Goal: Task Accomplishment & Management: Manage account settings

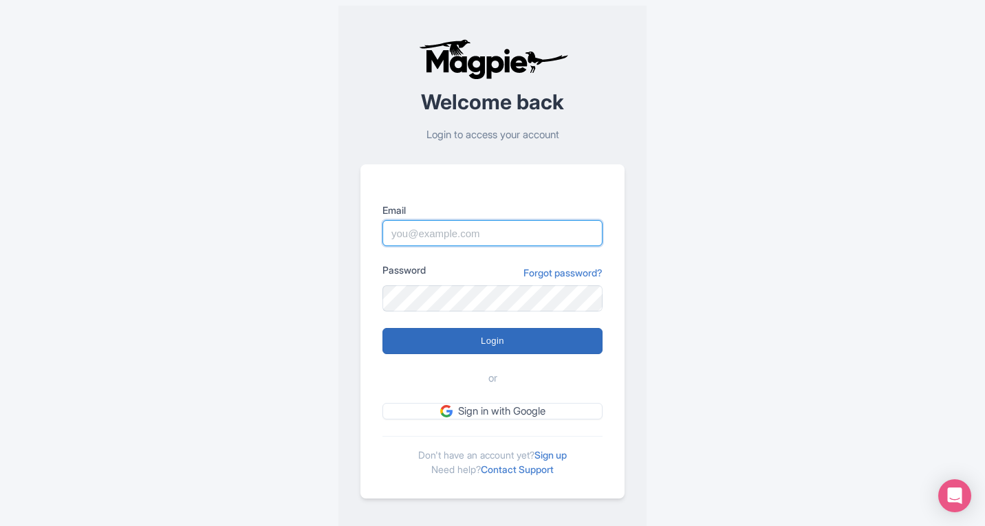
type input "kirsty.prynn@tui.com"
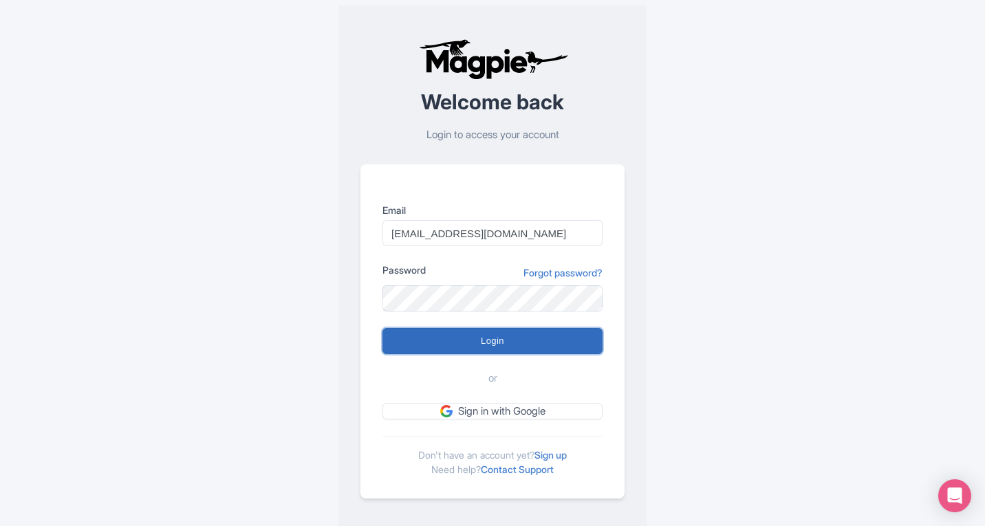
click at [503, 345] on input "Login" at bounding box center [492, 341] width 220 height 26
type input "Logging in..."
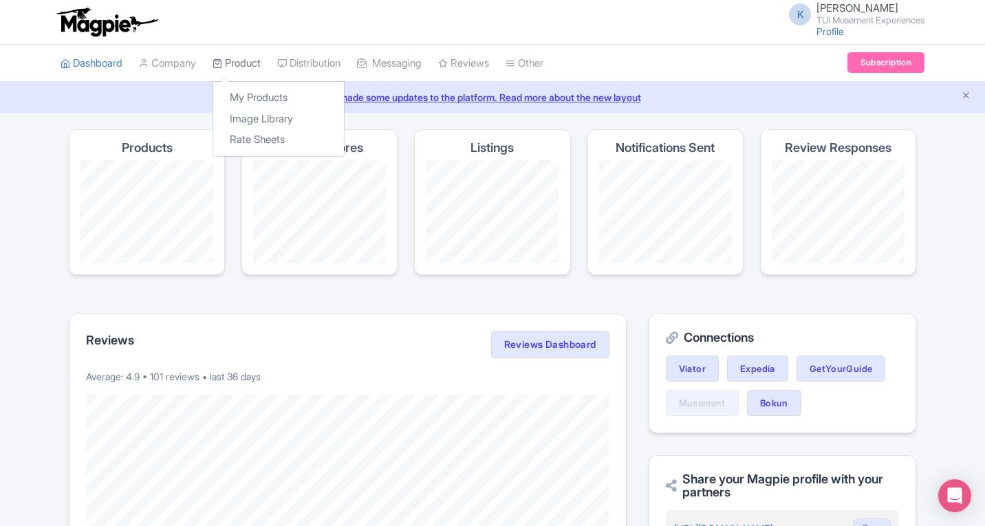
click at [237, 59] on link "Product" at bounding box center [237, 64] width 48 height 38
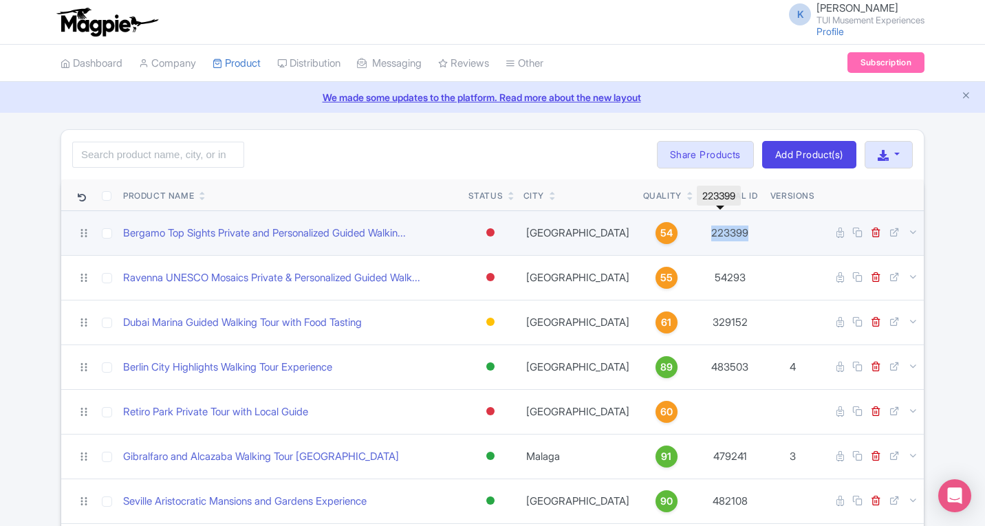
drag, startPoint x: 698, startPoint y: 233, endPoint x: 749, endPoint y: 230, distance: 51.7
click at [749, 230] on td "223399" at bounding box center [730, 233] width 69 height 45
copy td "223399"
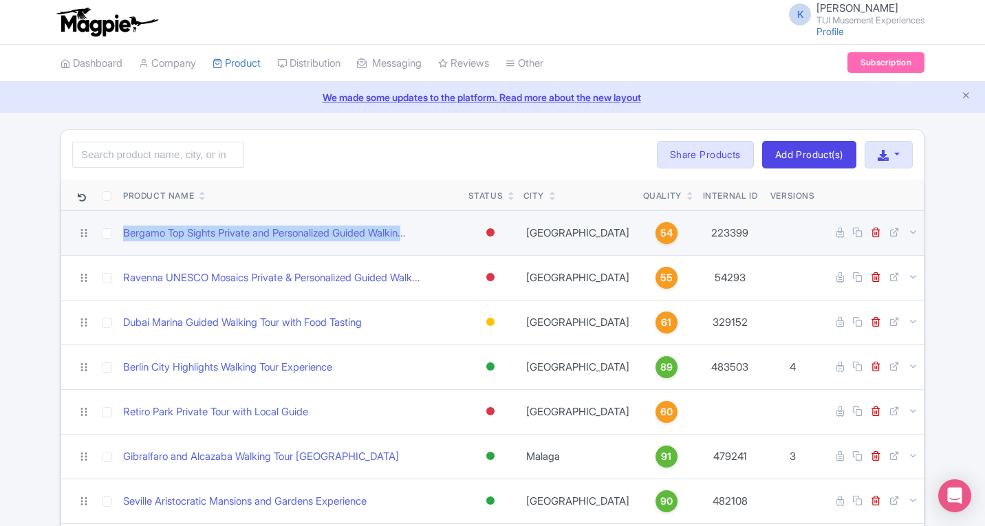
drag, startPoint x: 119, startPoint y: 236, endPoint x: 420, endPoint y: 246, distance: 301.5
click at [420, 246] on td "Bergamo Top Sights Private and Personalized Guided Walkin..." at bounding box center [290, 233] width 345 height 45
copy link "Bergamo Top Sights Private and Personalized Guided Walkin."
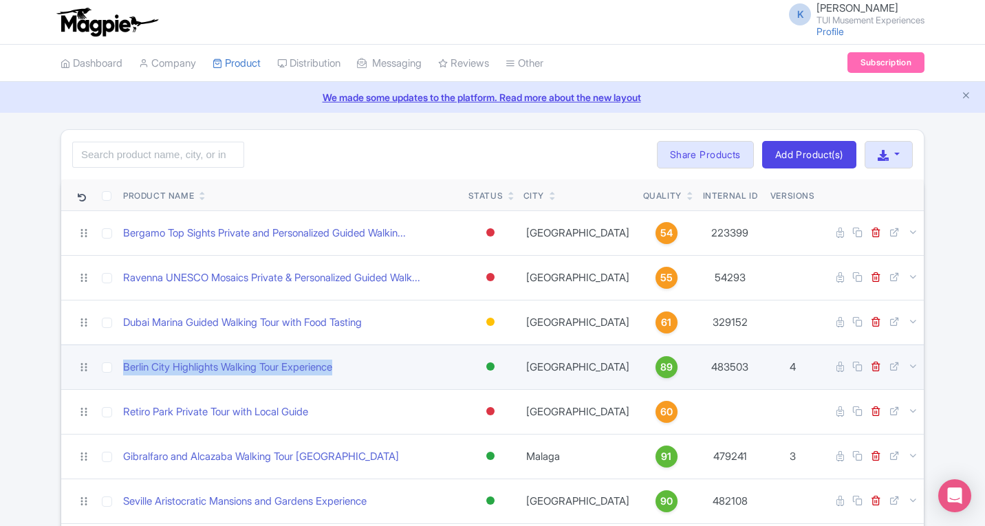
drag, startPoint x: 120, startPoint y: 363, endPoint x: 359, endPoint y: 365, distance: 239.4
click at [359, 365] on td "Berlin City Highlights Walking Tour Experience" at bounding box center [290, 367] width 345 height 45
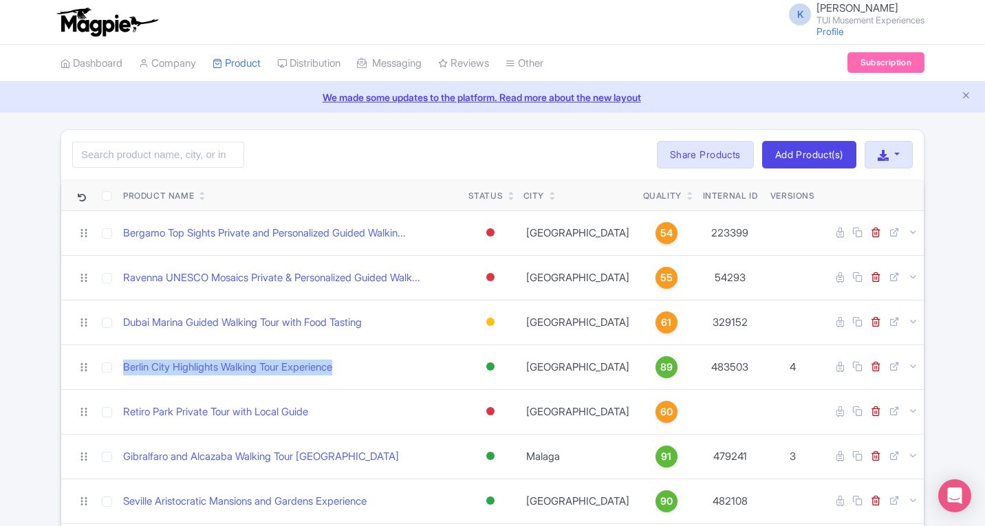
copy link "Berlin City Highlights Walking Tour Experience"
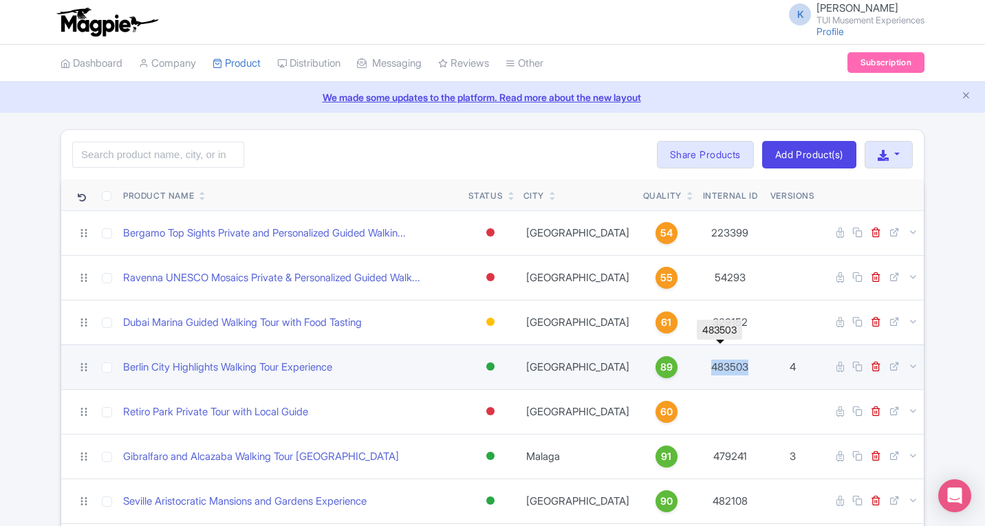
drag, startPoint x: 691, startPoint y: 367, endPoint x: 752, endPoint y: 370, distance: 60.6
click at [752, 370] on td "483503" at bounding box center [730, 367] width 69 height 45
copy td "483503"
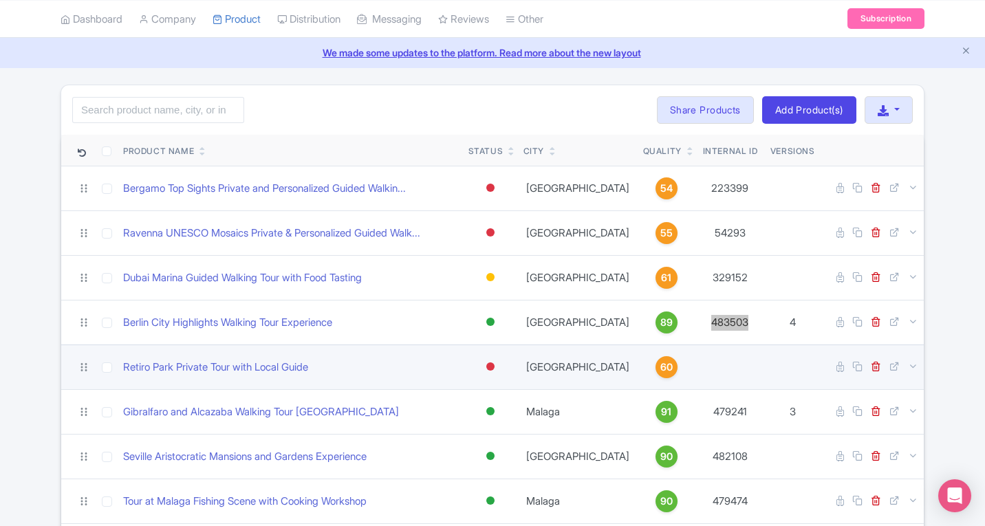
scroll to position [69, 0]
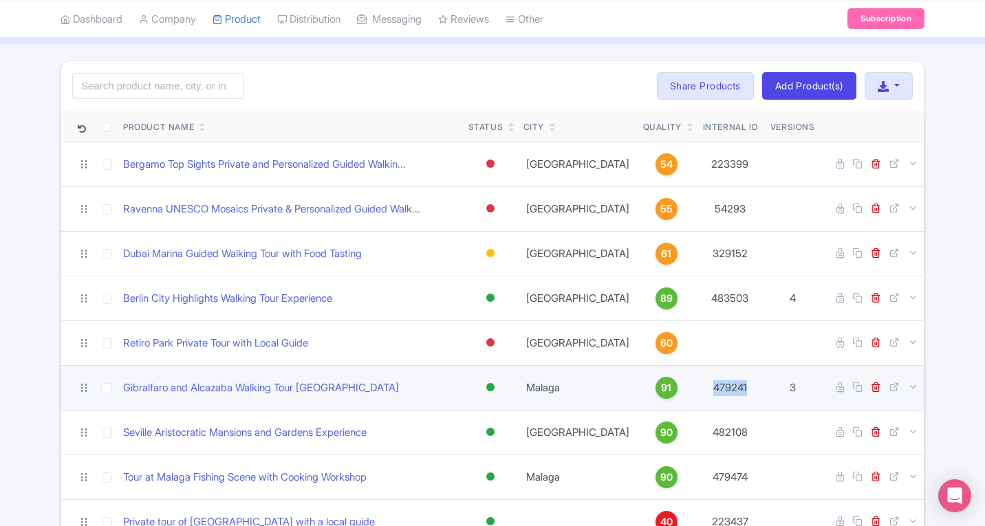
drag, startPoint x: 700, startPoint y: 383, endPoint x: 765, endPoint y: 388, distance: 65.5
click at [765, 388] on tr "Gibralfaro and Alcazaba Walking Tour Malaga Active Inactive Building Archived M…" at bounding box center [492, 387] width 863 height 45
copy tr "479241"
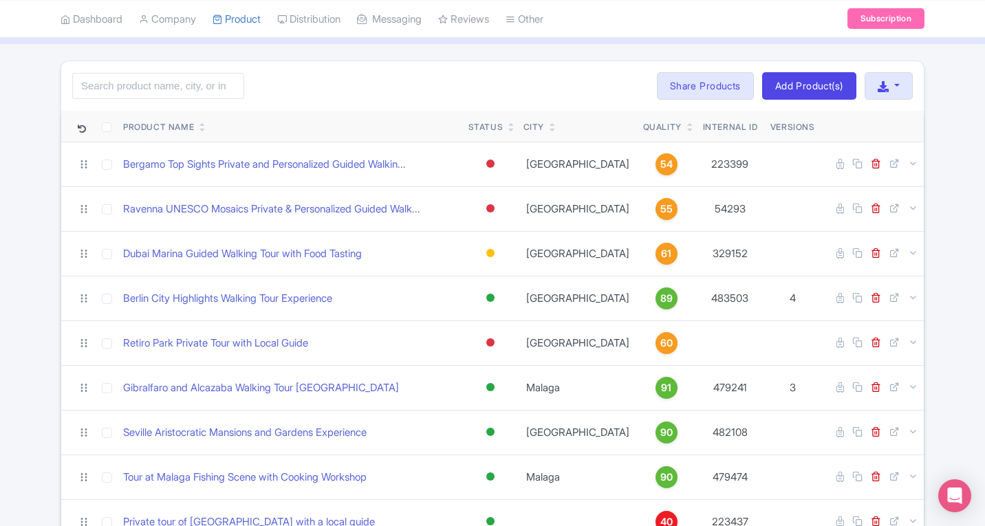
click at [654, 121] on div "Quality" at bounding box center [666, 127] width 47 height 12
click at [687, 129] on icon at bounding box center [690, 130] width 6 height 8
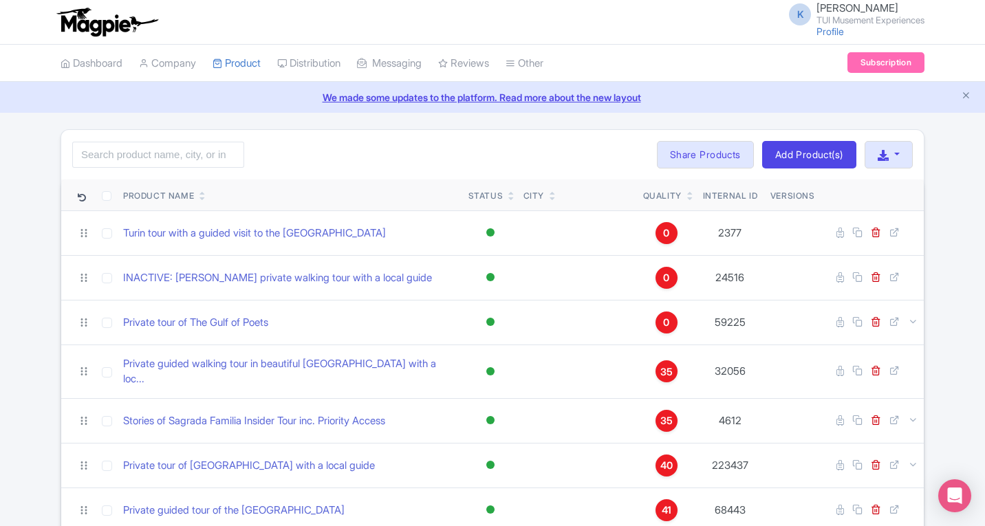
click at [687, 197] on icon at bounding box center [690, 199] width 6 height 8
click at [687, 194] on link at bounding box center [690, 198] width 6 height 11
click at [687, 197] on icon at bounding box center [690, 199] width 6 height 8
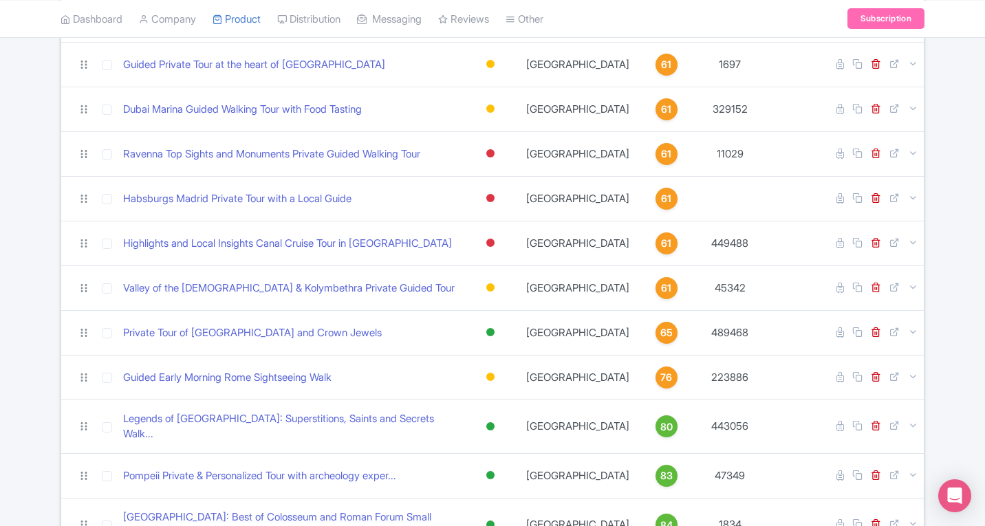
scroll to position [2381, 0]
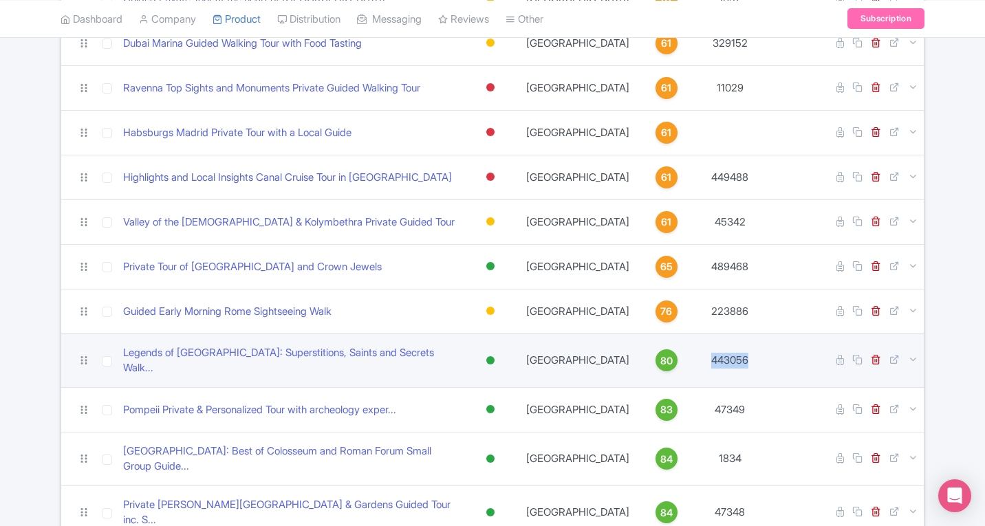
drag, startPoint x: 693, startPoint y: 321, endPoint x: 767, endPoint y: 317, distance: 73.7
click at [767, 334] on tr "Legends of Naples: Superstitions, Saints and Secrets Walk... Active Inactive Bu…" at bounding box center [492, 361] width 863 height 54
copy tr "443056"
drag, startPoint x: 119, startPoint y: 325, endPoint x: 408, endPoint y: 334, distance: 289.1
click at [408, 334] on tr "Legends of Naples: Superstitions, Saints and Secrets Walk... Active Inactive Bu…" at bounding box center [492, 361] width 863 height 54
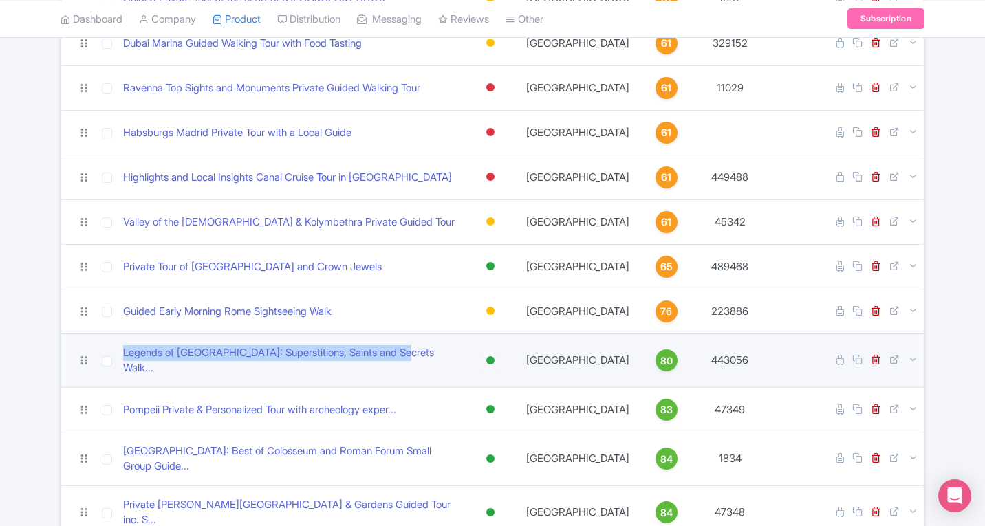
copy tr "Legends of Naples: Superstitions, Saints and Secrets Walk."
click at [129, 334] on td "Legends of Naples: Superstitions, Saints and Secrets Walk..." at bounding box center [290, 361] width 345 height 54
drag, startPoint x: 194, startPoint y: 323, endPoint x: 406, endPoint y: 323, distance: 211.9
click at [406, 334] on td "Legends of Naples: Superstitions, Saints and Secrets Walk..." at bounding box center [290, 361] width 345 height 54
copy link "Legends of Naples: Superstitions, Saints and Secrets Walk"
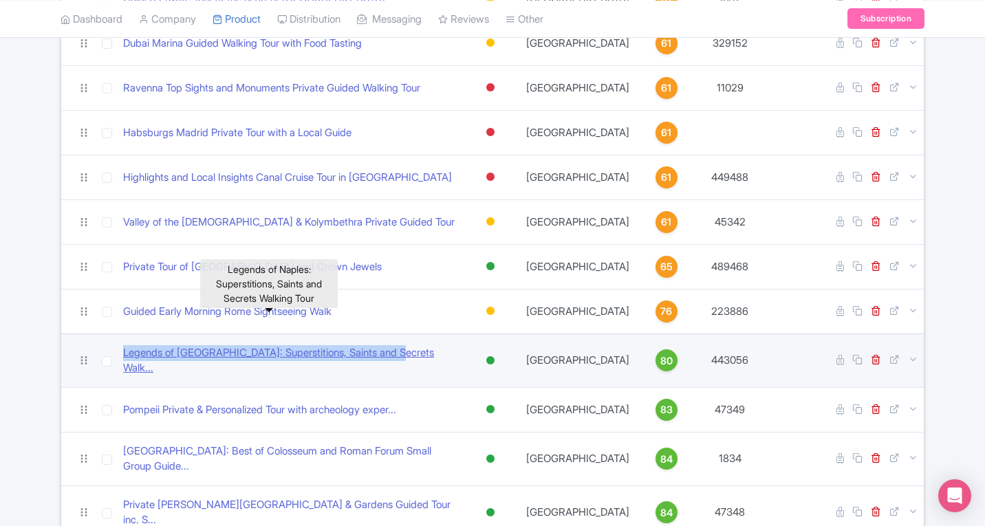
click at [322, 345] on link "Legends of Naples: Superstitions, Saints and Secrets Walk..." at bounding box center [290, 360] width 334 height 31
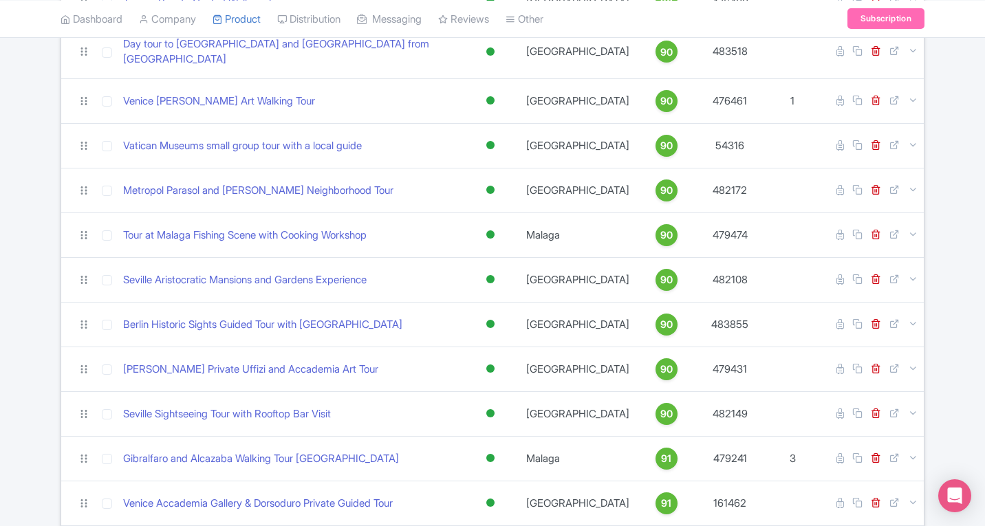
scroll to position [3688, 0]
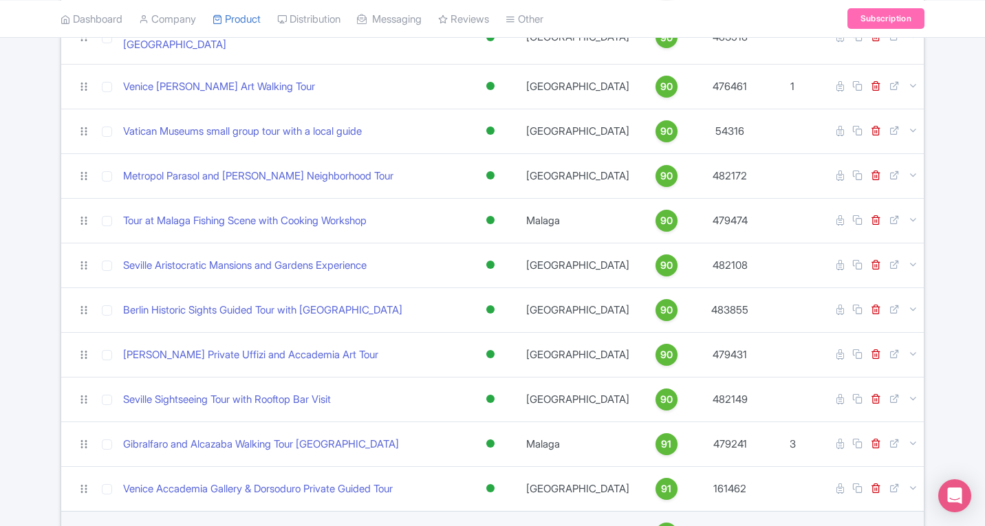
drag, startPoint x: 118, startPoint y: 444, endPoint x: 422, endPoint y: 444, distance: 303.4
click at [422, 511] on td "Rome Highlights Private Golf Cart Tour with a Local Guide" at bounding box center [290, 533] width 345 height 45
copy link "Rome Highlights Private Golf Cart Tour with a Local Guide"
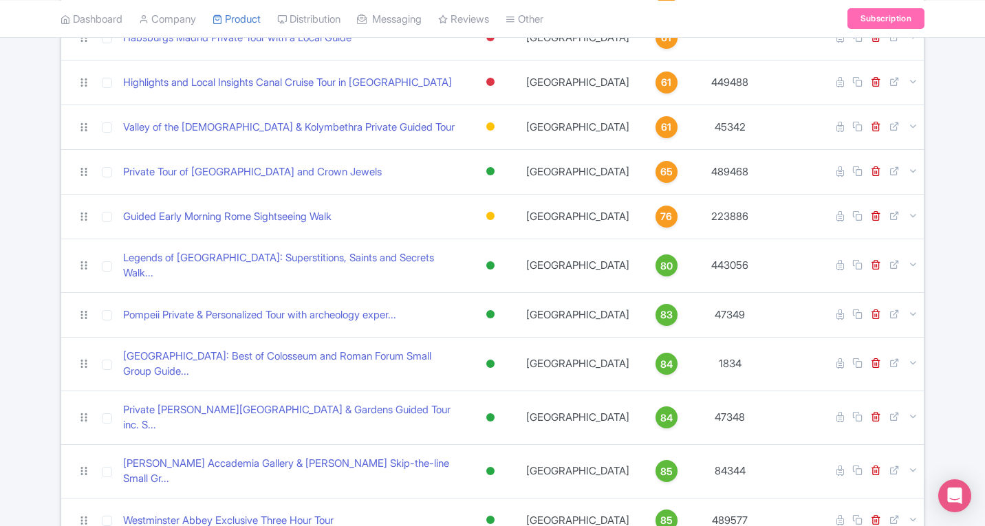
scroll to position [2477, 0]
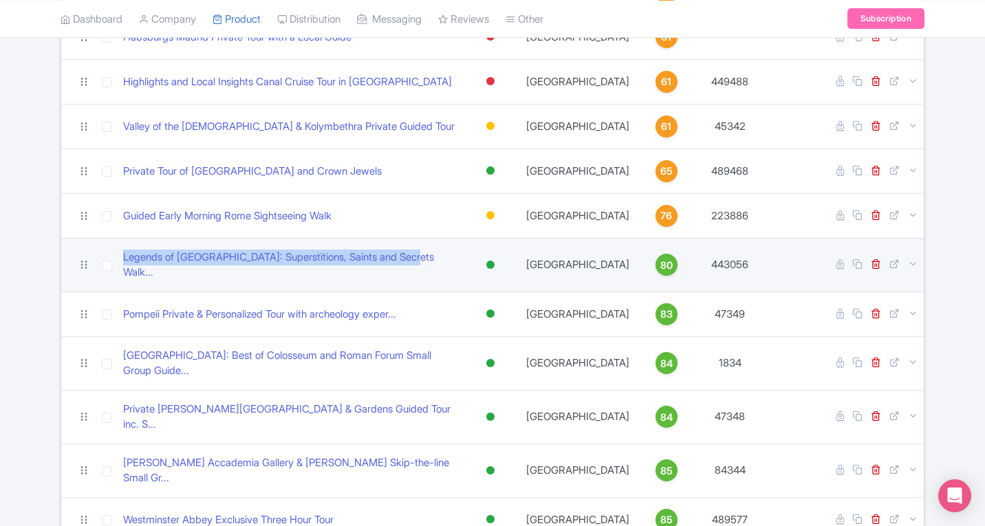
drag, startPoint x: 119, startPoint y: 227, endPoint x: 419, endPoint y: 229, distance: 300.0
click at [419, 238] on td "Legends of Naples: Superstitions, Saints and Secrets Walk..." at bounding box center [290, 265] width 345 height 54
copy link "Legends of Naples: Superstitions, Saints and Secrets Walk..."
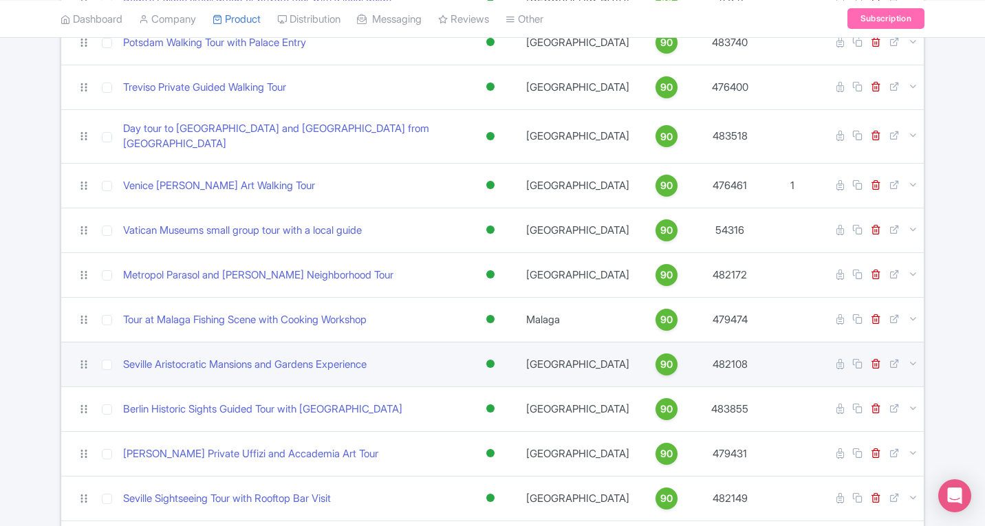
scroll to position [3688, 0]
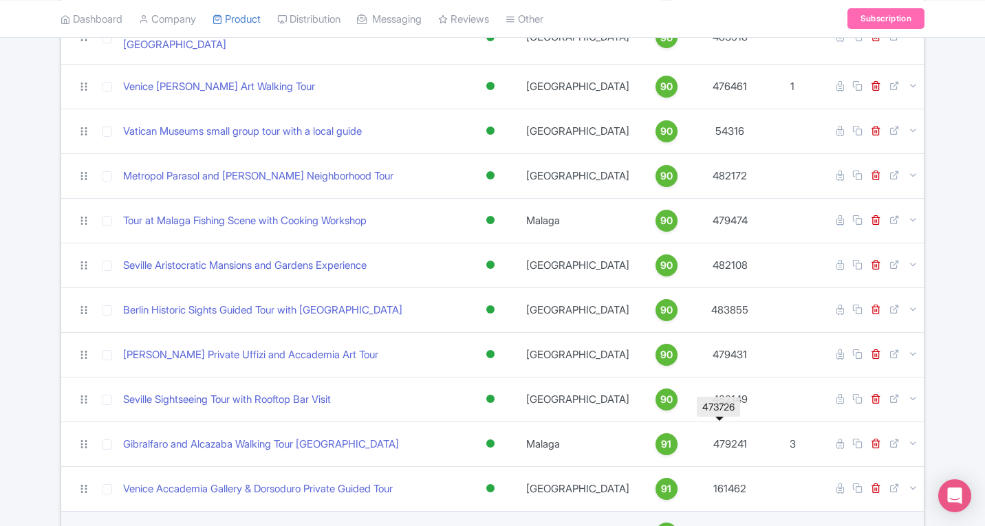
drag, startPoint x: 698, startPoint y: 444, endPoint x: 743, endPoint y: 447, distance: 44.8
click at [743, 511] on td "473726" at bounding box center [730, 533] width 69 height 45
copy td "473726"
click at [84, 526] on icon at bounding box center [84, 534] width 12 height 12
click at [229, 526] on link "Rome Highlights Private Golf Cart Tour with a Local Guide" at bounding box center [254, 534] width 262 height 16
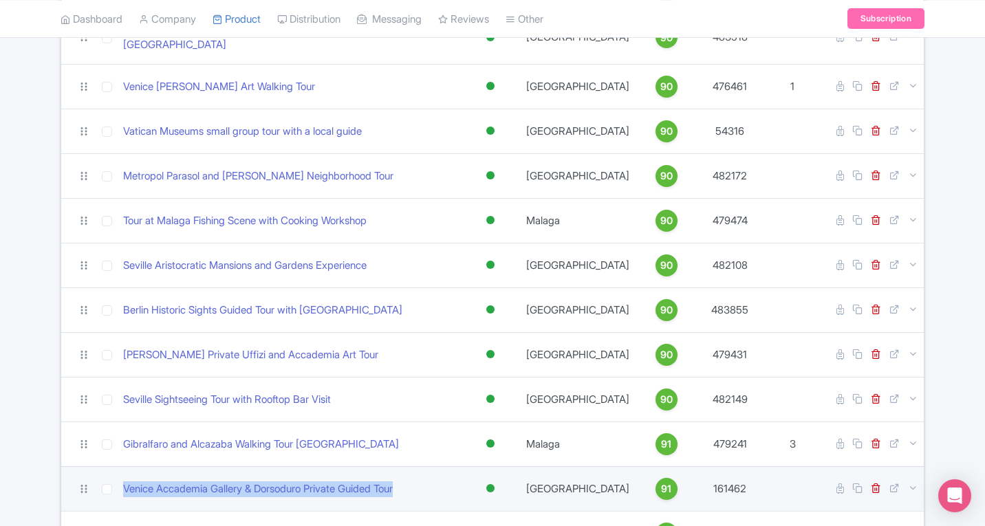
drag, startPoint x: 116, startPoint y: 399, endPoint x: 422, endPoint y: 394, distance: 305.5
click at [422, 466] on tr "Venice Accademia Gallery & Dorsoduro Private Guided Tour Active Inactive Buildi…" at bounding box center [492, 488] width 863 height 45
copy tr "Venice Accademia Gallery & Dorsoduro Private Guided Tour"
click at [110, 484] on input "checkbox" at bounding box center [107, 489] width 10 height 10
click at [121, 466] on td "Venice Accademia Gallery & Dorsoduro Private Guided Tour" at bounding box center [290, 488] width 345 height 45
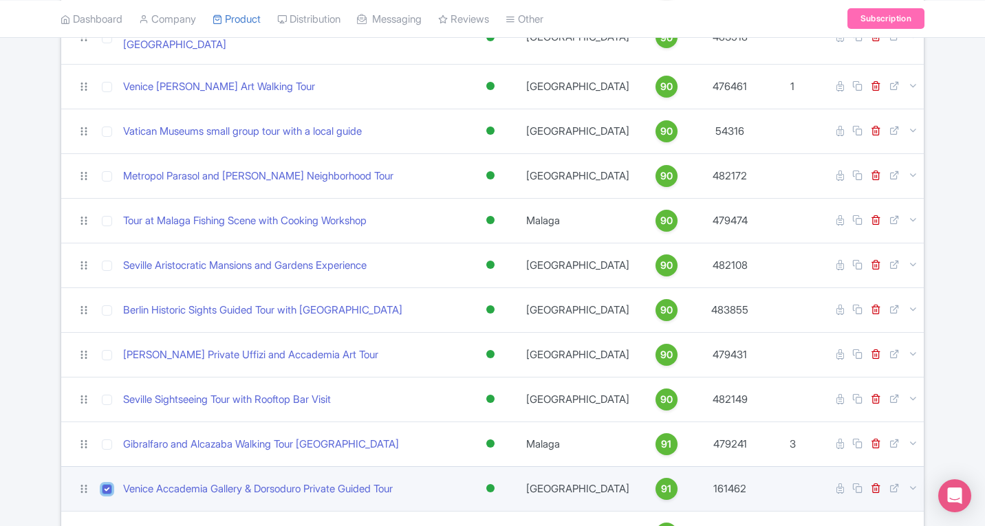
click at [107, 484] on input "checkbox" at bounding box center [107, 489] width 10 height 10
checkbox input "false"
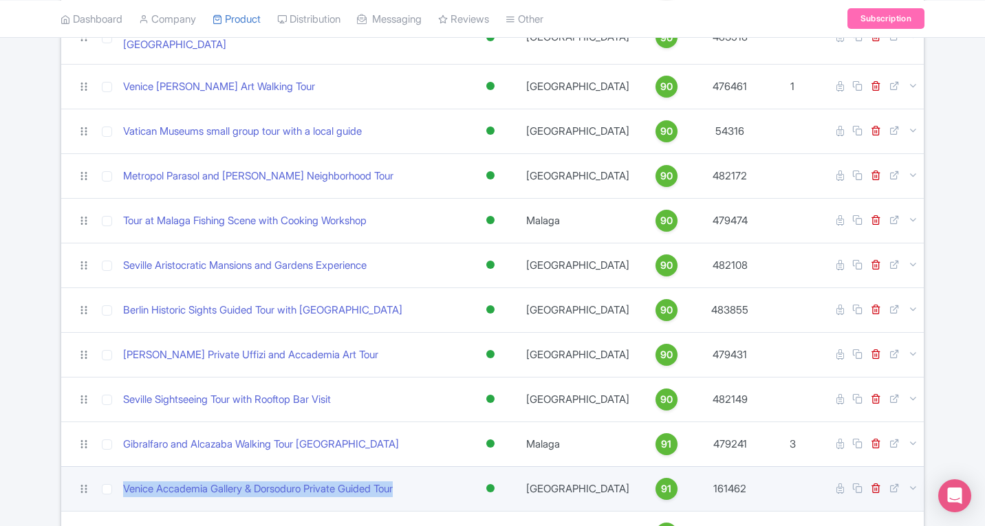
drag, startPoint x: 120, startPoint y: 401, endPoint x: 418, endPoint y: 399, distance: 298.6
click at [418, 466] on td "Venice Accademia Gallery & Dorsoduro Private Guided Tour" at bounding box center [290, 488] width 345 height 45
copy link "Venice Accademia Gallery & Dorsoduro Private Guided Tour"
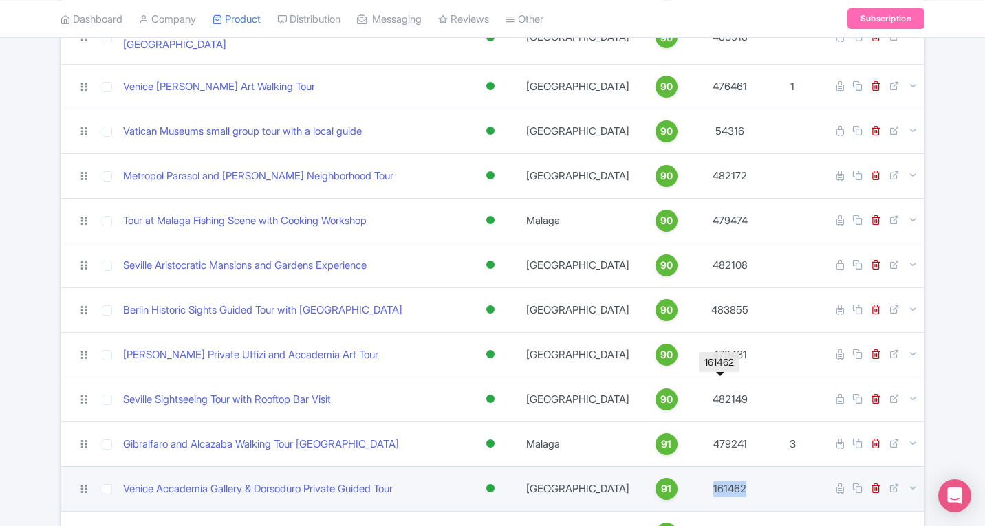
drag, startPoint x: 687, startPoint y: 400, endPoint x: 748, endPoint y: 400, distance: 61.2
click at [748, 466] on td "161462" at bounding box center [730, 488] width 69 height 45
copy td "161462"
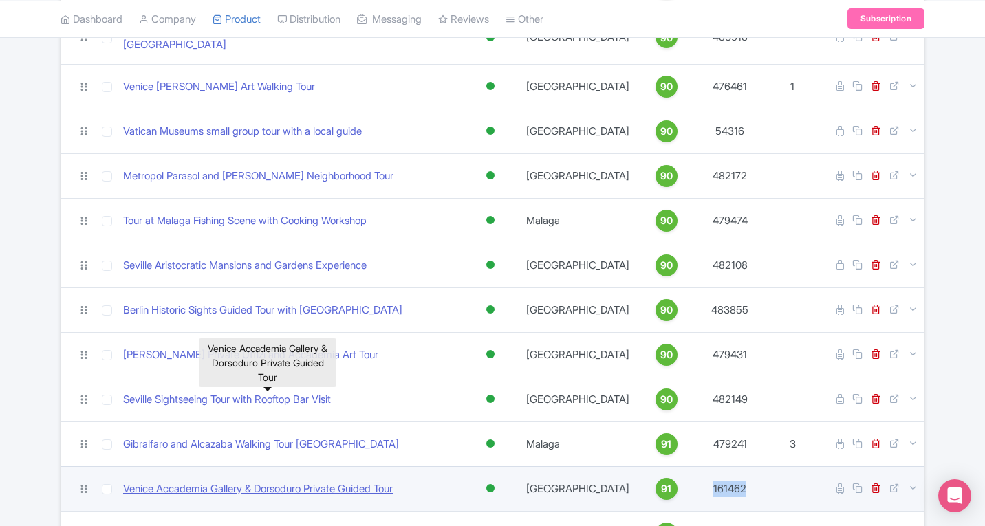
click at [371, 482] on link "Venice Accademia Gallery & Dorsoduro Private Guided Tour" at bounding box center [258, 490] width 270 height 16
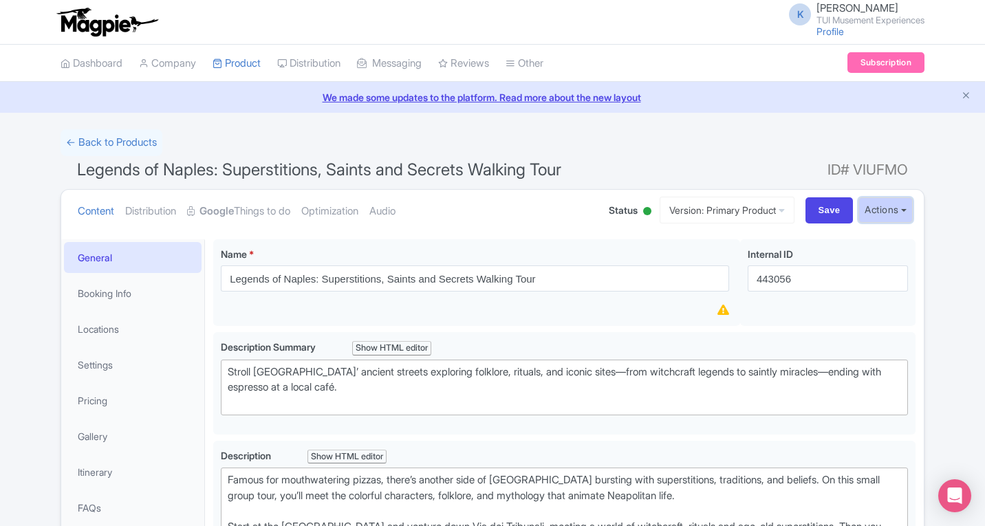
click at [895, 206] on button "Actions" at bounding box center [886, 209] width 54 height 25
click at [830, 323] on link "Create new version" at bounding box center [852, 324] width 131 height 21
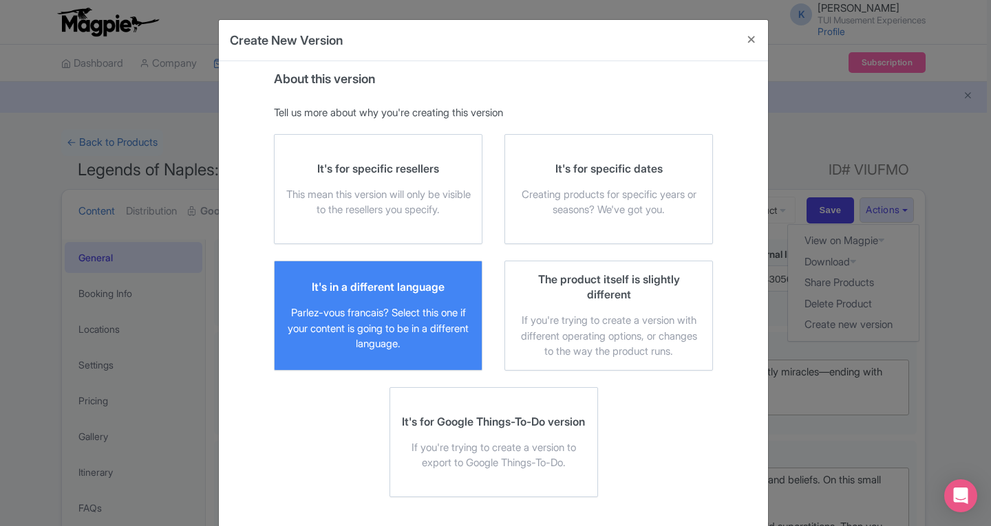
click at [387, 314] on div "Parlez-vous francais? Select this one if your content is going to be in a diffe…" at bounding box center [377, 328] width 185 height 47
click at [0, 0] on input "It's in a different language Parlez-vous francais? Select this one if your cont…" at bounding box center [0, 0] width 0 height 0
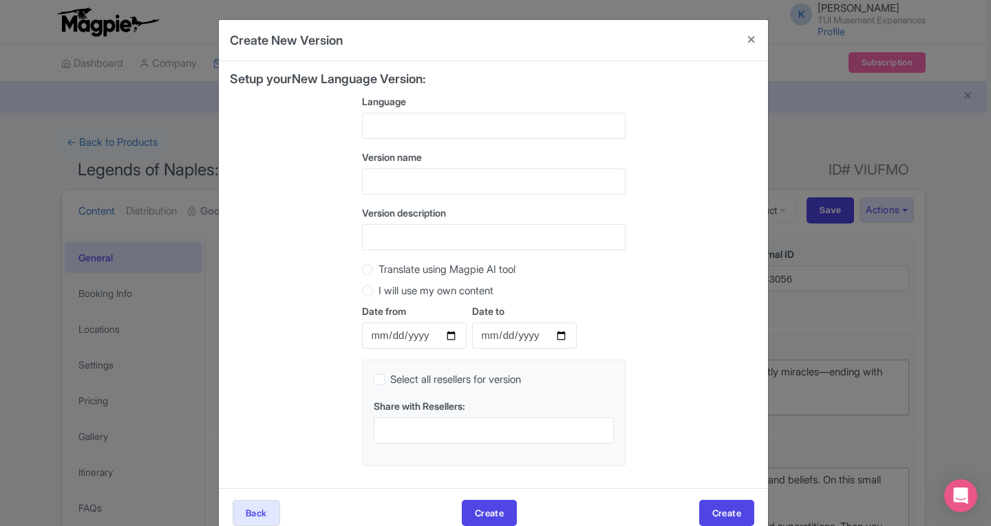
click at [390, 133] on div at bounding box center [493, 126] width 263 height 26
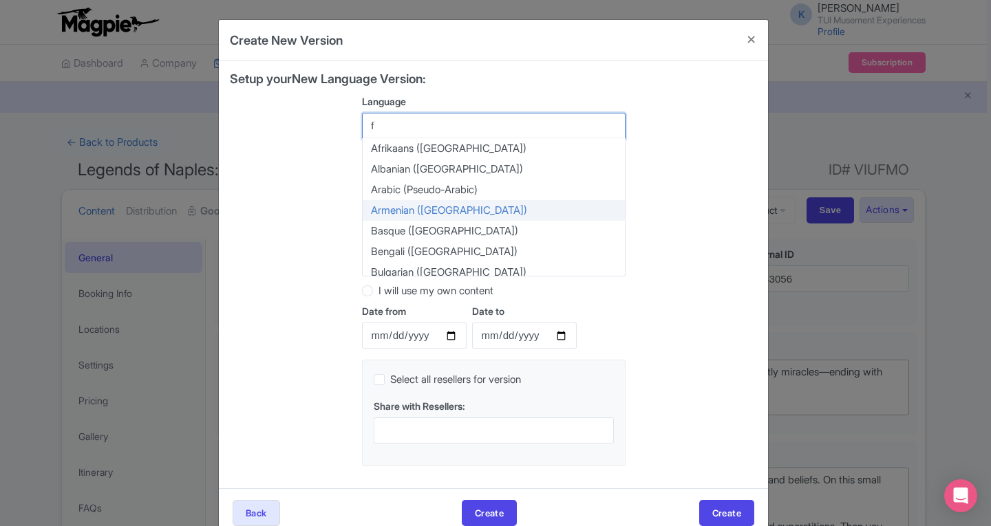
type input "fr"
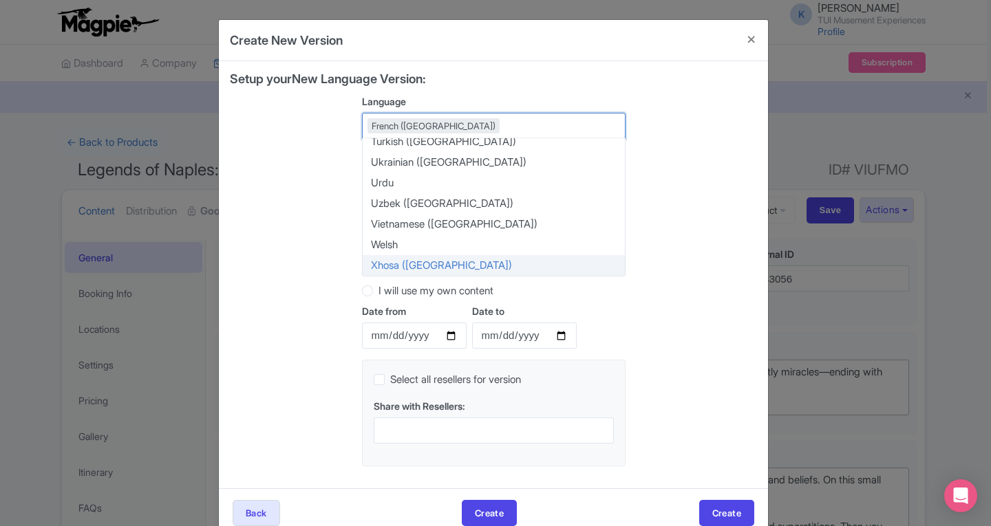
scroll to position [30, 0]
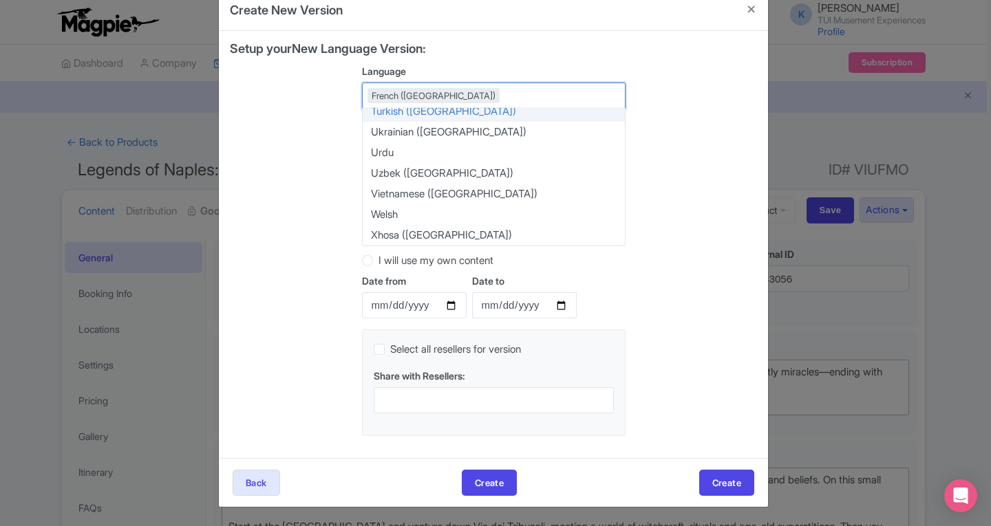
click at [405, 103] on div "French (France)" at bounding box center [493, 96] width 263 height 26
click at [405, 89] on div "French (France)" at bounding box center [433, 95] width 132 height 15
click at [671, 357] on div "Setup your New Language Version: Language French (France) French (France) Afrik…" at bounding box center [493, 244] width 527 height 405
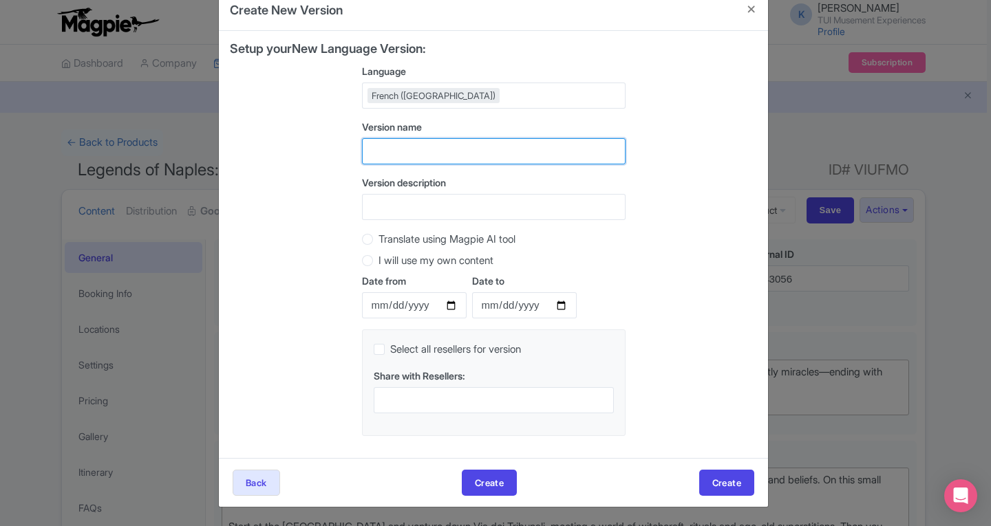
click at [376, 149] on input "text" at bounding box center [493, 151] width 263 height 26
type input "FR"
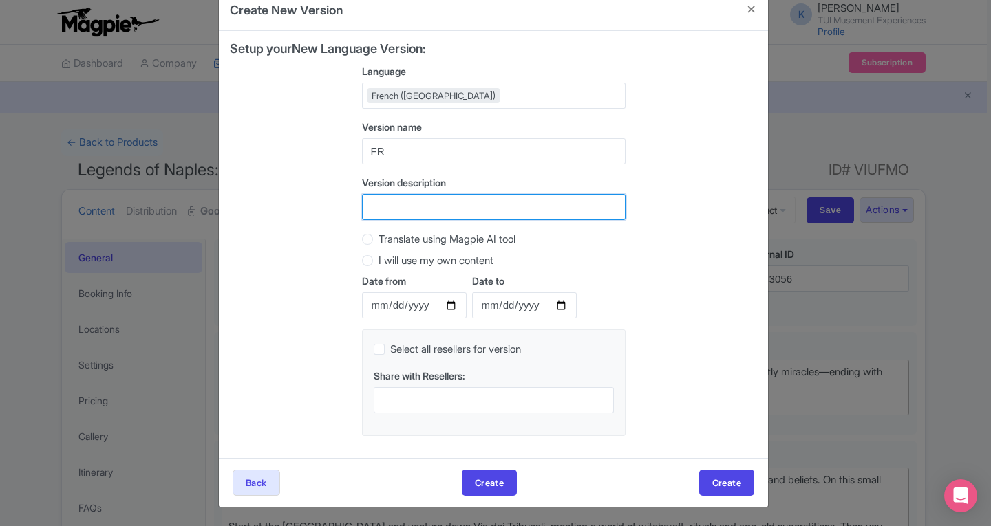
click at [369, 211] on input "Version description" at bounding box center [493, 207] width 263 height 26
type input "FR"
click at [295, 290] on div "Setup your New Language Version: Language French (France) French (France) Afrik…" at bounding box center [493, 244] width 527 height 405
click at [378, 234] on label "Translate using Magpie AI tool" at bounding box center [446, 240] width 137 height 16
click at [378, 234] on input "Translate using Magpie AI tool" at bounding box center [385, 238] width 14 height 14
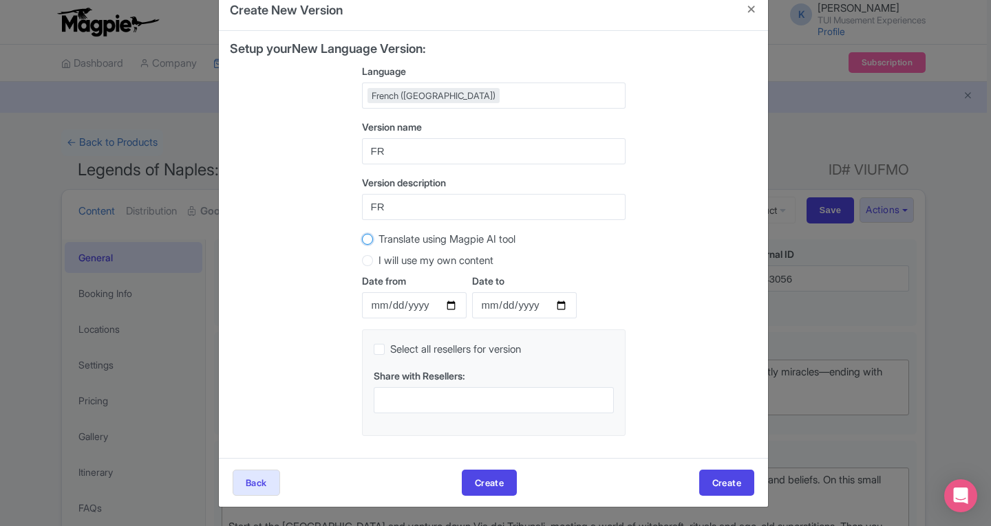
radio input "true"
click at [719, 488] on button "Create" at bounding box center [726, 483] width 55 height 26
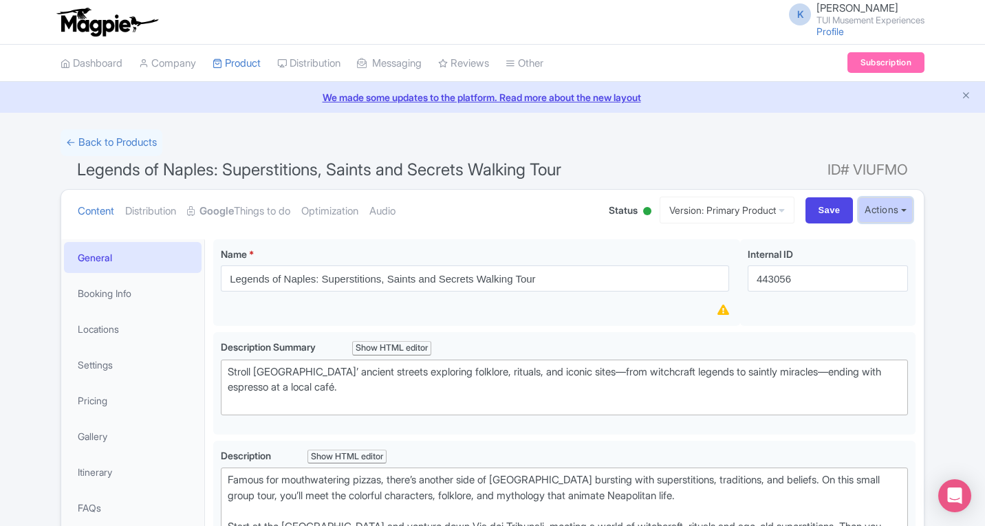
click at [911, 211] on button "Actions" at bounding box center [886, 209] width 54 height 25
click at [779, 211] on icon at bounding box center [782, 211] width 6 height 10
click at [690, 286] on link "French" at bounding box center [739, 284] width 131 height 21
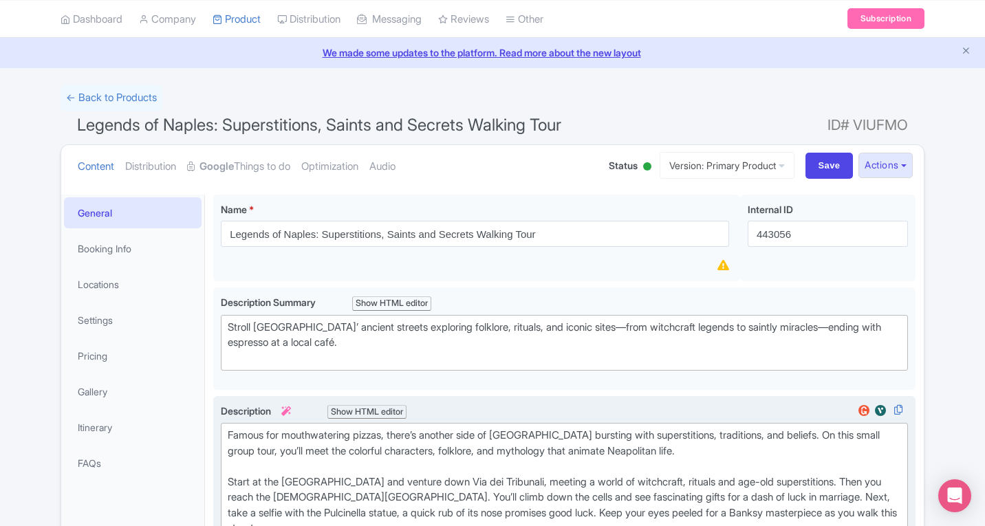
scroll to position [69, 0]
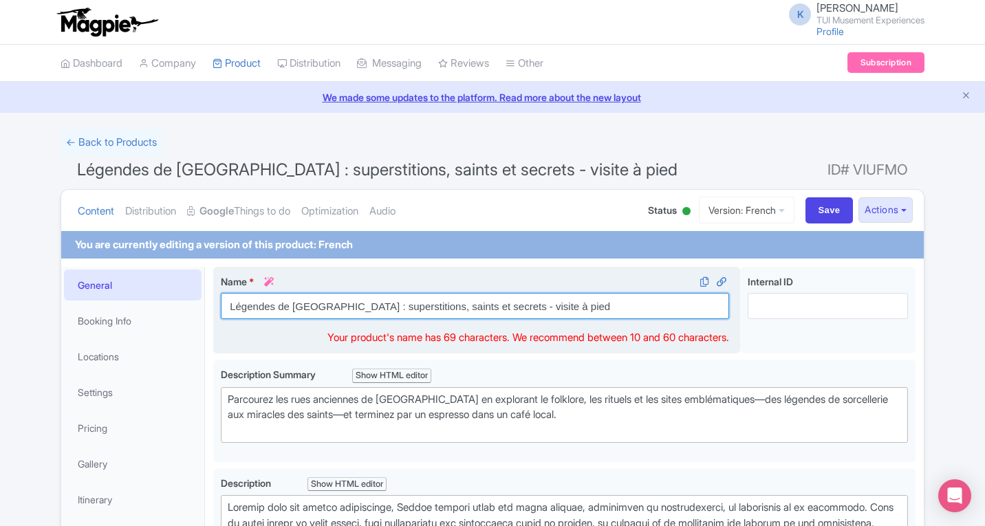
drag, startPoint x: 550, startPoint y: 314, endPoint x: 214, endPoint y: 309, distance: 336.4
click at [214, 309] on div "Name * i Légendes de Naples : superstitions, saints et secrets - visite à pied …" at bounding box center [476, 310] width 527 height 87
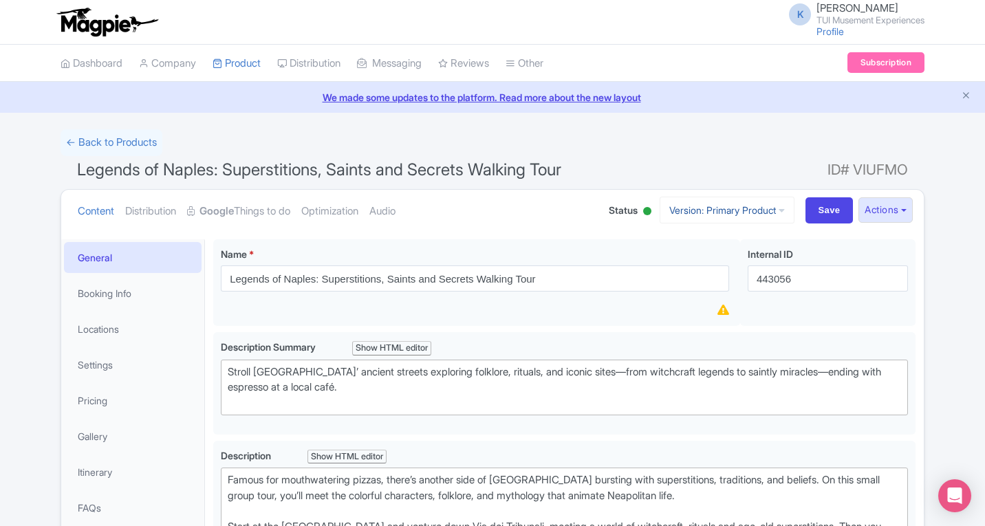
click at [782, 217] on link "Version: Primary Product" at bounding box center [727, 210] width 135 height 27
click at [691, 287] on link "French" at bounding box center [739, 284] width 131 height 21
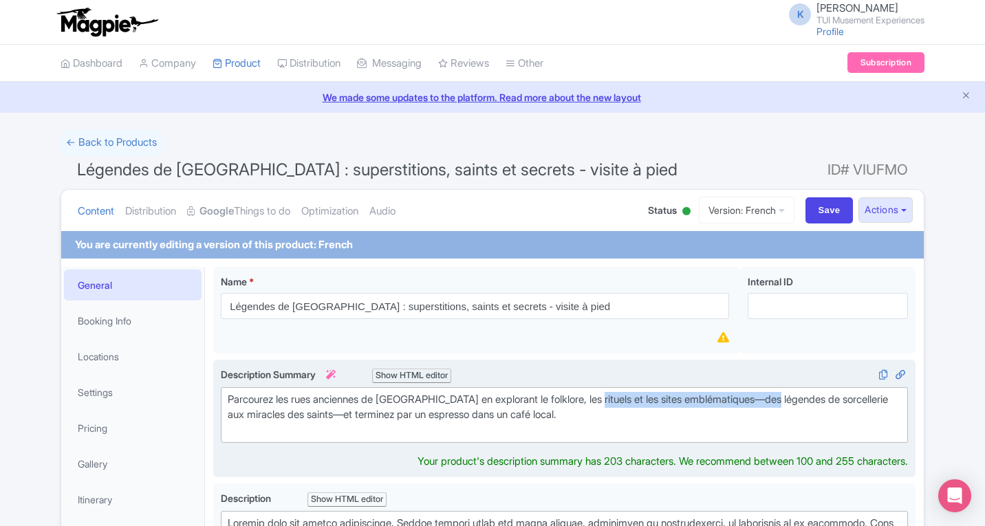
type trix-editor "<div>Parcourez les rues anciennes de [GEOGRAPHIC_DATA] en explorant le folklore…"
drag, startPoint x: 604, startPoint y: 400, endPoint x: 805, endPoint y: 396, distance: 200.9
click at [805, 396] on div "Parcourez les rues anciennes de [GEOGRAPHIC_DATA] en explorant le folklore, les…" at bounding box center [564, 415] width 673 height 47
copy div "les sites emblématiques—des légendes d"
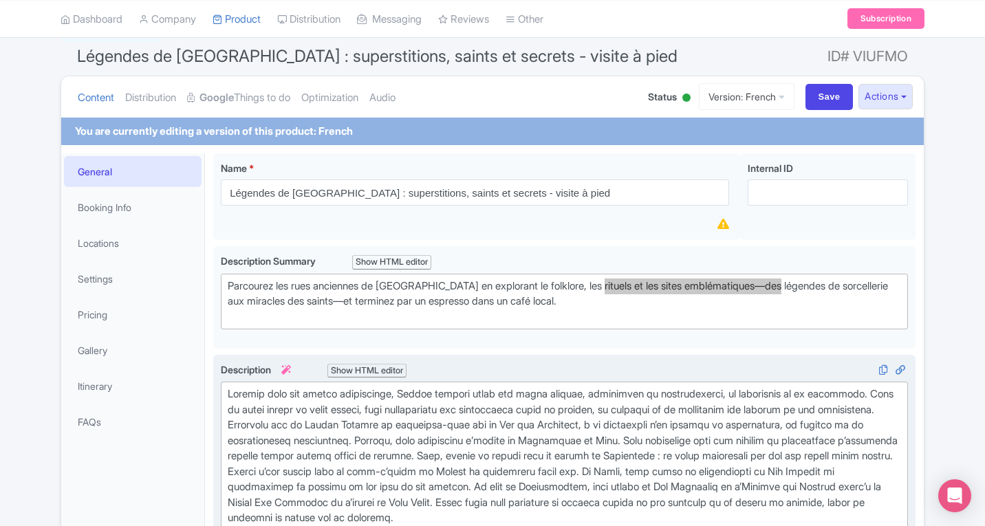
scroll to position [138, 0]
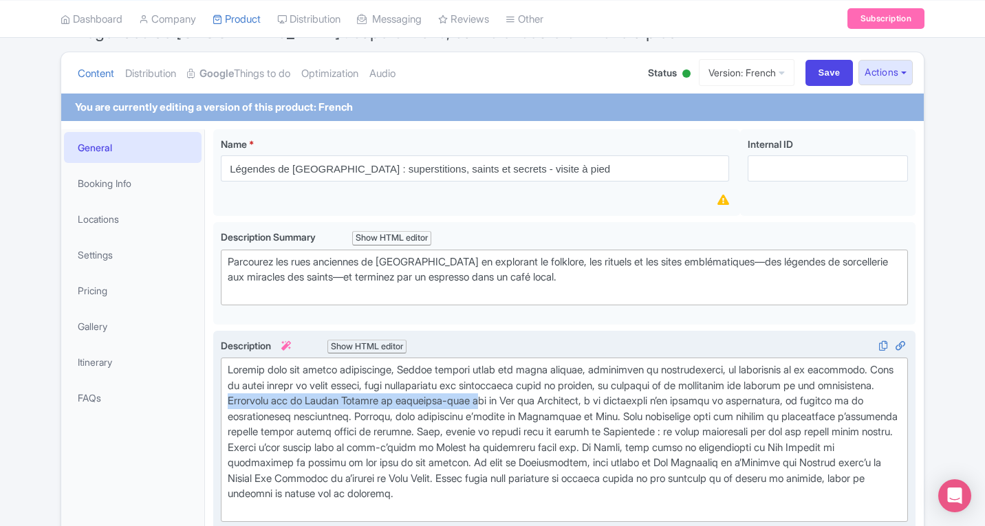
drag, startPoint x: 285, startPoint y: 400, endPoint x: 545, endPoint y: 402, distance: 259.4
click at [545, 402] on div at bounding box center [564, 440] width 673 height 155
type trix-editor "<lor>Ipsumdo sita con adipis elitseddoei, Tempor incidid utlab etd magna aliqua…"
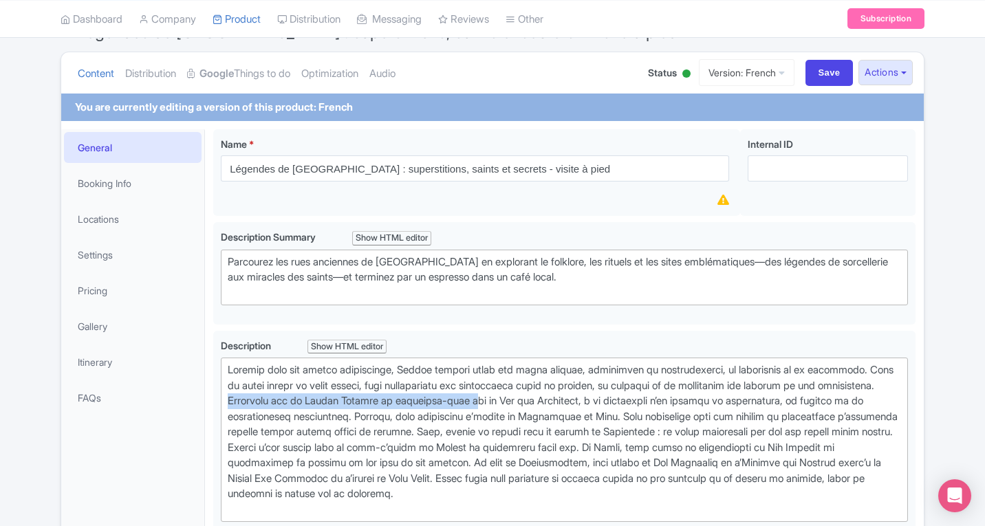
copy div "Commencez sur la [GEOGRAPHIC_DATA] et aventurez-vous s"
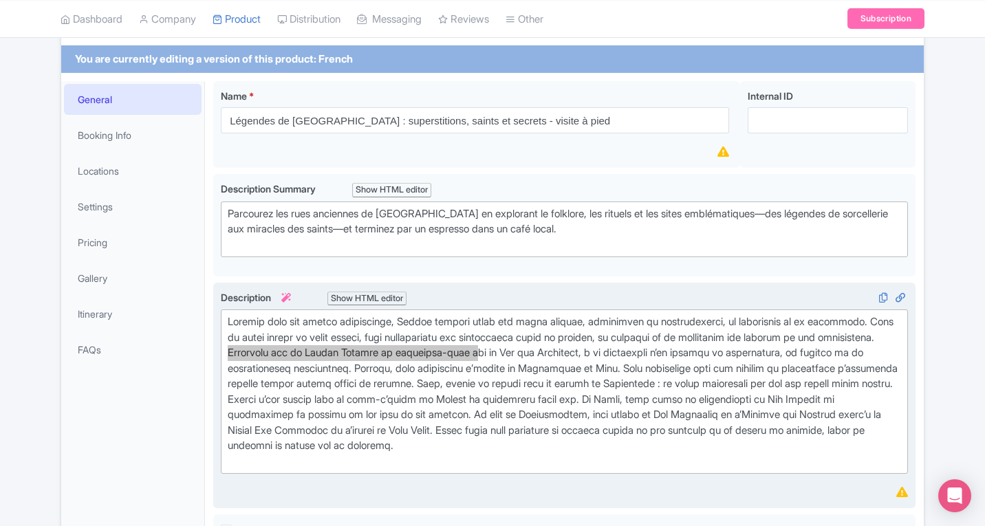
scroll to position [206, 0]
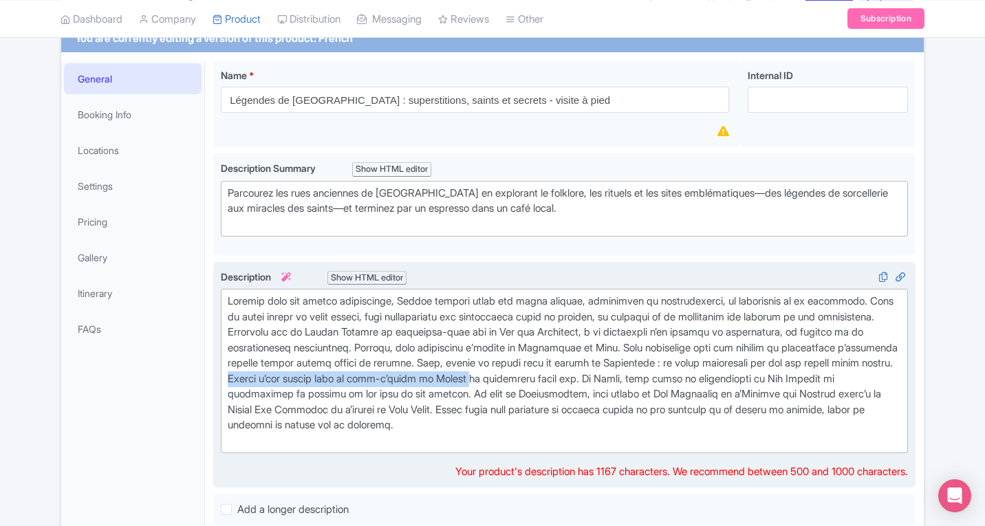
drag, startPoint x: 399, startPoint y: 379, endPoint x: 656, endPoint y: 380, distance: 256.6
click at [656, 380] on div at bounding box center [564, 371] width 673 height 155
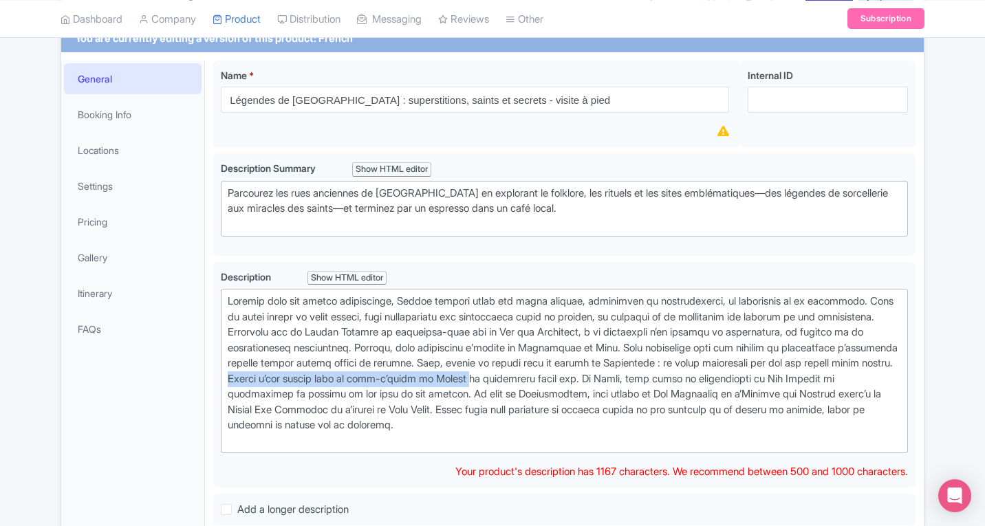
copy div "Gardez l’œil ouvert pour un chef-d’œuvre de [PERSON_NAME]"
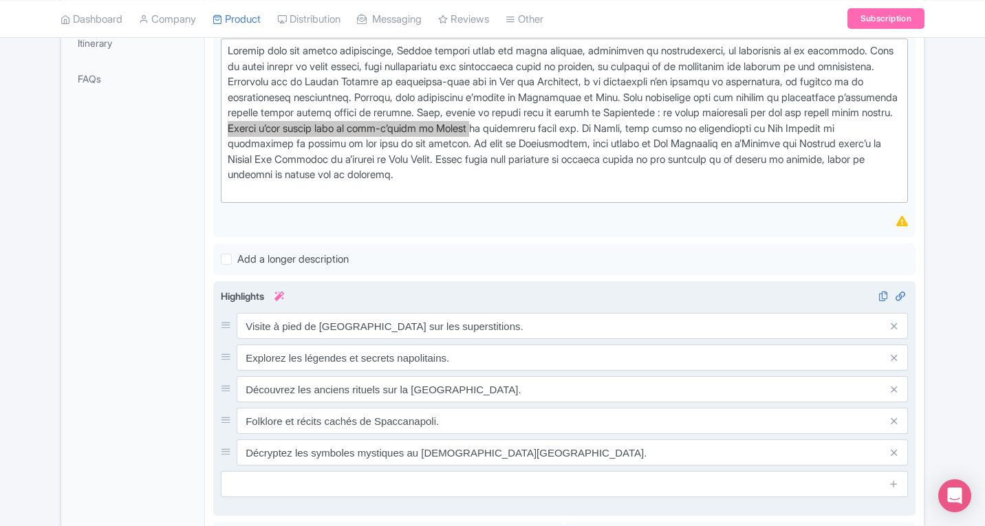
scroll to position [482, 0]
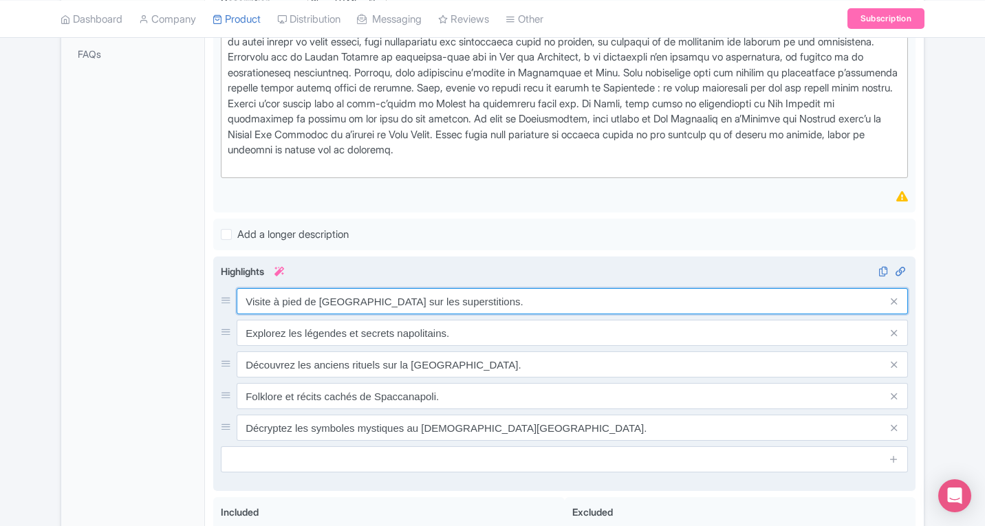
drag, startPoint x: 248, startPoint y: 300, endPoint x: 455, endPoint y: 308, distance: 207.2
click at [455, 308] on input "Visite à pied de [GEOGRAPHIC_DATA] sur les superstitions." at bounding box center [572, 301] width 671 height 26
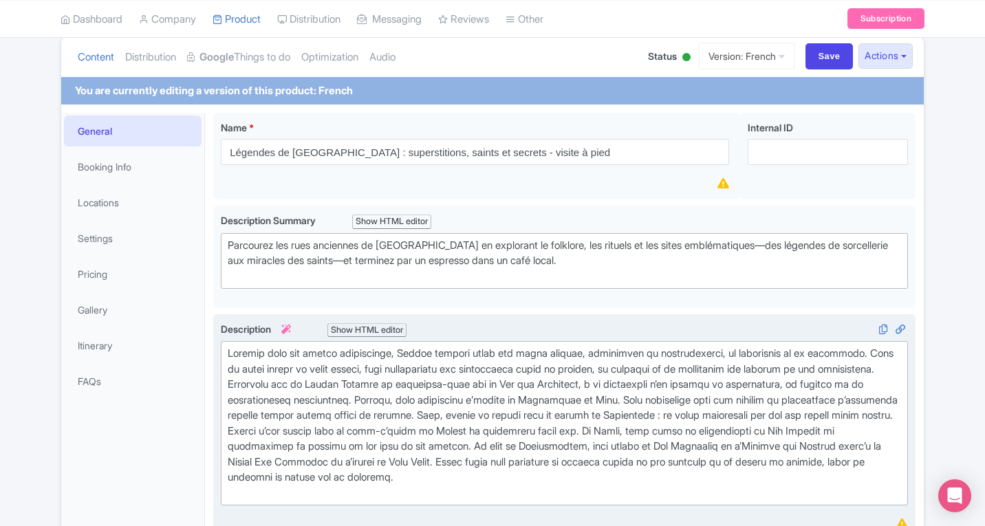
scroll to position [153, 0]
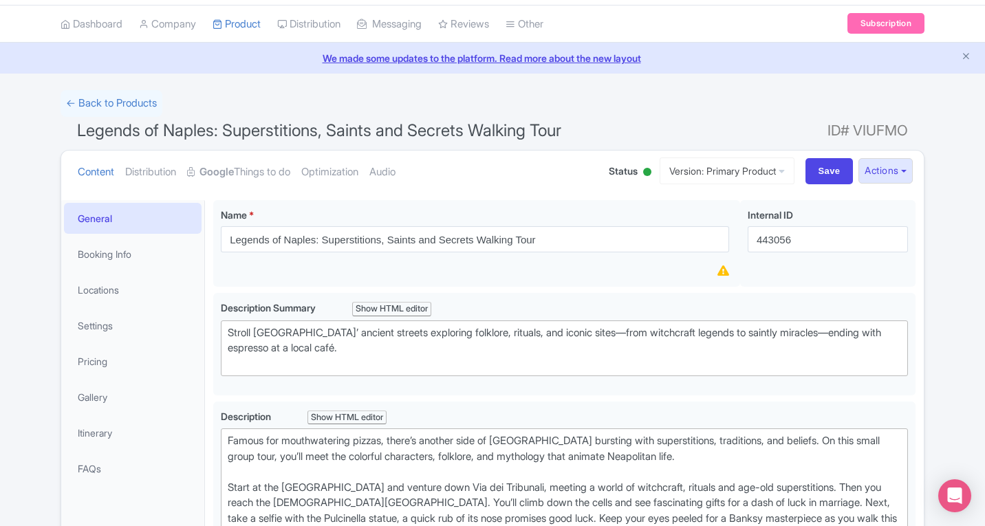
scroll to position [73, 0]
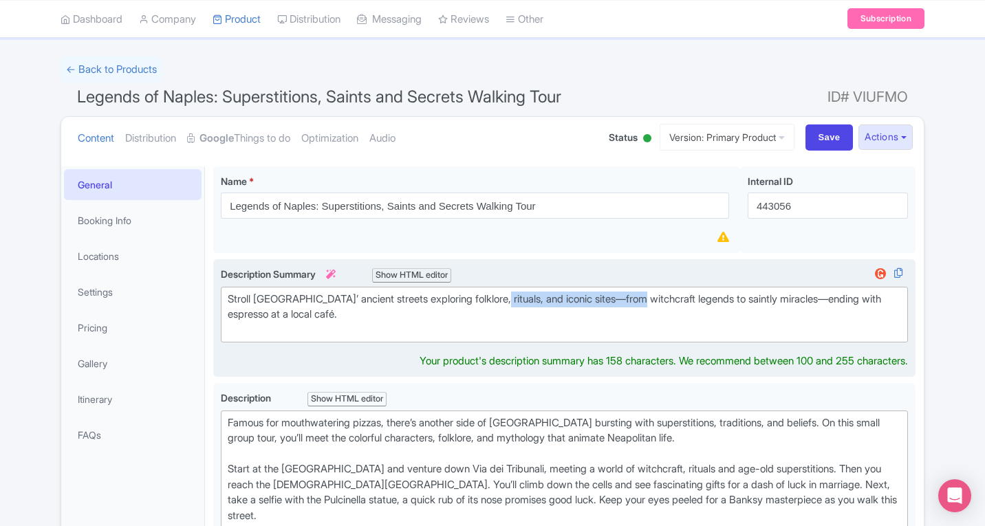
drag, startPoint x: 497, startPoint y: 301, endPoint x: 655, endPoint y: 297, distance: 157.6
click at [655, 297] on div "Stroll [GEOGRAPHIC_DATA]’ ancient streets exploring folklore, rituals, and icon…" at bounding box center [564, 315] width 673 height 47
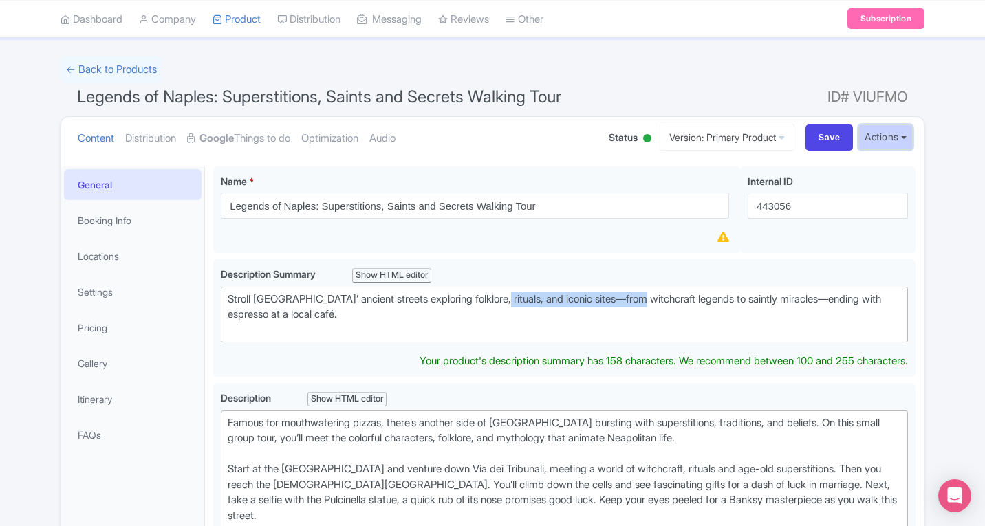
click at [869, 132] on button "Actions" at bounding box center [886, 137] width 54 height 25
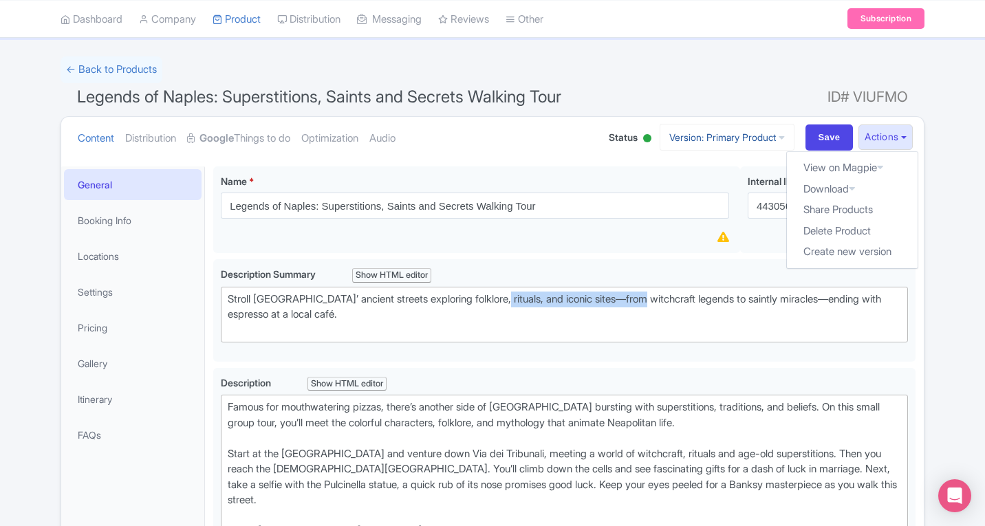
click at [735, 131] on link "Version: Primary Product" at bounding box center [727, 137] width 135 height 27
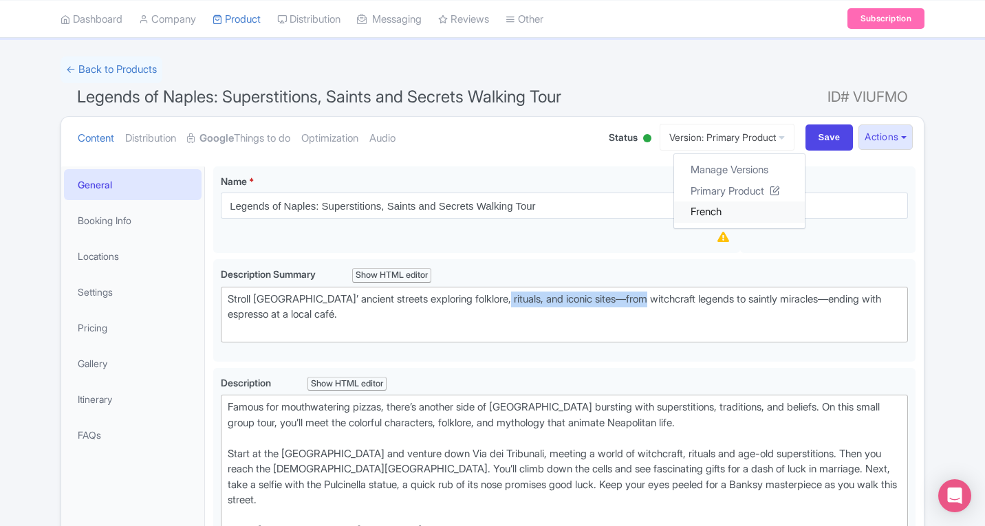
click at [698, 213] on link "French" at bounding box center [739, 212] width 131 height 21
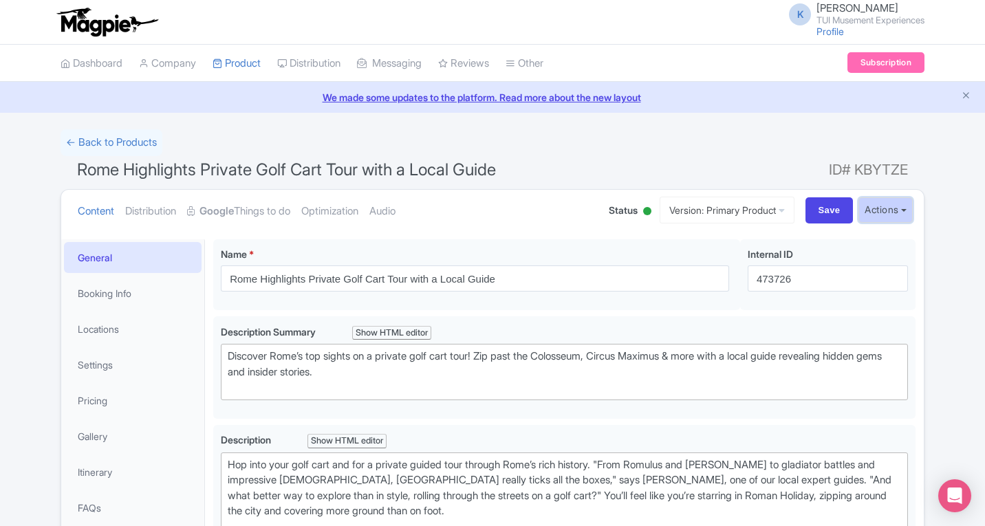
click at [873, 210] on button "Actions" at bounding box center [886, 209] width 54 height 25
click at [746, 205] on link "Version: Primary Product" at bounding box center [727, 210] width 135 height 27
click at [898, 211] on button "Actions" at bounding box center [886, 209] width 54 height 25
click at [828, 323] on link "Create new version" at bounding box center [852, 324] width 131 height 21
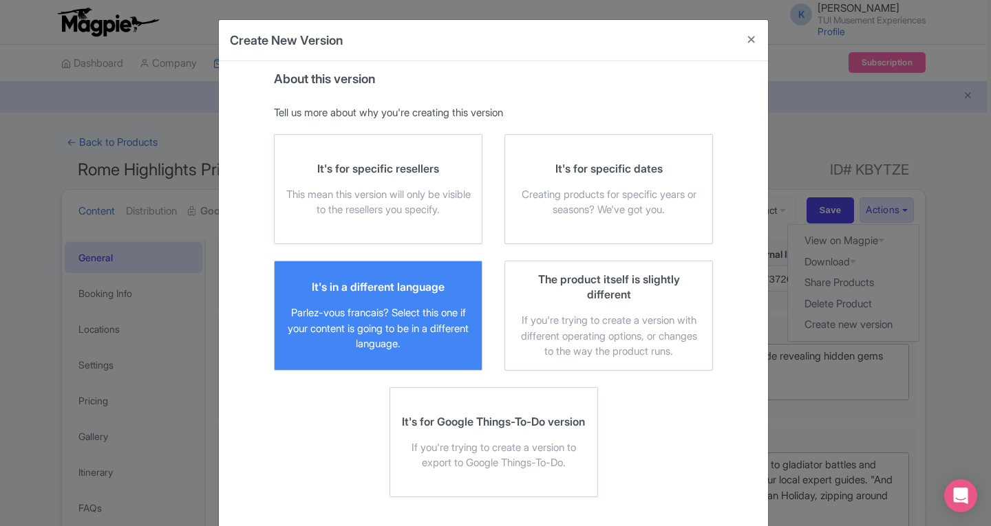
click at [387, 319] on div "Parlez-vous francais? Select this one if your content is going to be in a diffe…" at bounding box center [377, 328] width 185 height 47
click at [0, 0] on input "It's in a different language Parlez-vous [DEMOGRAPHIC_DATA]? Select this one if…" at bounding box center [0, 0] width 0 height 0
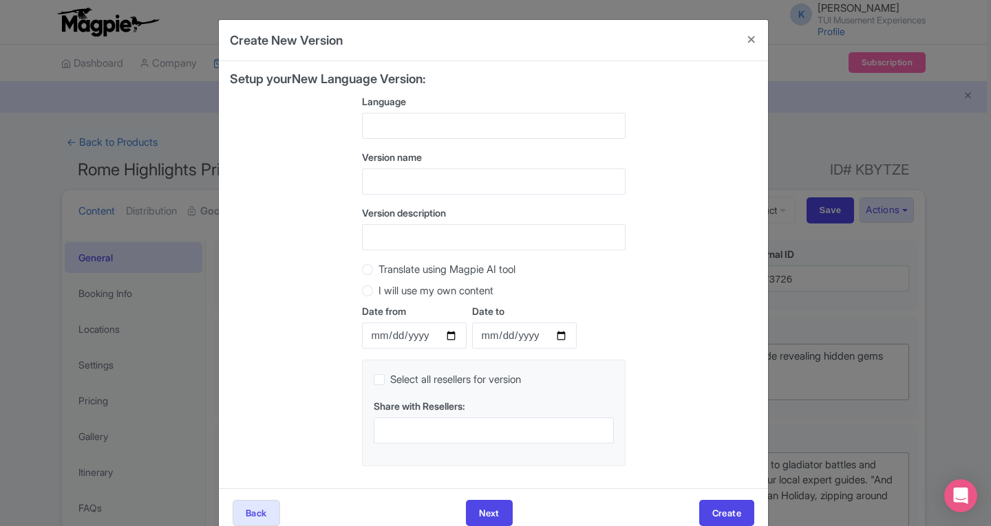
click at [486, 125] on div at bounding box center [493, 126] width 263 height 26
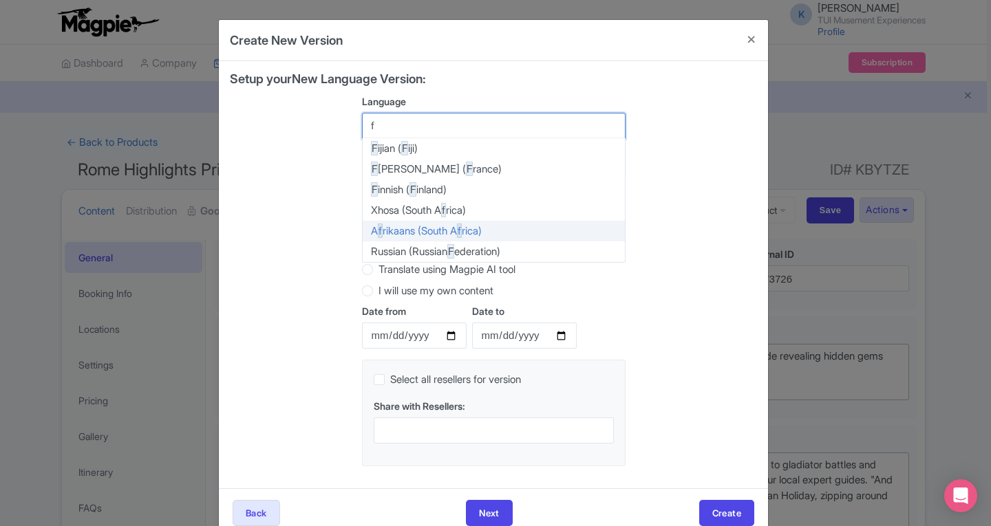
type input "fr"
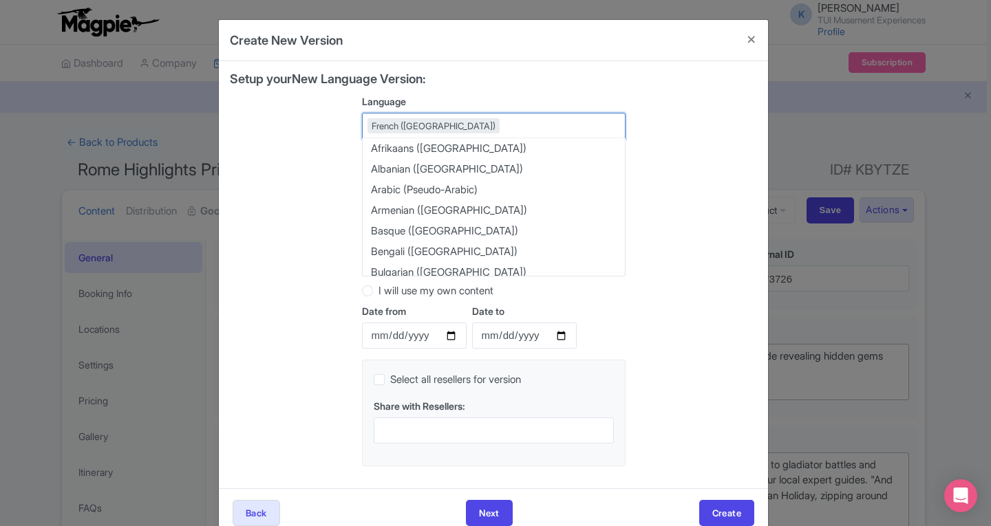
scroll to position [1328, 0]
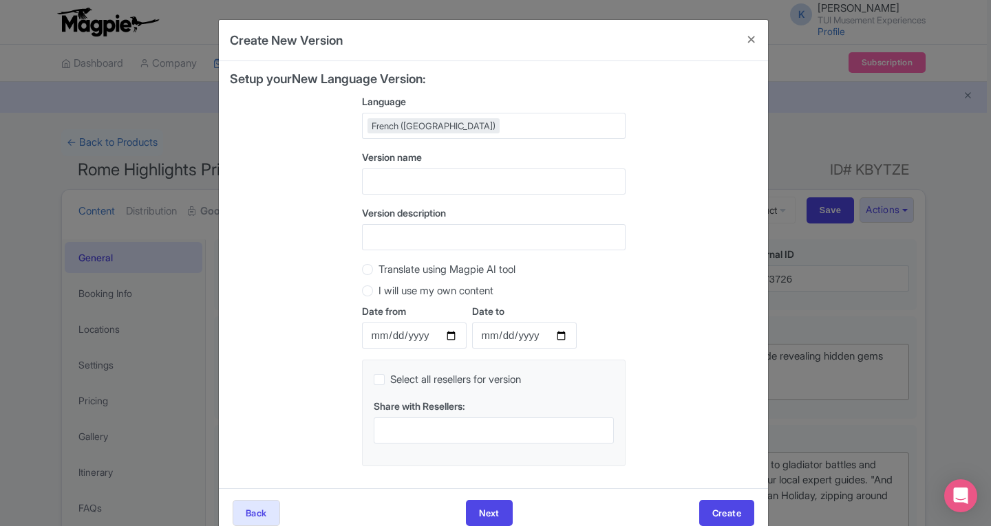
click at [316, 346] on div "Setup your New Language Version: Language French (France) French (France) Afrik…" at bounding box center [493, 274] width 527 height 405
click at [378, 274] on label "Translate using Magpie AI tool" at bounding box center [446, 270] width 137 height 16
click at [378, 274] on input "Translate using Magpie AI tool" at bounding box center [385, 268] width 14 height 14
radio input "true"
click at [382, 190] on input "text" at bounding box center [493, 182] width 263 height 26
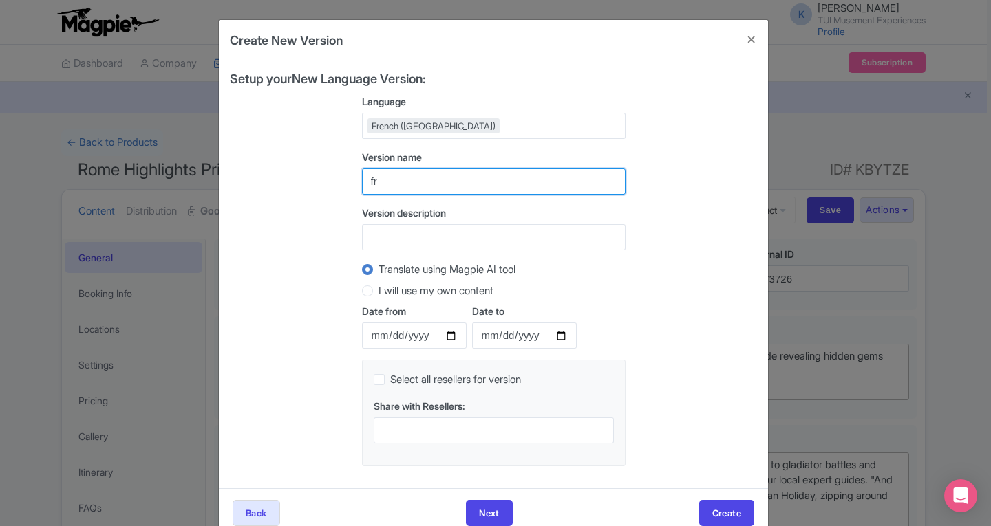
type input "fr"
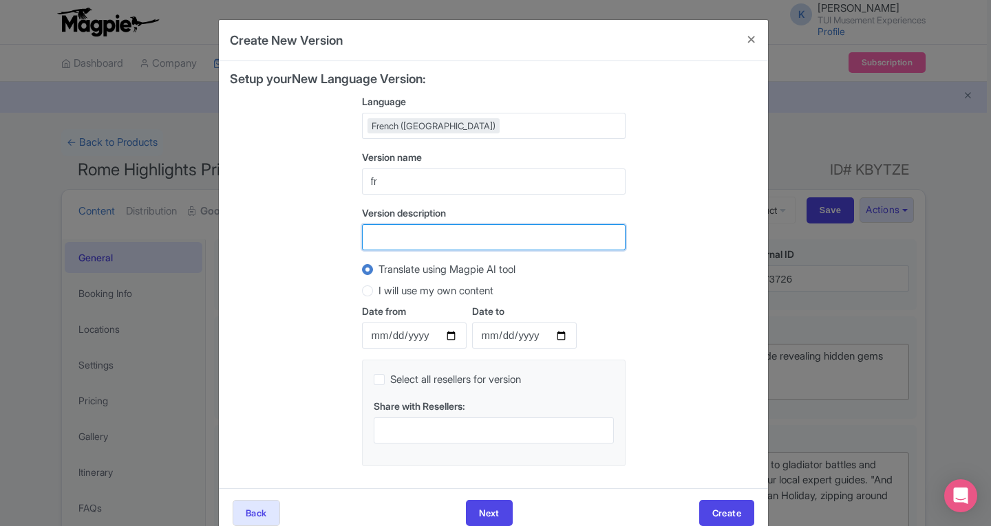
click at [373, 239] on input "Version description" at bounding box center [493, 237] width 263 height 26
type input "FR"
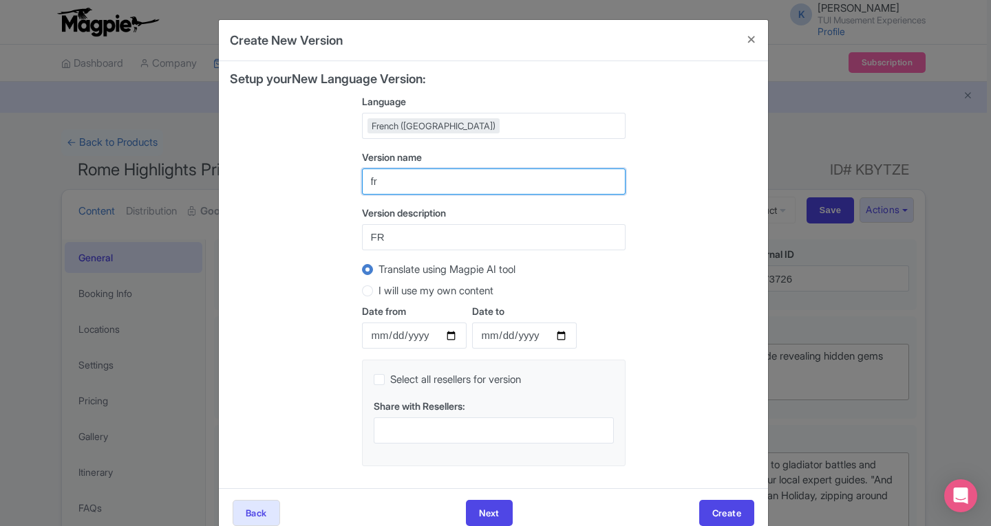
click at [394, 177] on input "fr" at bounding box center [493, 182] width 263 height 26
type input "f"
type input "FR"
click at [289, 297] on div "Setup your New Language Version: Language French (France) French (France) Afrik…" at bounding box center [493, 274] width 527 height 405
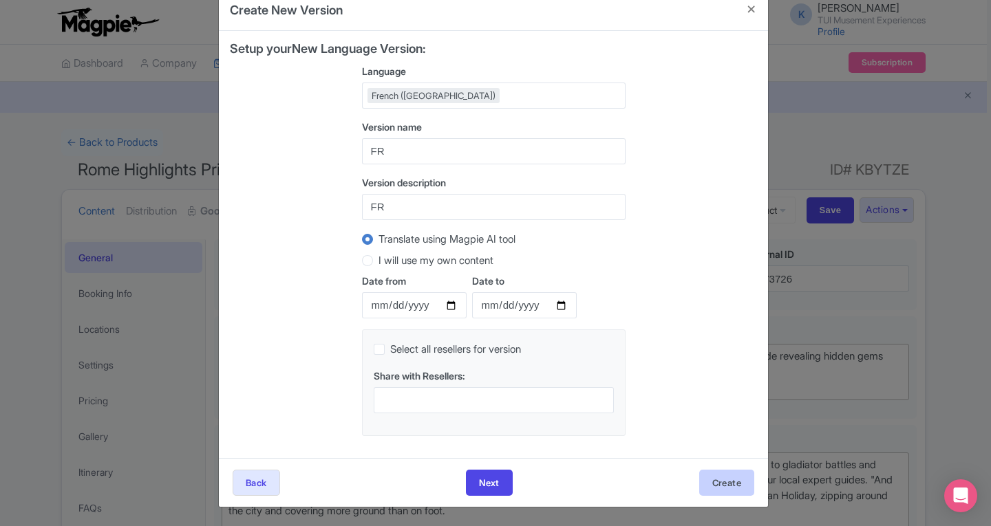
scroll to position [0, 0]
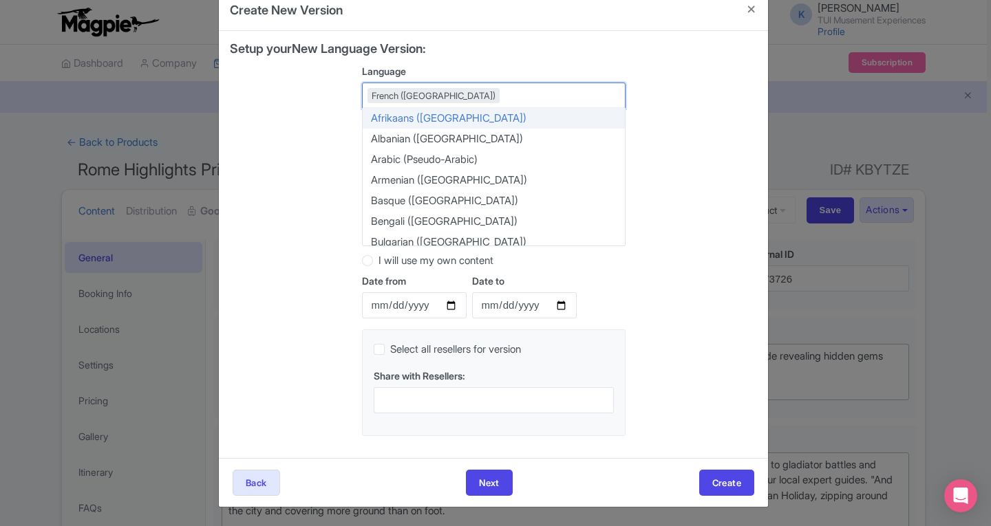
click at [715, 310] on div "Setup your New Language Version: Language French ([GEOGRAPHIC_DATA]) French ([G…" at bounding box center [493, 244] width 527 height 405
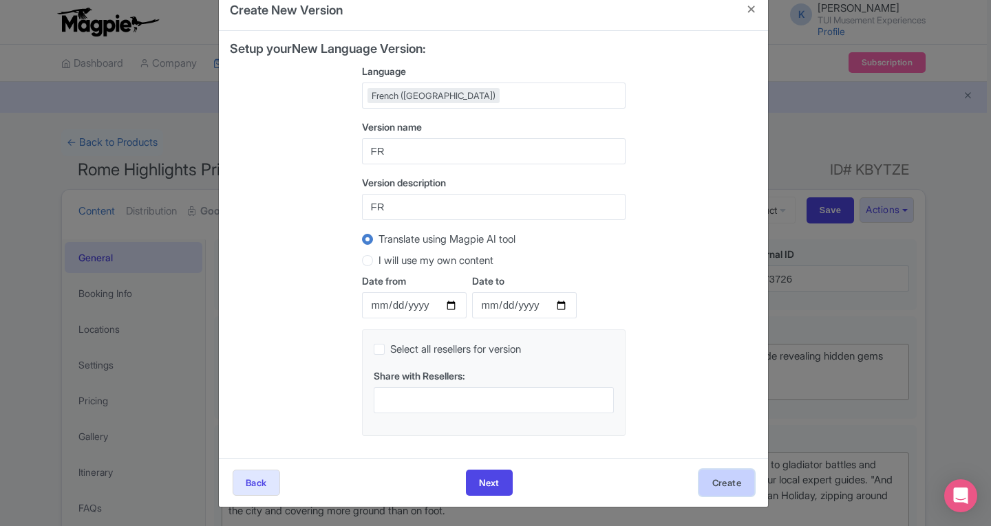
click at [717, 482] on button "Create" at bounding box center [726, 483] width 55 height 26
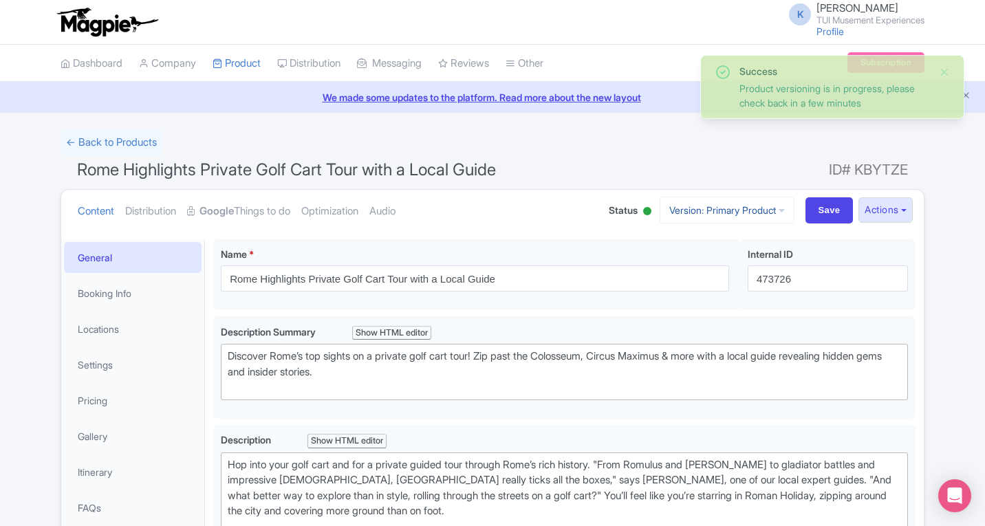
click at [769, 211] on link "Version: Primary Product" at bounding box center [727, 210] width 135 height 27
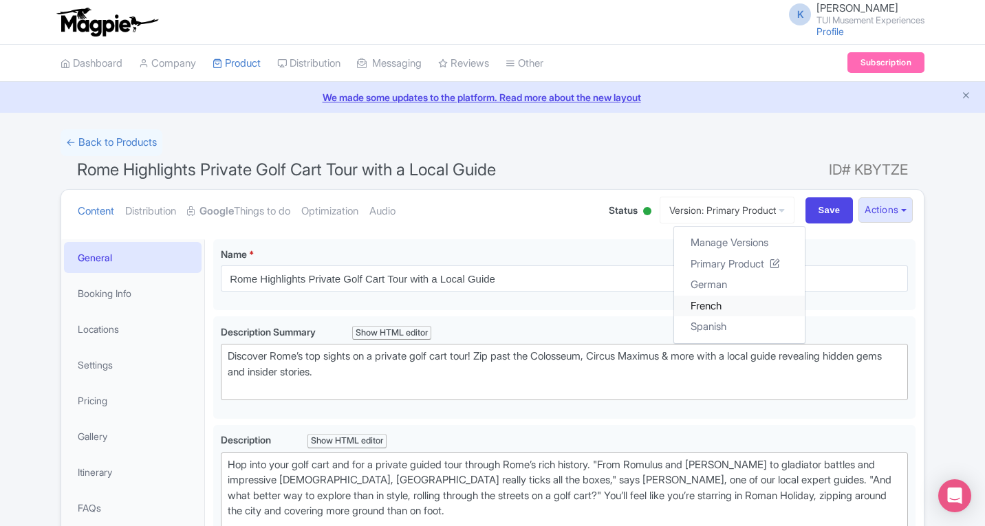
click at [695, 308] on link "French" at bounding box center [739, 305] width 131 height 21
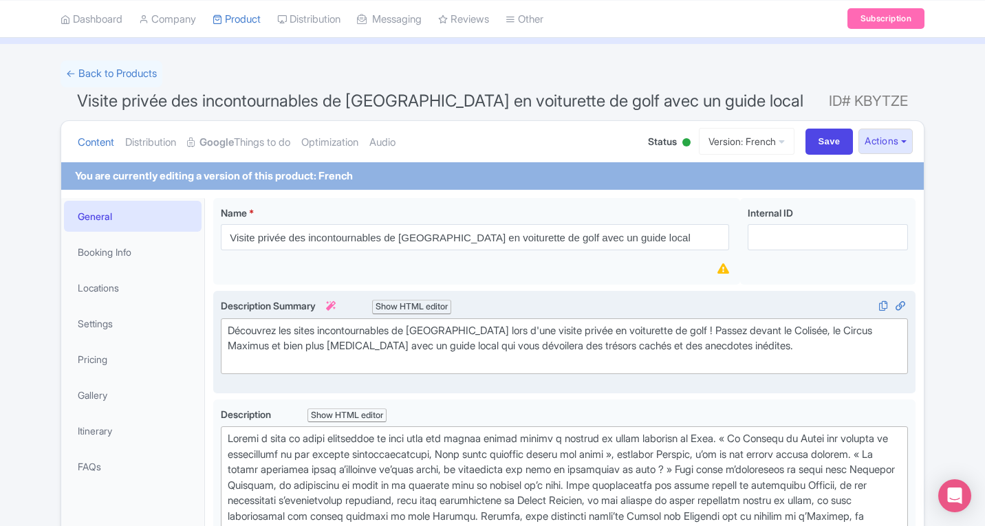
scroll to position [85, 0]
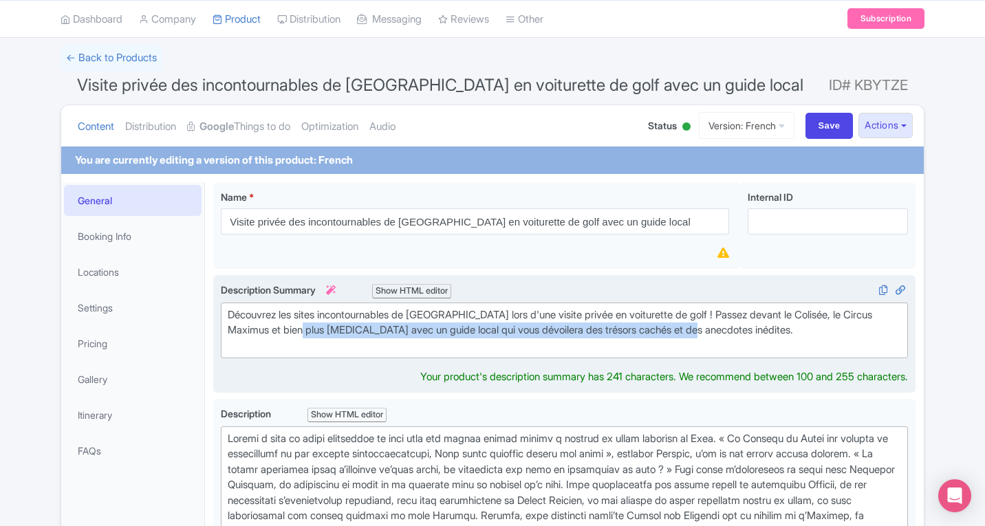
drag, startPoint x: 892, startPoint y: 332, endPoint x: 311, endPoint y: 330, distance: 580.6
click at [311, 330] on div "Découvrez les sites incontournables de Rome lors d'une visite privée en voiture…" at bounding box center [564, 331] width 673 height 47
click at [852, 323] on div "Découvrez les sites incontournables de Rome lors d'une visite privée en voiture…" at bounding box center [564, 331] width 673 height 47
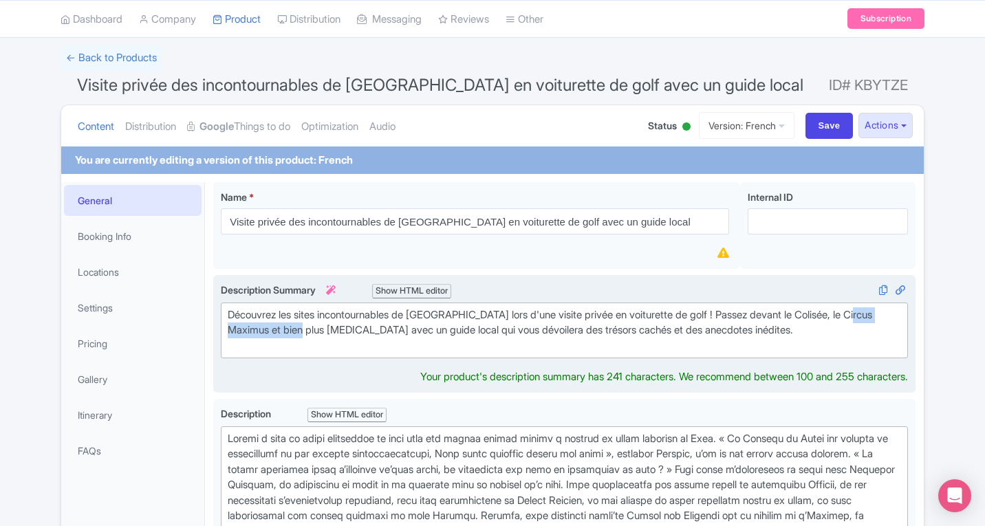
type trix-editor "<div>Découvrez les sites incontournables de Rome lors d'une visite privée en vo…"
drag, startPoint x: 890, startPoint y: 316, endPoint x: 312, endPoint y: 328, distance: 578.7
click at [312, 328] on div "Découvrez les sites incontournables de Rome lors d'une visite privée en voiture…" at bounding box center [564, 331] width 673 height 47
copy div "et bien plus encore"
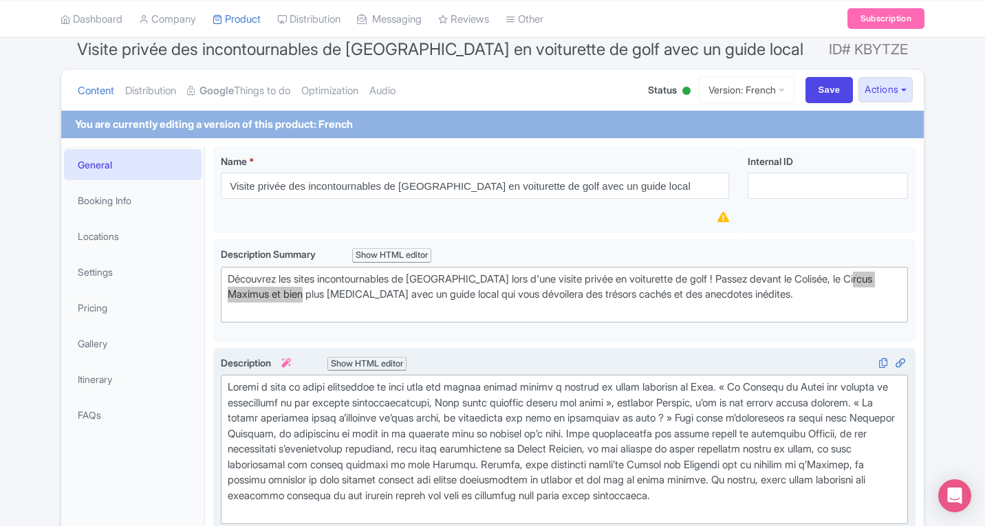
scroll to position [153, 0]
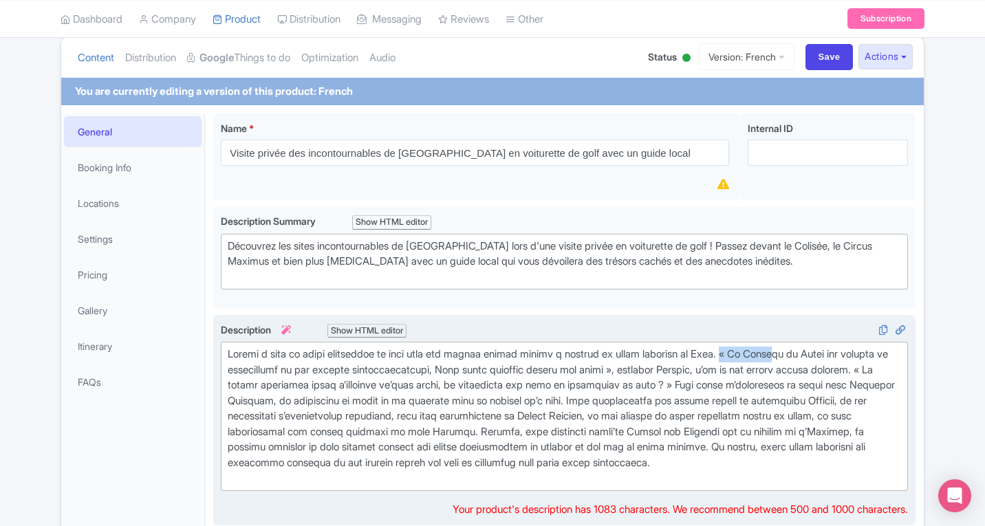
drag, startPoint x: 745, startPoint y: 357, endPoint x: 800, endPoint y: 350, distance: 55.5
click at [800, 350] on trix-editor at bounding box center [564, 416] width 687 height 149
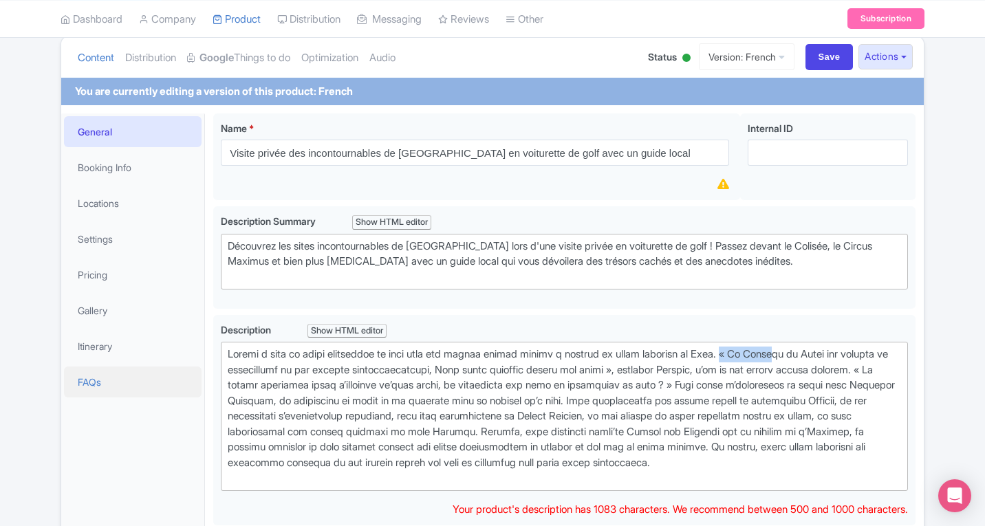
type trix-editor "<div>Montez à bord de votre voiturette de golf pour une visite guidée privée à …"
copy div "« De Romul"
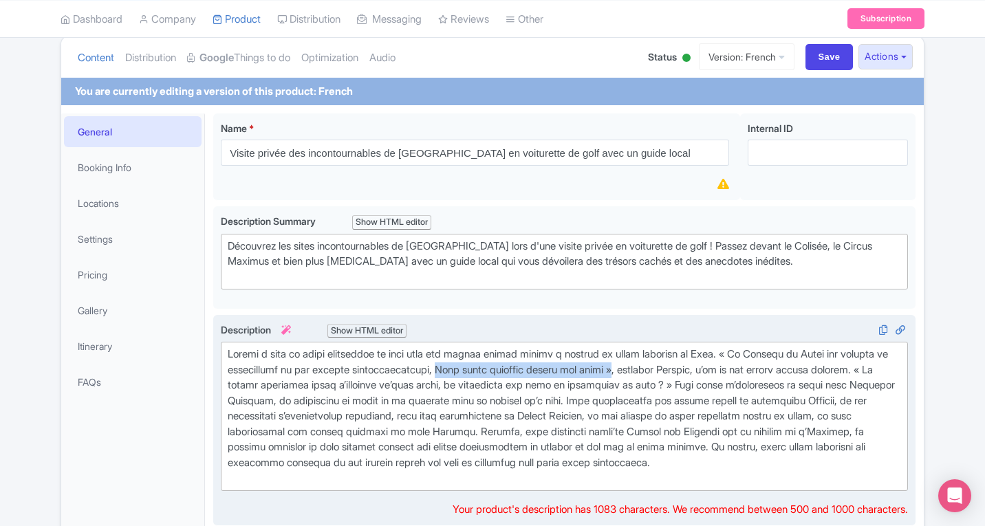
drag, startPoint x: 505, startPoint y: 369, endPoint x: 701, endPoint y: 369, distance: 196.1
click at [701, 369] on div at bounding box center [564, 417] width 673 height 140
copy div "Rome coche vraiment toutes les cases »"
drag, startPoint x: 743, startPoint y: 351, endPoint x: 753, endPoint y: 351, distance: 10.3
click at [753, 351] on div at bounding box center [564, 417] width 673 height 140
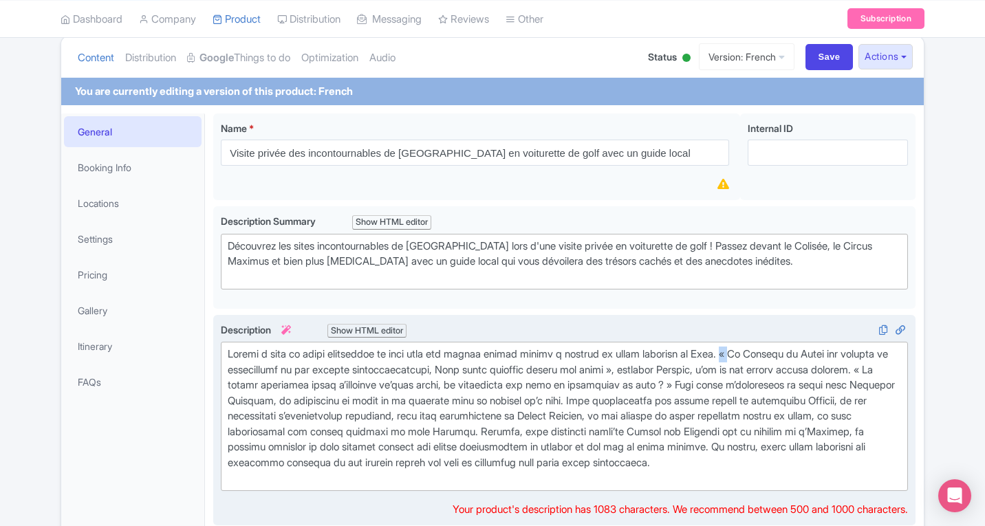
copy div "«"
click at [784, 385] on div at bounding box center [564, 417] width 673 height 140
copy div "»"
drag, startPoint x: 296, startPoint y: 400, endPoint x: 396, endPoint y: 400, distance: 100.4
click at [396, 400] on div at bounding box center [564, 417] width 673 height 140
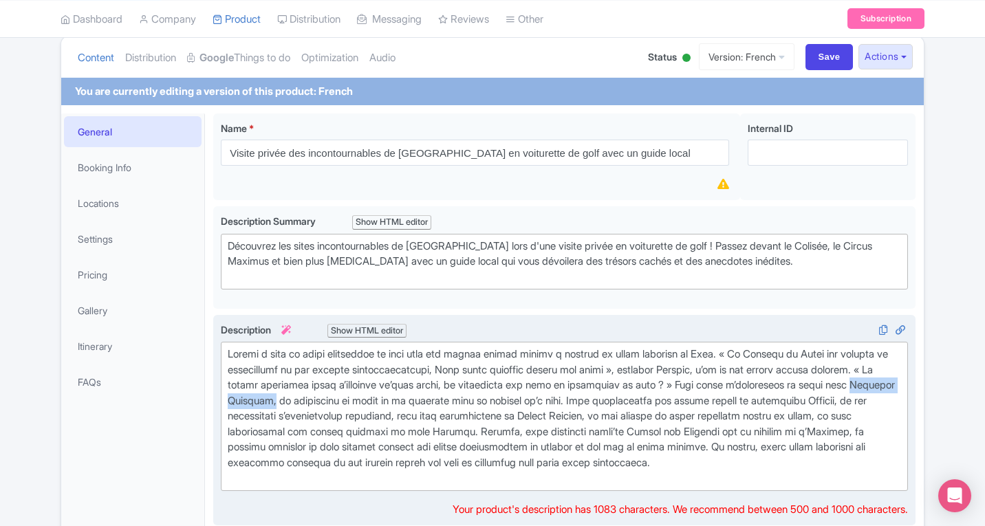
copy div "Vacances Romaines,"
drag, startPoint x: 786, startPoint y: 388, endPoint x: 398, endPoint y: 402, distance: 387.6
click at [398, 402] on div at bounding box center [564, 417] width 673 height 140
copy div "Vous aurez l’impression de jouer dans Vacances Romaines,"
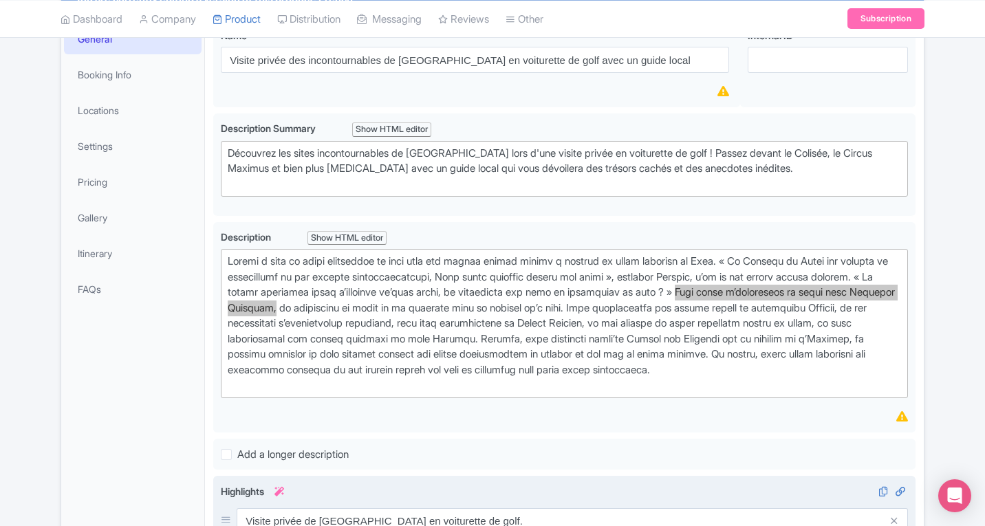
scroll to position [222, 0]
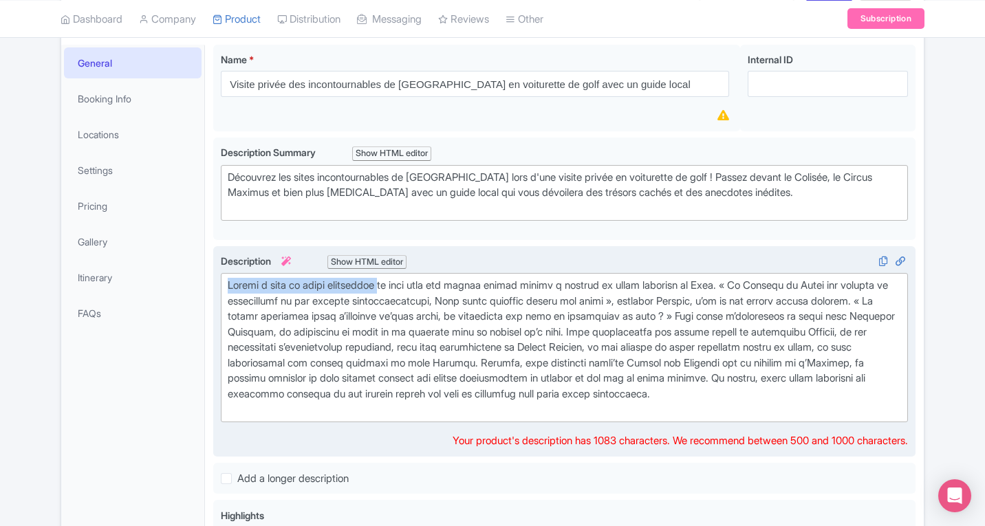
drag, startPoint x: 229, startPoint y: 284, endPoint x: 392, endPoint y: 291, distance: 163.2
click at [392, 291] on div at bounding box center [564, 348] width 673 height 140
click at [410, 283] on div at bounding box center [564, 348] width 673 height 140
drag, startPoint x: 314, startPoint y: 288, endPoint x: 539, endPoint y: 284, distance: 225.0
click at [539, 284] on div at bounding box center [564, 348] width 673 height 140
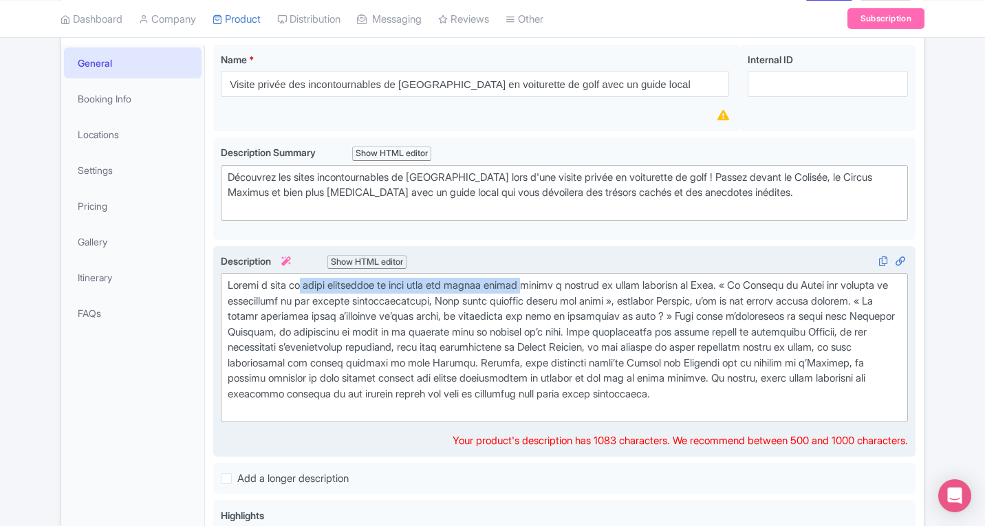
copy div "votre voiturette de golf pour une visite guidée"
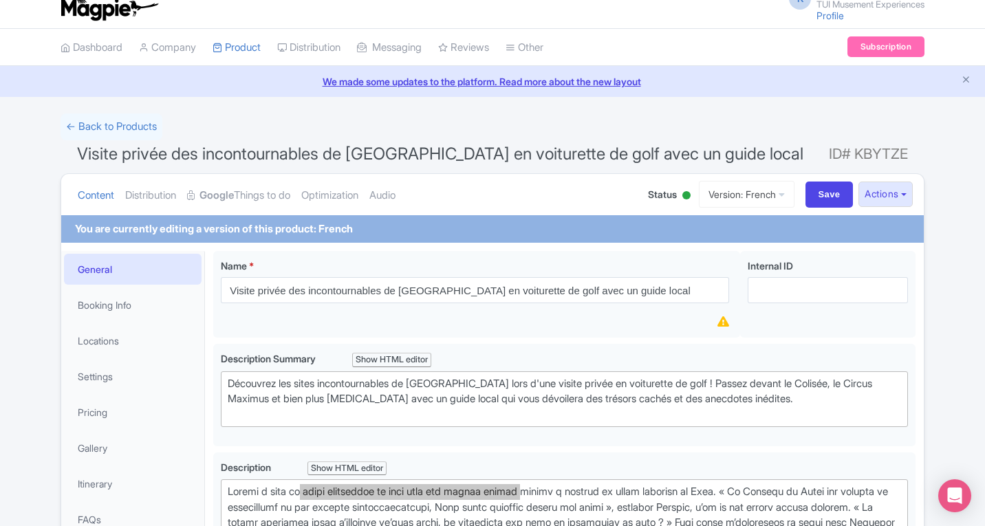
scroll to position [0, 0]
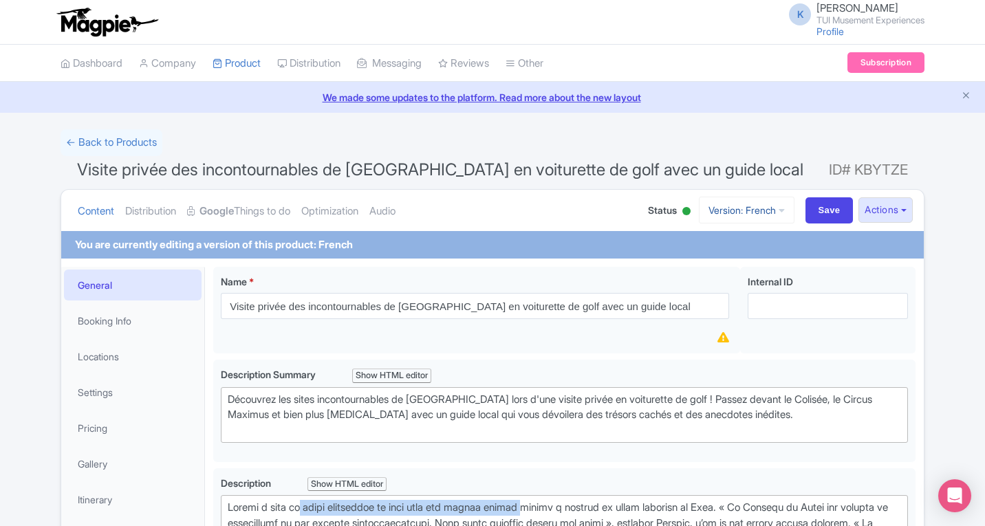
click at [755, 214] on link "Version: French" at bounding box center [747, 210] width 96 height 27
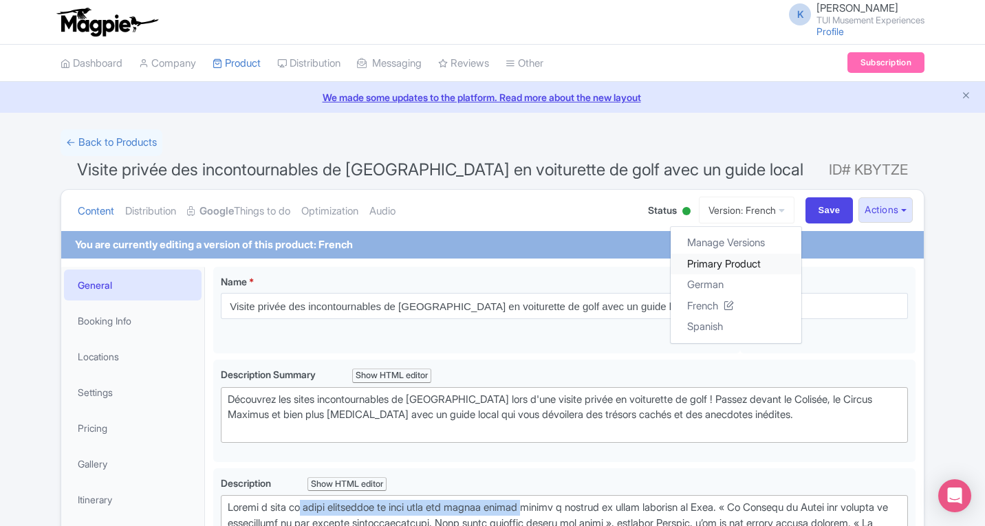
click at [700, 266] on link "Primary Product" at bounding box center [736, 263] width 131 height 21
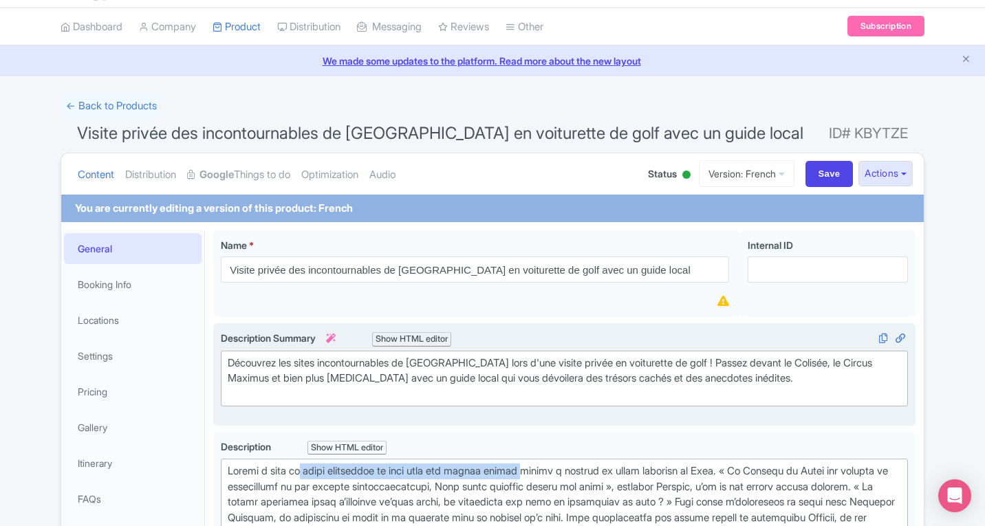
scroll to position [97, 0]
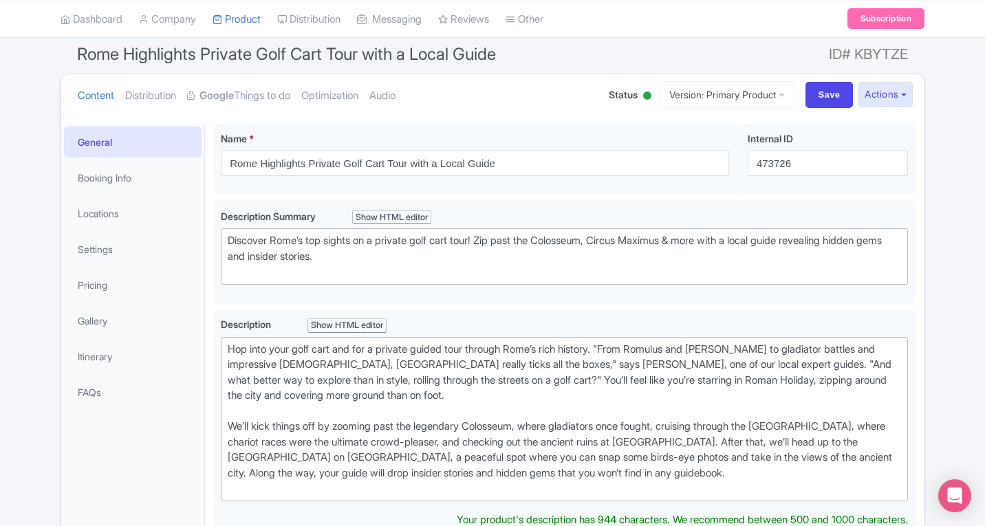
scroll to position [138, 0]
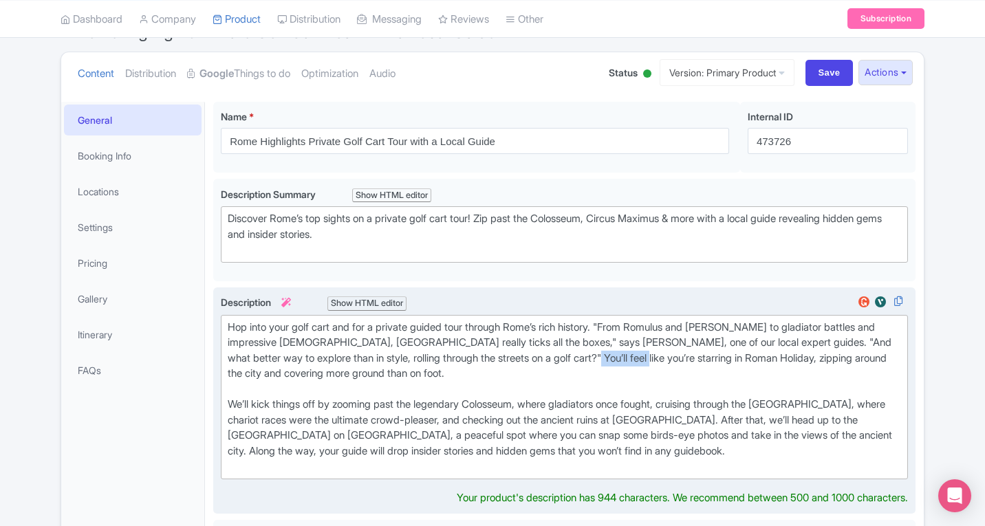
drag, startPoint x: 616, startPoint y: 359, endPoint x: 687, endPoint y: 358, distance: 70.9
click at [687, 358] on div "Hop into your golf cart and for a private guided tour through Rome’s rich histo…" at bounding box center [564, 397] width 673 height 155
drag, startPoint x: 464, startPoint y: 359, endPoint x: 688, endPoint y: 352, distance: 223.7
click at [688, 352] on div "Hop into your golf cart and for a private guided tour through Rome’s rich histo…" at bounding box center [564, 397] width 673 height 155
type trix-editor "<div>Hop into your golf cart and for a private guided tour through Rome’s rich …"
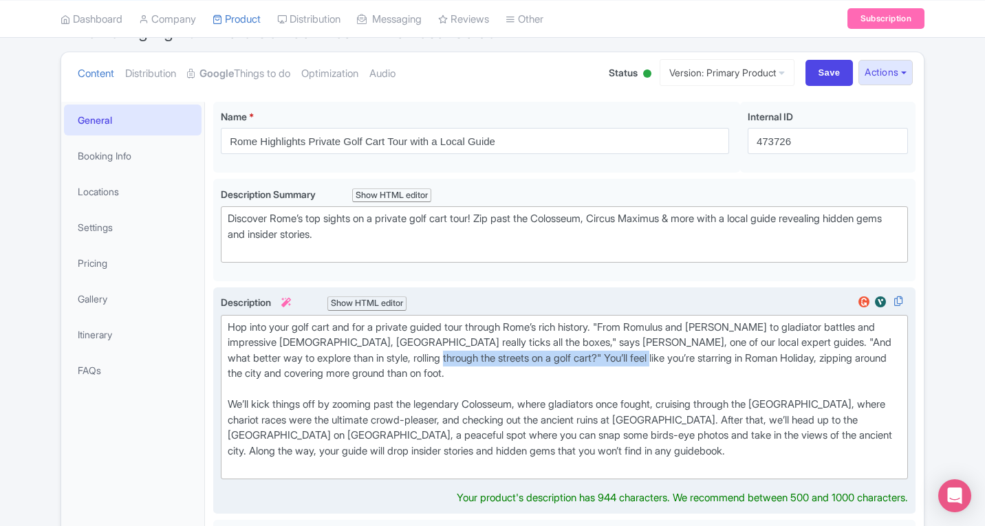
copy div "You’ll feel like you’re starring in Roman Holiday"
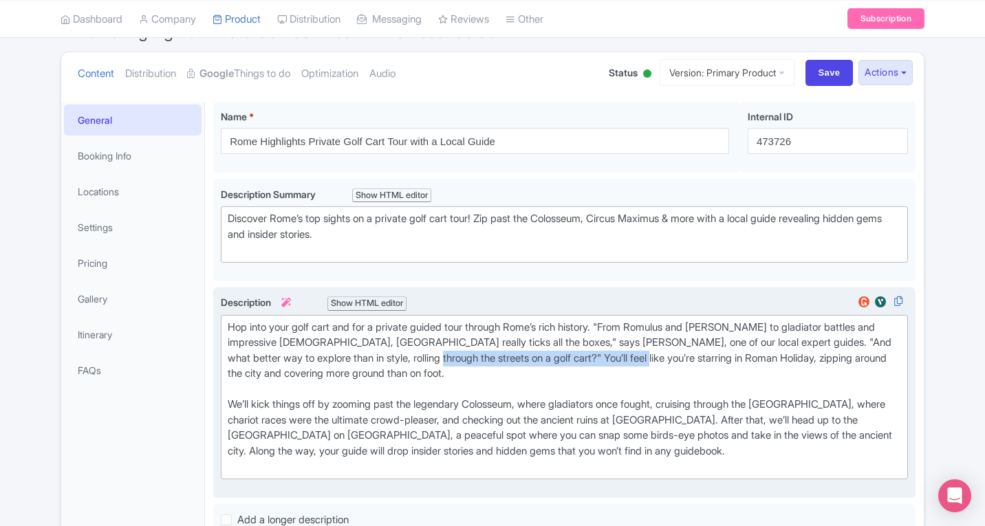
click at [625, 359] on div "Hop into your golf cart and for a private guided tour through Rome’s rich histo…" at bounding box center [564, 397] width 673 height 155
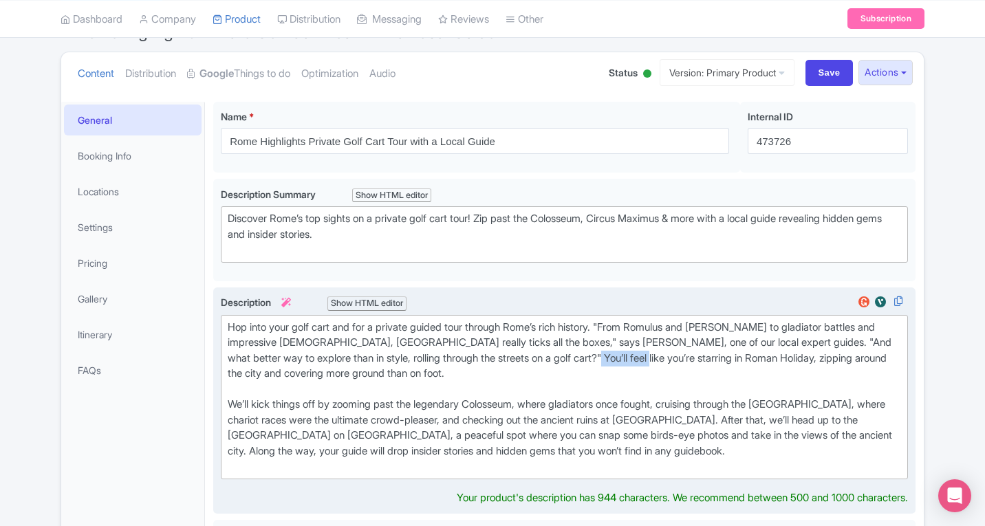
drag, startPoint x: 615, startPoint y: 358, endPoint x: 687, endPoint y: 358, distance: 71.5
click at [687, 358] on div "Hop into your golf cart and for a private guided tour through Rome’s rich histo…" at bounding box center [564, 397] width 673 height 155
copy div "Roman Holiday"
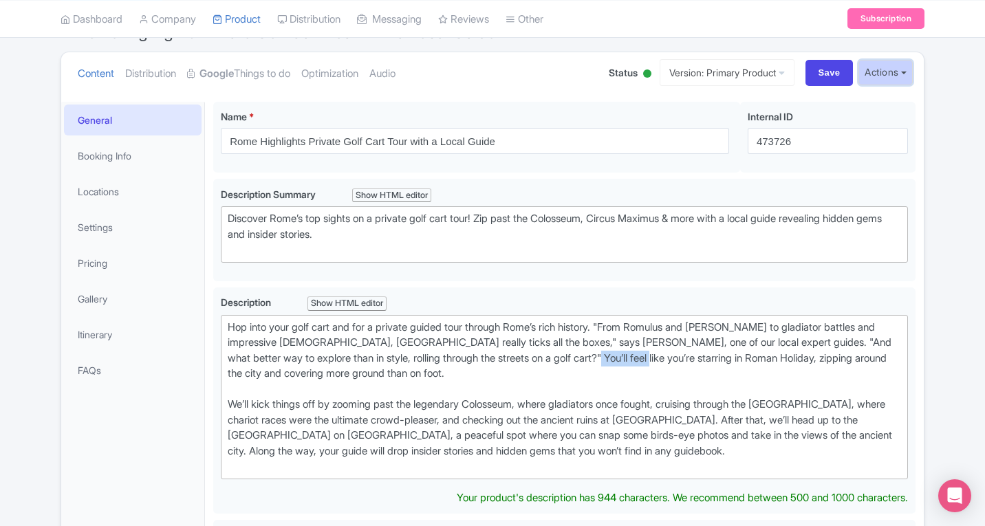
click at [887, 71] on button "Actions" at bounding box center [886, 72] width 54 height 25
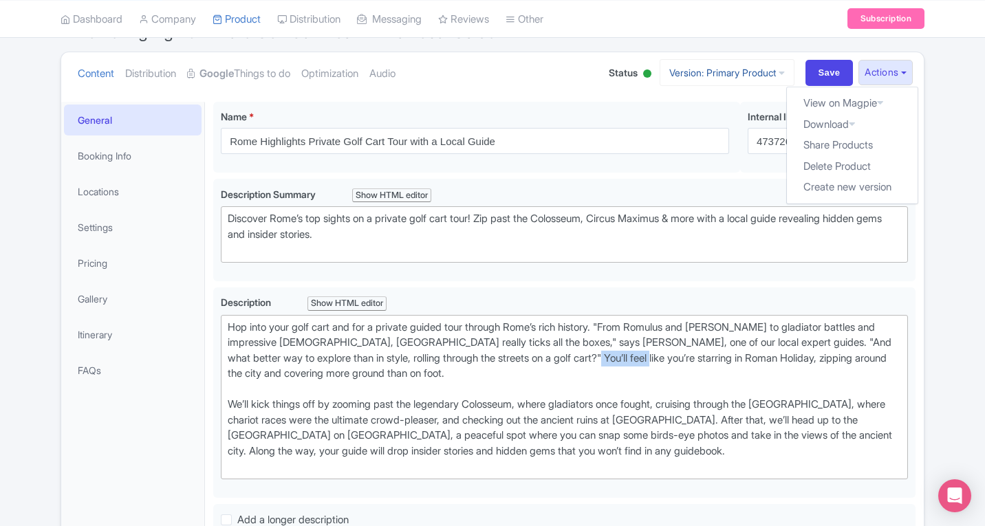
click at [779, 73] on icon at bounding box center [782, 73] width 6 height 10
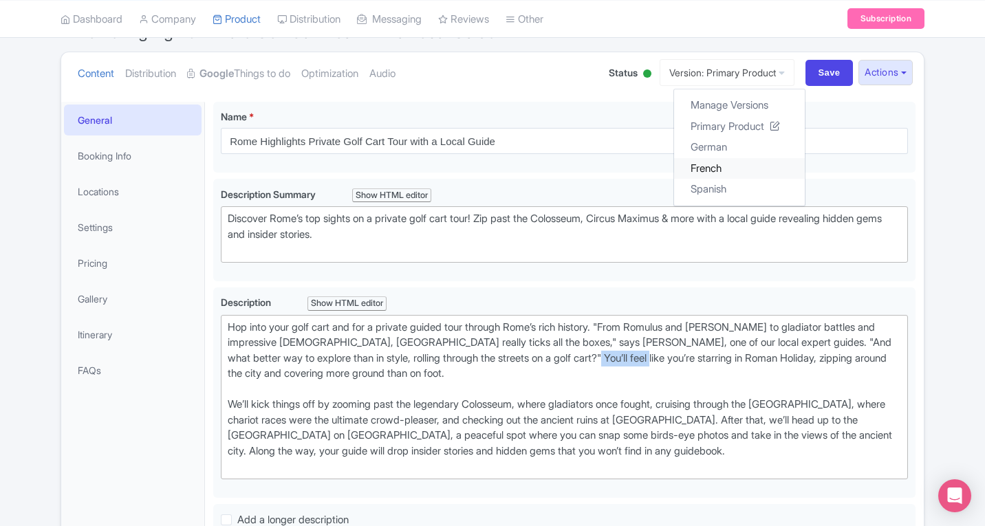
click at [698, 167] on link "French" at bounding box center [739, 168] width 131 height 21
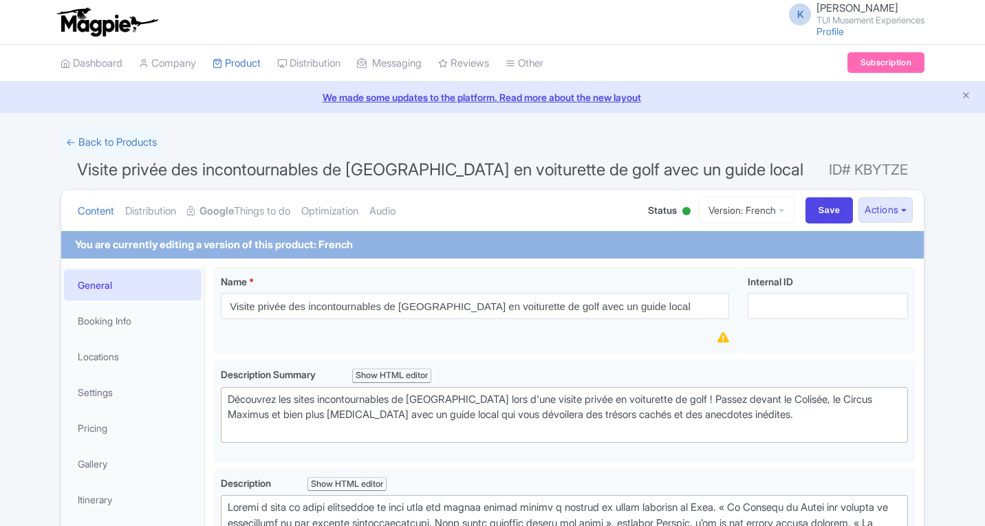
scroll to position [206, 0]
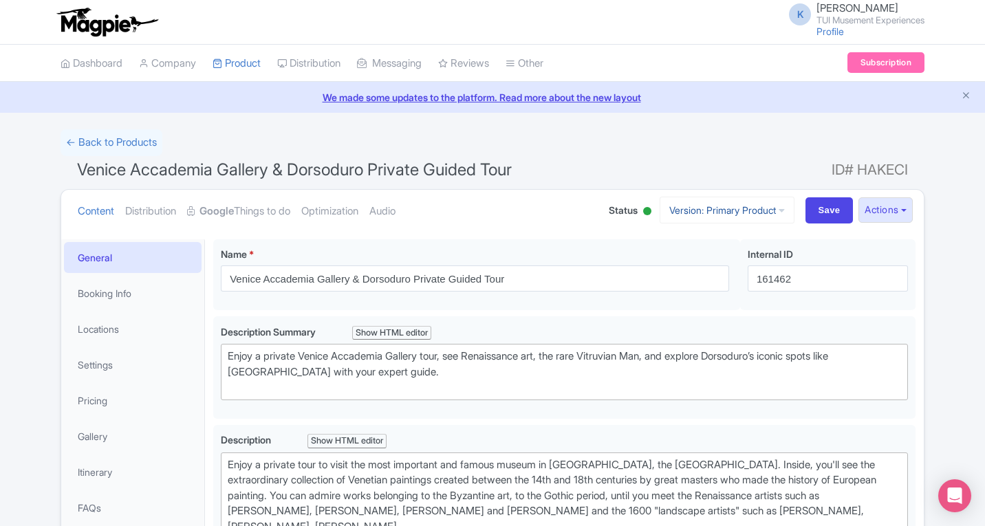
click at [779, 206] on icon at bounding box center [782, 211] width 6 height 10
click at [876, 207] on button "Actions" at bounding box center [886, 209] width 54 height 25
click at [839, 324] on link "Create new version" at bounding box center [852, 324] width 131 height 21
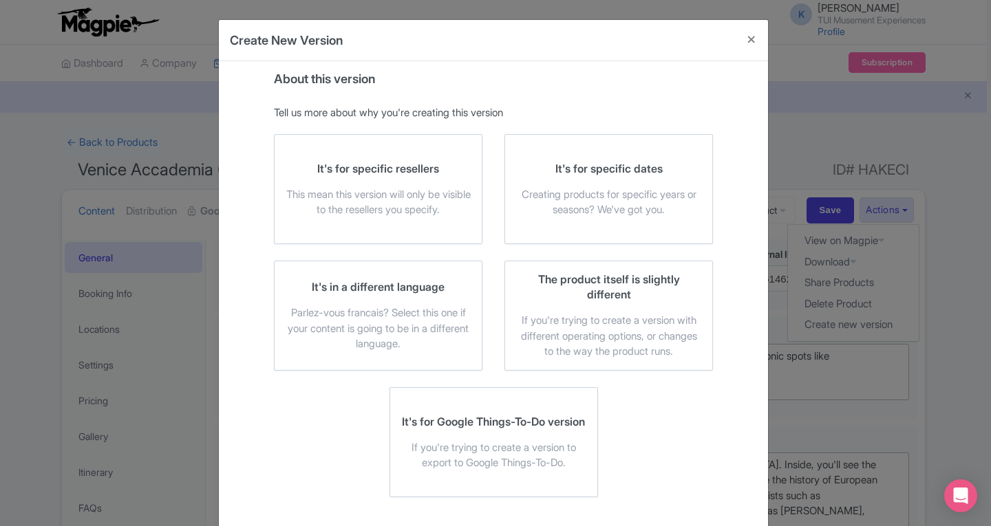
click at [350, 301] on div "It's in a different language Parlez-vous [DEMOGRAPHIC_DATA]? Select this one if…" at bounding box center [377, 315] width 185 height 73
click at [0, 0] on input "It's in a different language Parlez-vous [DEMOGRAPHIC_DATA]? Select this one if…" at bounding box center [0, 0] width 0 height 0
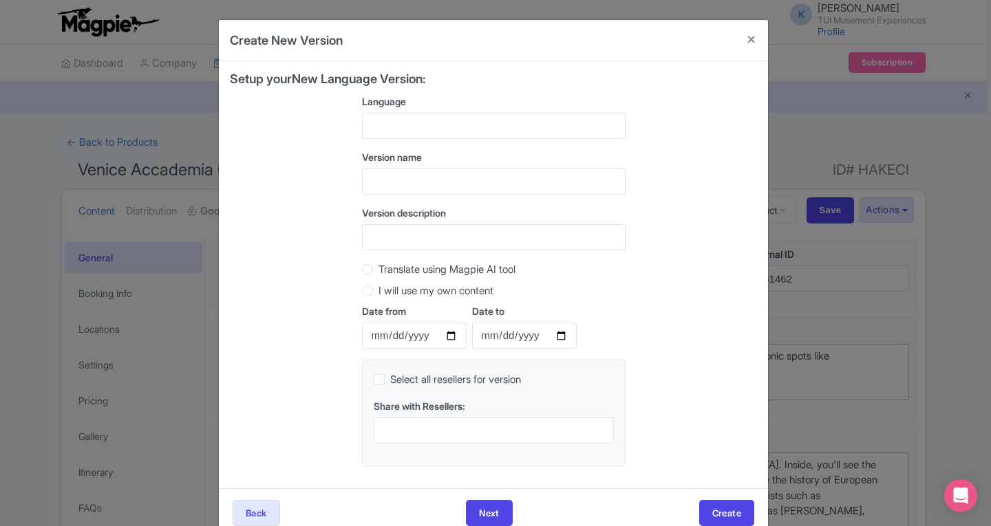
click at [394, 127] on div at bounding box center [493, 126] width 263 height 26
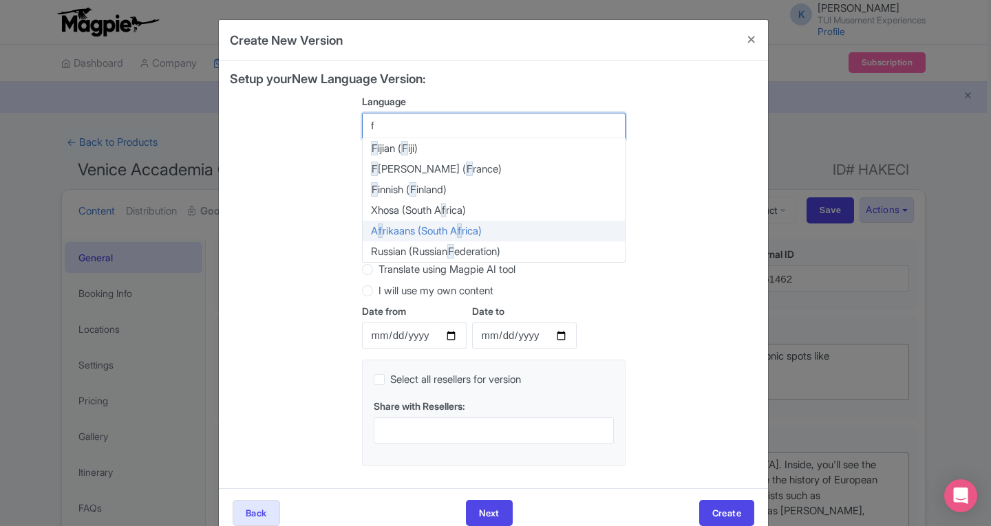
type input "fr"
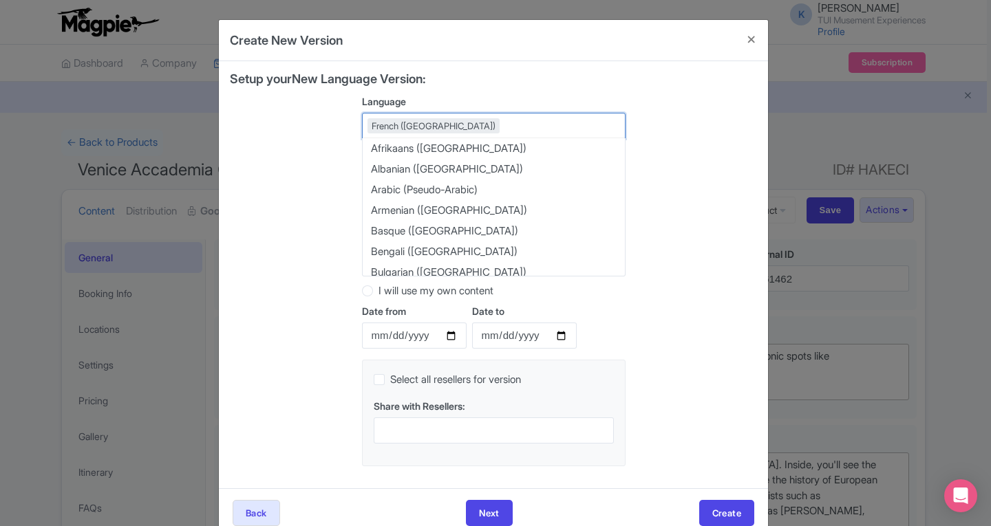
scroll to position [1328, 0]
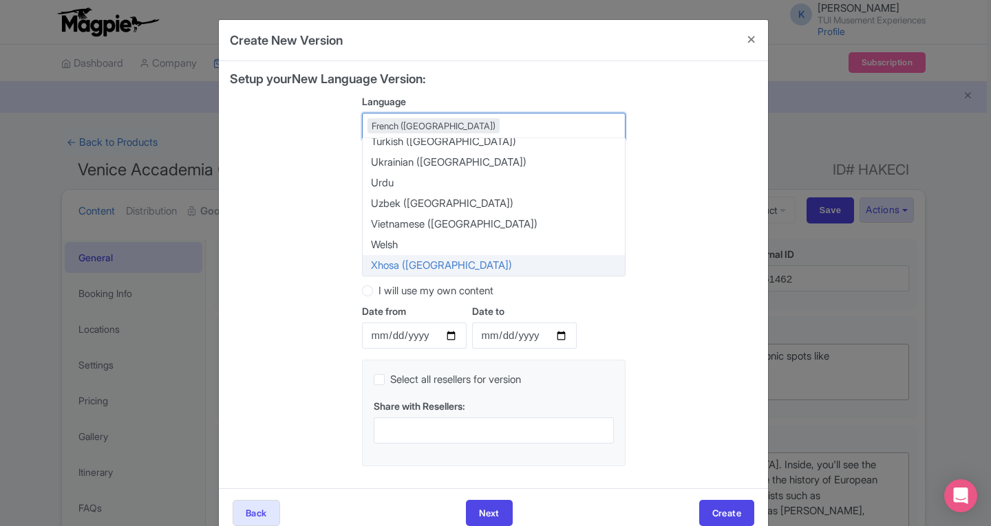
click at [309, 293] on div "Setup your New Language Version: Language French ([GEOGRAPHIC_DATA]) French ([G…" at bounding box center [493, 274] width 527 height 405
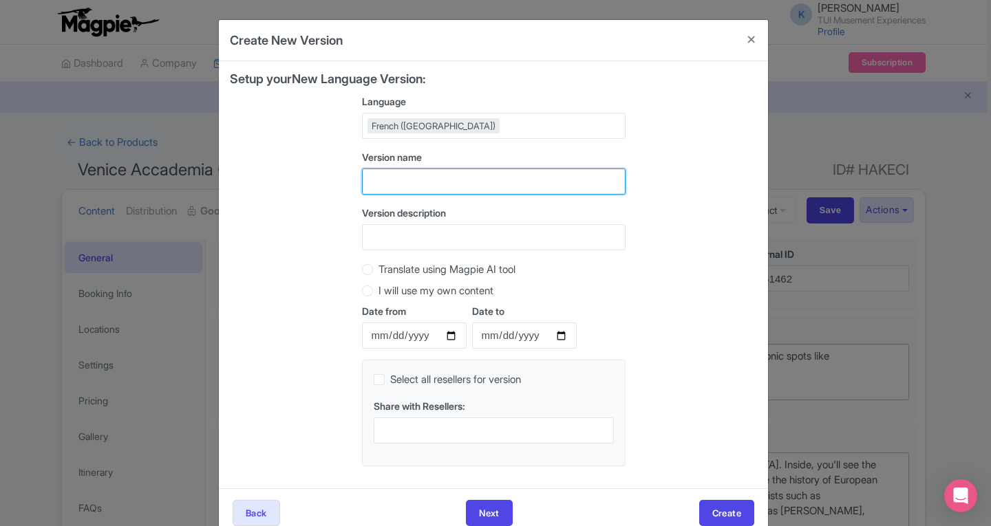
click at [385, 186] on input "text" at bounding box center [493, 182] width 263 height 26
type input "fr"
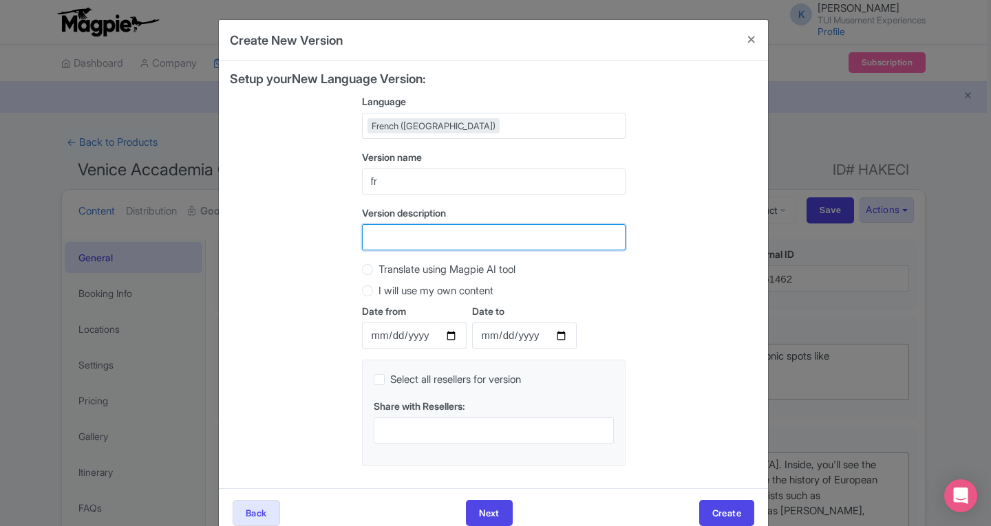
click at [378, 233] on input "Version description" at bounding box center [493, 237] width 263 height 26
type input "fr"
click at [378, 268] on label "Translate using Magpie AI tool" at bounding box center [446, 270] width 137 height 16
click at [378, 268] on input "Translate using Magpie AI tool" at bounding box center [385, 268] width 14 height 14
radio input "true"
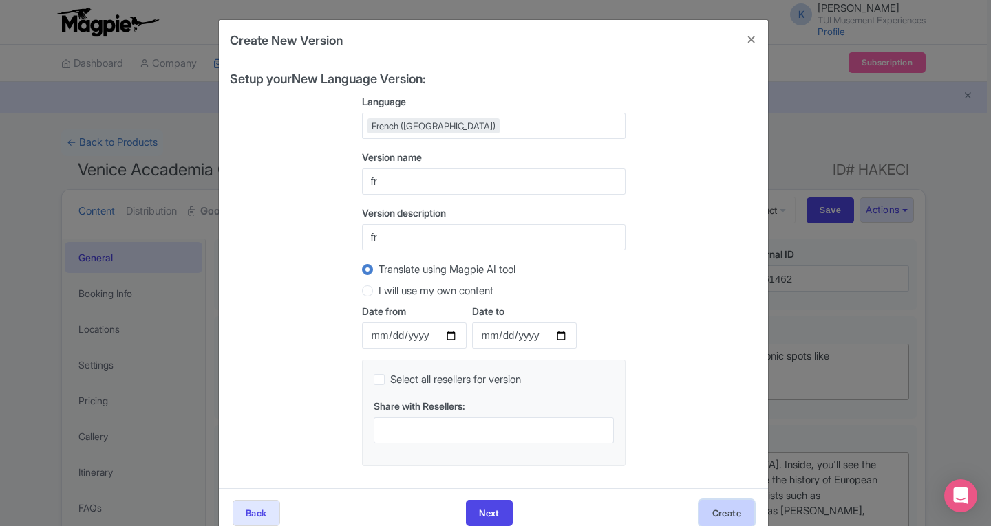
click at [726, 513] on button "Create" at bounding box center [726, 513] width 55 height 26
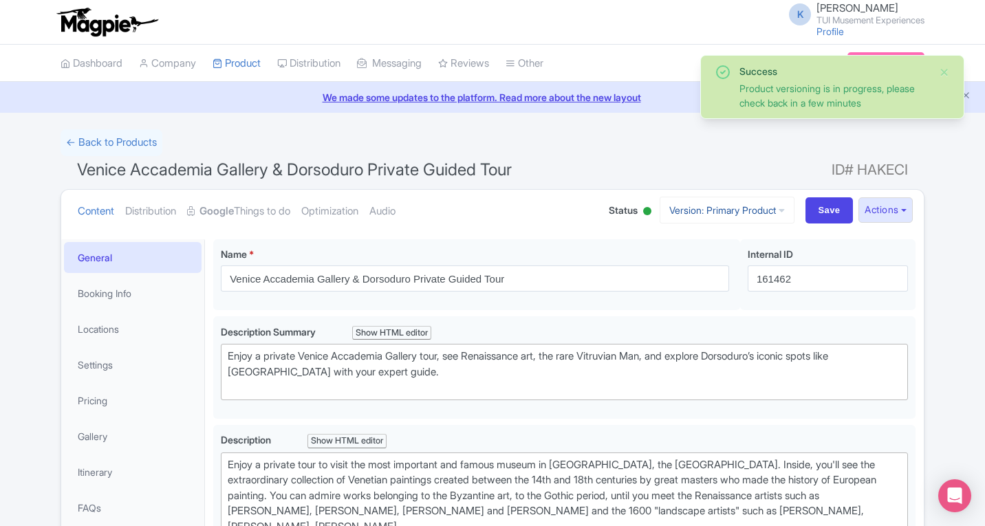
click at [742, 204] on link "Version: Primary Product" at bounding box center [727, 210] width 135 height 27
click at [687, 312] on link "French" at bounding box center [739, 305] width 131 height 21
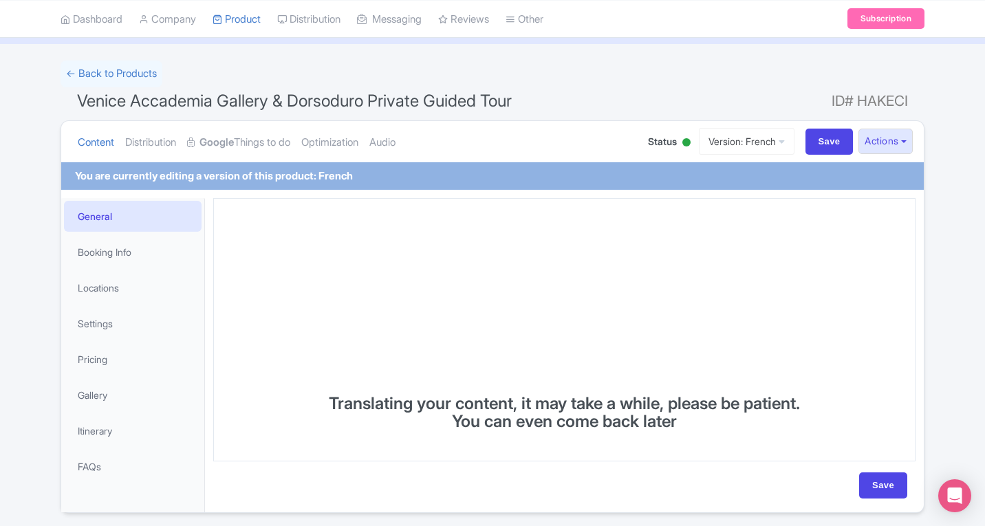
scroll to position [115, 0]
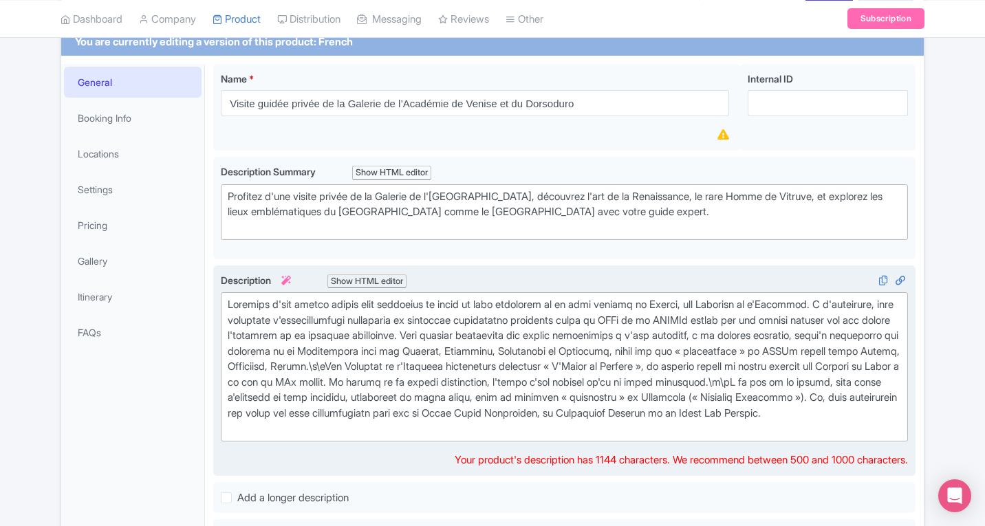
scroll to position [206, 0]
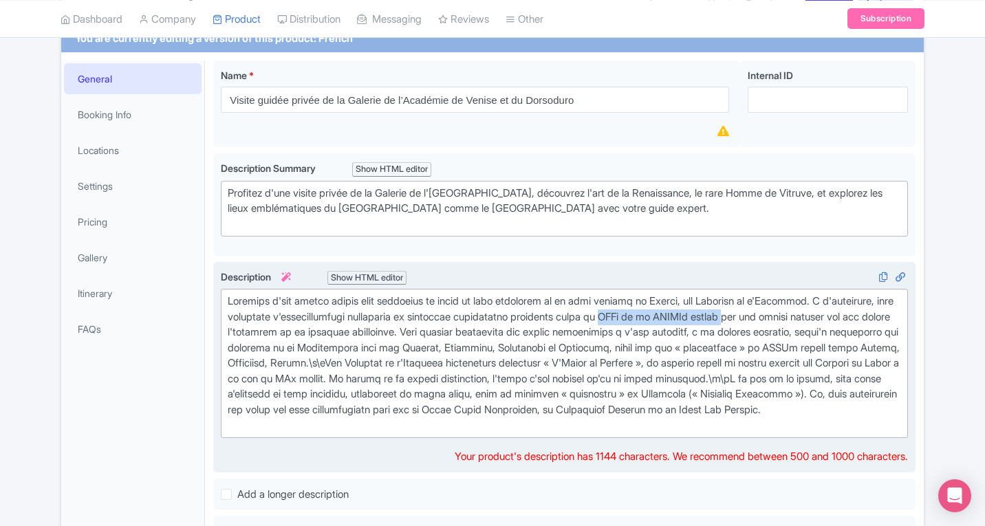
type trix-editor "<lor>Ipsumdol s'ame consec adipis elit seddoeius te incid ut labo etdolorem al …"
drag, startPoint x: 638, startPoint y: 317, endPoint x: 748, endPoint y: 314, distance: 110.8
click at [748, 314] on div at bounding box center [564, 364] width 673 height 140
copy div "XIVe et le XVIIIe siècle"
drag, startPoint x: 775, startPoint y: 349, endPoint x: 849, endPoint y: 349, distance: 73.6
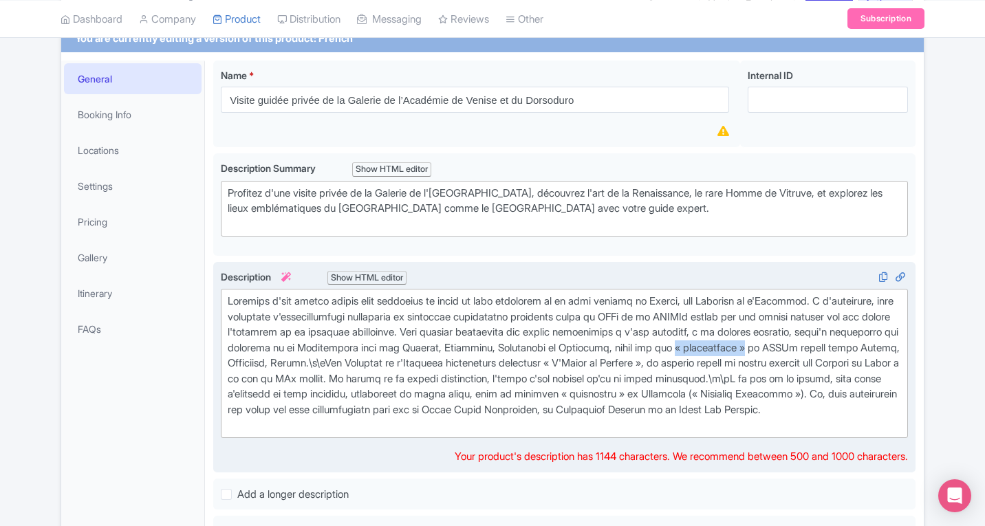
click at [849, 349] on div at bounding box center [564, 364] width 673 height 140
copy div "« paysagistes »"
drag, startPoint x: 855, startPoint y: 346, endPoint x: 901, endPoint y: 344, distance: 46.1
click at [901, 344] on trix-editor at bounding box center [564, 363] width 687 height 149
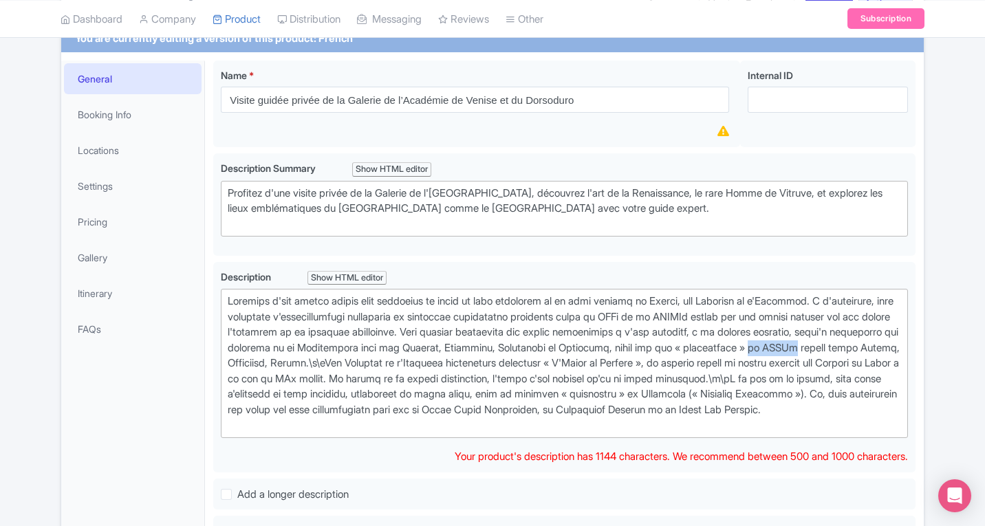
copy div "du XVIIe"
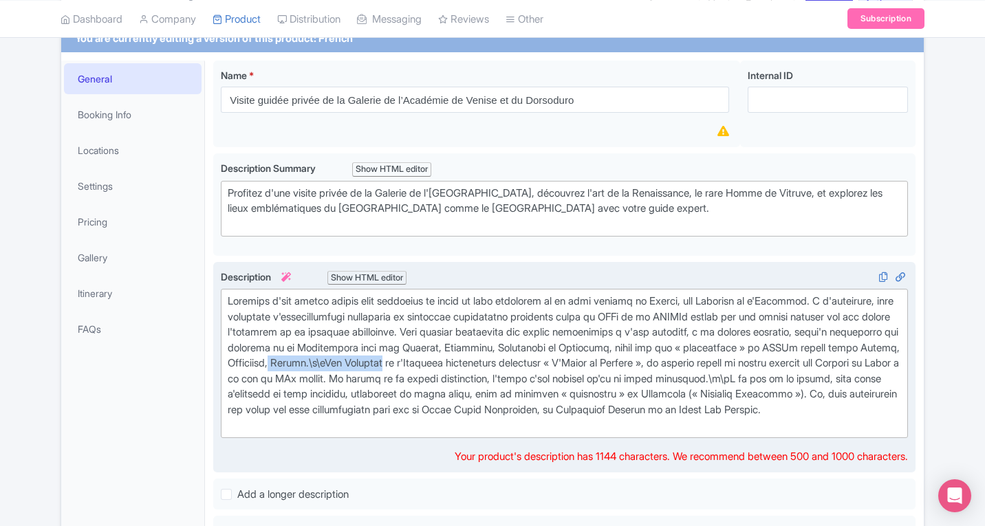
drag, startPoint x: 386, startPoint y: 365, endPoint x: 502, endPoint y: 359, distance: 116.4
click at [502, 359] on div at bounding box center [564, 364] width 673 height 140
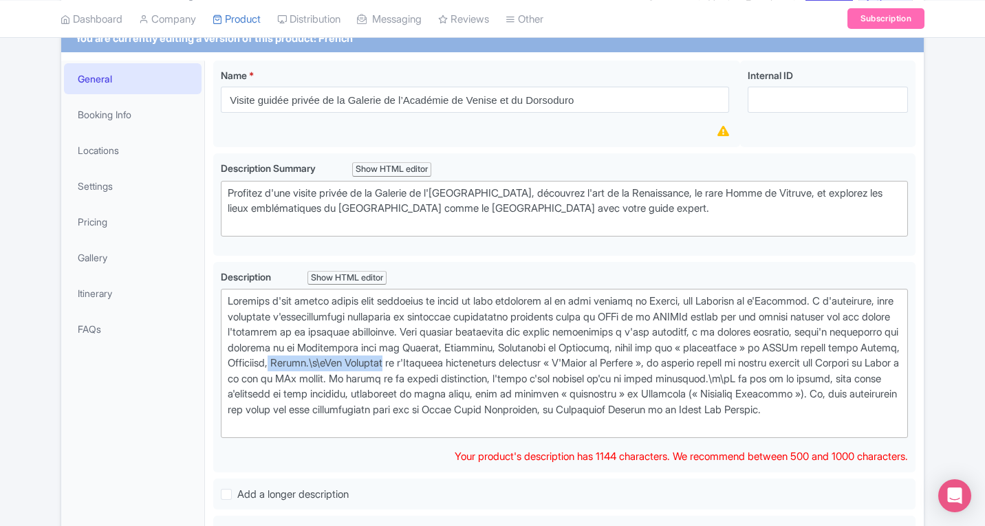
copy div "Guardi.\n\nLes Galeries"
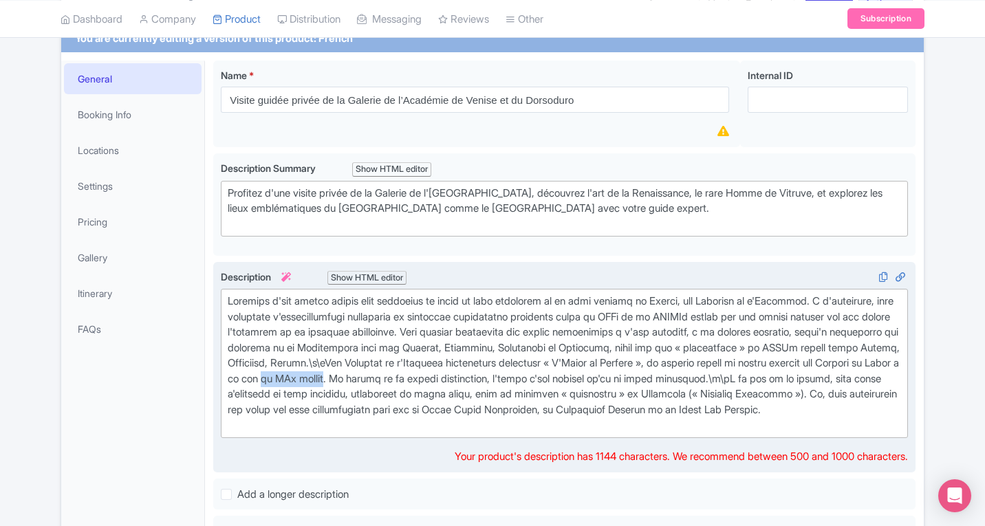
drag, startPoint x: 453, startPoint y: 380, endPoint x: 519, endPoint y: 382, distance: 65.4
click at [519, 382] on div at bounding box center [564, 364] width 673 height 140
copy div "du XVe siècle"
drag, startPoint x: 279, startPoint y: 398, endPoint x: 391, endPoint y: 392, distance: 113.0
click at [391, 392] on div at bounding box center [564, 364] width 673 height 140
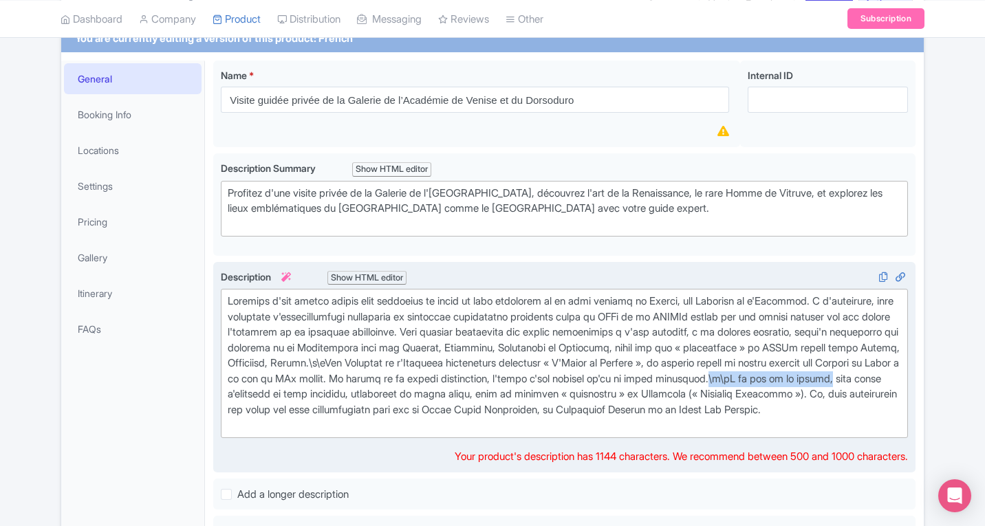
copy div "\n\nÀ la fin de la visite,"
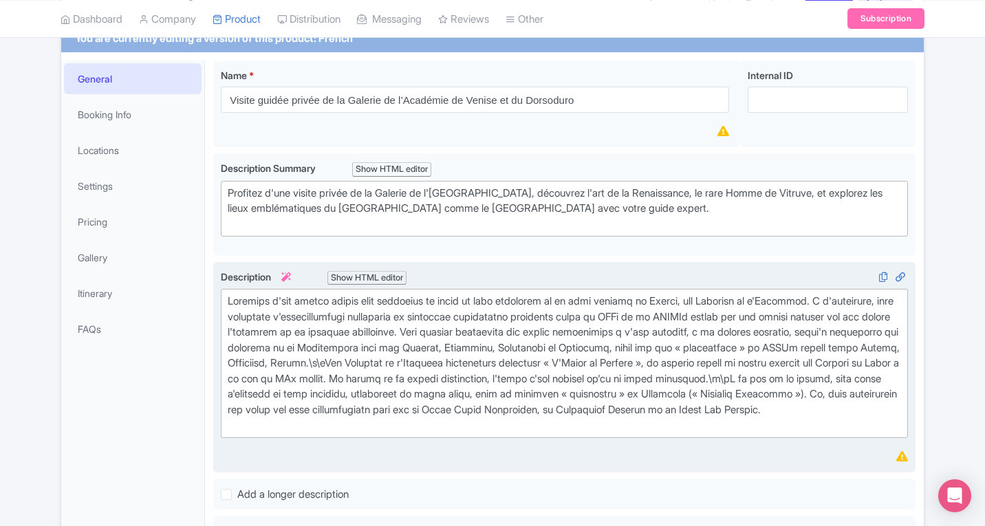
click at [482, 425] on div at bounding box center [564, 364] width 673 height 140
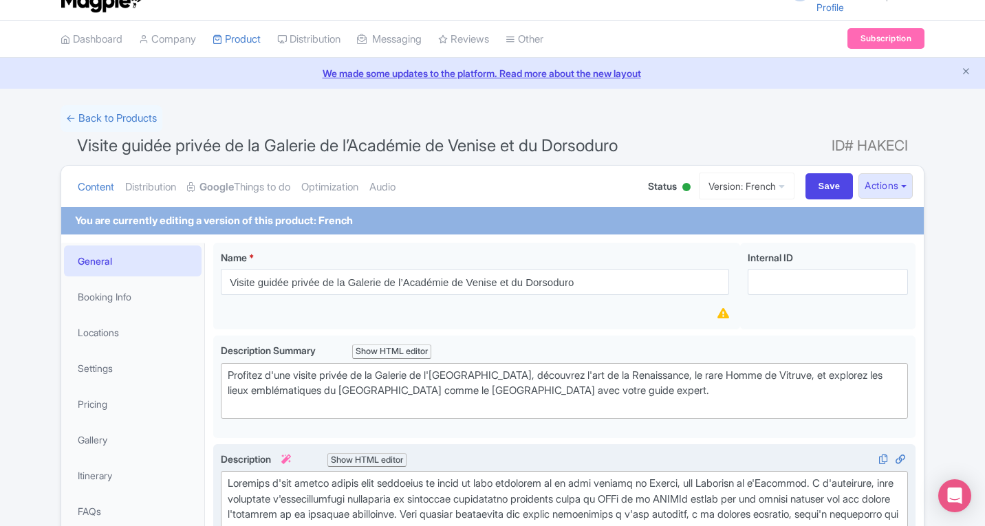
scroll to position [21, 0]
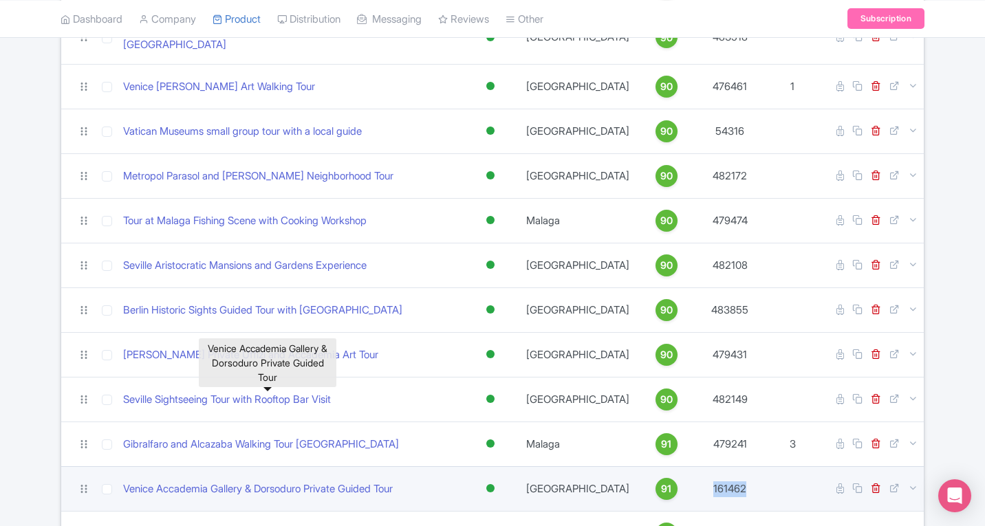
scroll to position [3688, 0]
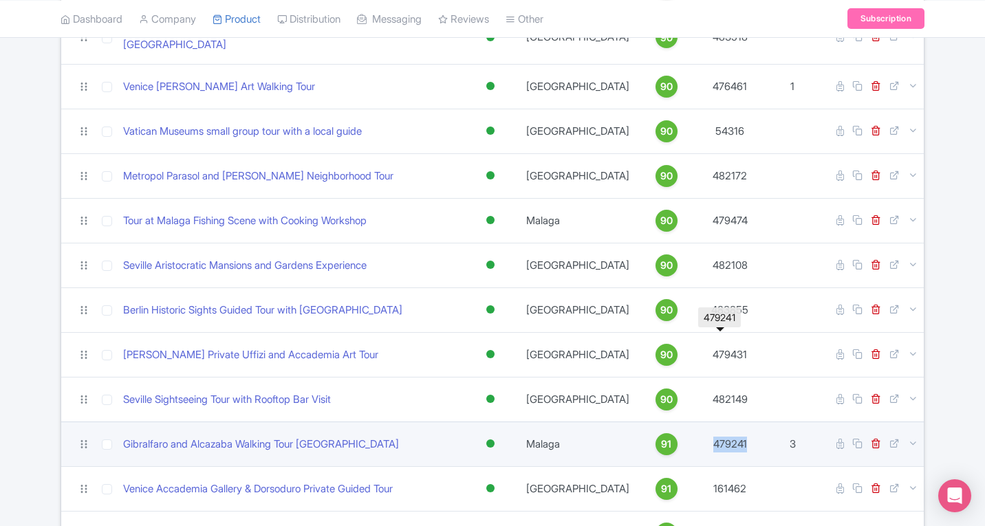
drag, startPoint x: 695, startPoint y: 352, endPoint x: 740, endPoint y: 361, distance: 46.4
click at [740, 422] on td "479241" at bounding box center [730, 444] width 69 height 45
copy td "479241"
drag, startPoint x: 118, startPoint y: 358, endPoint x: 371, endPoint y: 359, distance: 253.2
click at [371, 422] on td "Gibralfaro and Alcazaba Walking Tour [GEOGRAPHIC_DATA]" at bounding box center [290, 444] width 345 height 45
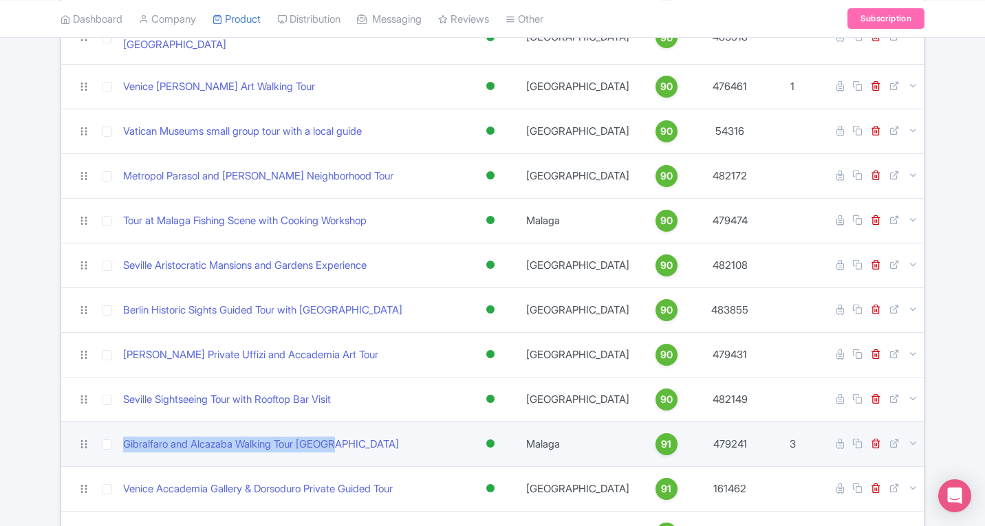
copy link "Gibralfaro and Alcazaba Walking Tour [GEOGRAPHIC_DATA]"
click at [219, 437] on link "Gibralfaro and Alcazaba Walking Tour [GEOGRAPHIC_DATA]" at bounding box center [261, 445] width 276 height 16
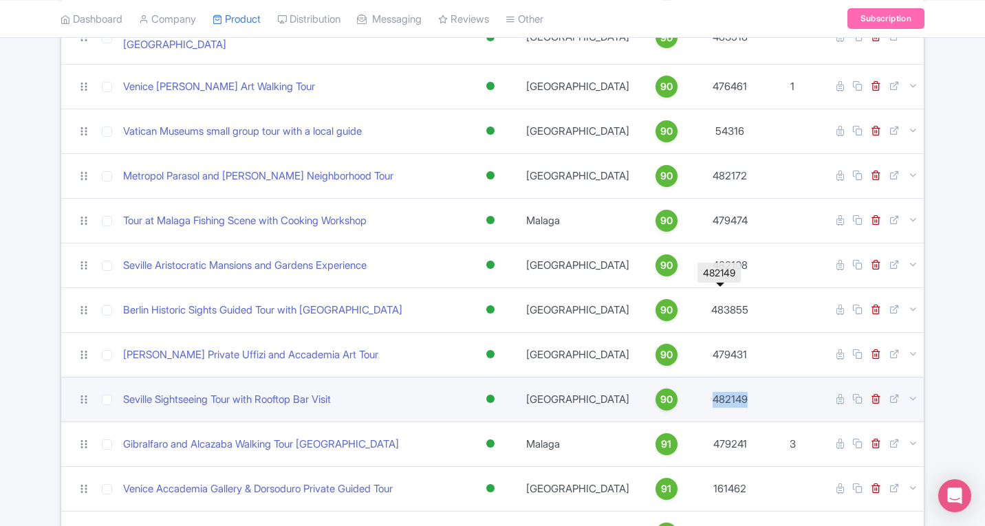
drag, startPoint x: 696, startPoint y: 308, endPoint x: 759, endPoint y: 310, distance: 62.6
click at [759, 377] on td "482149" at bounding box center [730, 399] width 69 height 45
copy td "482149"
drag, startPoint x: 120, startPoint y: 313, endPoint x: 348, endPoint y: 318, distance: 228.4
click at [348, 377] on td "Seville Sightseeing Tour with Rooftop Bar Visit" at bounding box center [290, 399] width 345 height 45
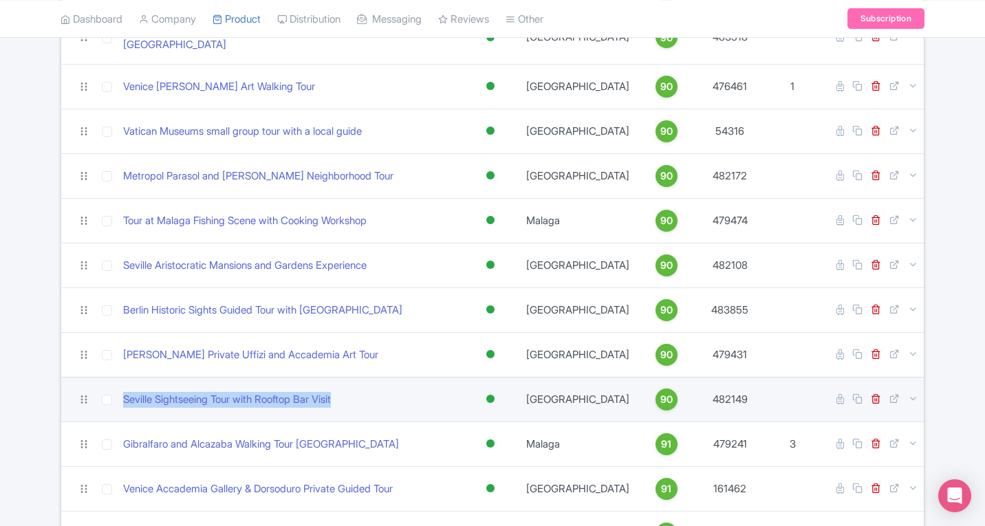
copy link "Seville Sightseeing Tour with Rooftop Bar Visit"
click at [314, 392] on link "Seville Sightseeing Tour with Rooftop Bar Visit" at bounding box center [227, 400] width 208 height 16
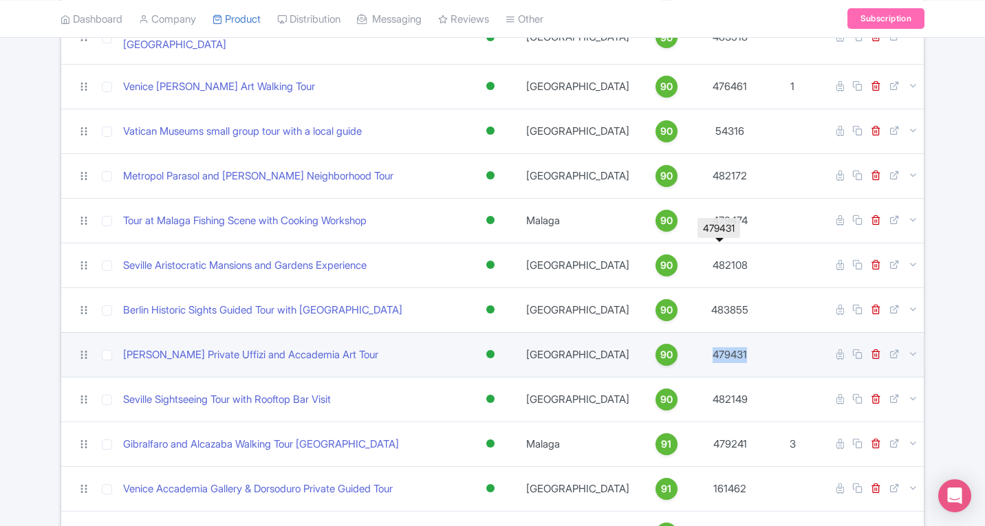
drag, startPoint x: 700, startPoint y: 266, endPoint x: 746, endPoint y: 274, distance: 46.7
click at [746, 332] on td "479431" at bounding box center [730, 354] width 69 height 45
copy td "479431"
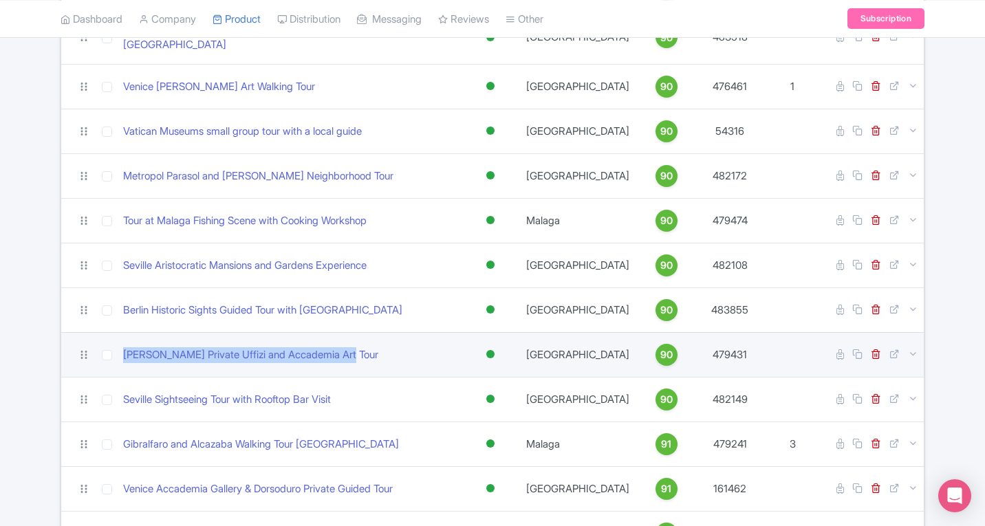
drag, startPoint x: 119, startPoint y: 268, endPoint x: 365, endPoint y: 272, distance: 246.3
click at [365, 332] on td "Florence Private Uffizi and Accademia Art Tour" at bounding box center [290, 354] width 345 height 45
copy link "Florence Private Uffizi and Accademia Art Tour"
click at [275, 347] on link "Florence Private Uffizi and Accademia Art Tour" at bounding box center [250, 355] width 255 height 16
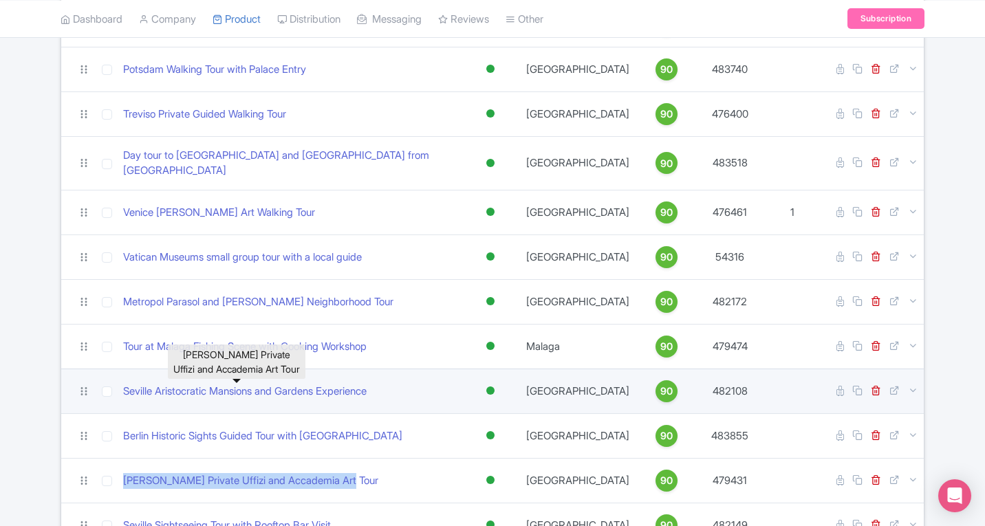
scroll to position [3550, 0]
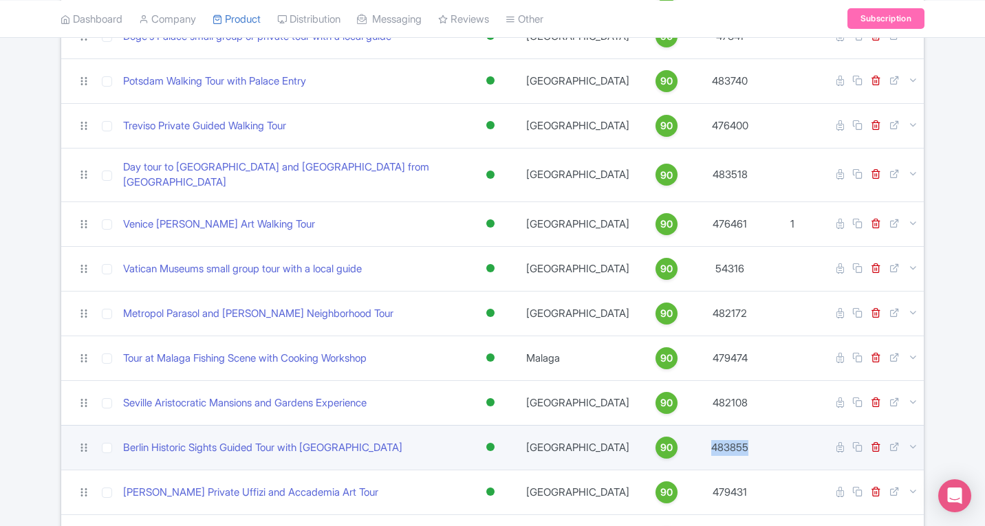
drag, startPoint x: 696, startPoint y: 357, endPoint x: 822, endPoint y: 378, distance: 127.7
click at [822, 425] on tr "Berlin Historic Sights Guided Tour with Museum Island Pass Active Inactive Buil…" at bounding box center [492, 447] width 863 height 45
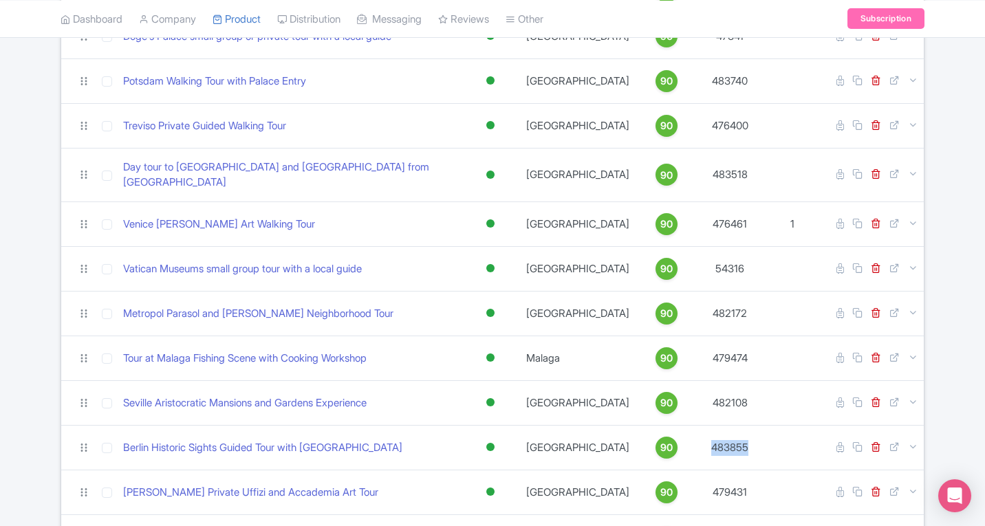
copy tr "483855"
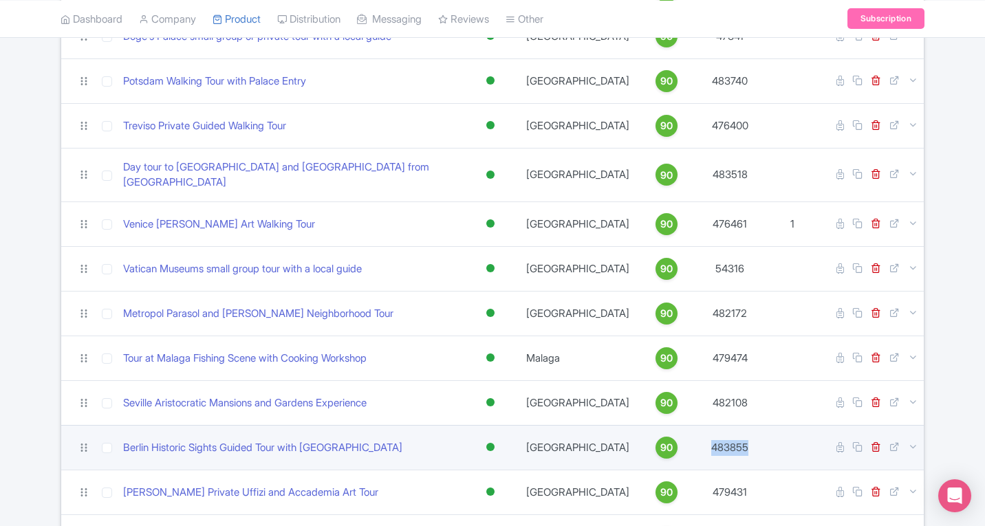
drag, startPoint x: 118, startPoint y: 357, endPoint x: 416, endPoint y: 346, distance: 298.8
click at [416, 425] on td "Berlin Historic Sights Guided Tour with Museum Island Pass" at bounding box center [290, 447] width 345 height 45
copy link "Berlin Historic Sights Guided Tour with Museum Island Pass"
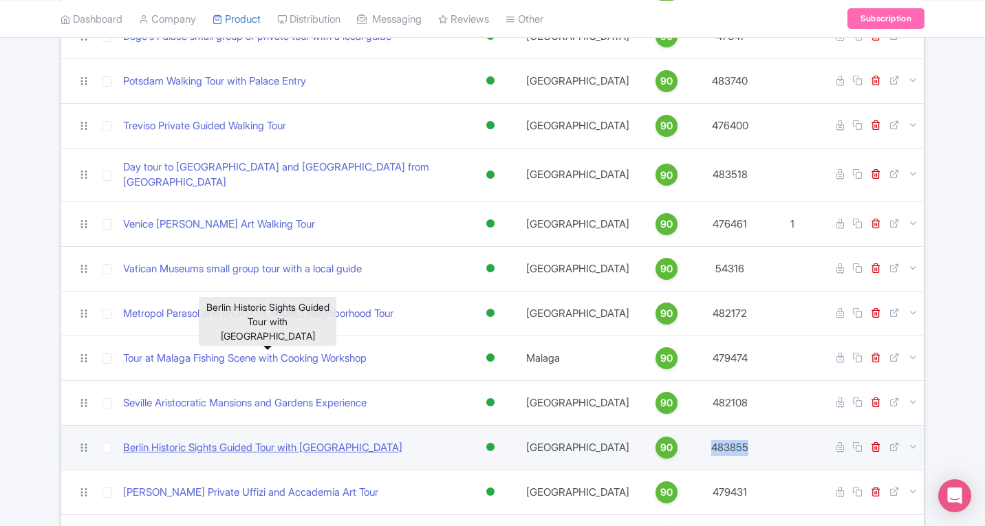
click at [337, 440] on link "Berlin Historic Sights Guided Tour with Museum Island Pass" at bounding box center [262, 448] width 279 height 16
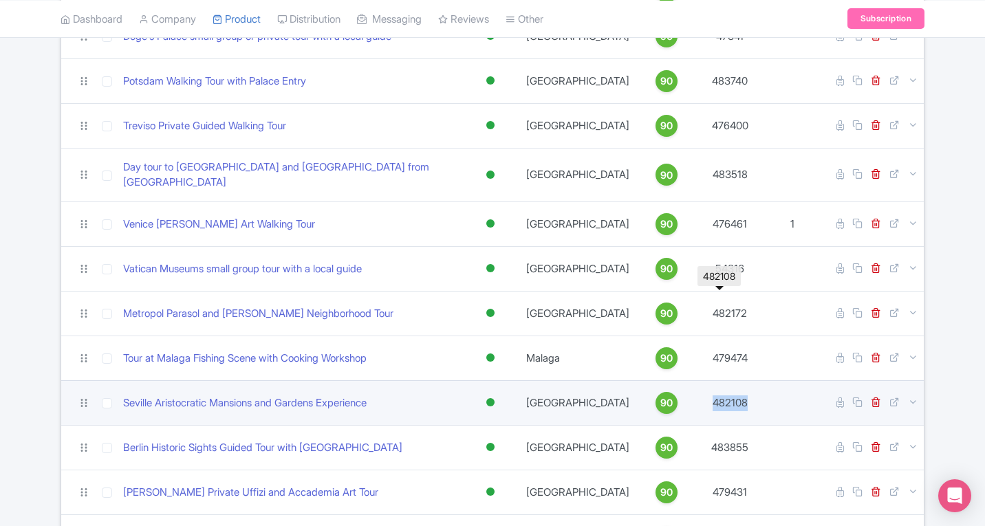
drag, startPoint x: 690, startPoint y: 310, endPoint x: 753, endPoint y: 312, distance: 63.3
click at [753, 380] on td "482108" at bounding box center [730, 402] width 69 height 45
copy td "482108"
drag, startPoint x: 121, startPoint y: 314, endPoint x: 403, endPoint y: 307, distance: 282.1
click at [403, 380] on td "Seville Aristocratic Mansions and Gardens Experience" at bounding box center [290, 402] width 345 height 45
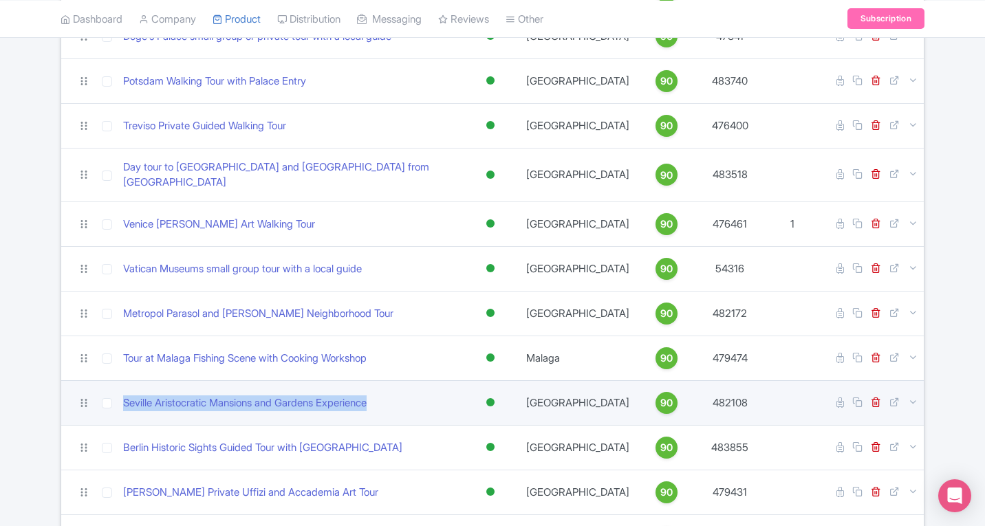
copy link "Seville Aristocratic Mansions and Gardens Experience"
click at [364, 396] on link "Seville Aristocratic Mansions and Gardens Experience" at bounding box center [245, 404] width 244 height 16
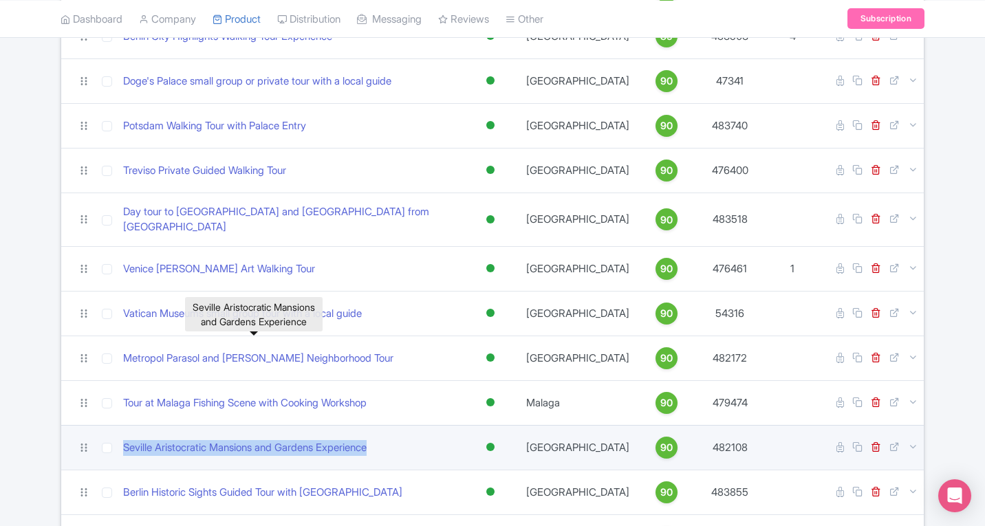
scroll to position [3482, 0]
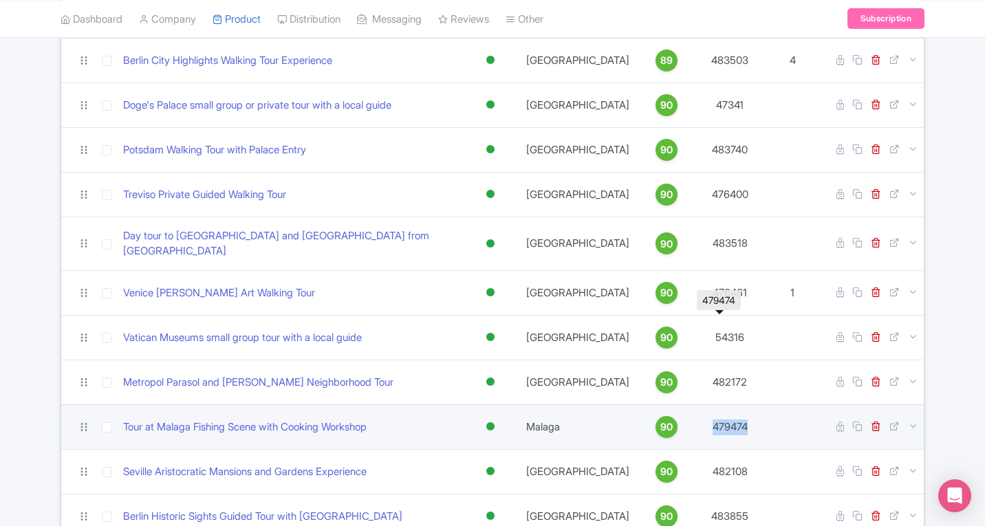
drag, startPoint x: 709, startPoint y: 336, endPoint x: 751, endPoint y: 334, distance: 42.0
click at [751, 405] on td "479474" at bounding box center [730, 427] width 69 height 45
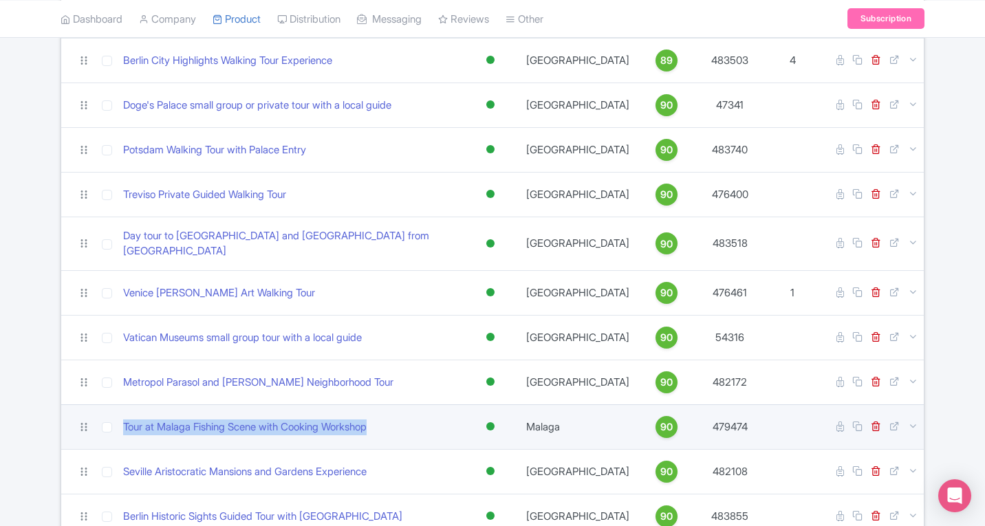
drag, startPoint x: 116, startPoint y: 332, endPoint x: 417, endPoint y: 331, distance: 300.6
click at [417, 405] on tr "Tour at Malaga Fishing Scene with Cooking Workshop Active Inactive Building Arc…" at bounding box center [492, 427] width 863 height 45
click at [118, 405] on td "Tour at Malaga Fishing Scene with Cooking Workshop" at bounding box center [290, 427] width 345 height 45
drag, startPoint x: 118, startPoint y: 333, endPoint x: 388, endPoint y: 331, distance: 269.7
click at [388, 405] on td "Tour at Malaga Fishing Scene with Cooking Workshop" at bounding box center [290, 427] width 345 height 45
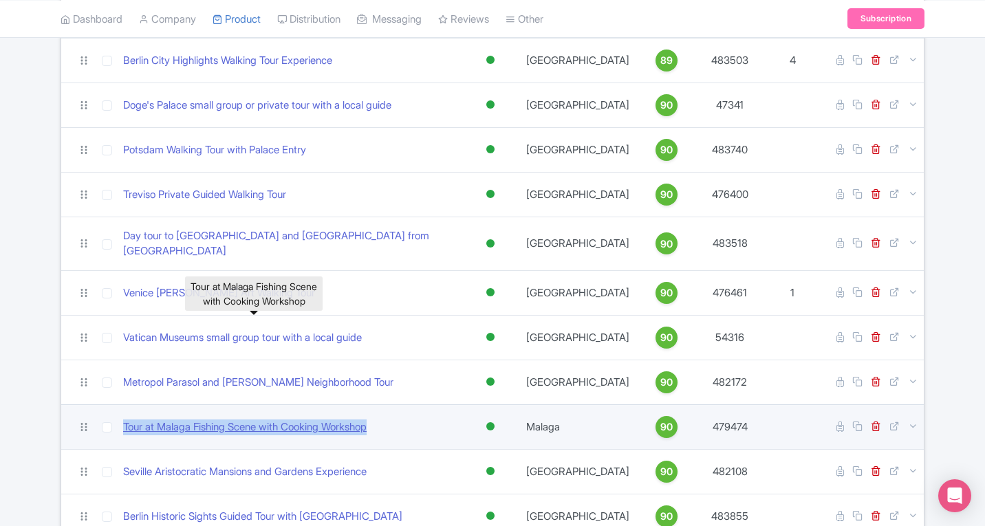
click at [367, 420] on link "Tour at Malaga Fishing Scene with Cooking Workshop" at bounding box center [245, 428] width 244 height 16
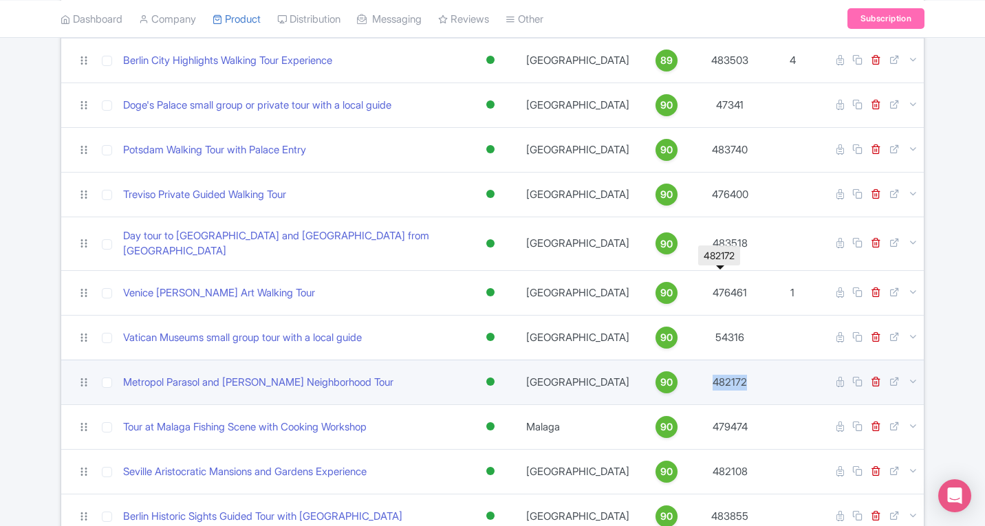
drag, startPoint x: 700, startPoint y: 288, endPoint x: 748, endPoint y: 290, distance: 47.5
click at [748, 360] on td "482172" at bounding box center [730, 382] width 69 height 45
drag, startPoint x: 119, startPoint y: 288, endPoint x: 384, endPoint y: 288, distance: 264.9
click at [384, 360] on td "Metropol Parasol and Triana Neighborhood Tour" at bounding box center [290, 382] width 345 height 45
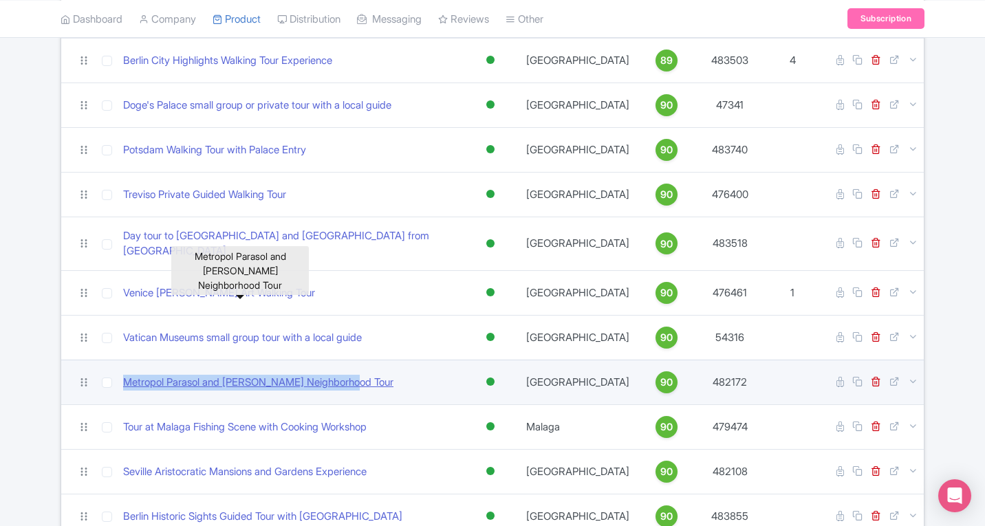
click at [228, 375] on link "Metropol Parasol and Triana Neighborhood Tour" at bounding box center [258, 383] width 270 height 16
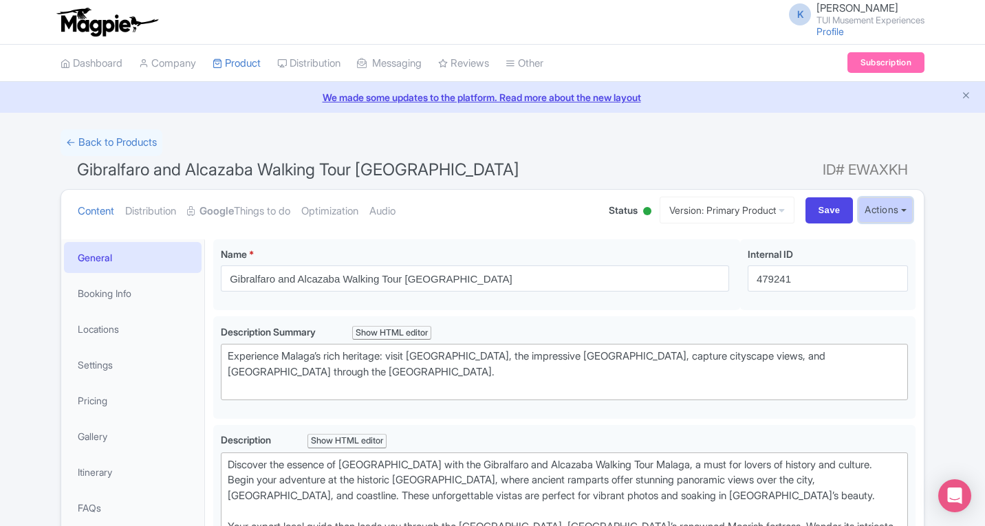
click at [887, 206] on button "Actions" at bounding box center [886, 209] width 54 height 25
click at [830, 322] on link "Create new version" at bounding box center [852, 324] width 131 height 21
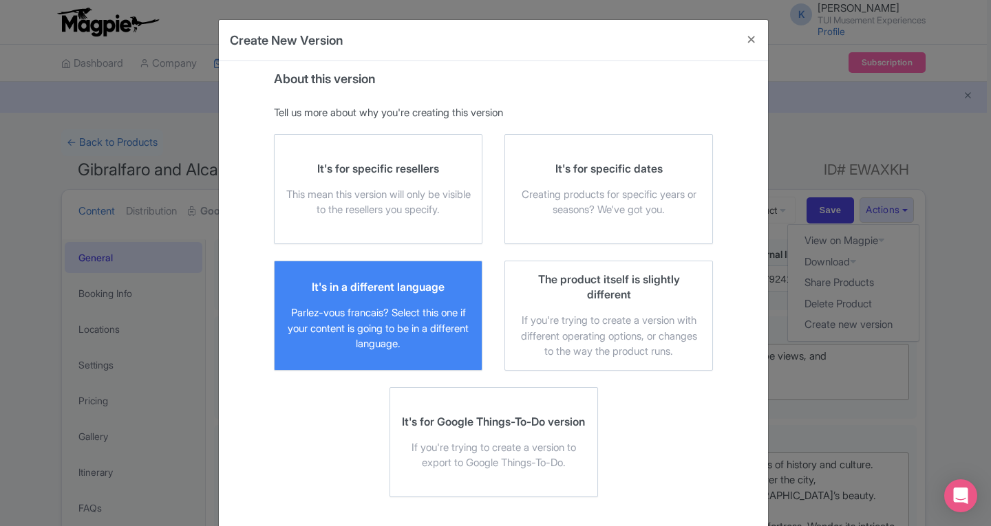
click at [379, 294] on div "It's in a different language" at bounding box center [378, 286] width 133 height 15
click at [0, 0] on input "It's in a different language Parlez-vous [DEMOGRAPHIC_DATA]? Select this one if…" at bounding box center [0, 0] width 0 height 0
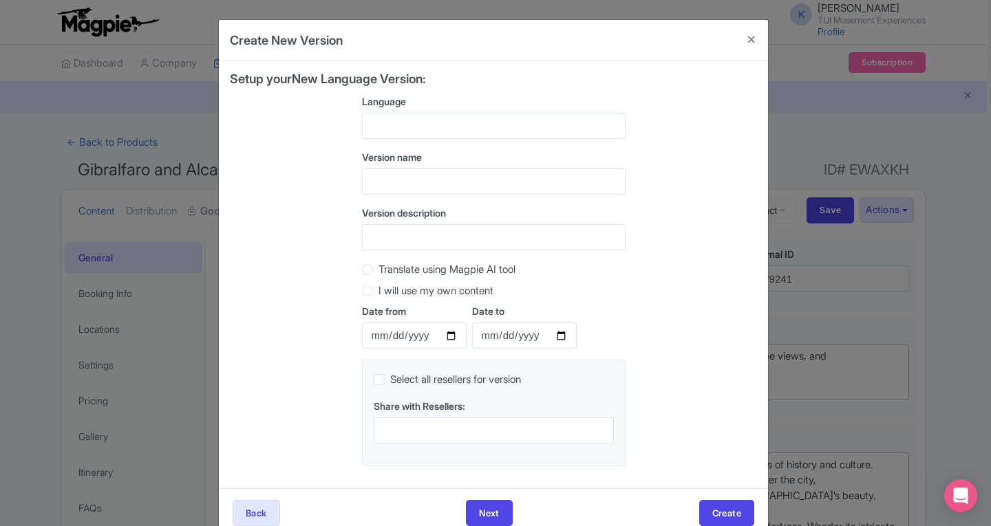
click at [401, 122] on div at bounding box center [493, 126] width 263 height 26
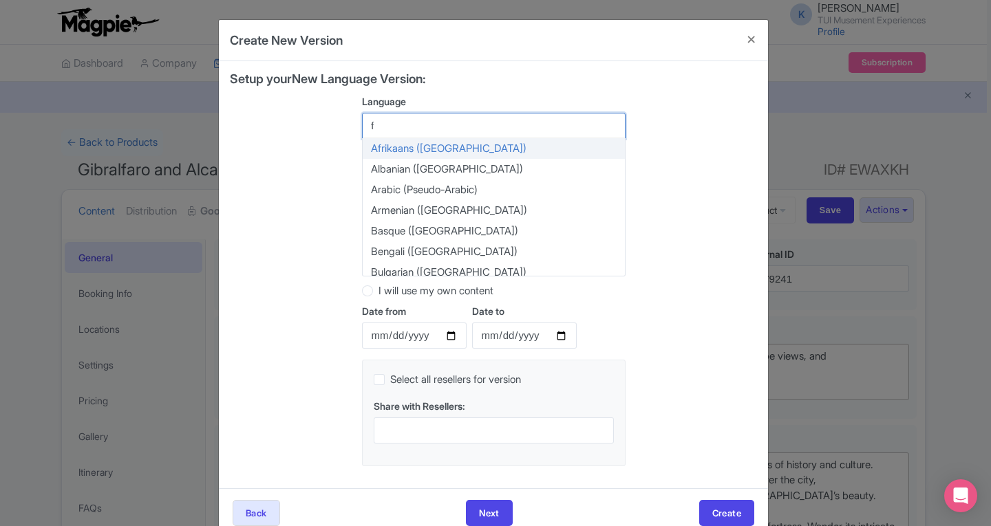
type input "fr"
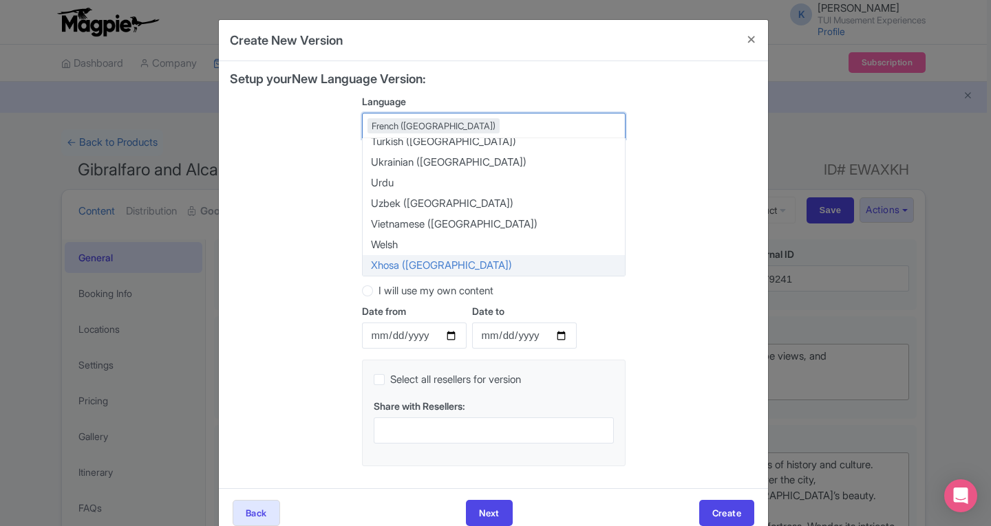
click at [643, 329] on div "Setup your New Language Version: Language French ([GEOGRAPHIC_DATA]) French ([G…" at bounding box center [493, 274] width 527 height 405
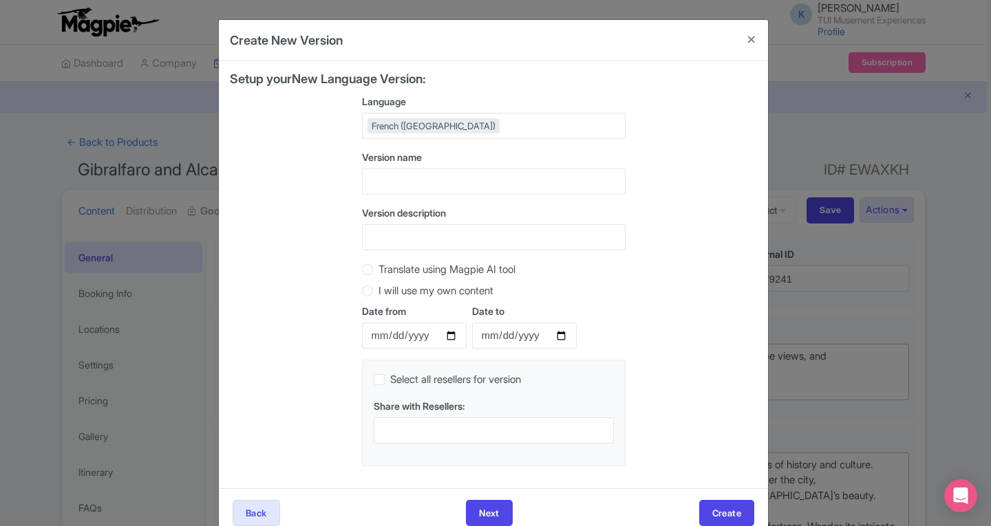
click at [378, 272] on label "Translate using Magpie AI tool" at bounding box center [446, 270] width 137 height 16
click at [378, 272] on input "Translate using Magpie AI tool" at bounding box center [385, 268] width 14 height 14
radio input "true"
click at [389, 184] on input "text" at bounding box center [493, 182] width 263 height 26
type input "fr"
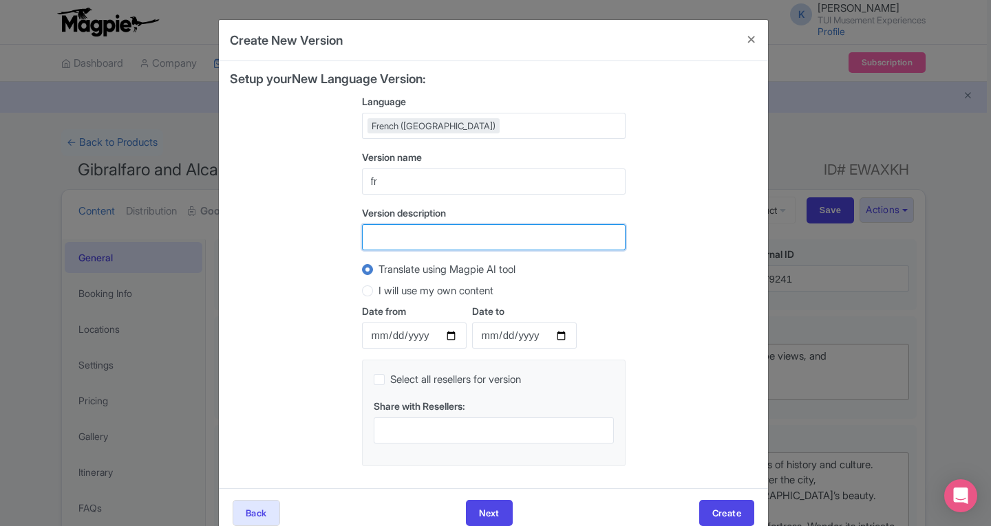
click at [376, 237] on input "Version description" at bounding box center [493, 237] width 263 height 26
type input "fr"
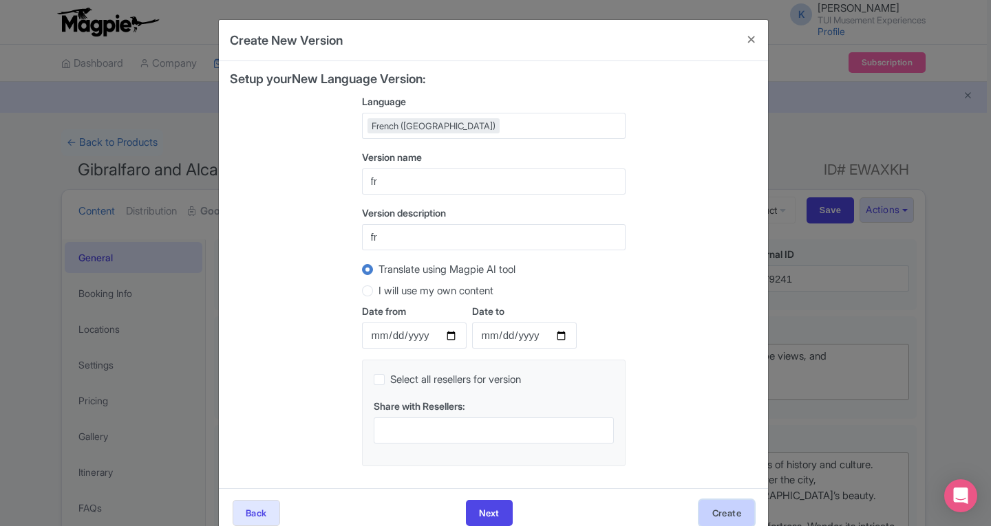
click at [726, 517] on button "Create" at bounding box center [726, 513] width 55 height 26
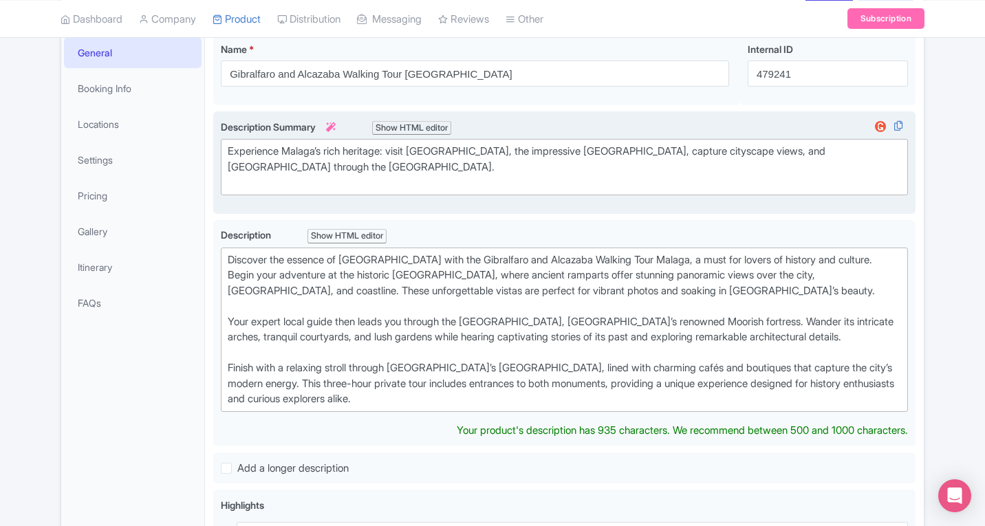
scroll to position [69, 0]
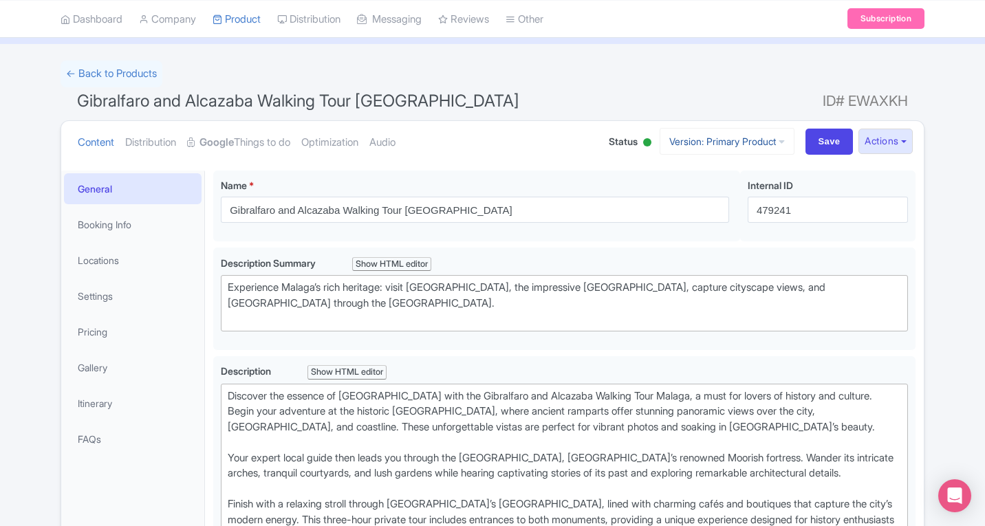
click at [759, 144] on link "Version: Primary Product" at bounding box center [727, 141] width 135 height 27
click at [696, 213] on link "French" at bounding box center [739, 216] width 131 height 21
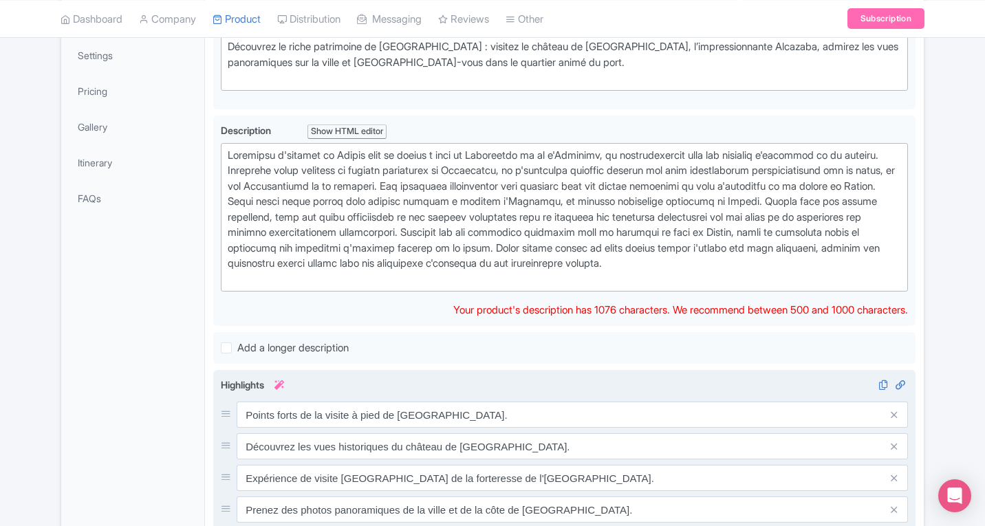
scroll to position [313, 0]
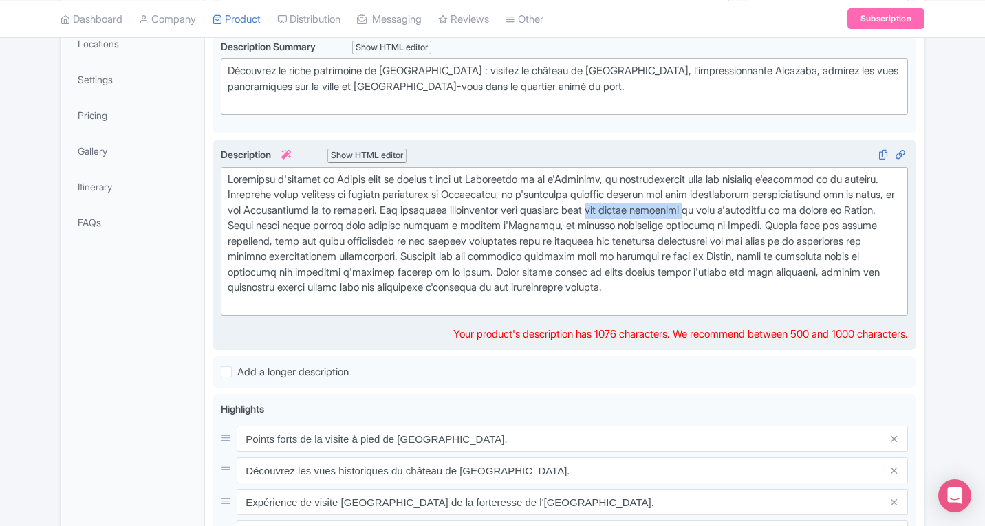
type trix-editor "<div>Découvrez l'essence de Málaga avec la visite à pied du Gibralfaro et de l'…"
drag, startPoint x: 754, startPoint y: 211, endPoint x: 855, endPoint y: 205, distance: 101.3
click at [855, 205] on div at bounding box center [564, 242] width 673 height 140
copy div "des photos vibrantes"
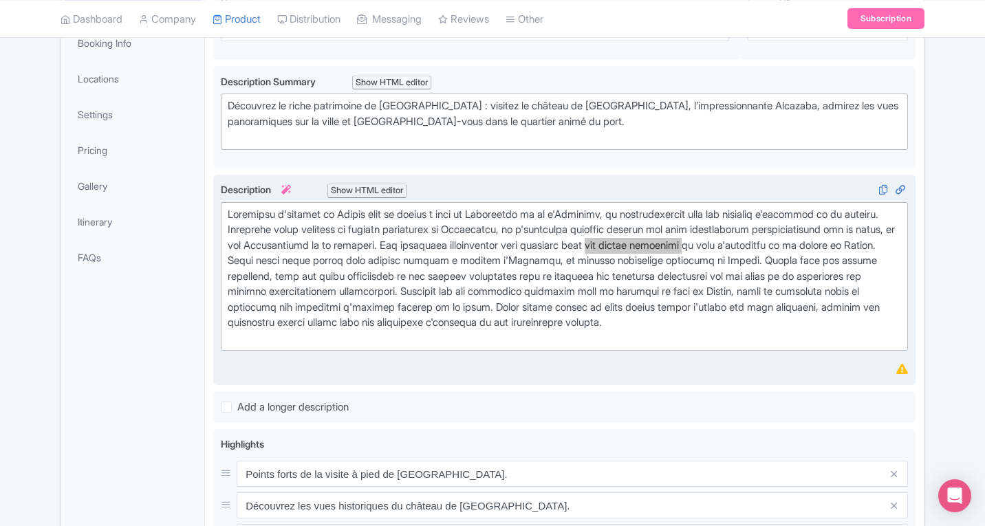
scroll to position [244, 0]
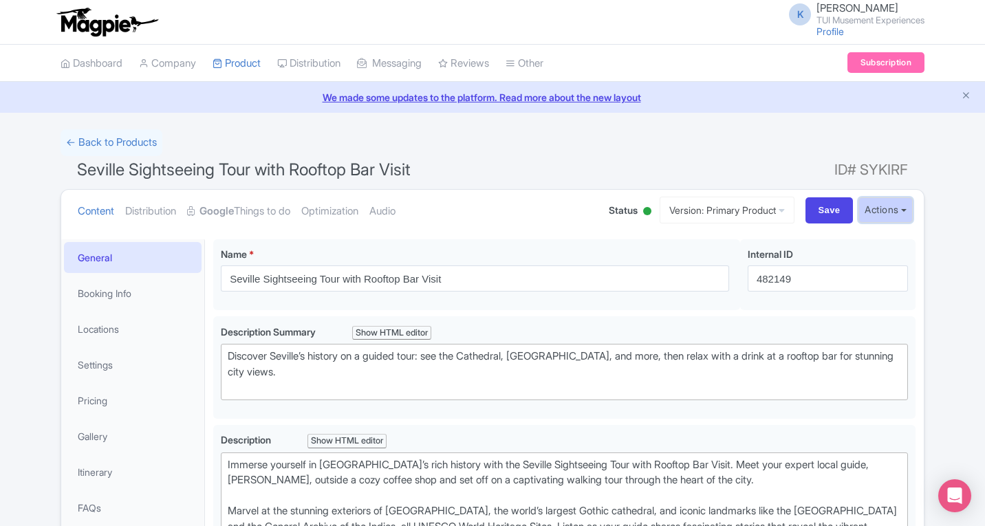
click at [898, 210] on button "Actions" at bounding box center [886, 209] width 54 height 25
click at [834, 323] on link "Create new version" at bounding box center [852, 324] width 131 height 21
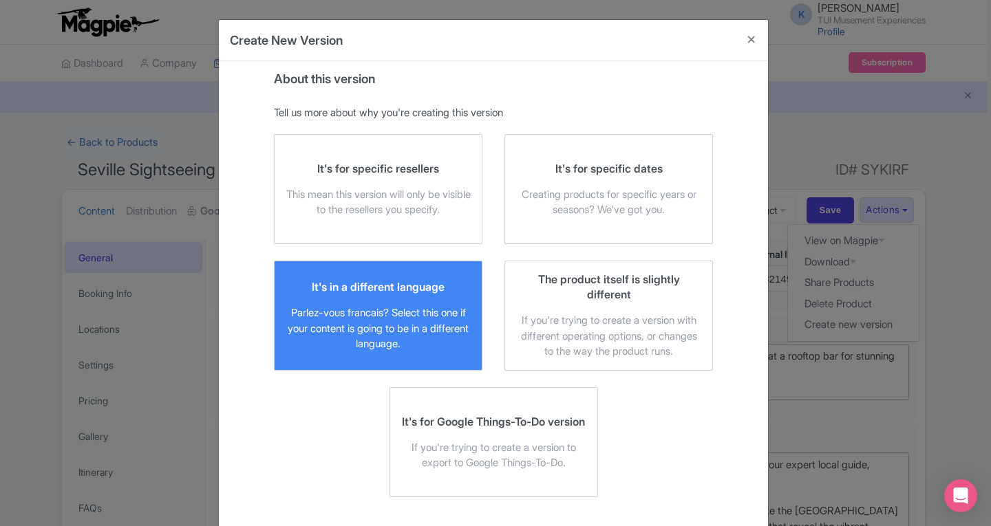
click at [411, 306] on div "Parlez-vous francais? Select this one if your content is going to be in a diffe…" at bounding box center [377, 328] width 185 height 47
click at [0, 0] on input "It's in a different language Parlez-vous [DEMOGRAPHIC_DATA]? Select this one if…" at bounding box center [0, 0] width 0 height 0
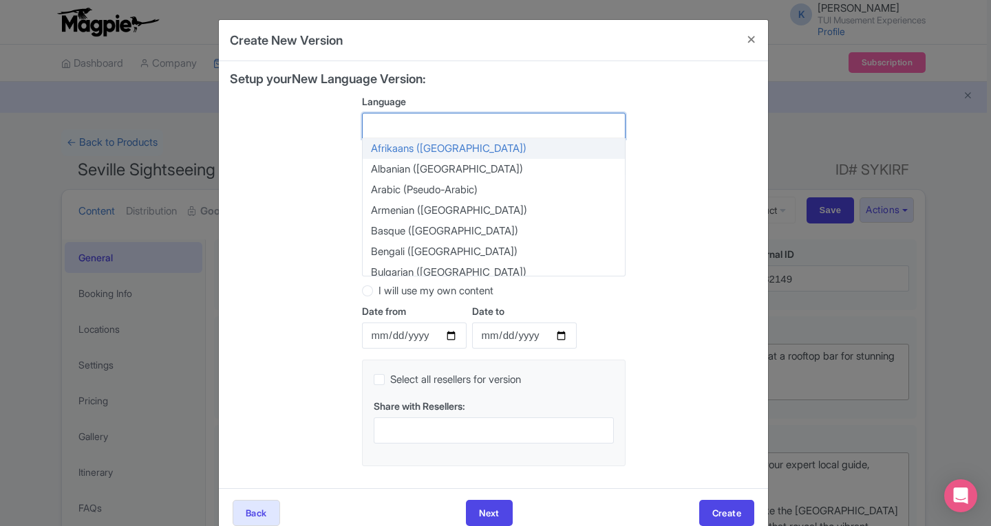
click at [403, 126] on div at bounding box center [493, 126] width 263 height 26
type input "fr"
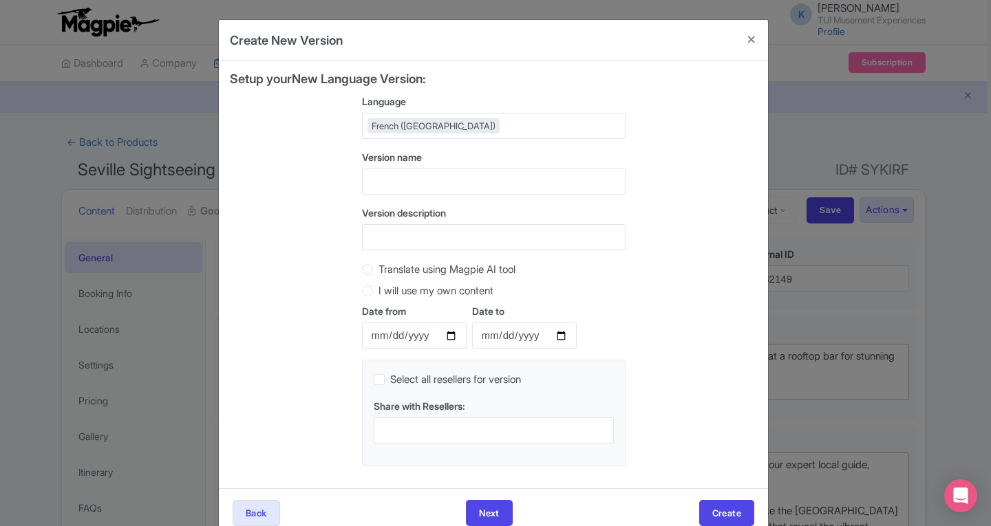
click at [701, 320] on div "Setup your New Language Version: Language French ([GEOGRAPHIC_DATA]) French ([G…" at bounding box center [493, 274] width 527 height 405
click at [371, 273] on label "Translate using Magpie AI tool" at bounding box center [493, 269] width 263 height 16
click at [378, 273] on input "Translate using Magpie AI tool" at bounding box center [385, 268] width 14 height 14
radio input "true"
click at [427, 179] on input "text" at bounding box center [493, 182] width 263 height 26
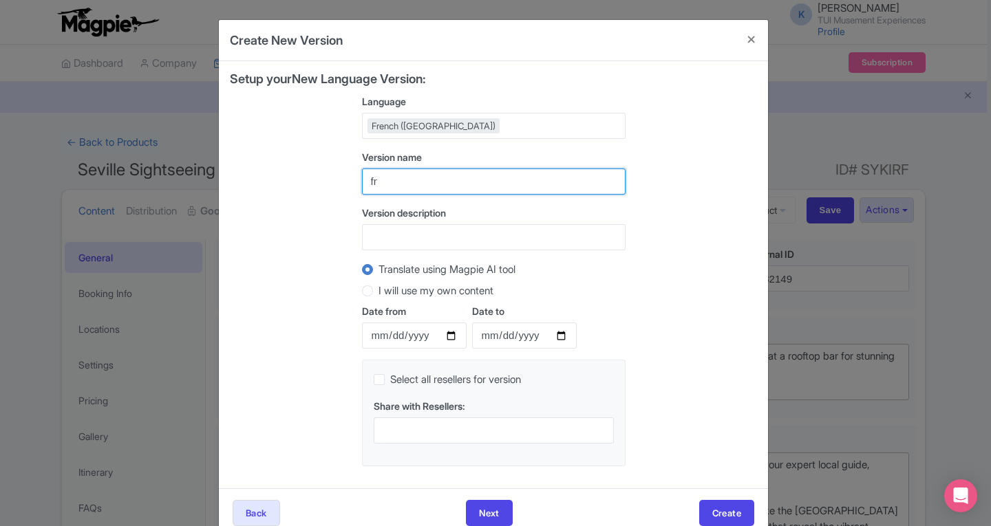
type input "FR"
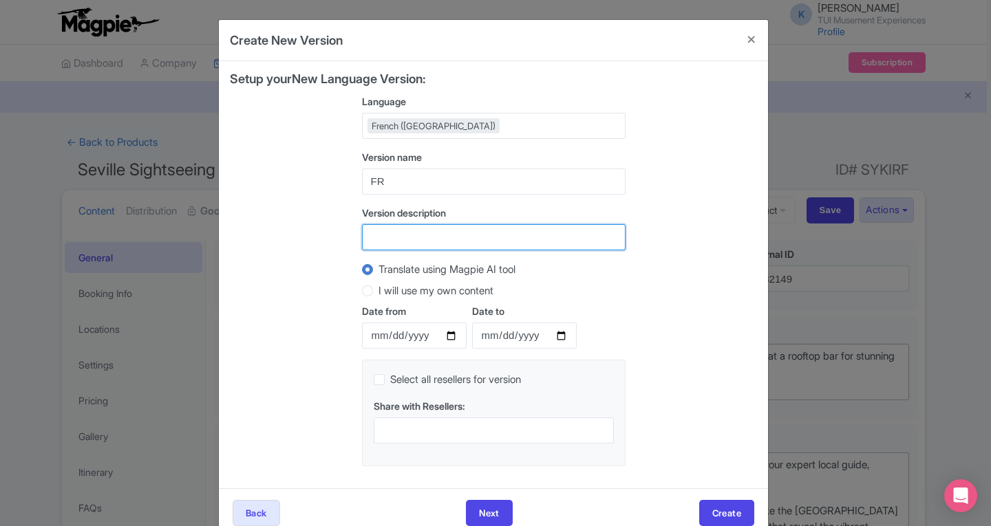
click at [431, 239] on input "Version description" at bounding box center [493, 237] width 263 height 26
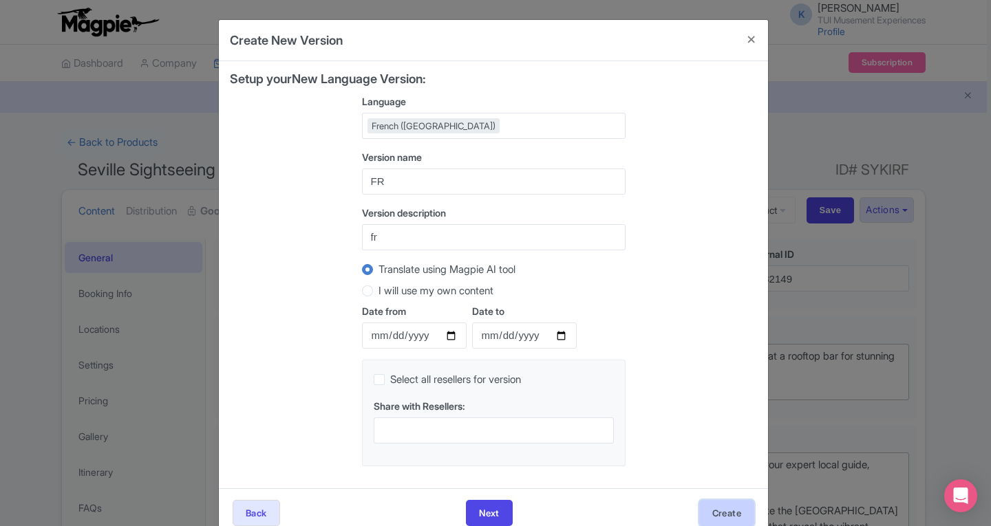
click at [713, 506] on button "Create" at bounding box center [726, 513] width 55 height 26
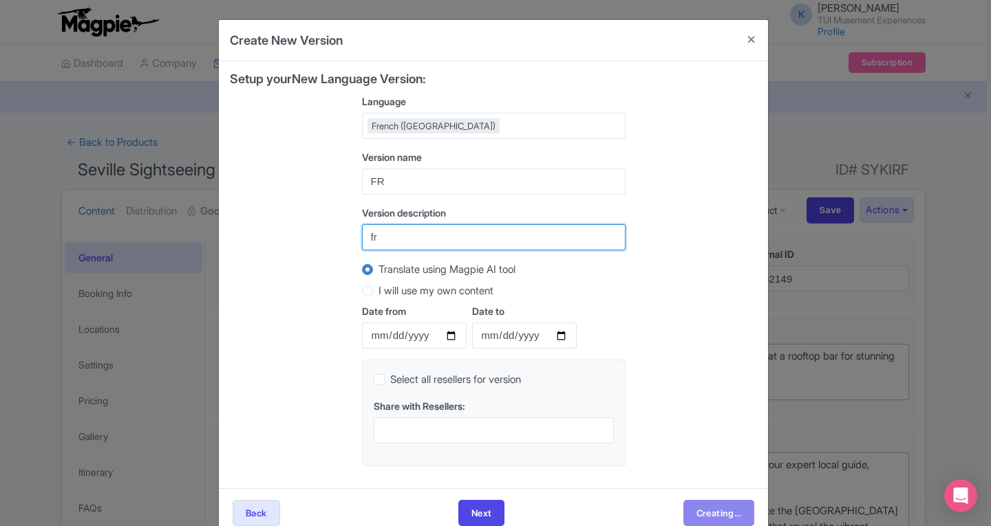
click at [422, 234] on input "fr" at bounding box center [493, 237] width 263 height 26
type input "f"
type input "FR"
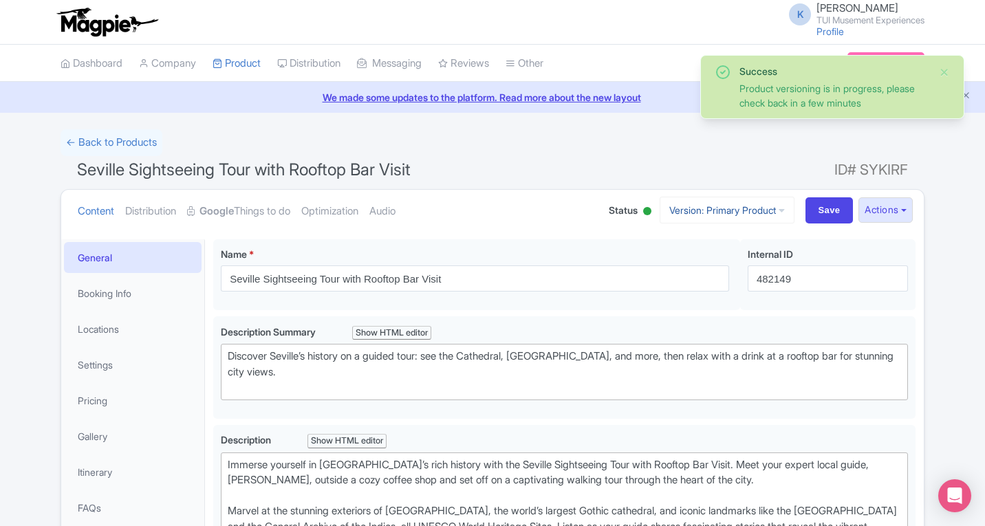
click at [738, 211] on link "Version: Primary Product" at bounding box center [727, 210] width 135 height 27
click at [699, 283] on link "French" at bounding box center [739, 284] width 131 height 21
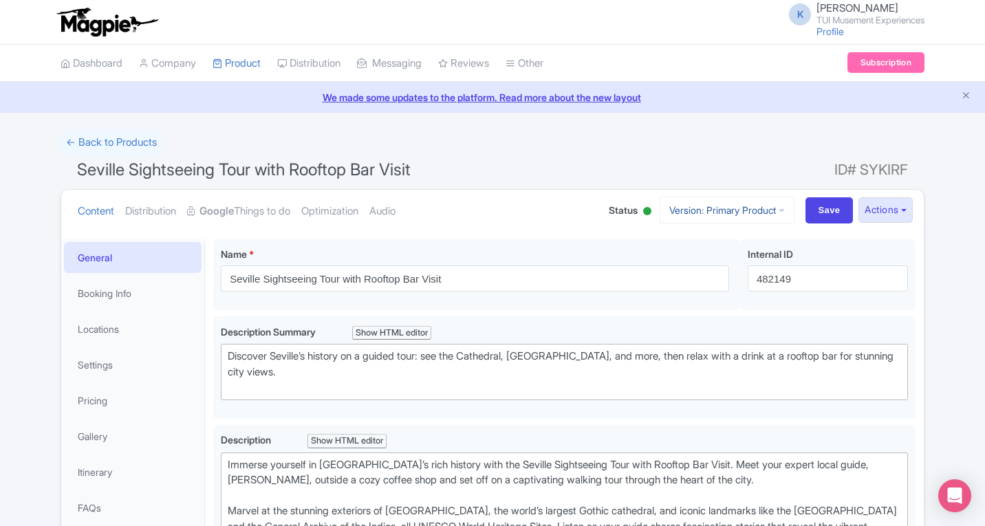
click at [762, 213] on link "Version: Primary Product" at bounding box center [727, 210] width 135 height 27
click at [702, 289] on link "French" at bounding box center [739, 284] width 131 height 21
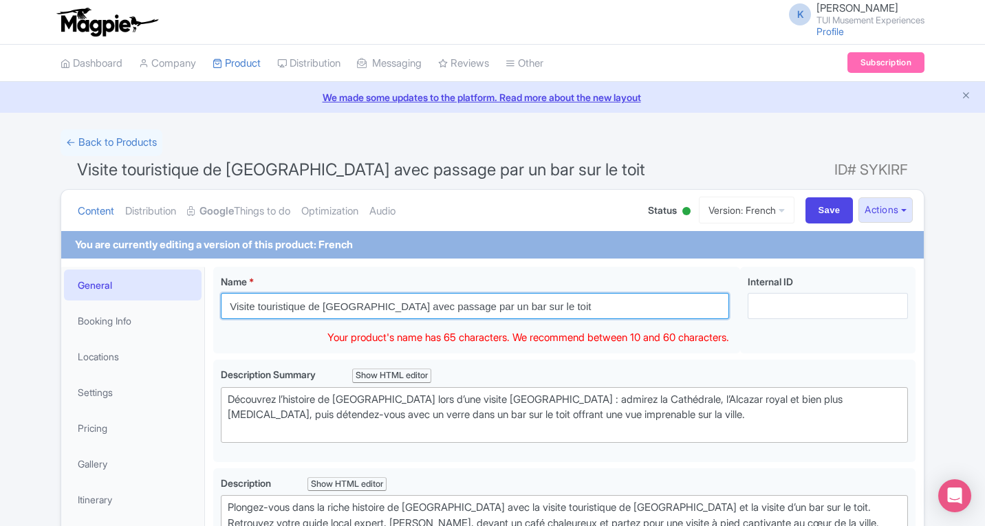
drag, startPoint x: 517, startPoint y: 303, endPoint x: 101, endPoint y: 283, distance: 416.7
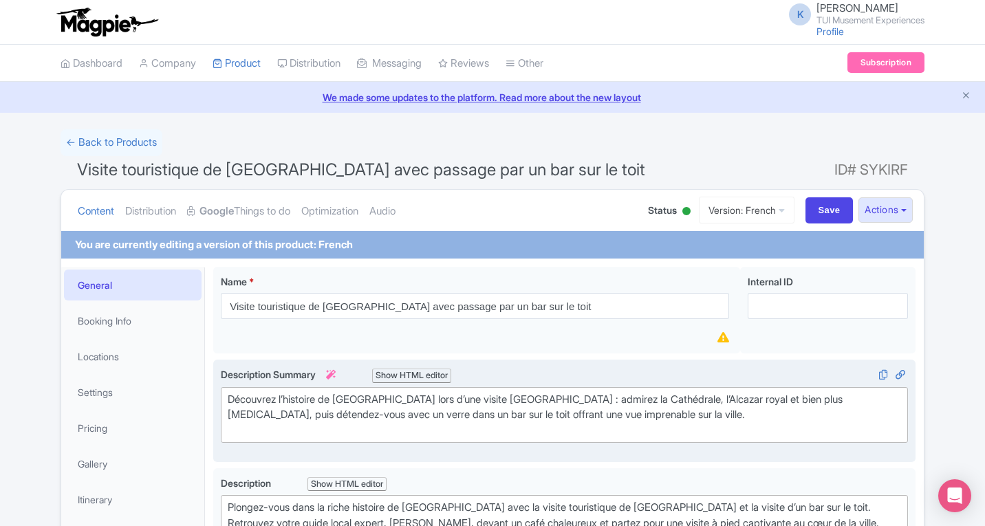
scroll to position [69, 0]
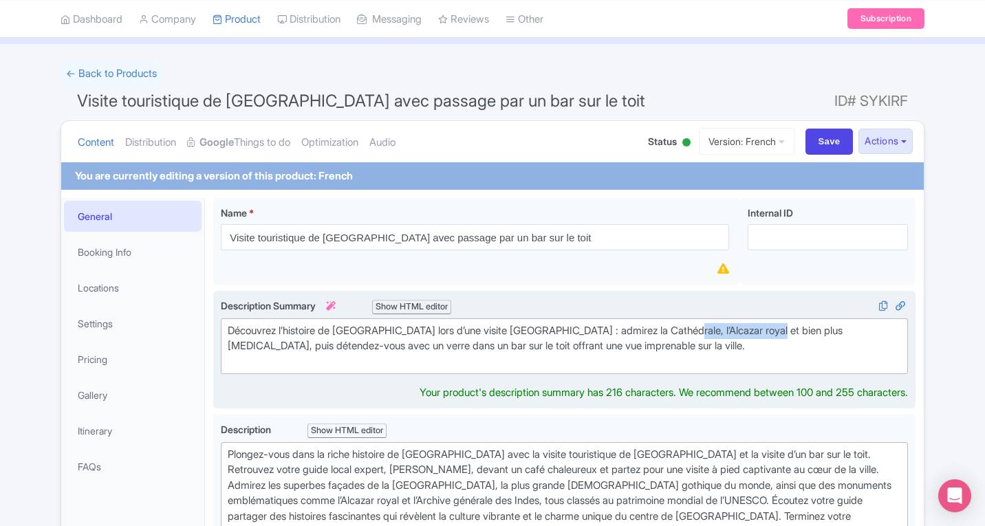
type trix-editor "<div>Découvrez l’histoire de [GEOGRAPHIC_DATA] lors d’une visite [GEOGRAPHIC_DA…"
drag, startPoint x: 676, startPoint y: 332, endPoint x: 774, endPoint y: 327, distance: 98.5
click at [774, 327] on div "Découvrez l’histoire de [GEOGRAPHIC_DATA] lors d’une visite [GEOGRAPHIC_DATA] :…" at bounding box center [564, 346] width 673 height 47
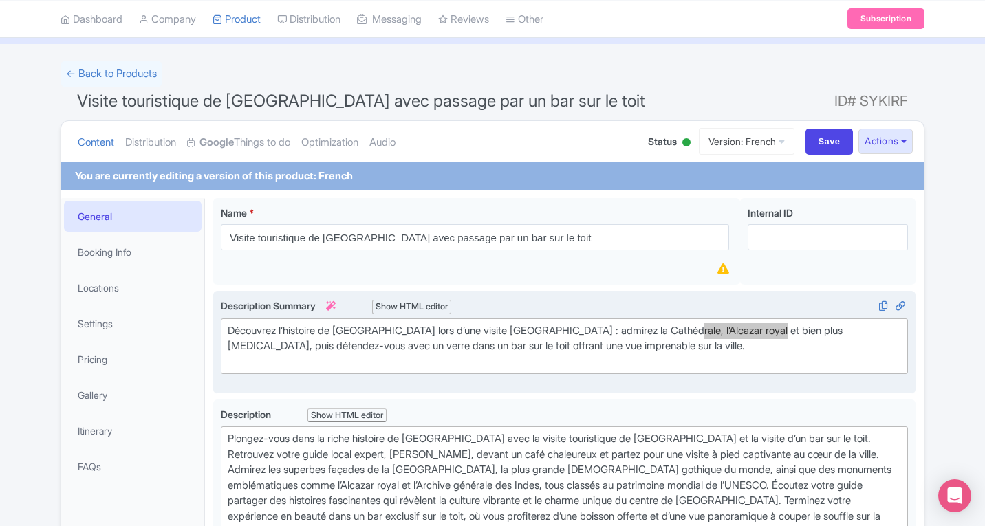
scroll to position [138, 0]
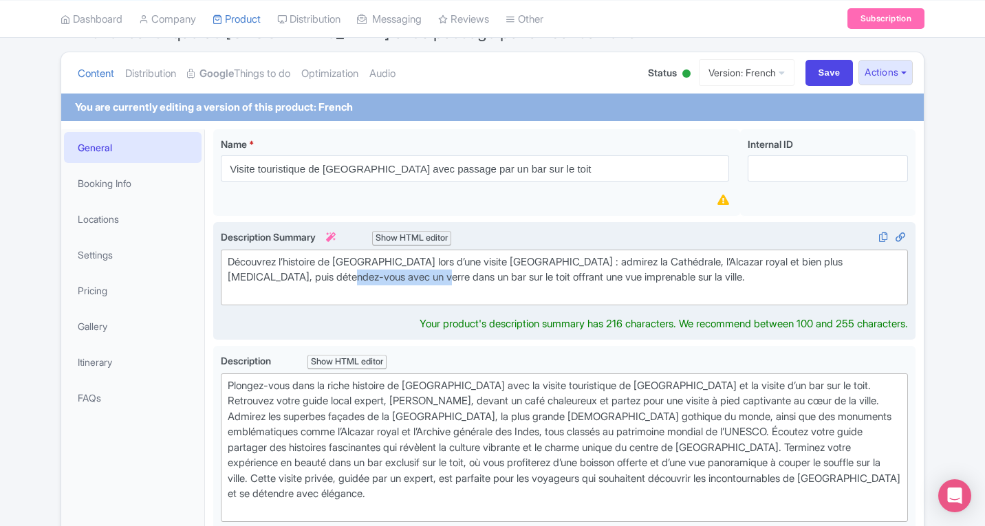
drag, startPoint x: 298, startPoint y: 277, endPoint x: 378, endPoint y: 283, distance: 80.7
click at [378, 283] on div "Découvrez l’histoire de [GEOGRAPHIC_DATA] lors d’une visite [GEOGRAPHIC_DATA] :…" at bounding box center [564, 278] width 673 height 47
copy div "un bar sur le toit"
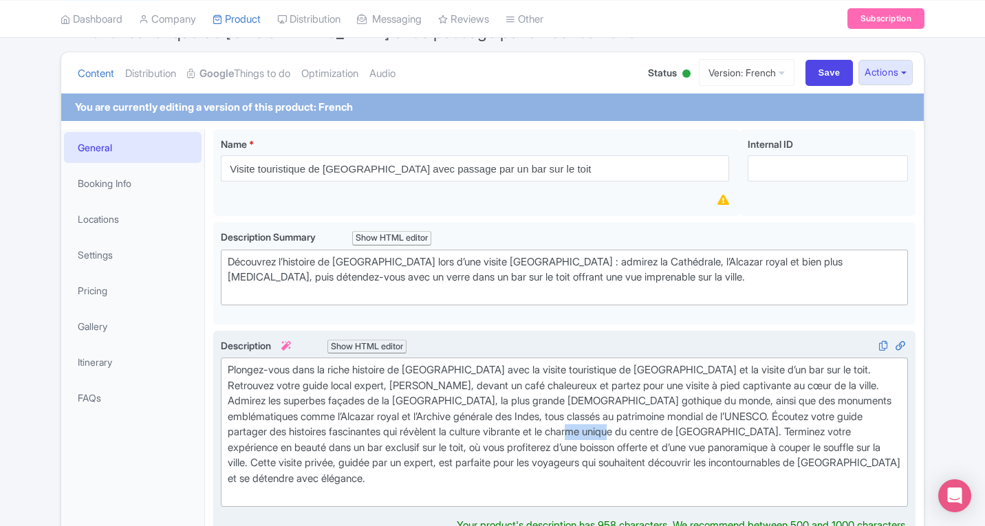
drag, startPoint x: 560, startPoint y: 432, endPoint x: 605, endPoint y: 431, distance: 44.7
click at [605, 431] on div "Plongez-vous dans la riche histoire de [GEOGRAPHIC_DATA] avec la visite tourist…" at bounding box center [564, 433] width 673 height 140
type trix-editor "<div>Plongez-vous dans la riche histoire de [GEOGRAPHIC_DATA] avec la visite to…"
copy div "Terminez"
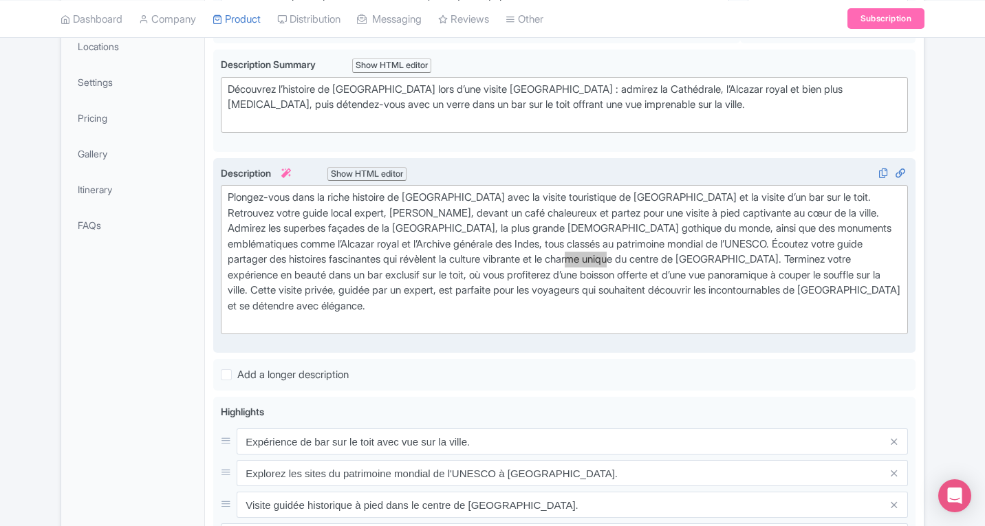
scroll to position [344, 0]
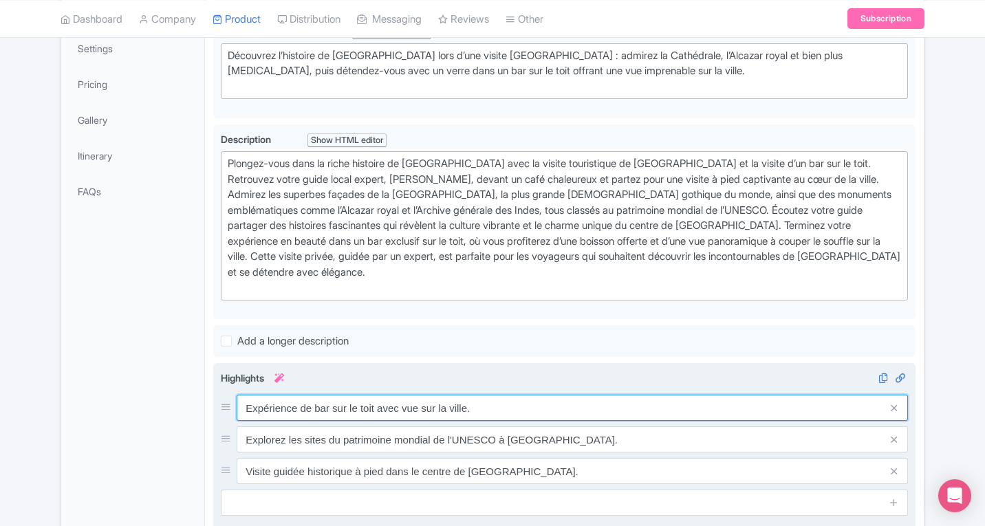
drag, startPoint x: 301, startPoint y: 393, endPoint x: 376, endPoint y: 392, distance: 75.0
click at [376, 392] on div "Highlights i Expérience de bar sur le toit avec vue sur la ville. Explorez les …" at bounding box center [564, 443] width 687 height 145
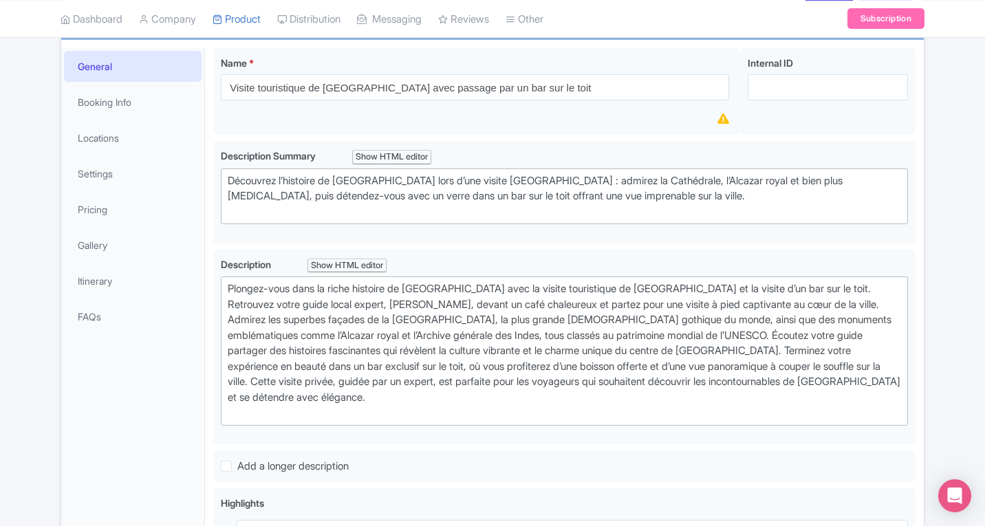
scroll to position [150, 0]
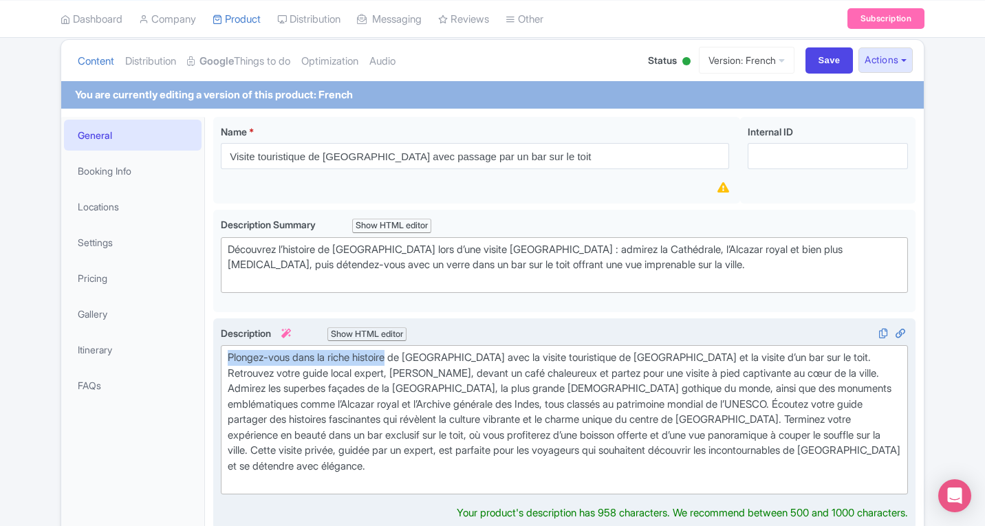
drag, startPoint x: 226, startPoint y: 356, endPoint x: 398, endPoint y: 352, distance: 172.0
click at [398, 352] on trix-editor "Plongez-vous dans la riche histoire de Séville avec la visite touristique de Sé…" at bounding box center [564, 419] width 687 height 149
copy div "Plongez-vous dans la riche histoire"
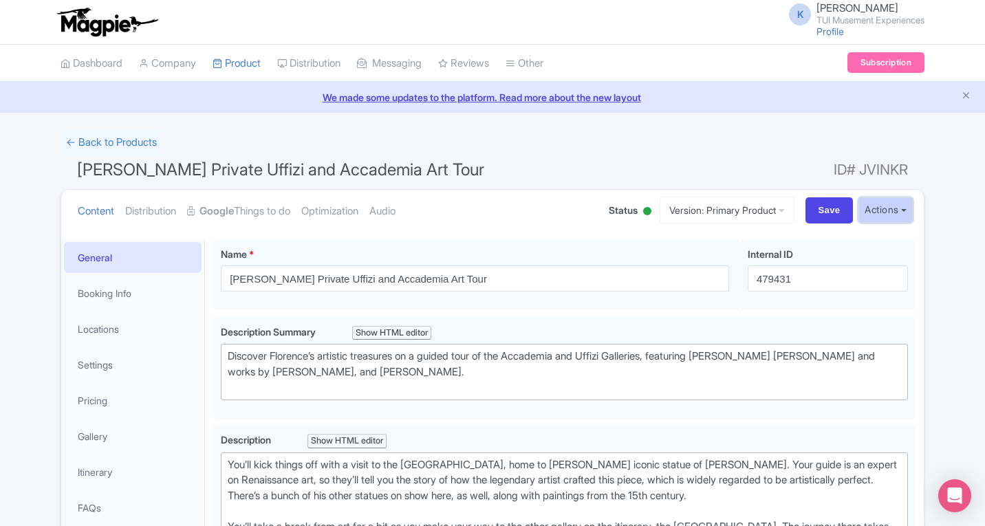
click at [888, 206] on button "Actions" at bounding box center [886, 209] width 54 height 25
click at [833, 321] on link "Create new version" at bounding box center [852, 324] width 131 height 21
click at [841, 327] on link "Create new version" at bounding box center [852, 324] width 131 height 21
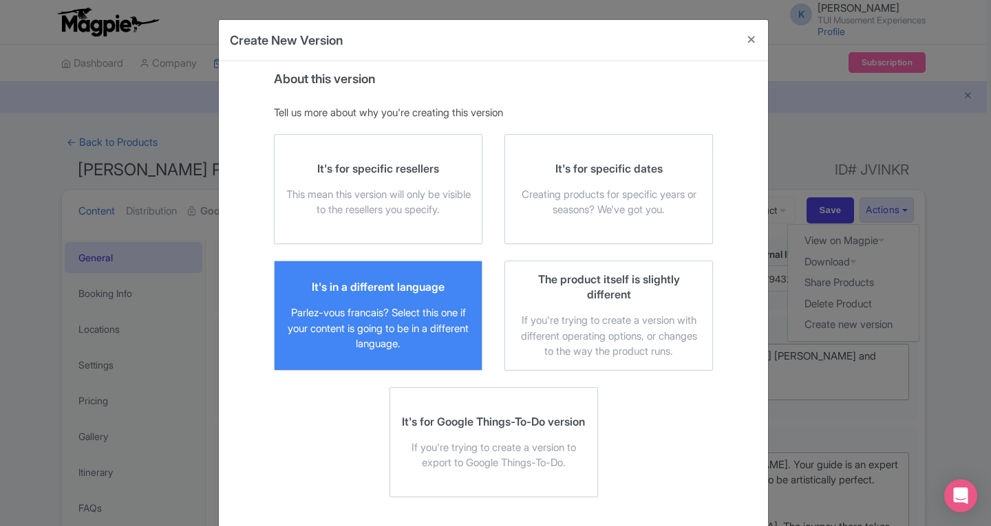
click at [382, 316] on div "Parlez-vous francais? Select this one if your content is going to be in a diffe…" at bounding box center [377, 328] width 185 height 47
click at [0, 0] on input "It's in a different language Parlez-vous [DEMOGRAPHIC_DATA]? Select this one if…" at bounding box center [0, 0] width 0 height 0
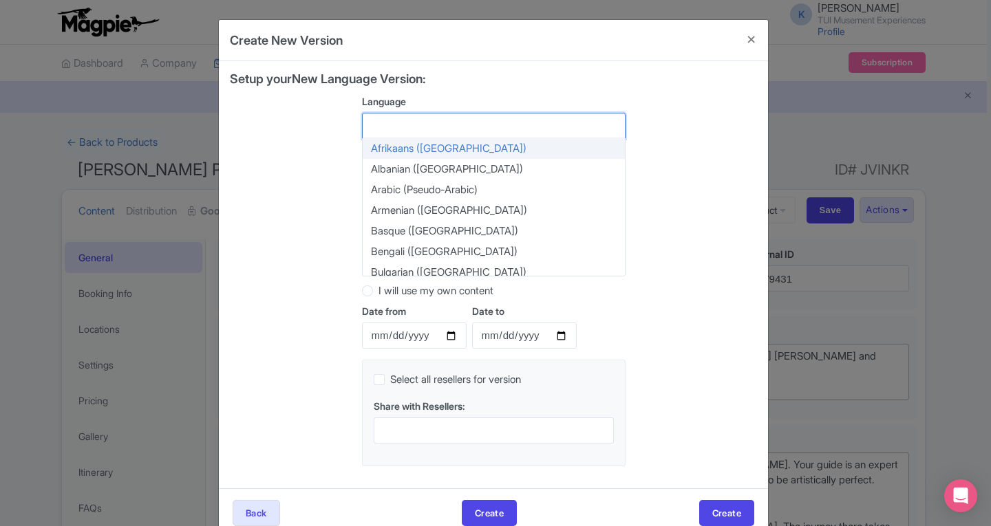
click at [407, 127] on div at bounding box center [493, 126] width 263 height 26
type input "fr"
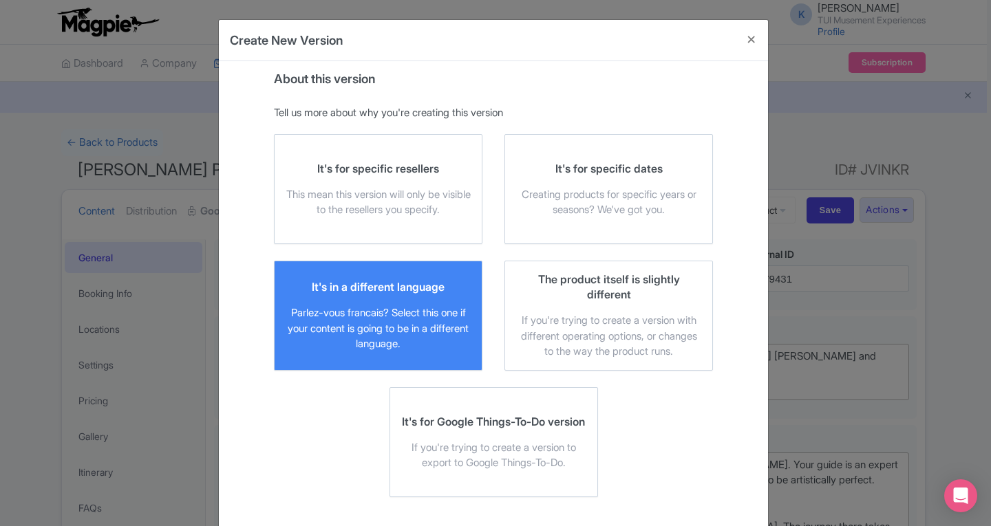
click at [384, 294] on div "It's in a different language" at bounding box center [378, 286] width 133 height 15
click at [0, 0] on input "It's in a different language Parlez-vous [DEMOGRAPHIC_DATA]? Select this one if…" at bounding box center [0, 0] width 0 height 0
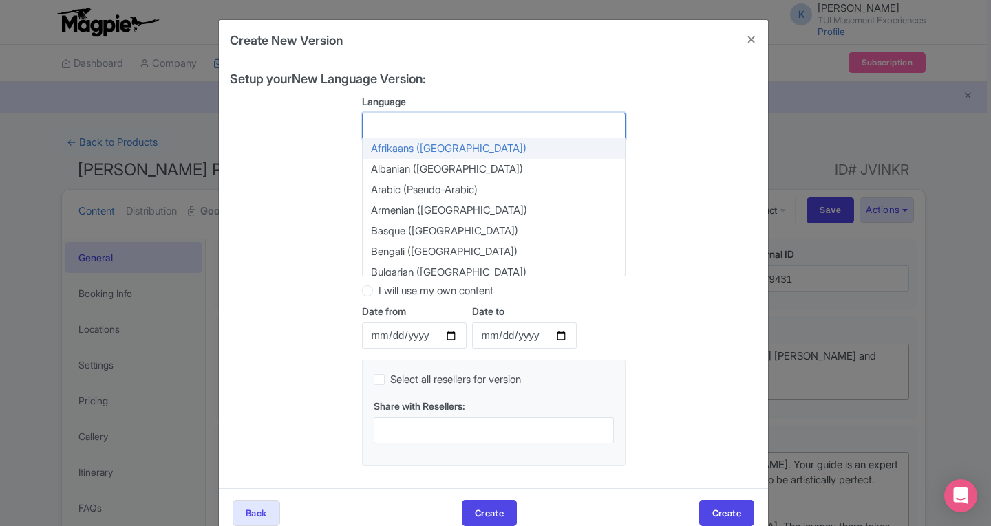
click at [396, 127] on div at bounding box center [493, 126] width 263 height 26
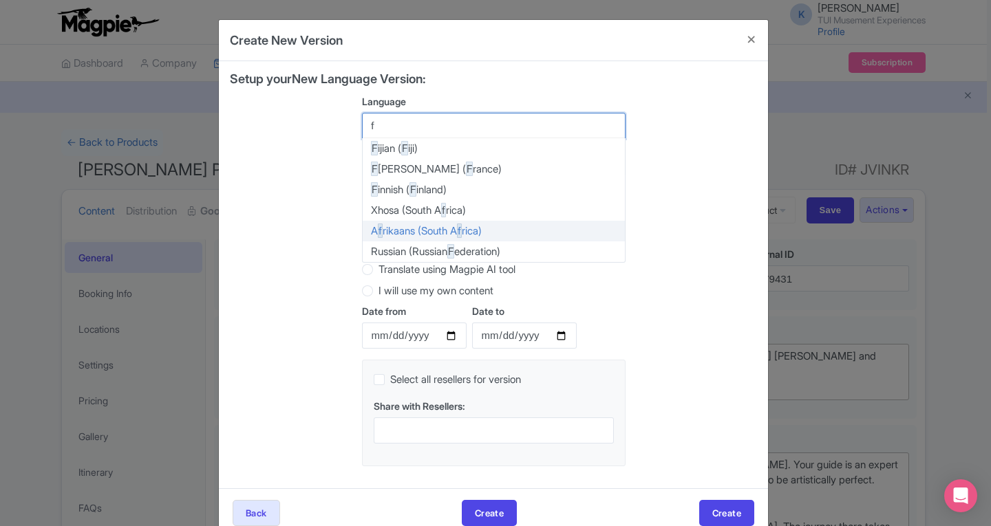
type input "fr"
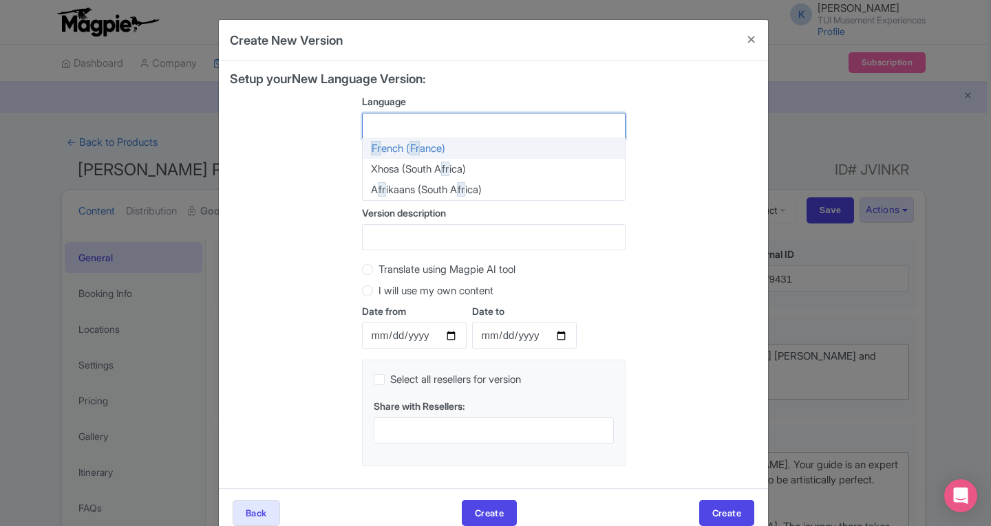
scroll to position [1328, 0]
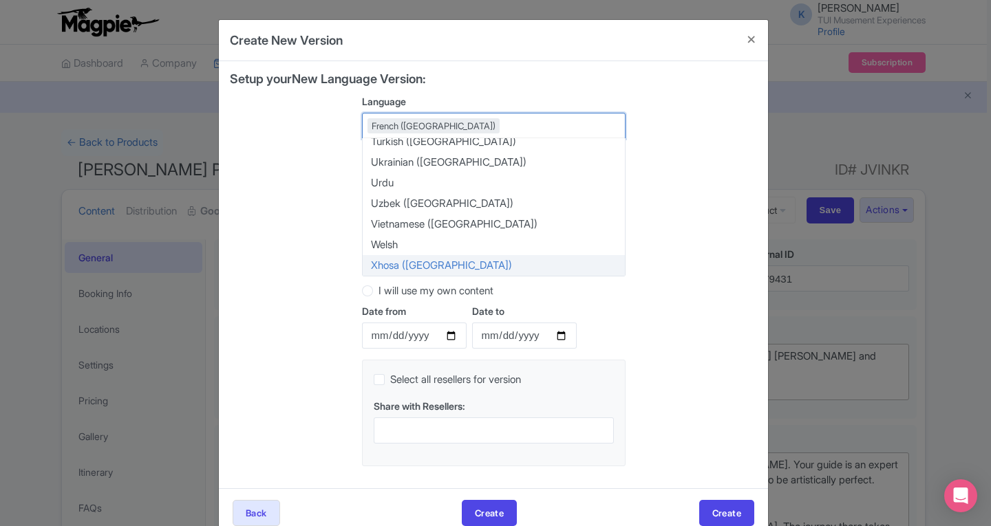
click at [340, 358] on div "Setup your New Language Version: Language French (France) French (France) Afrik…" at bounding box center [493, 274] width 527 height 405
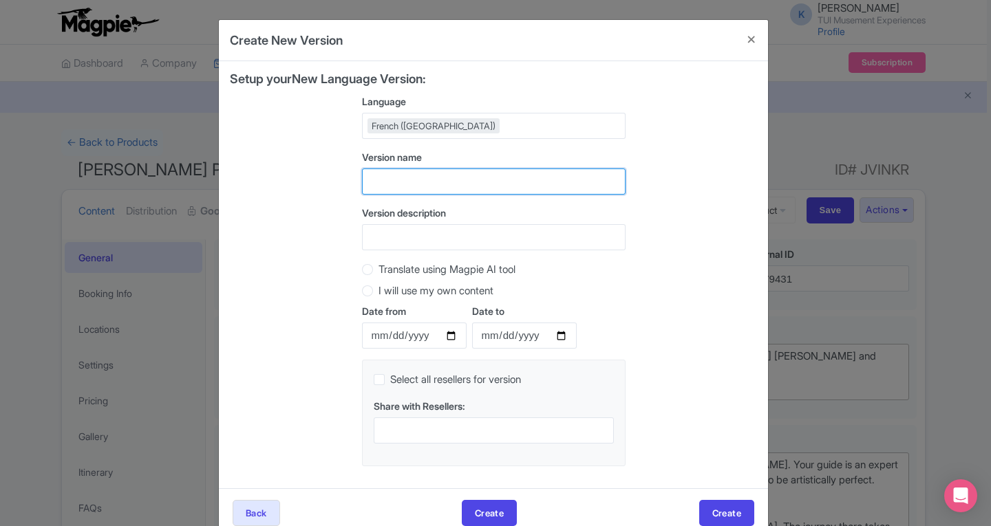
click at [394, 180] on input "text" at bounding box center [493, 182] width 263 height 26
type input "FR"
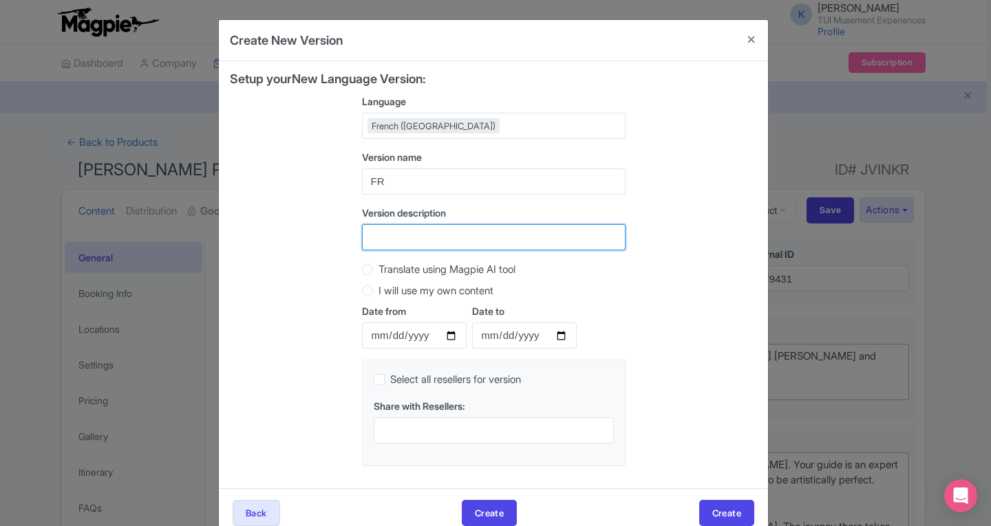
click at [407, 239] on input "Version description" at bounding box center [493, 237] width 263 height 26
type input "FR"
click at [378, 271] on label "Translate using Magpie AI tool" at bounding box center [446, 270] width 137 height 16
click at [378, 271] on input "Translate using Magpie AI tool" at bounding box center [385, 268] width 14 height 14
radio input "true"
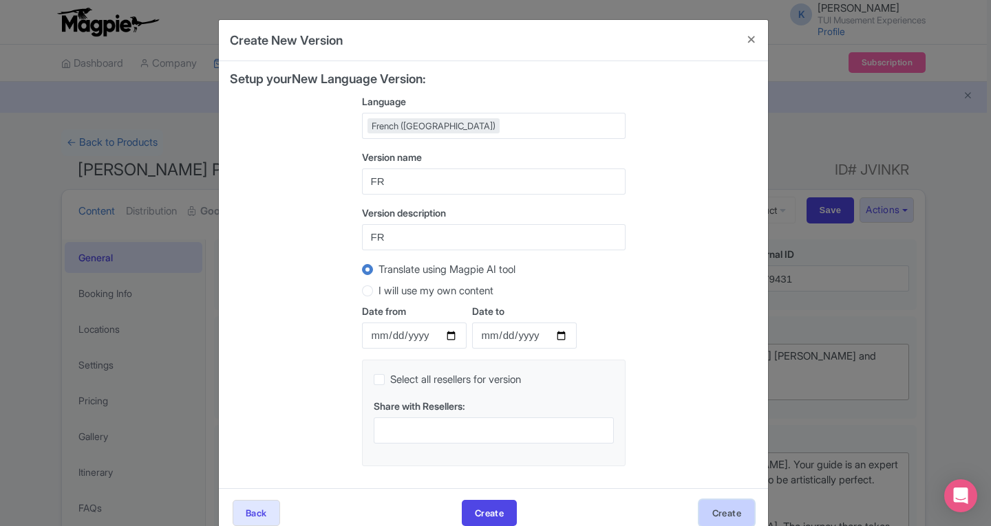
click at [726, 515] on button "Create" at bounding box center [726, 513] width 55 height 26
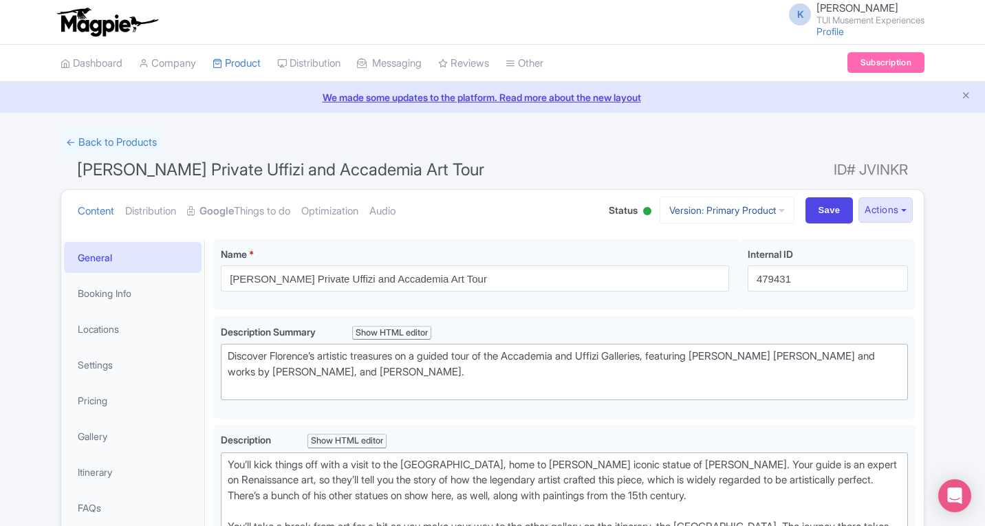
click at [779, 215] on icon at bounding box center [782, 211] width 6 height 10
click at [699, 286] on link "French" at bounding box center [739, 284] width 131 height 21
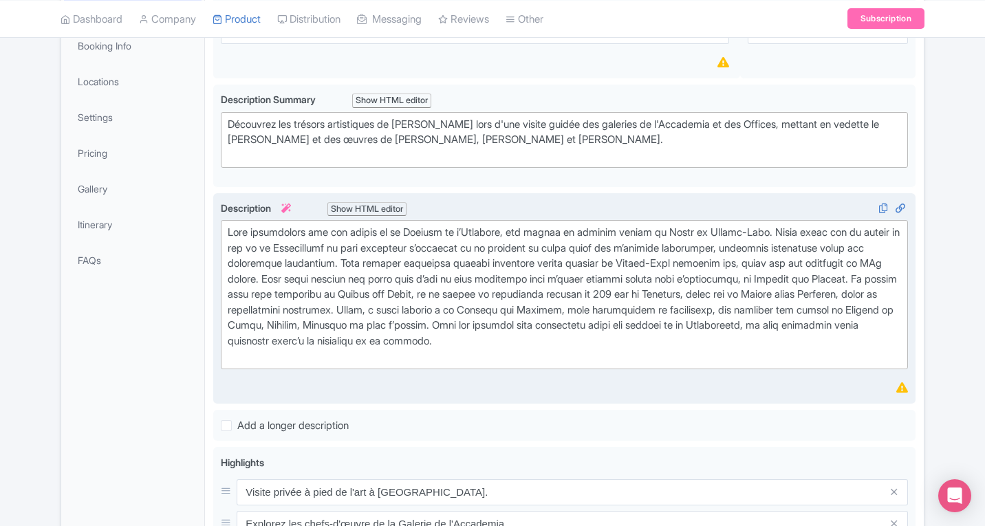
scroll to position [206, 0]
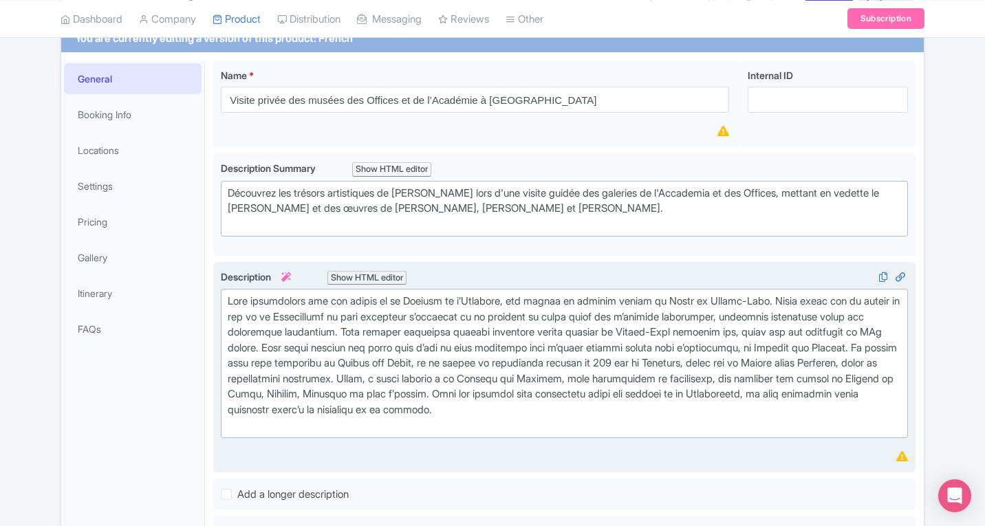
click at [673, 413] on div at bounding box center [564, 364] width 673 height 140
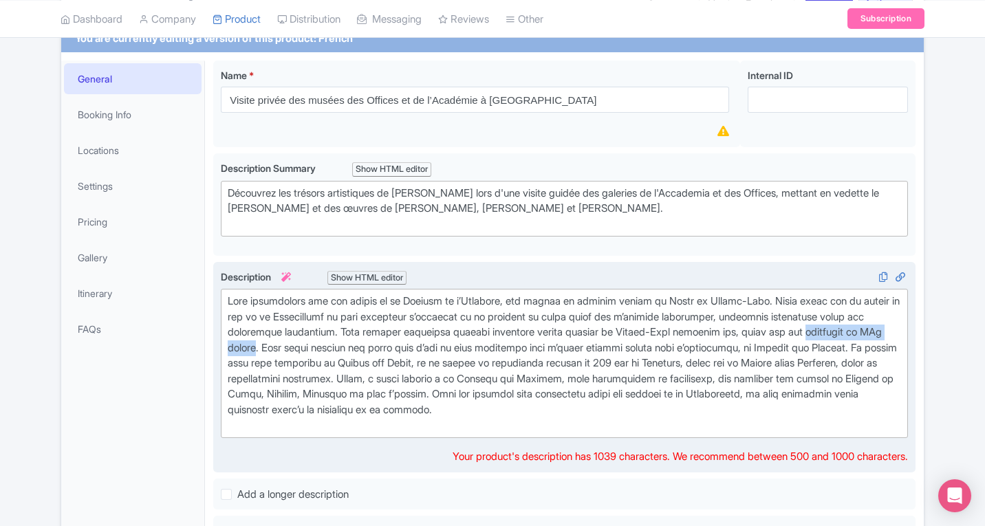
type trix-editor "<div>Vous commencerez par une visite de la Galerie de l’Académie, qui abrite la…"
drag, startPoint x: 227, startPoint y: 349, endPoint x: 341, endPoint y: 342, distance: 113.7
click at [341, 342] on trix-editor at bounding box center [564, 363] width 687 height 149
copy div "peintures du XVe siècle"
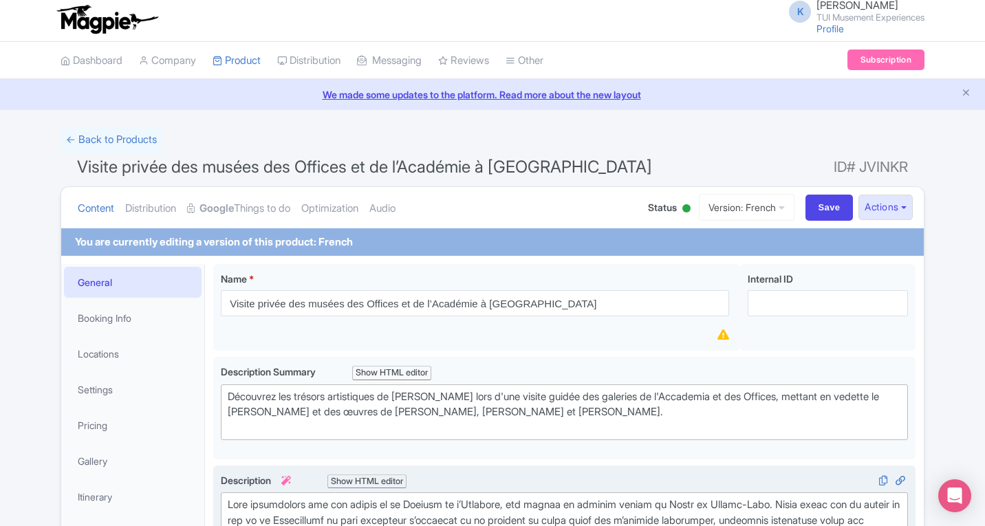
scroll to position [0, 0]
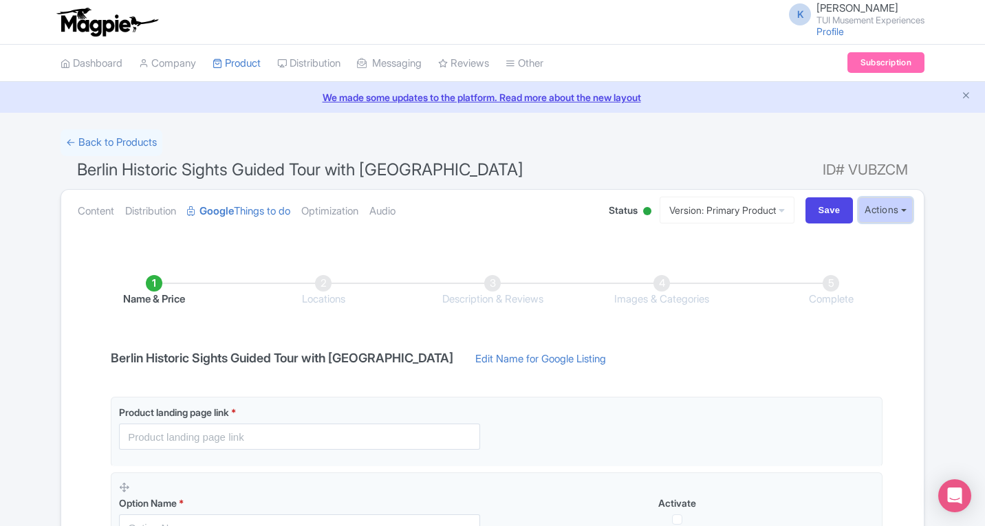
click at [884, 211] on button "Actions" at bounding box center [886, 209] width 54 height 25
click at [808, 326] on link "Create new version" at bounding box center [852, 324] width 131 height 21
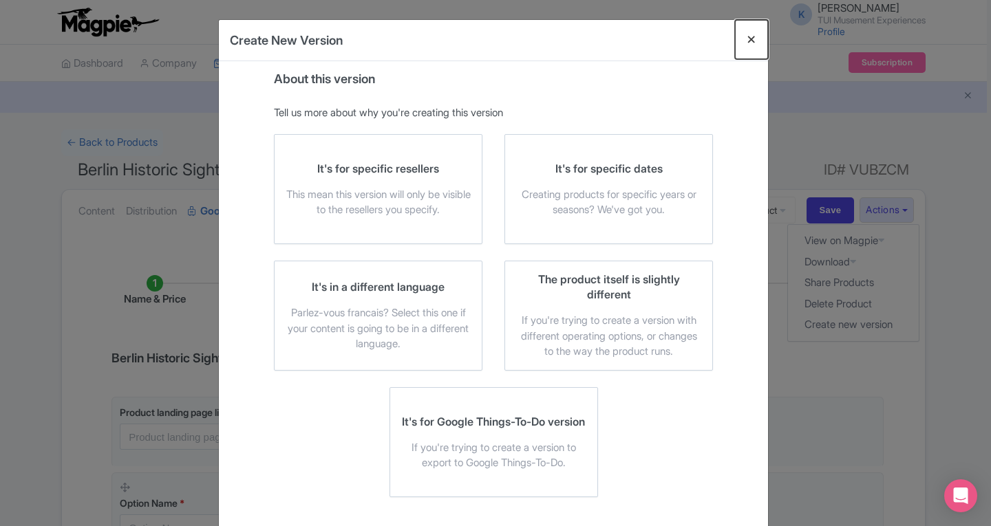
click at [753, 32] on button "Close" at bounding box center [751, 39] width 33 height 39
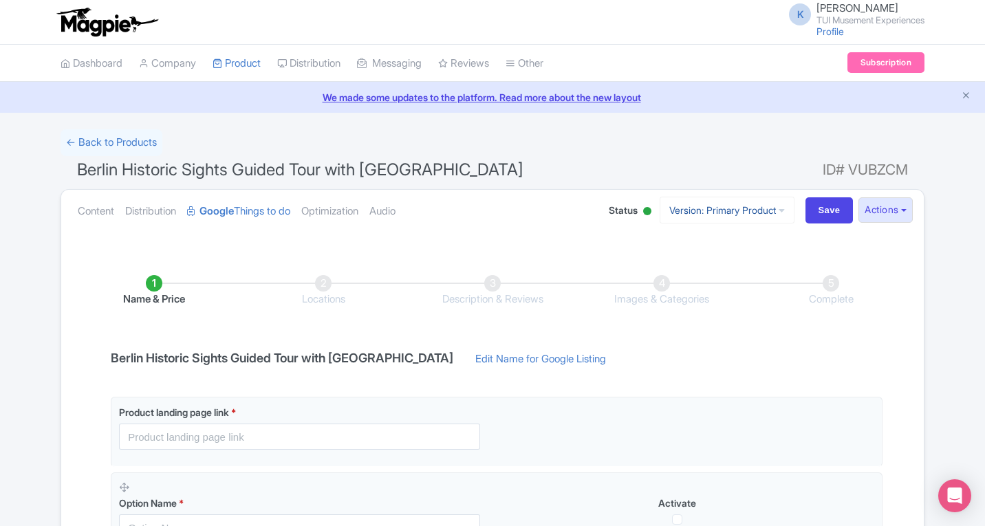
click at [779, 207] on icon at bounding box center [782, 211] width 6 height 10
click at [881, 209] on button "Actions" at bounding box center [886, 209] width 54 height 25
click at [809, 322] on link "Create new version" at bounding box center [852, 324] width 131 height 21
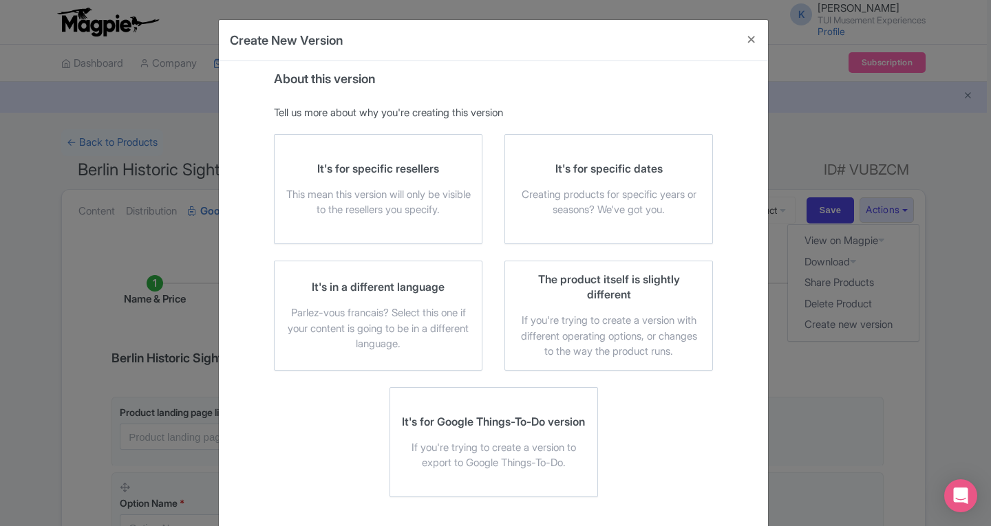
click at [360, 372] on div "It's in a different language Parlez-vous [DEMOGRAPHIC_DATA]? Select this one if…" at bounding box center [378, 324] width 230 height 127
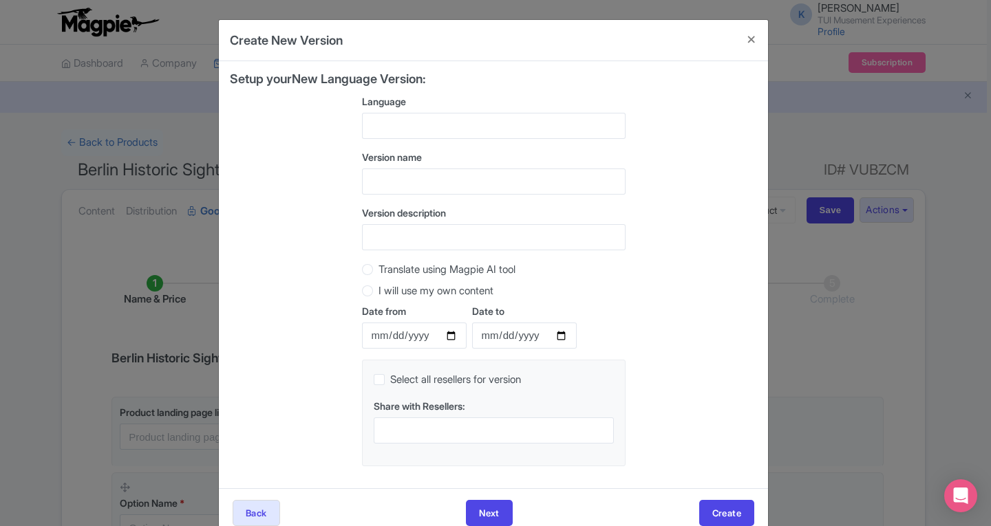
click at [394, 127] on div at bounding box center [493, 126] width 263 height 26
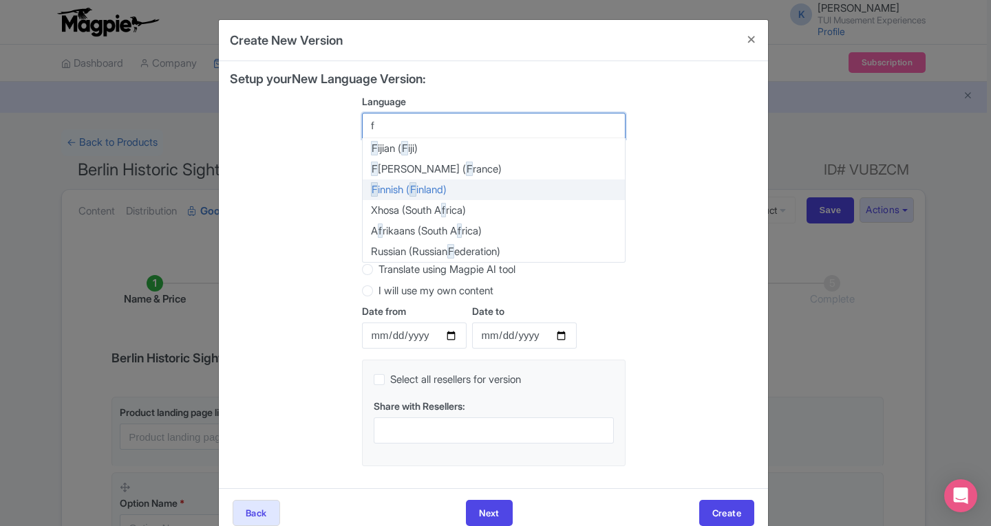
type input "fr"
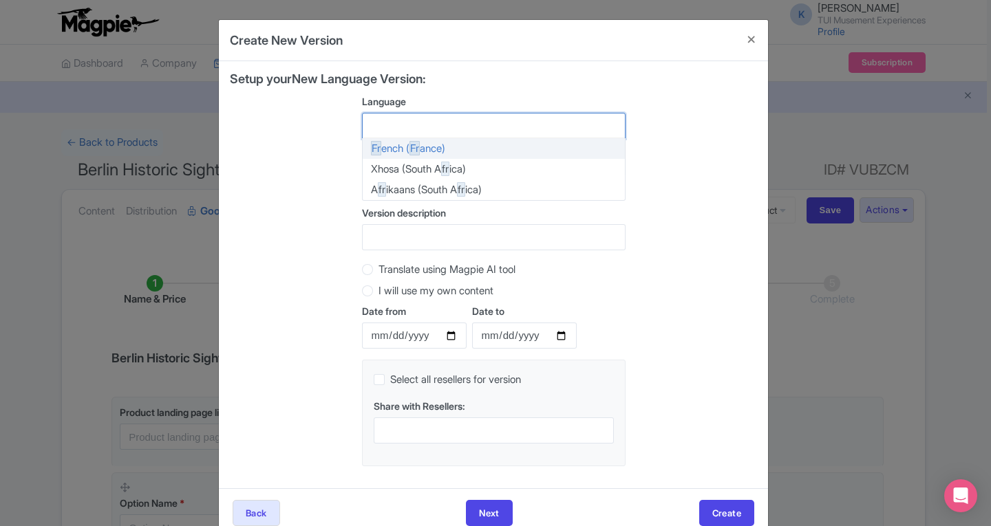
scroll to position [1328, 0]
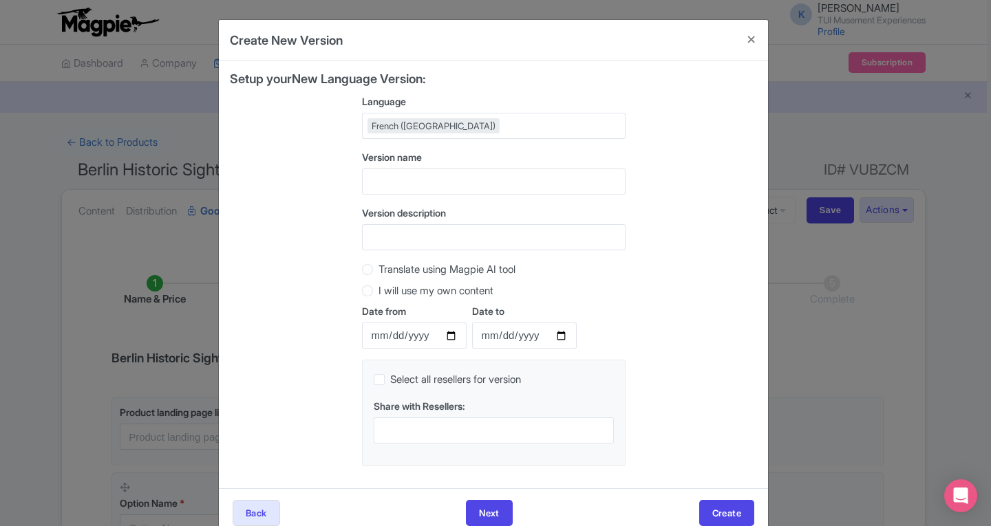
click at [321, 282] on div "Setup your New Language Version: Language French ([GEOGRAPHIC_DATA]) French ([G…" at bounding box center [493, 274] width 527 height 405
click at [389, 184] on input "text" at bounding box center [493, 182] width 263 height 26
type input "FR"
click at [406, 239] on input "Version description" at bounding box center [493, 237] width 263 height 26
type input "FR"
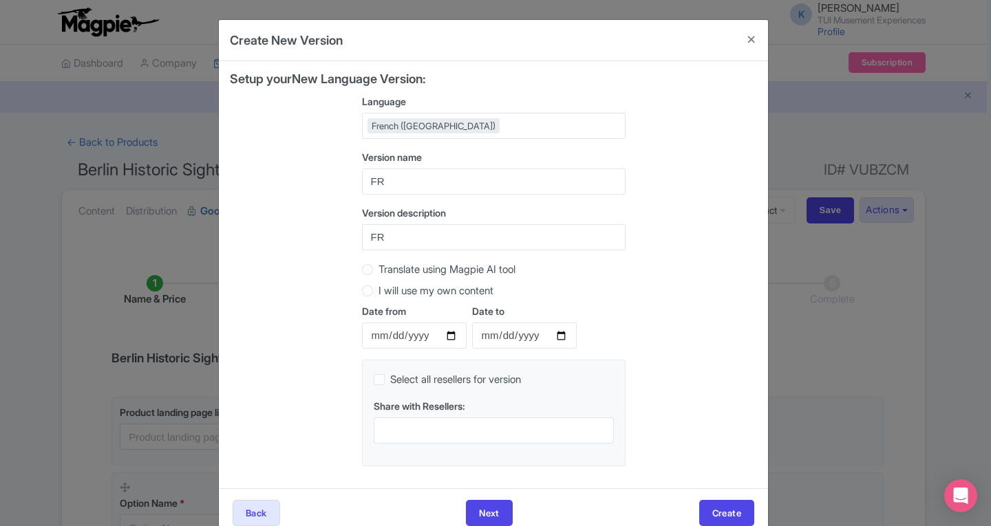
click at [378, 272] on label "Translate using Magpie AI tool" at bounding box center [446, 270] width 137 height 16
click at [378, 272] on input "Translate using Magpie AI tool" at bounding box center [385, 268] width 14 height 14
radio input "true"
click at [722, 508] on button "Create" at bounding box center [726, 513] width 55 height 26
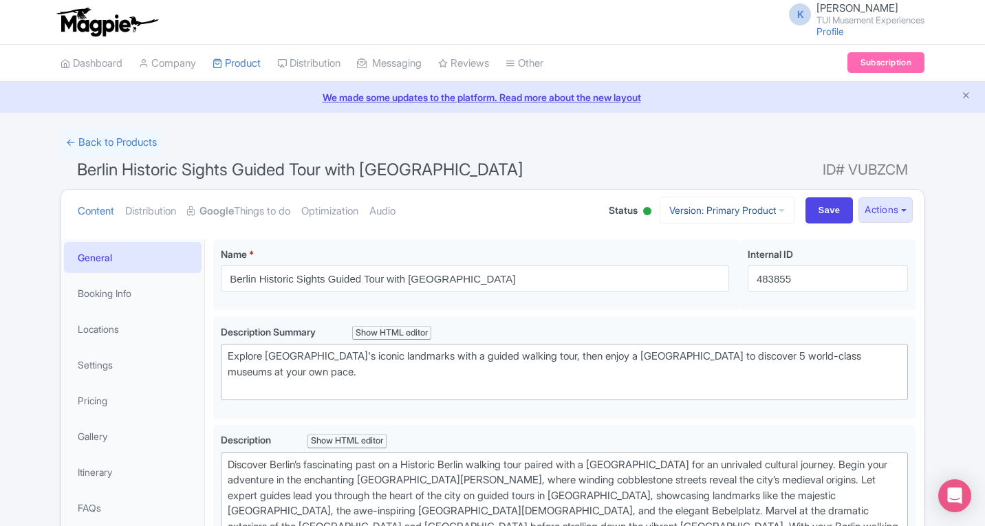
click at [779, 207] on icon at bounding box center [782, 211] width 6 height 10
drag, startPoint x: 0, startPoint y: 0, endPoint x: 768, endPoint y: 210, distance: 795.9
click at [768, 210] on link "Version: Primary Product" at bounding box center [727, 210] width 135 height 27
click at [874, 214] on button "Actions" at bounding box center [886, 209] width 54 height 25
click at [810, 323] on link "Create new version" at bounding box center [852, 324] width 131 height 21
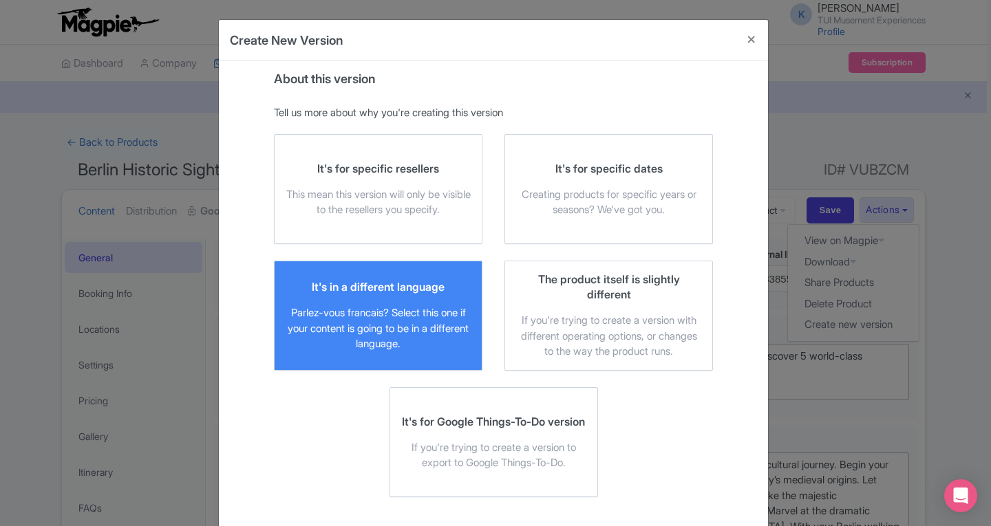
click at [358, 290] on div "It's in a different language" at bounding box center [378, 286] width 133 height 15
click at [0, 0] on input "It's in a different language Parlez-vous [DEMOGRAPHIC_DATA]? Select this one if…" at bounding box center [0, 0] width 0 height 0
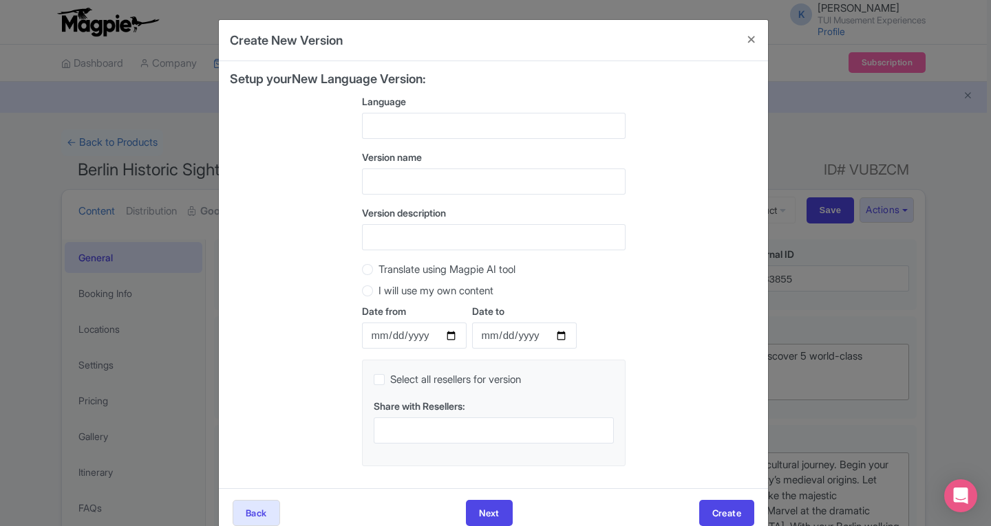
click at [383, 121] on div at bounding box center [493, 126] width 263 height 26
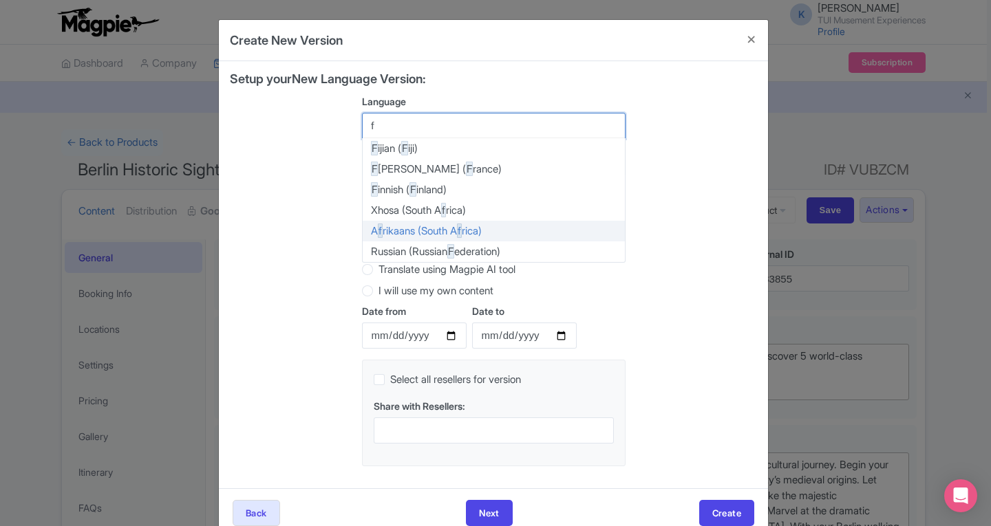
type input "fr"
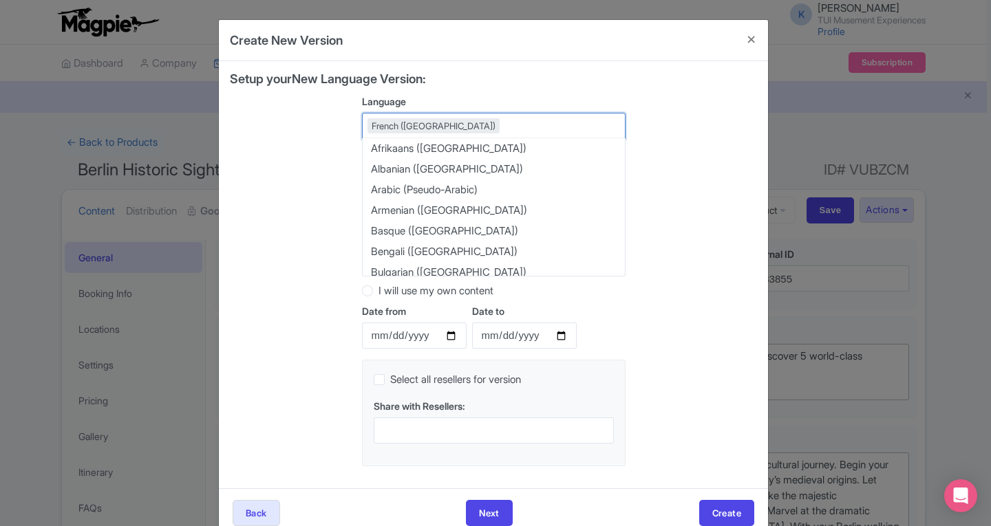
scroll to position [1328, 0]
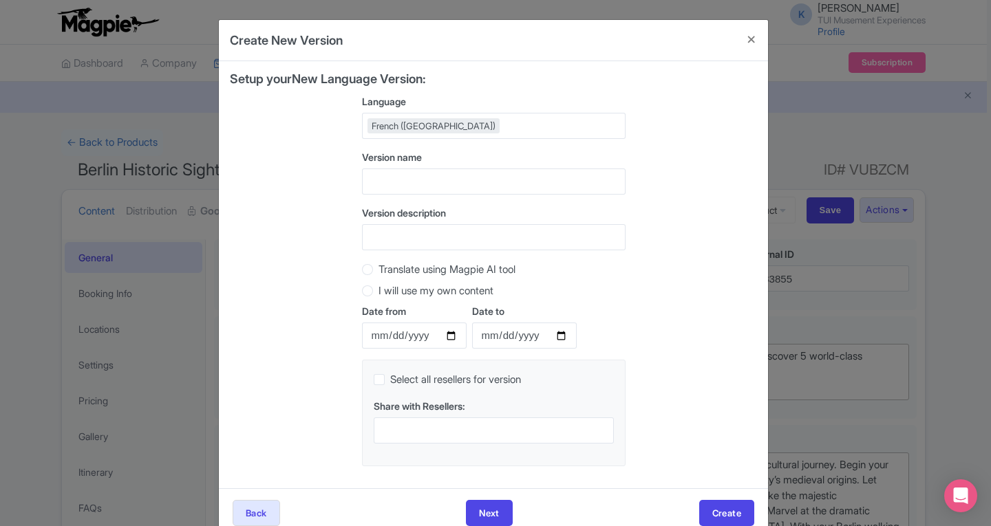
click at [306, 230] on div "Setup your New Language Version: Language French ([GEOGRAPHIC_DATA]) French ([G…" at bounding box center [493, 274] width 527 height 405
click at [381, 182] on input "text" at bounding box center [493, 182] width 263 height 26
type input "fr"
click at [382, 241] on input "Version description" at bounding box center [493, 237] width 263 height 26
type input "FR"
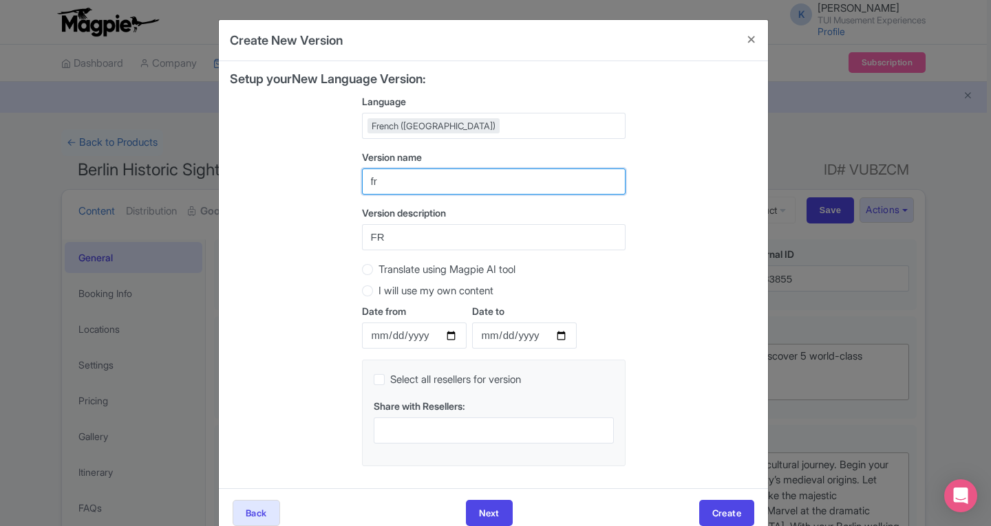
click at [391, 180] on input "fr" at bounding box center [493, 182] width 263 height 26
type input "FR"
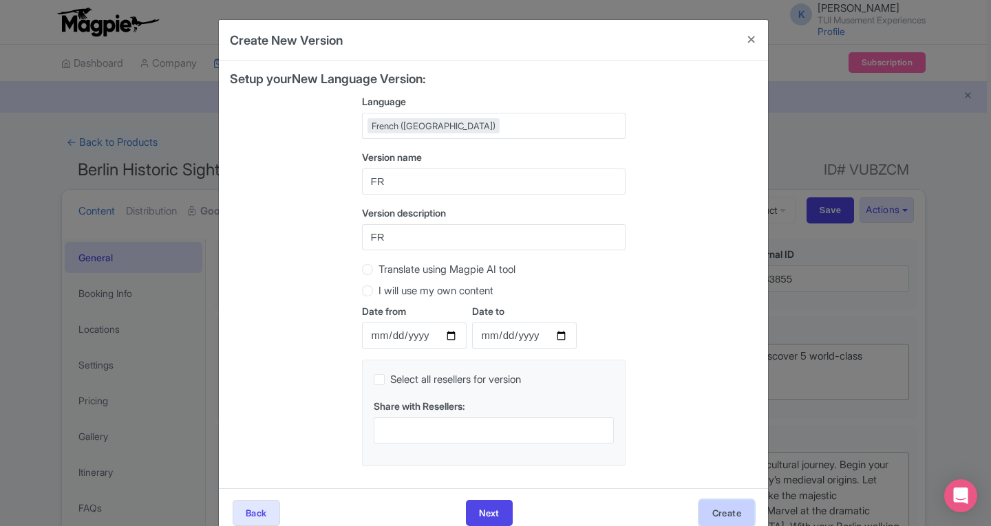
click at [730, 515] on button "Create" at bounding box center [726, 513] width 55 height 26
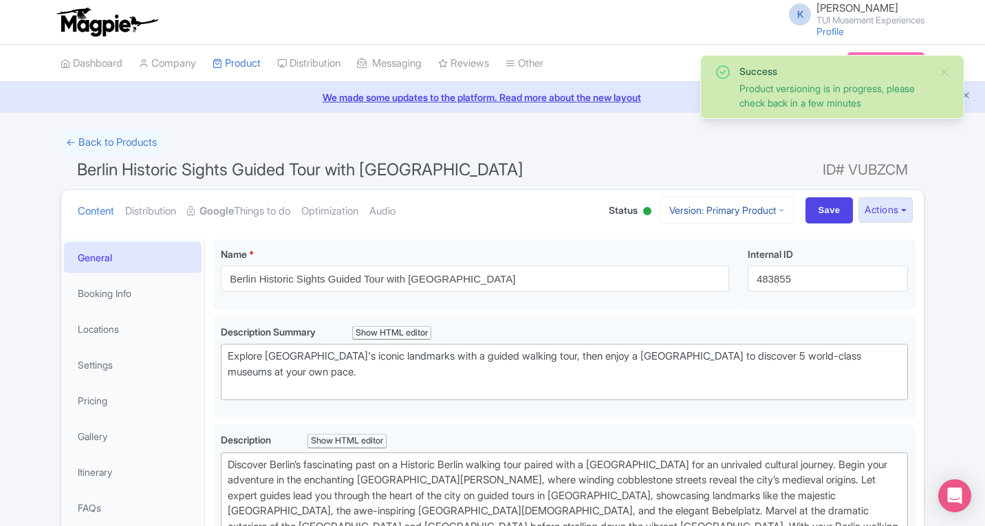
click at [779, 211] on icon at bounding box center [782, 211] width 6 height 10
click at [687, 288] on link "French" at bounding box center [739, 284] width 131 height 21
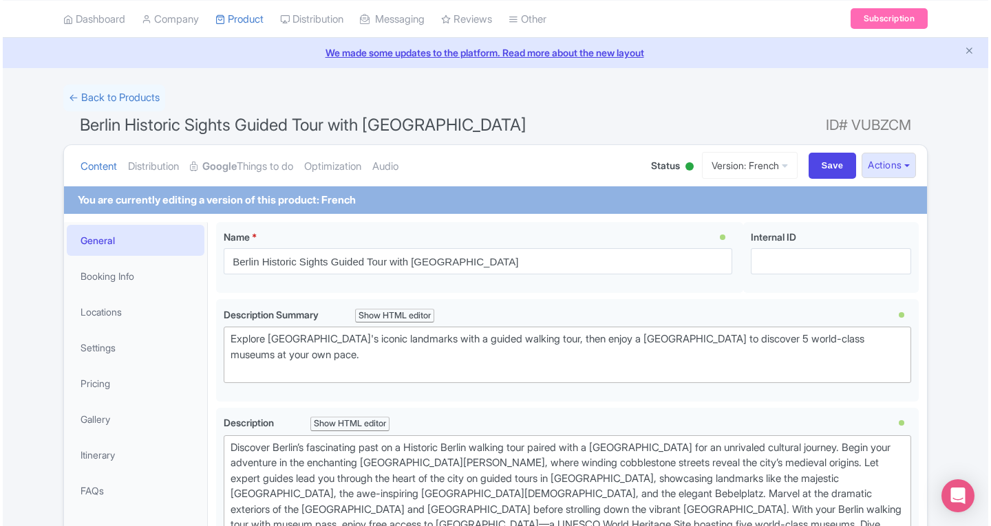
scroll to position [69, 0]
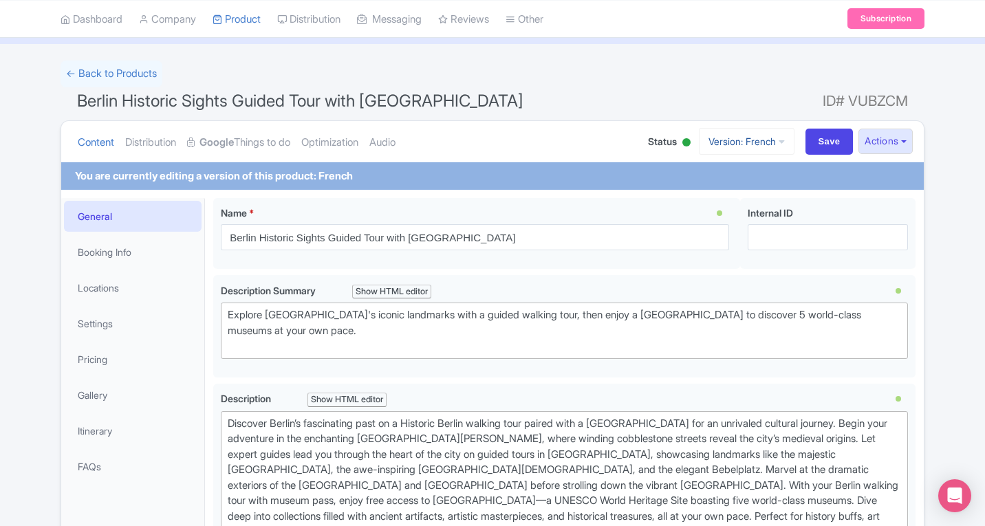
click at [749, 145] on link "Version: French" at bounding box center [747, 141] width 96 height 27
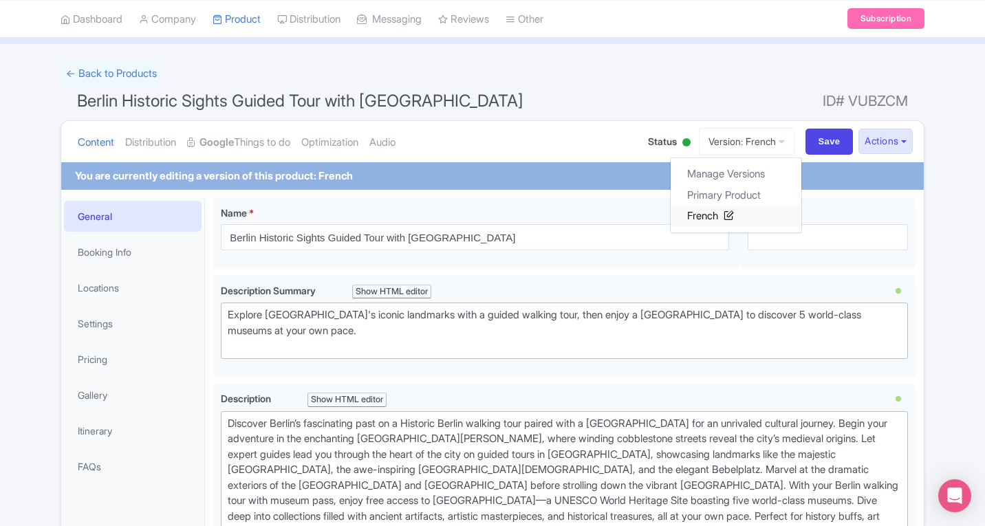
click at [704, 215] on link "French" at bounding box center [736, 216] width 131 height 21
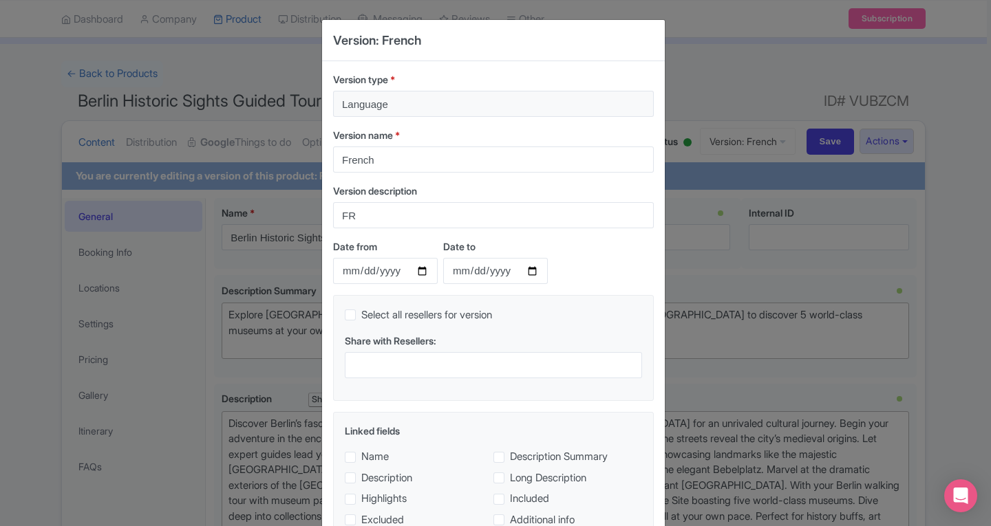
click at [730, 66] on div "Version: French Version type * Language Version name * French Version descripti…" at bounding box center [495, 263] width 991 height 526
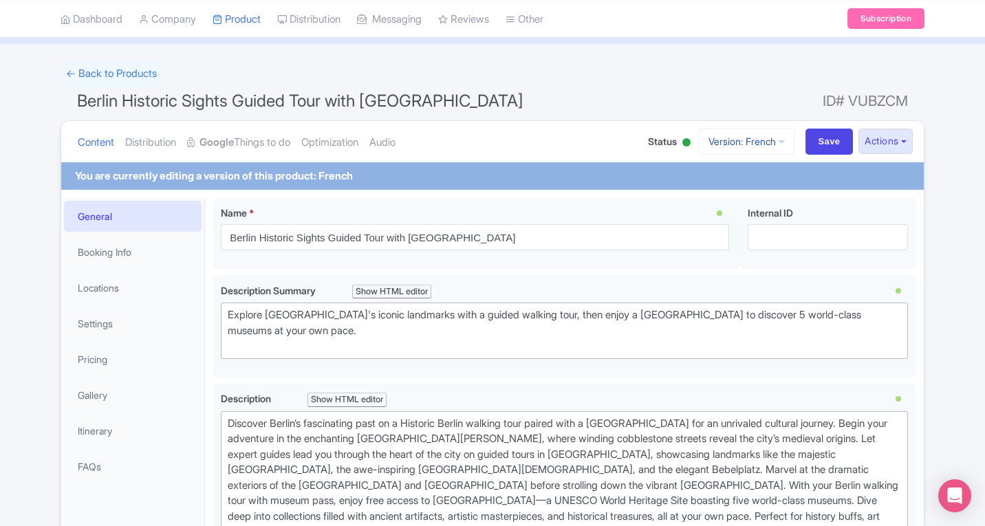
click at [762, 140] on link "Version: French" at bounding box center [747, 141] width 96 height 27
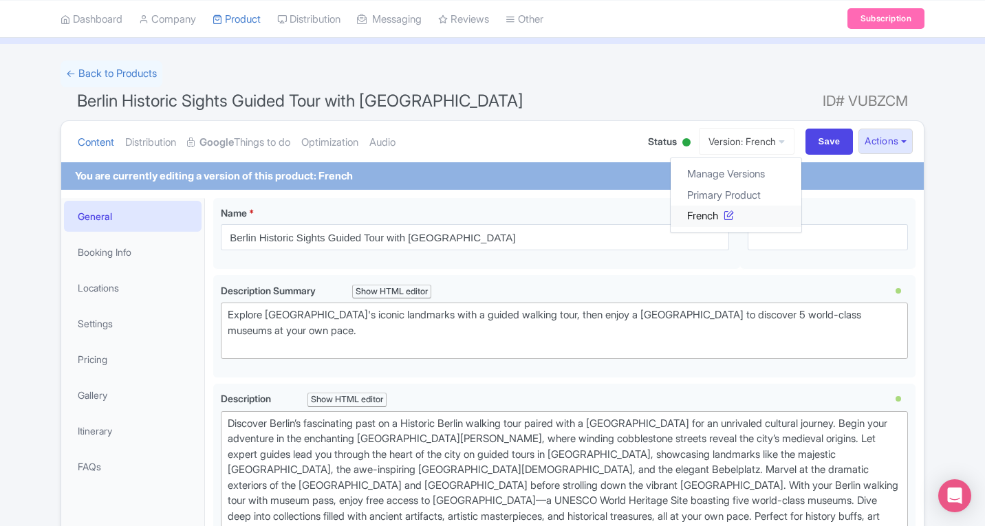
click at [724, 215] on icon at bounding box center [729, 215] width 10 height 10
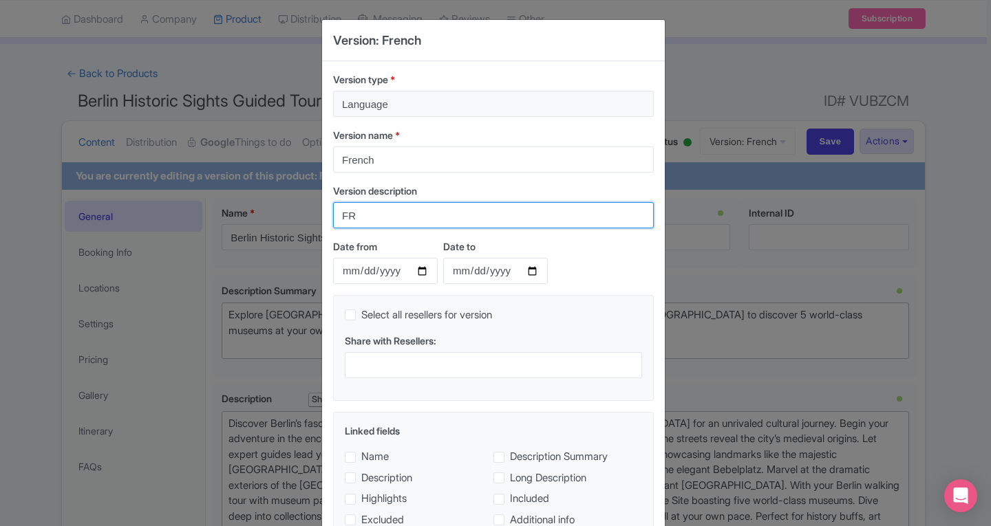
click at [386, 211] on input "FR" at bounding box center [493, 215] width 321 height 26
click at [407, 209] on input "FR" at bounding box center [493, 215] width 321 height 26
type input "French"
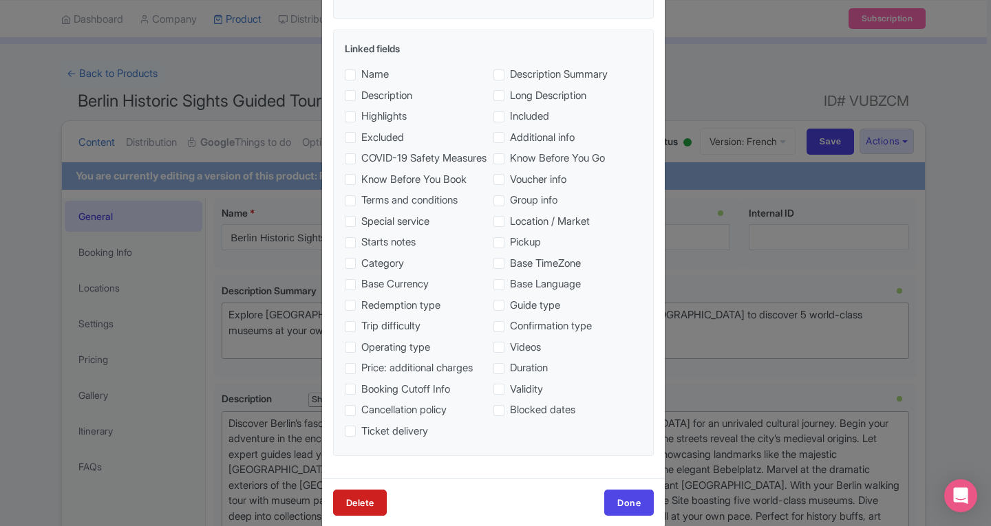
scroll to position [419, 0]
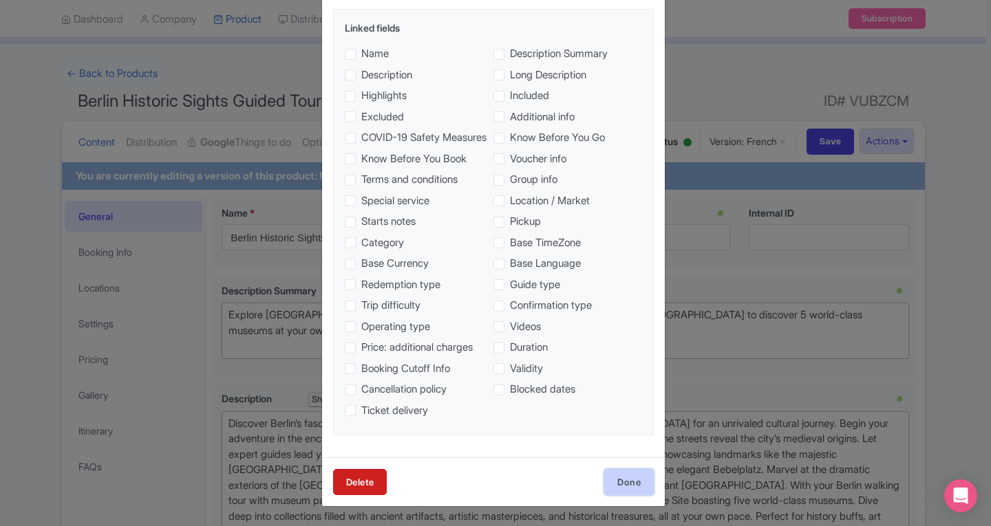
click at [612, 480] on link "Done" at bounding box center [629, 482] width 50 height 26
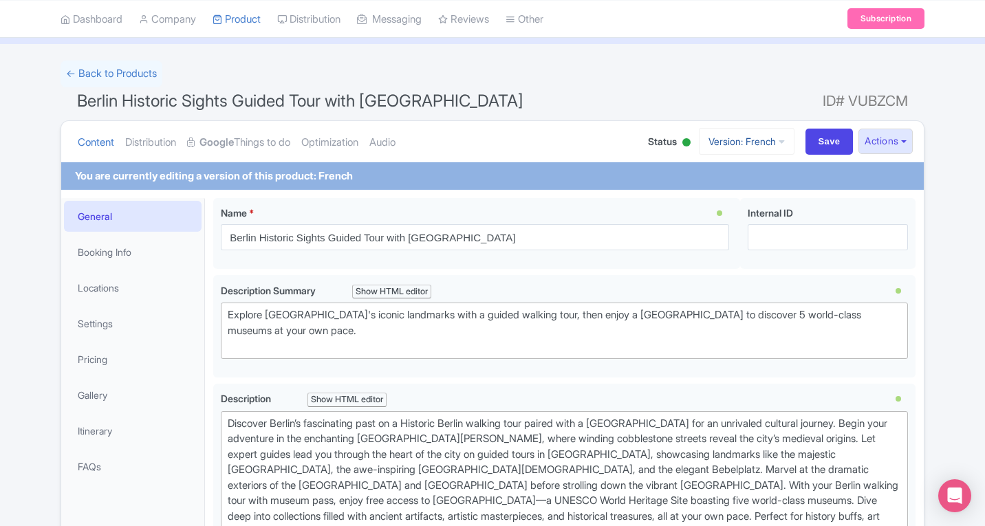
click at [772, 143] on link "Version: French" at bounding box center [747, 141] width 96 height 27
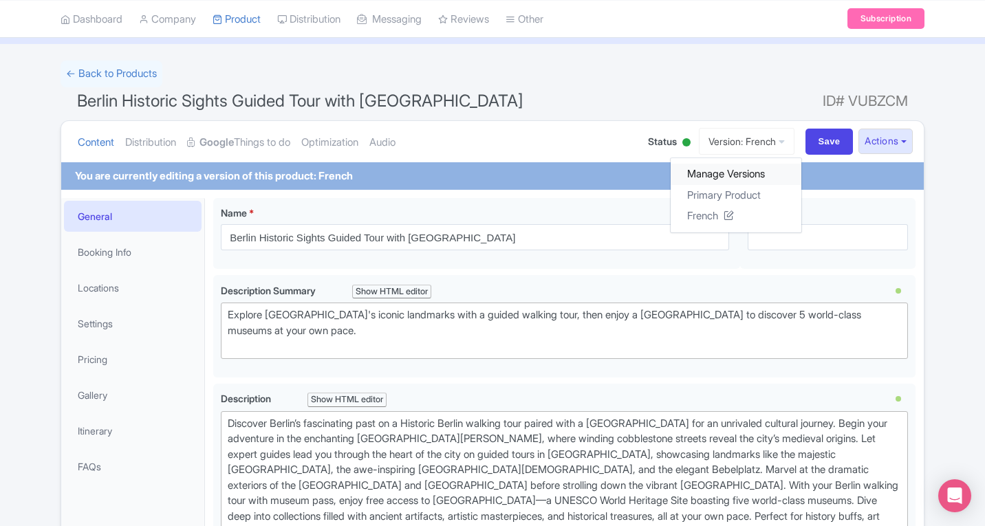
click at [707, 179] on link "Manage Versions" at bounding box center [736, 174] width 131 height 21
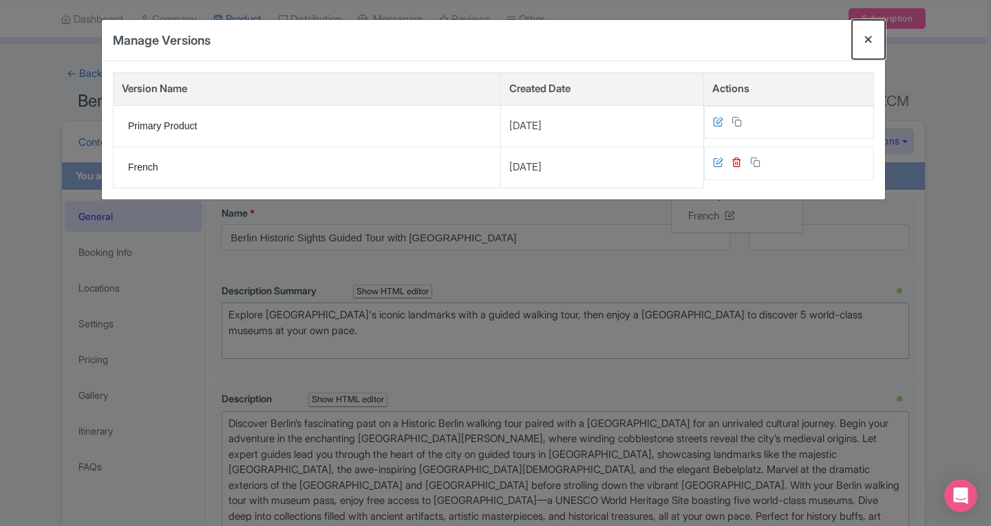
click at [867, 39] on button "Close" at bounding box center [868, 39] width 33 height 39
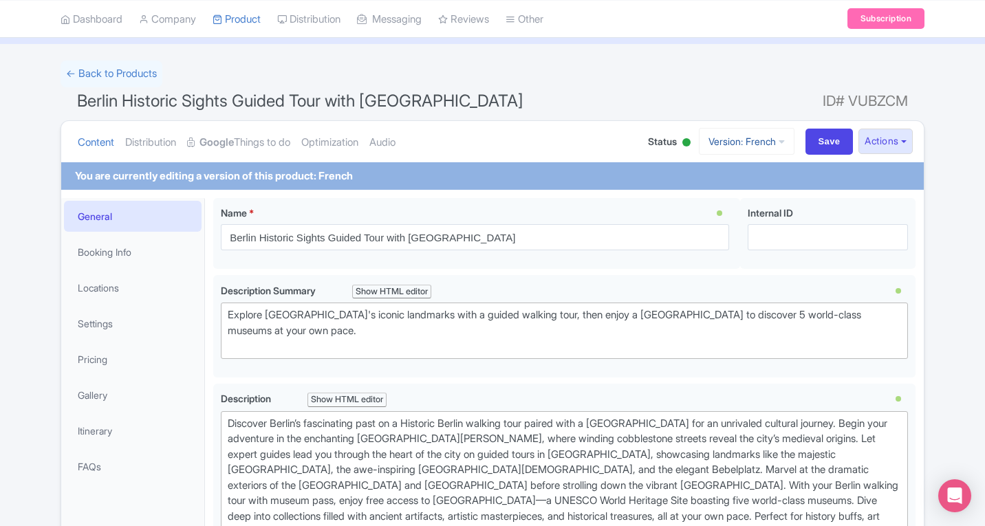
click at [779, 144] on icon at bounding box center [782, 142] width 6 height 10
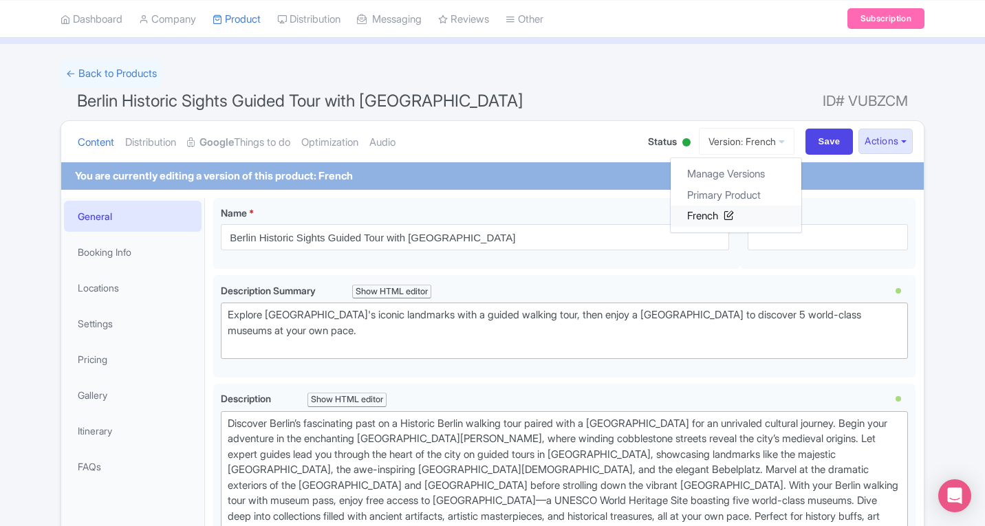
click at [687, 209] on link "French" at bounding box center [736, 216] width 131 height 21
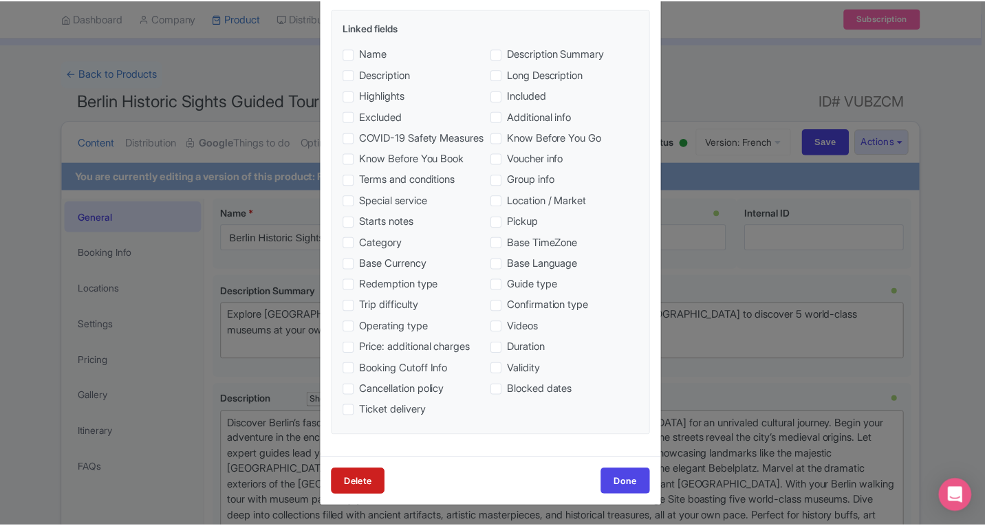
scroll to position [69, 0]
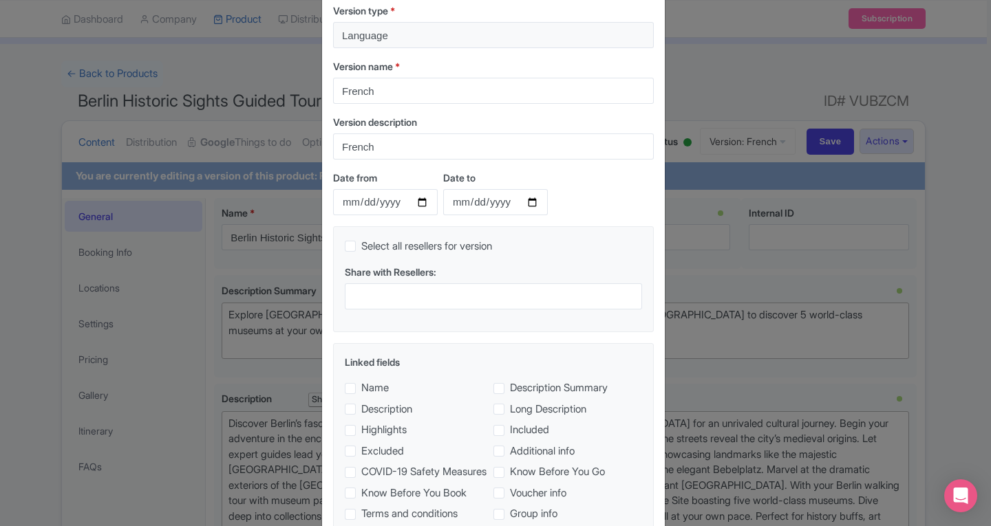
click at [258, 50] on div "Version: French Version type * Language Version name * French Version descripti…" at bounding box center [495, 263] width 991 height 526
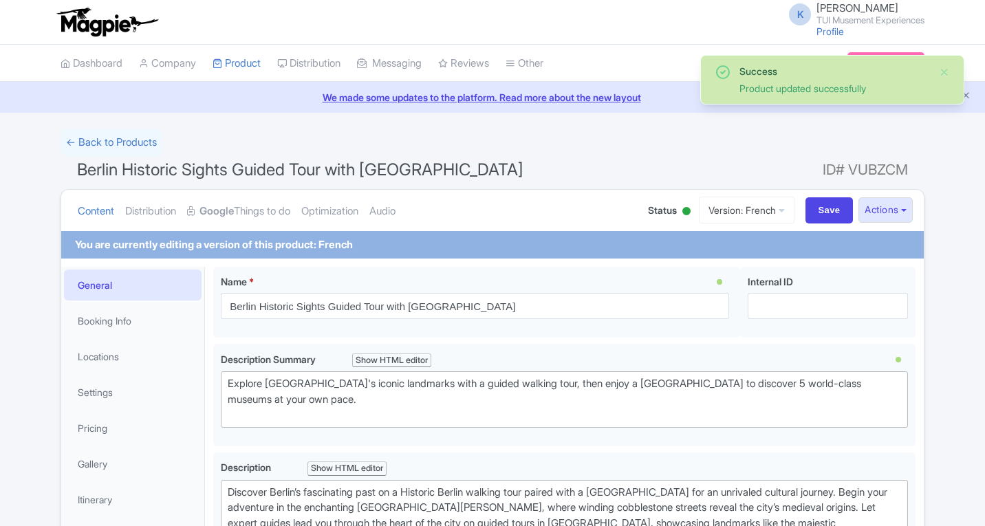
scroll to position [69, 0]
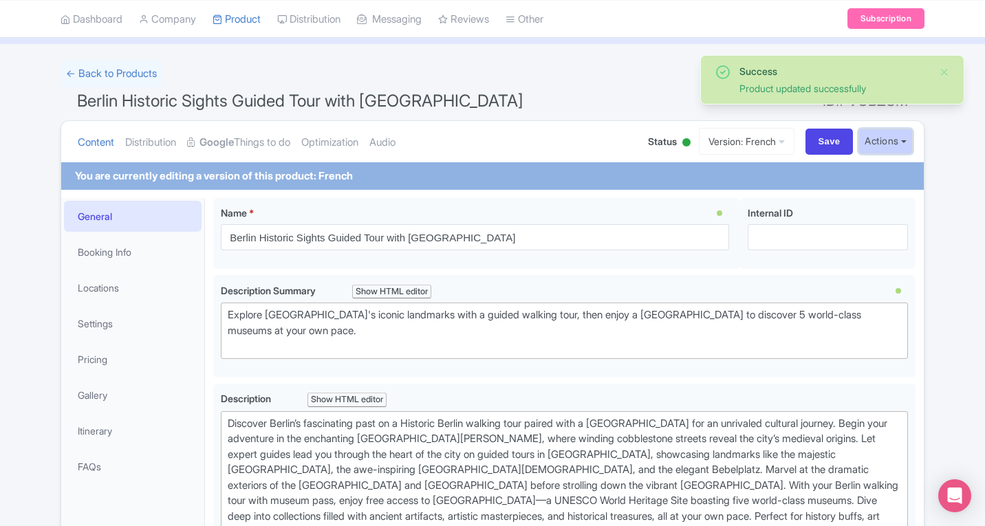
click at [890, 143] on button "Actions" at bounding box center [886, 141] width 54 height 25
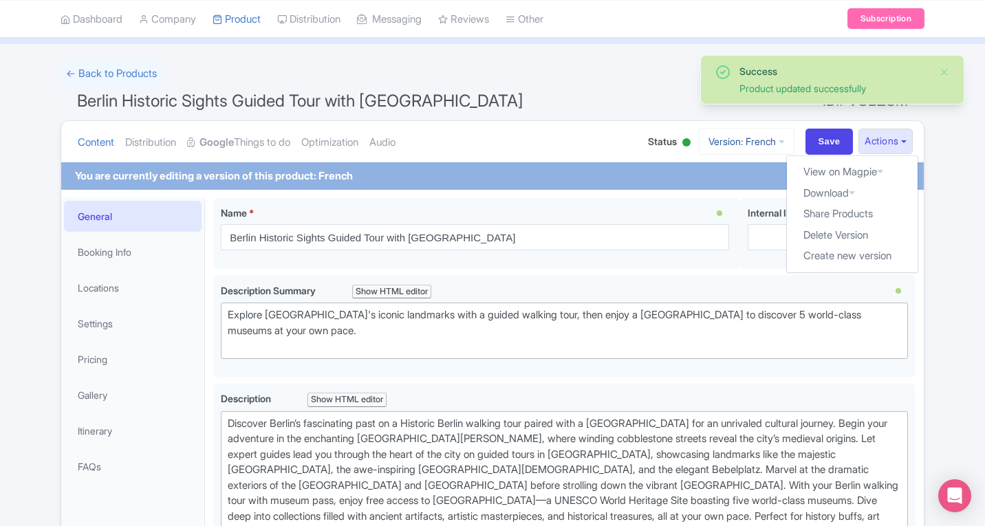
click at [779, 145] on icon at bounding box center [782, 142] width 6 height 10
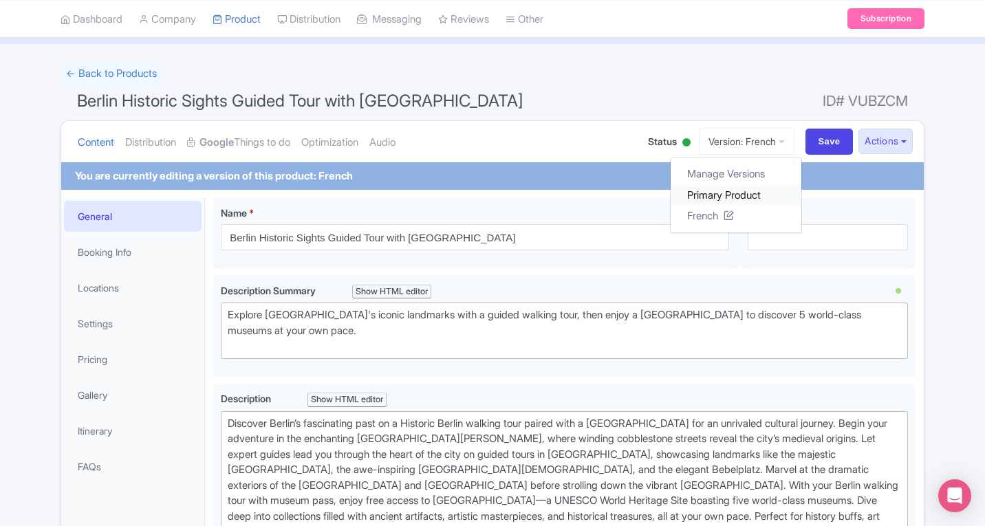
click at [700, 194] on link "Primary Product" at bounding box center [736, 194] width 131 height 21
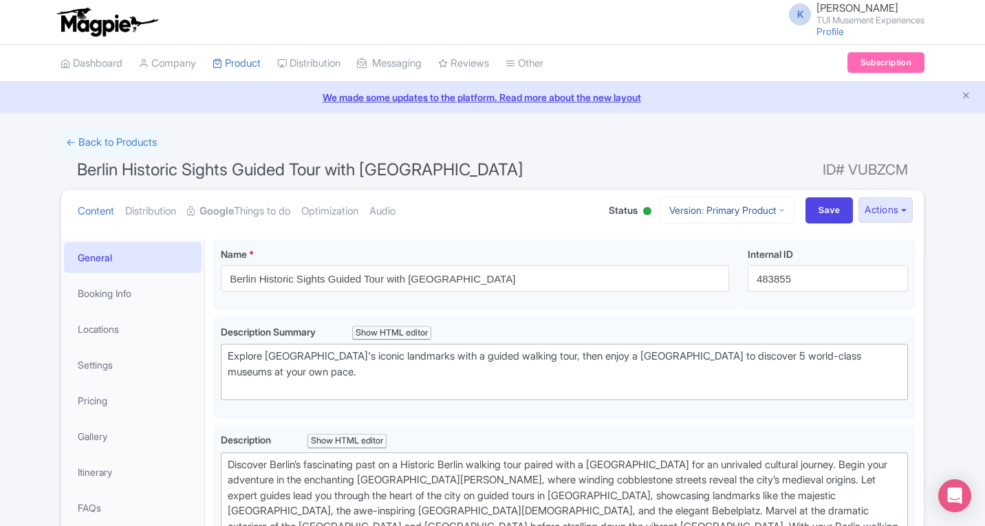
click at [766, 211] on link "Version: Primary Product" at bounding box center [727, 210] width 135 height 27
click at [687, 287] on link "French" at bounding box center [739, 284] width 131 height 21
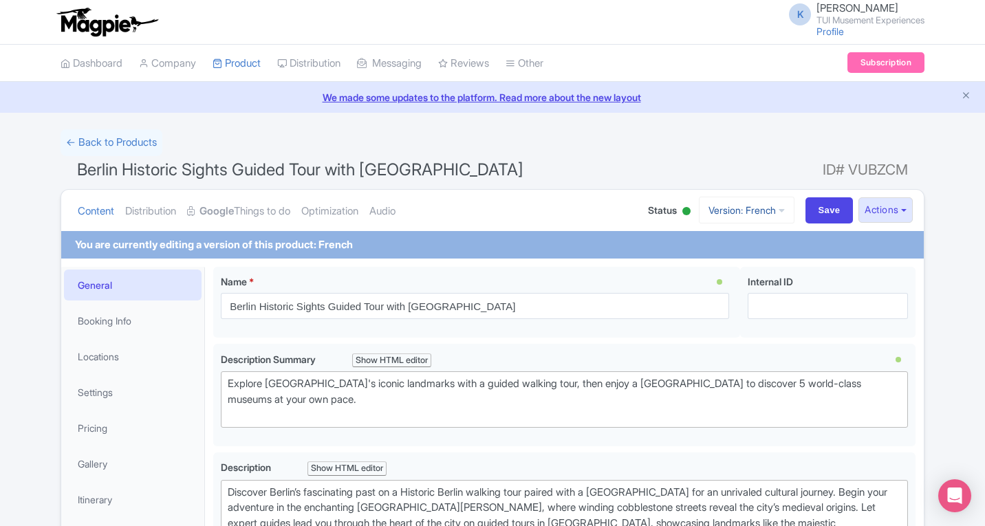
click at [779, 211] on icon at bounding box center [782, 211] width 6 height 10
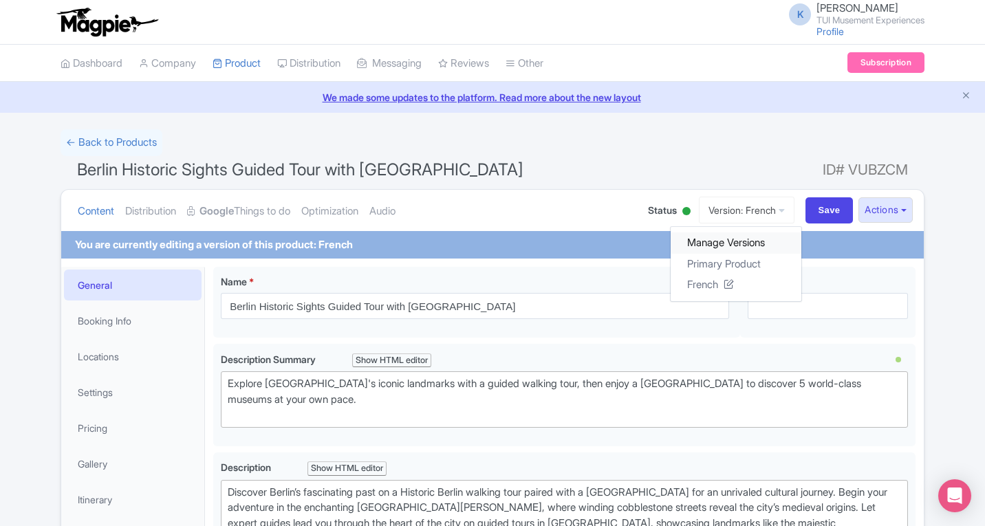
click at [722, 244] on link "Manage Versions" at bounding box center [736, 243] width 131 height 21
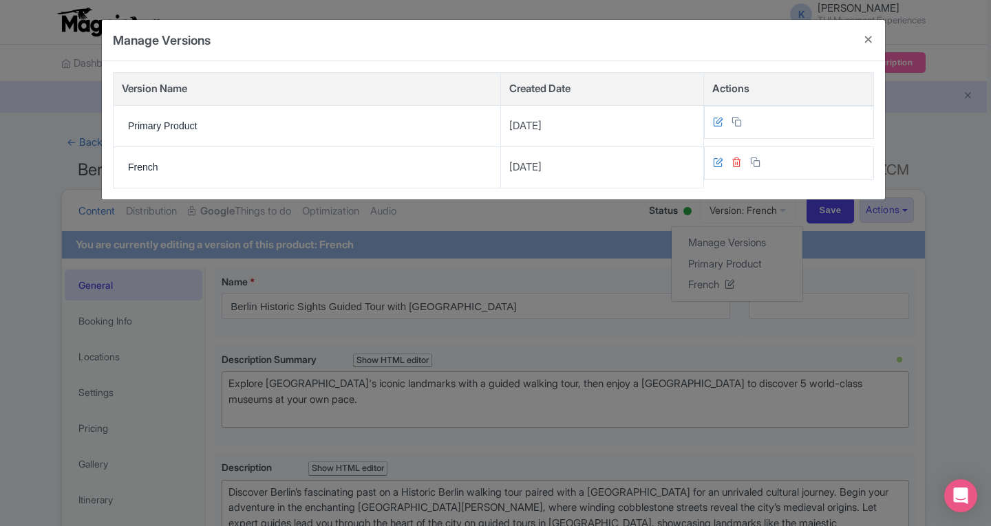
click at [738, 165] on icon at bounding box center [736, 162] width 10 height 10
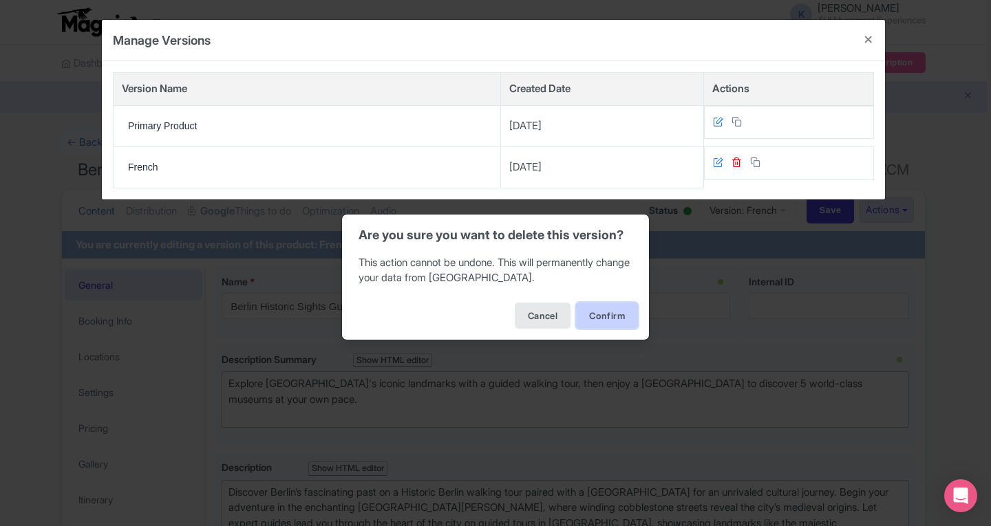
click at [605, 310] on button "Confirm" at bounding box center [607, 316] width 62 height 26
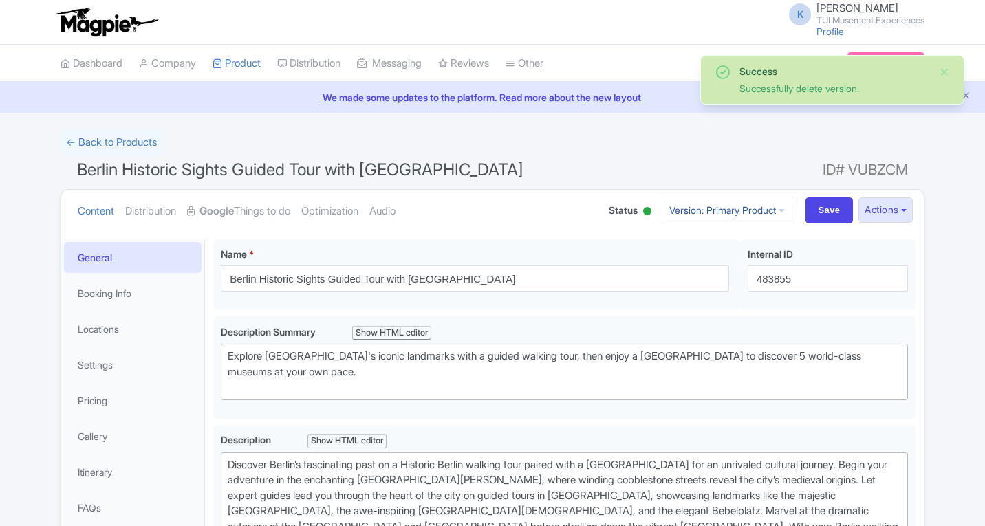
click at [751, 208] on link "Version: Primary Product" at bounding box center [727, 210] width 135 height 27
click at [878, 208] on button "Actions" at bounding box center [886, 209] width 54 height 25
click at [806, 323] on link "Create new version" at bounding box center [852, 324] width 131 height 21
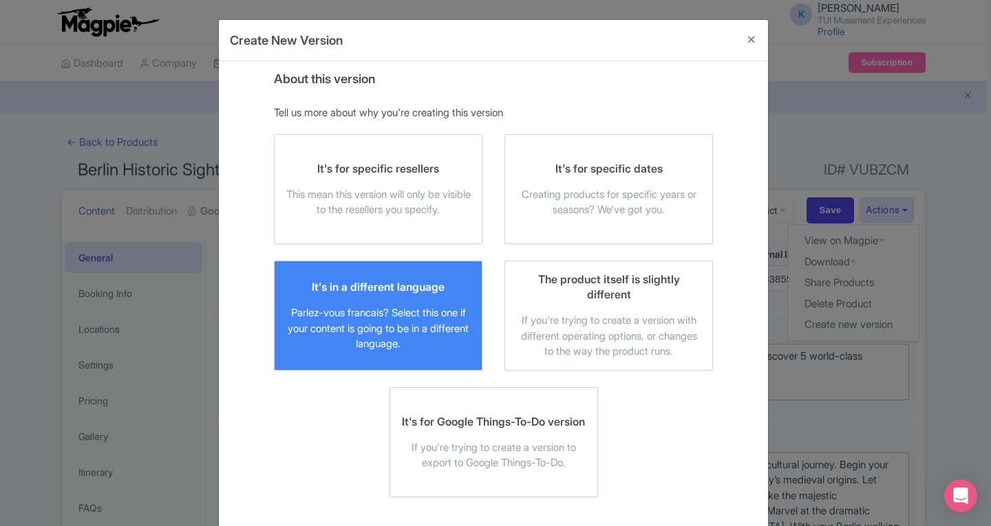
click at [364, 357] on label "It's in a different language Parlez-vous [DEMOGRAPHIC_DATA]? Select this one if…" at bounding box center [378, 316] width 208 height 110
click at [0, 0] on input "It's in a different language Parlez-vous [DEMOGRAPHIC_DATA]? Select this one if…" at bounding box center [0, 0] width 0 height 0
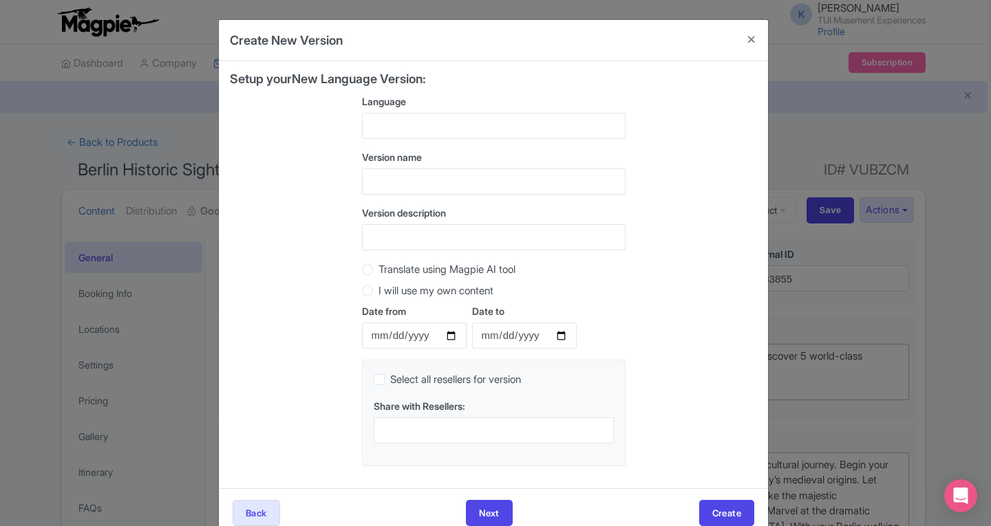
click at [414, 119] on div at bounding box center [493, 126] width 263 height 26
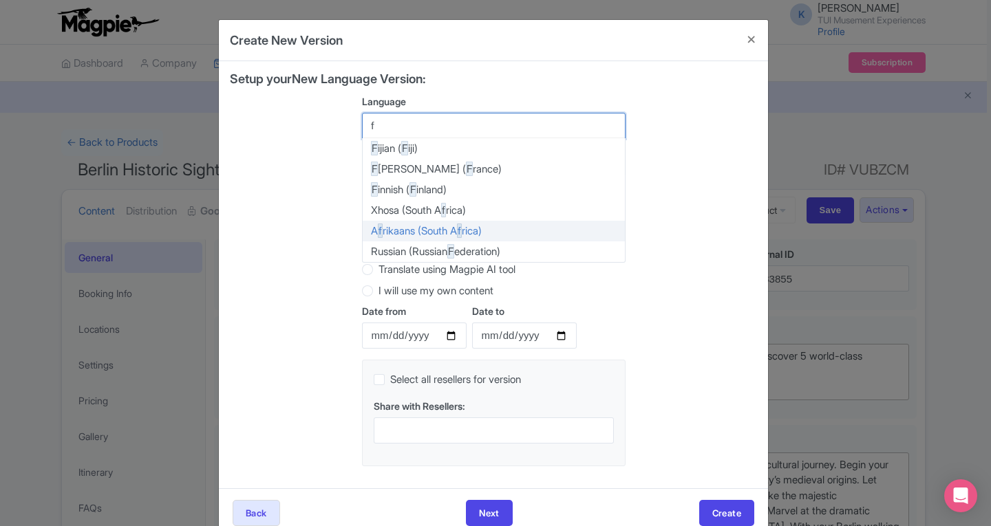
type input "fr"
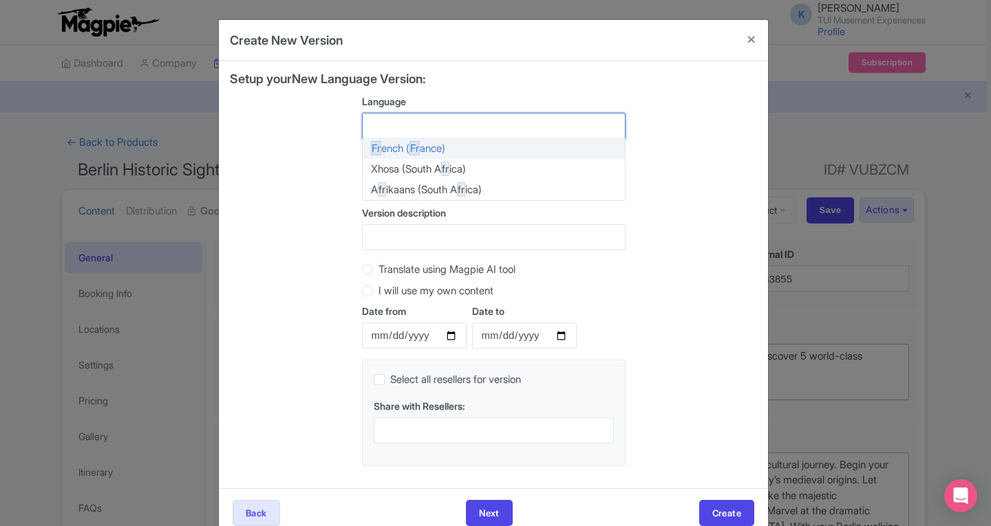
scroll to position [1328, 0]
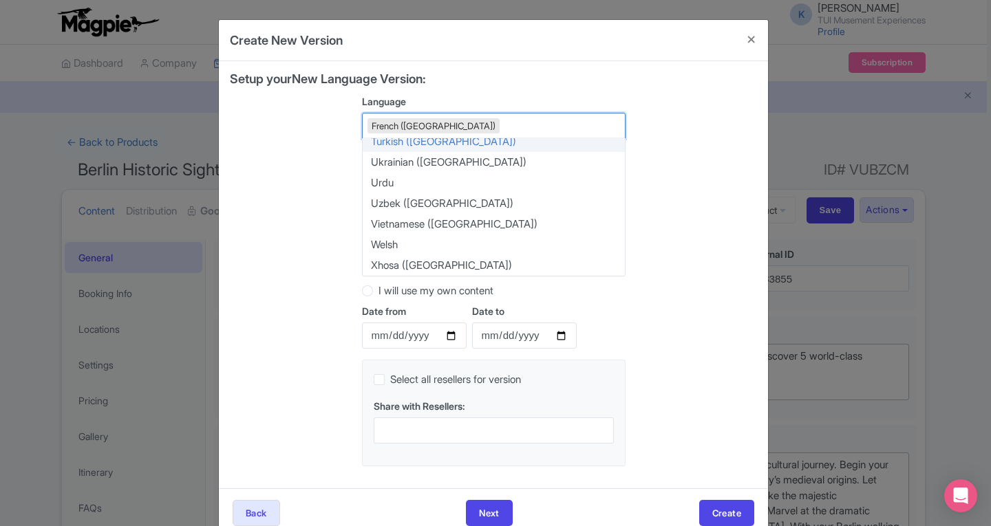
click at [413, 123] on div "French ([GEOGRAPHIC_DATA])" at bounding box center [433, 125] width 132 height 15
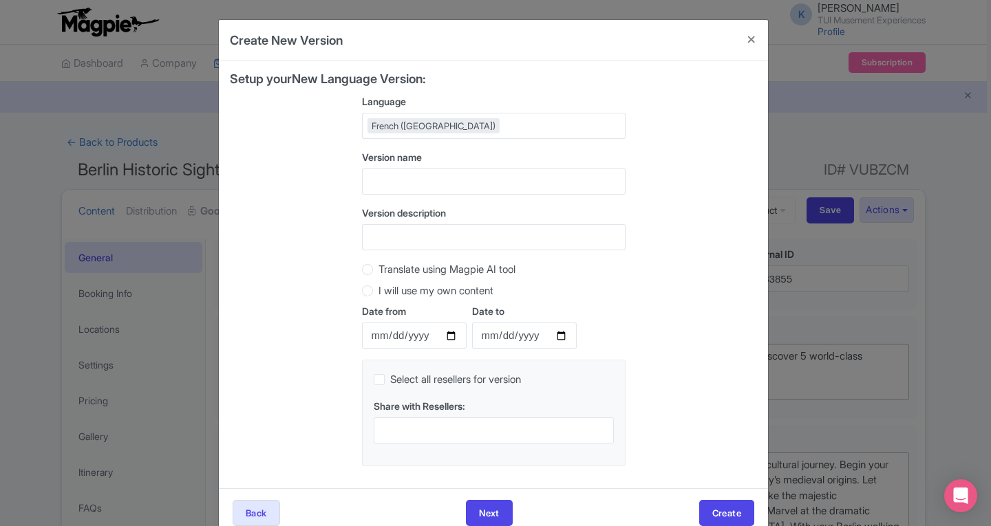
click at [300, 162] on div "Setup your New Language Version: Language French ([GEOGRAPHIC_DATA]) French ([G…" at bounding box center [493, 274] width 527 height 405
click at [383, 185] on input "text" at bounding box center [493, 182] width 263 height 26
type input "FR"
click at [409, 239] on input "Version description" at bounding box center [493, 237] width 263 height 26
type input "FR"
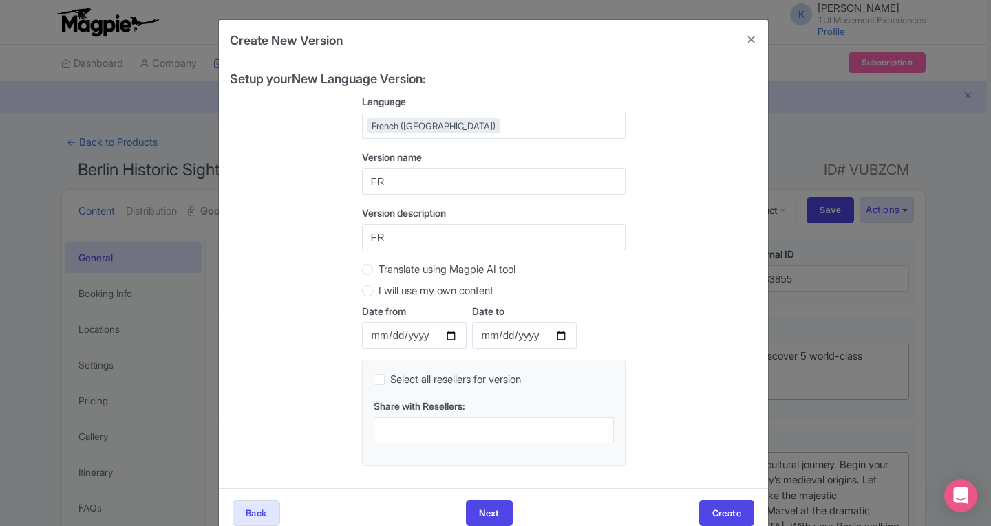
click at [331, 292] on div "Setup your New Language Version: Language French ([GEOGRAPHIC_DATA]) French ([G…" at bounding box center [493, 274] width 527 height 405
click at [378, 272] on label "Translate using Magpie AI tool" at bounding box center [446, 270] width 137 height 16
click at [378, 272] on input "Translate using Magpie AI tool" at bounding box center [385, 268] width 14 height 14
radio input "true"
click at [719, 513] on button "Create" at bounding box center [726, 513] width 55 height 26
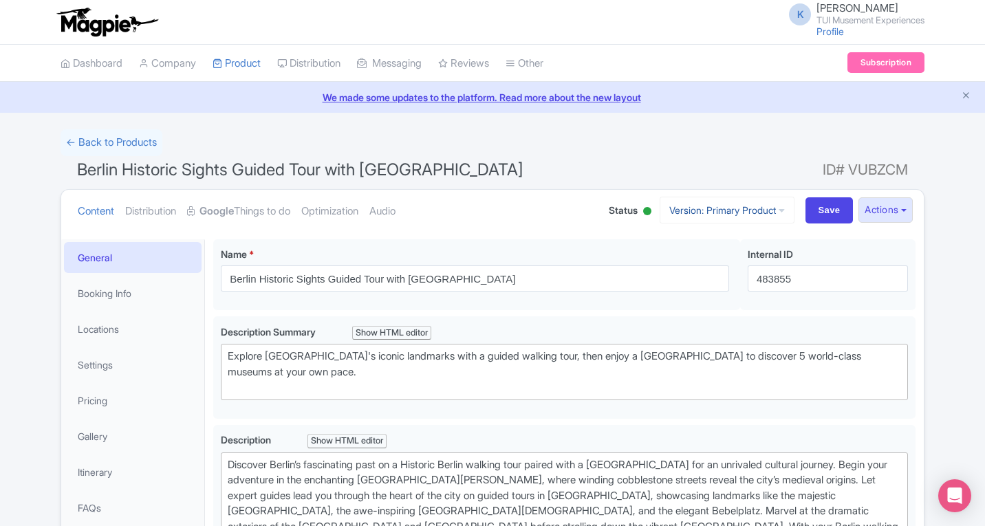
click at [779, 212] on icon at bounding box center [782, 211] width 6 height 10
click at [691, 283] on link "French" at bounding box center [739, 284] width 131 height 21
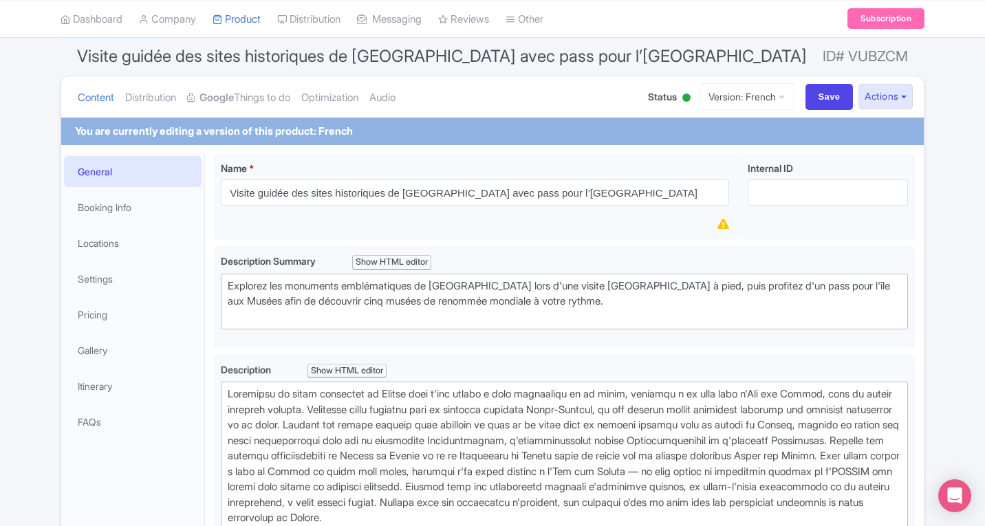
scroll to position [138, 0]
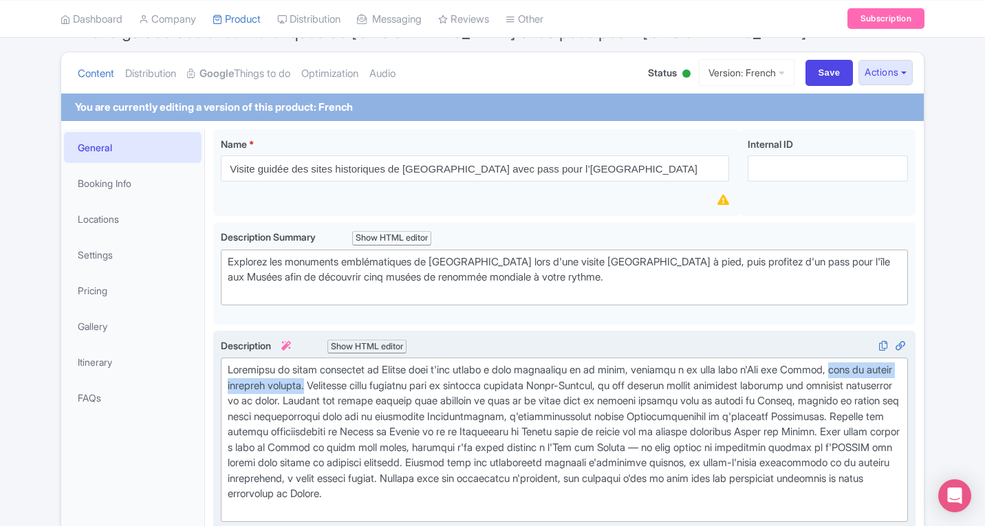
drag, startPoint x: 840, startPoint y: 371, endPoint x: 344, endPoint y: 381, distance: 496.1
click at [344, 381] on div at bounding box center [564, 440] width 673 height 155
type trix-editor "<lor>Ipsumdolo si ametc adipiscin el Seddoe temp i'utl etdolo m aliq enimadmini…"
copy div "pour un voyage culturel inégalé."
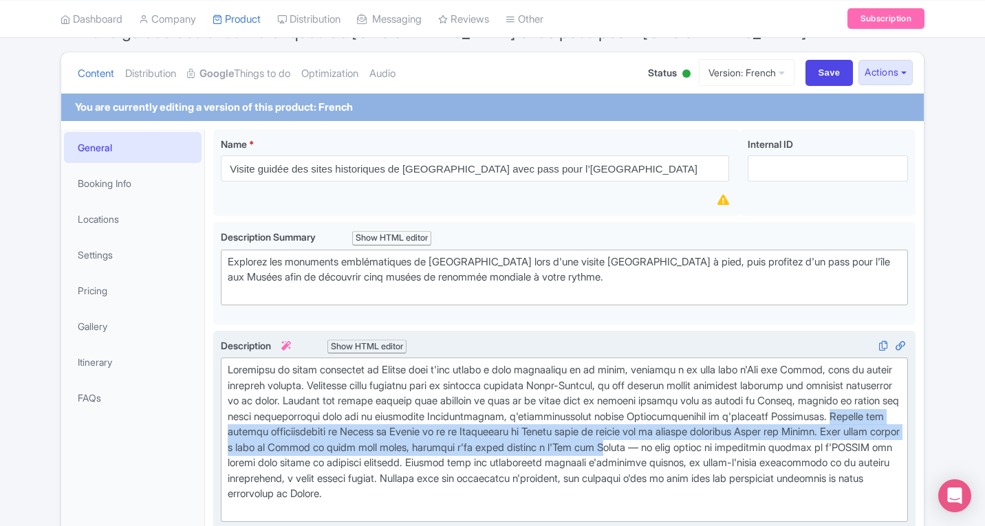
drag, startPoint x: 334, startPoint y: 429, endPoint x: 823, endPoint y: 442, distance: 490.0
click at [823, 442] on div at bounding box center [564, 440] width 673 height 155
click at [335, 438] on div at bounding box center [564, 440] width 673 height 155
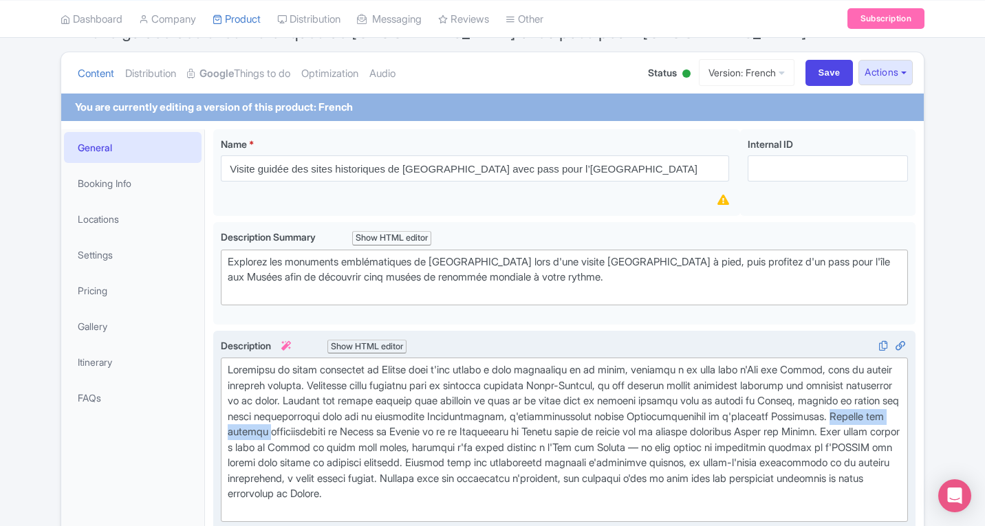
drag, startPoint x: 335, startPoint y: 438, endPoint x: 439, endPoint y: 433, distance: 104.0
click at [439, 433] on div at bounding box center [564, 440] width 673 height 155
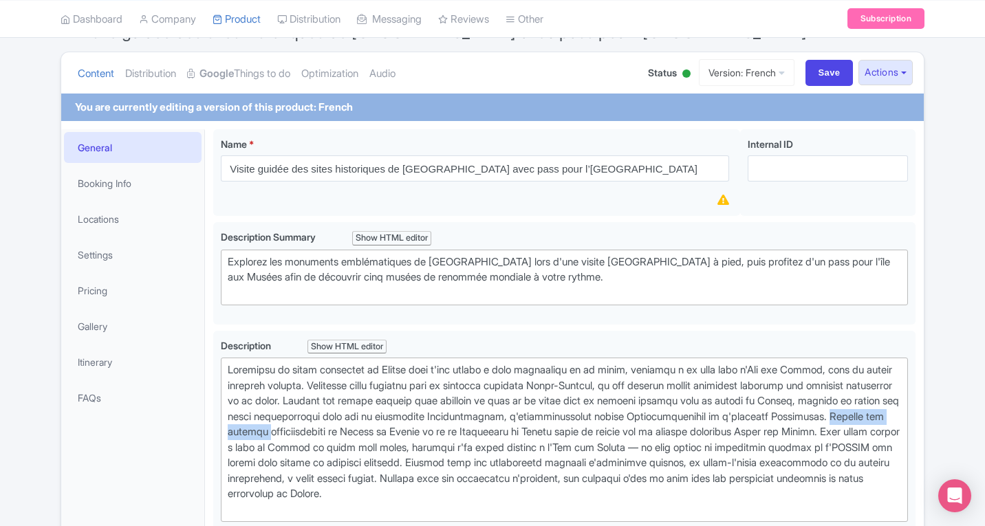
copy div "Admirez les façades"
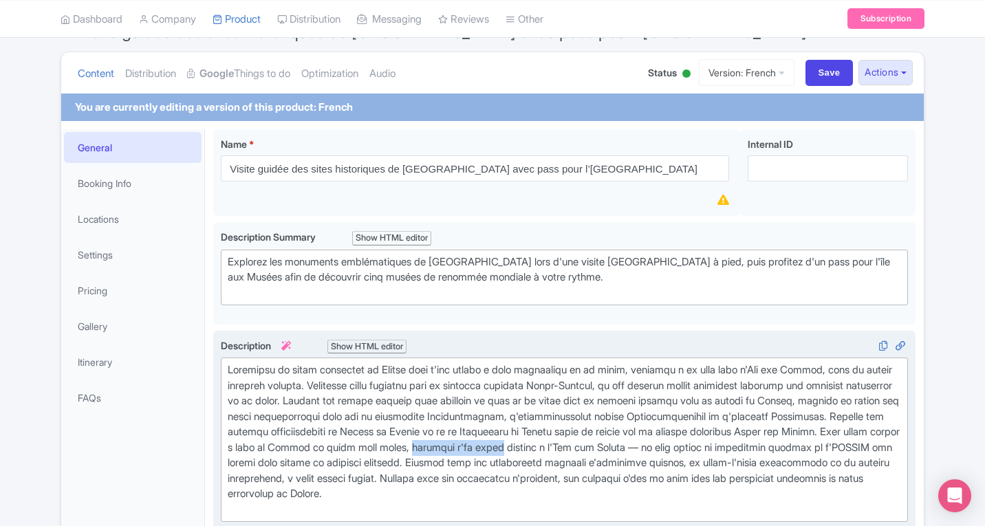
drag, startPoint x: 634, startPoint y: 450, endPoint x: 725, endPoint y: 447, distance: 90.9
click at [725, 447] on div at bounding box center [564, 440] width 673 height 155
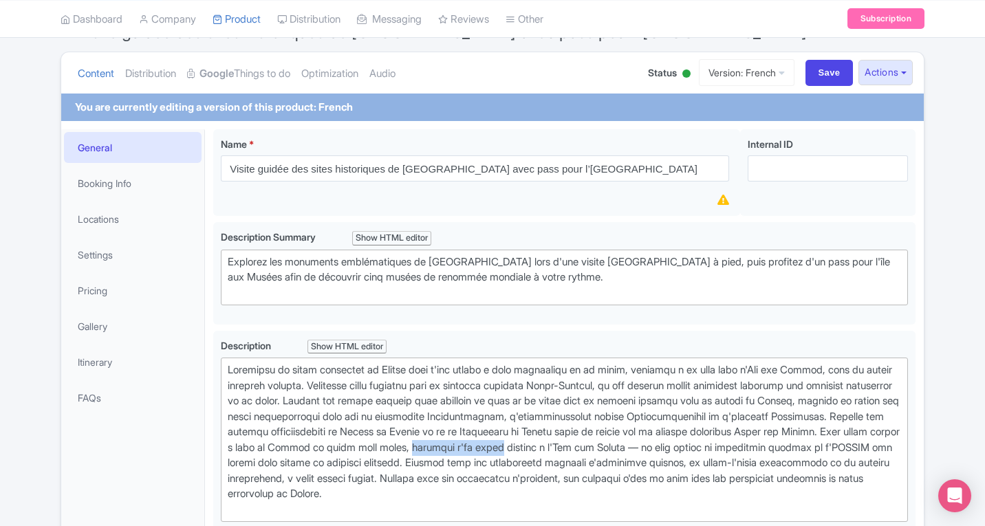
copy div "profitez d'un accès"
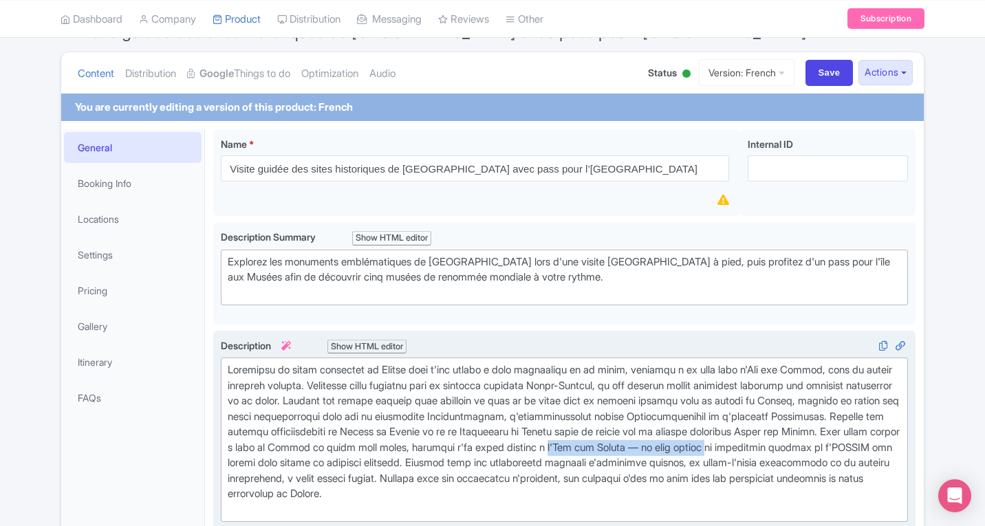
drag, startPoint x: 772, startPoint y: 450, endPoint x: 262, endPoint y: 465, distance: 510.0
click at [262, 465] on div at bounding box center [564, 440] width 673 height 155
copy div "l'Île aux Musées — un site classé"
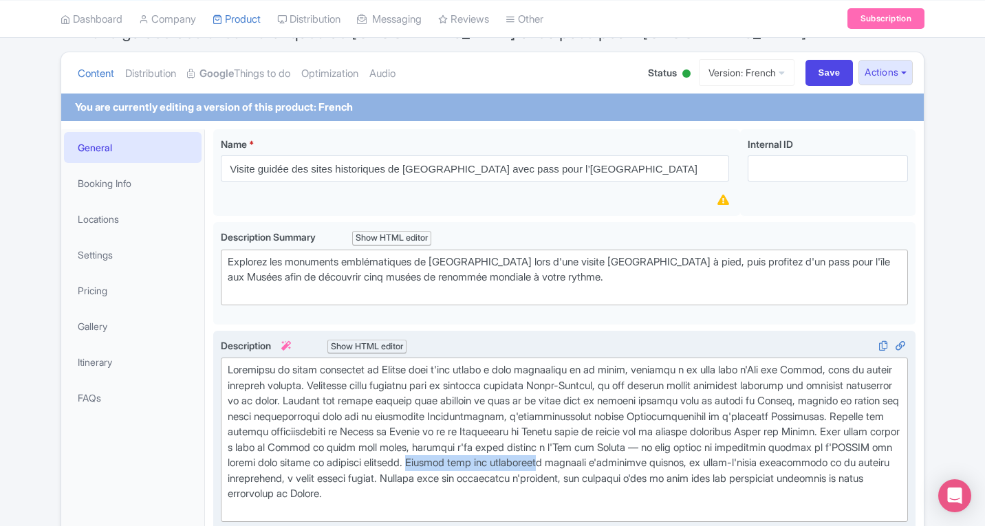
drag, startPoint x: 672, startPoint y: 462, endPoint x: 809, endPoint y: 458, distance: 137.0
click at [809, 458] on div at bounding box center [564, 440] width 673 height 155
copy div "Plongez dans des collection"
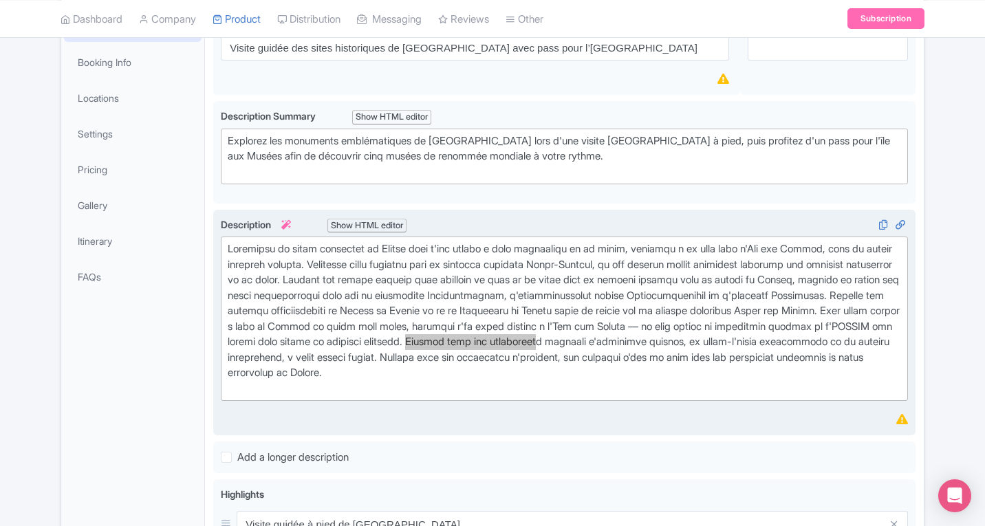
scroll to position [275, 0]
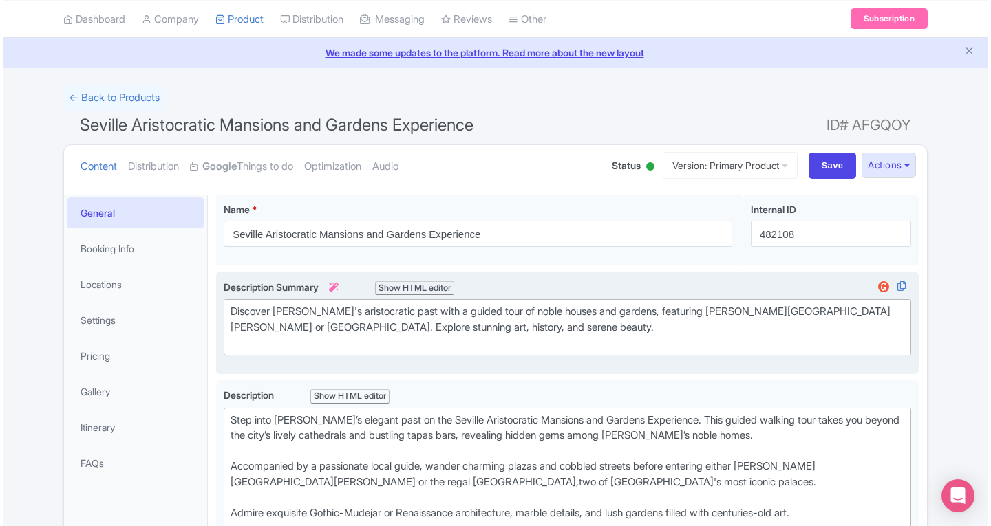
scroll to position [69, 0]
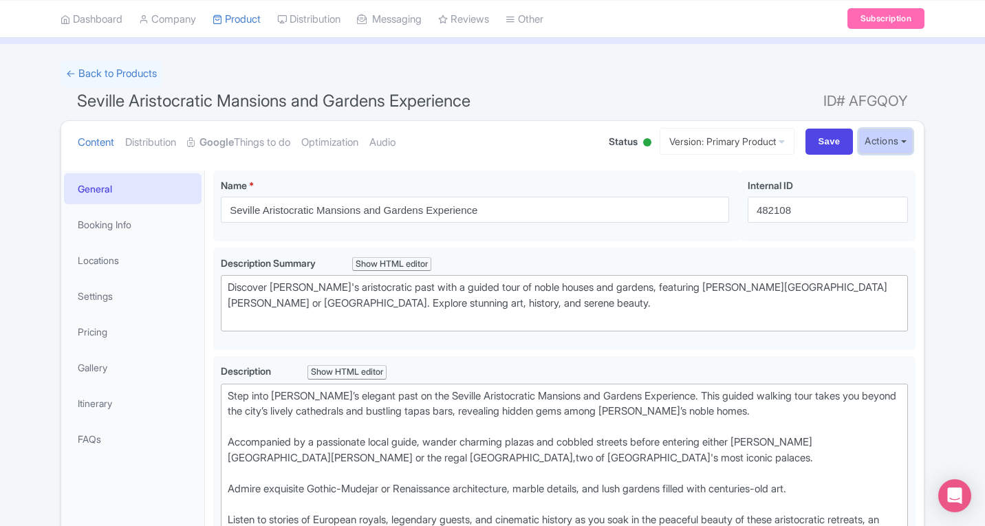
click at [874, 140] on button "Actions" at bounding box center [886, 141] width 54 height 25
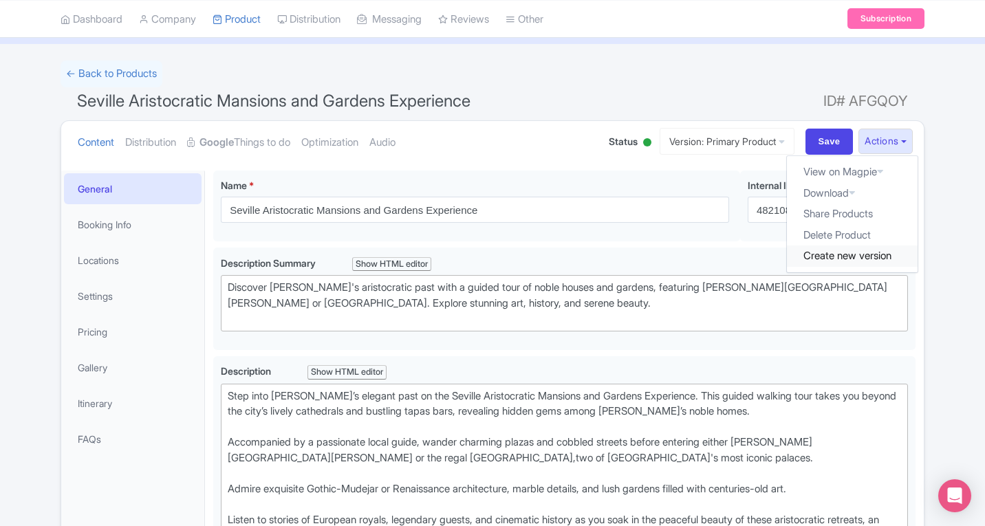
click at [834, 255] on link "Create new version" at bounding box center [852, 256] width 131 height 21
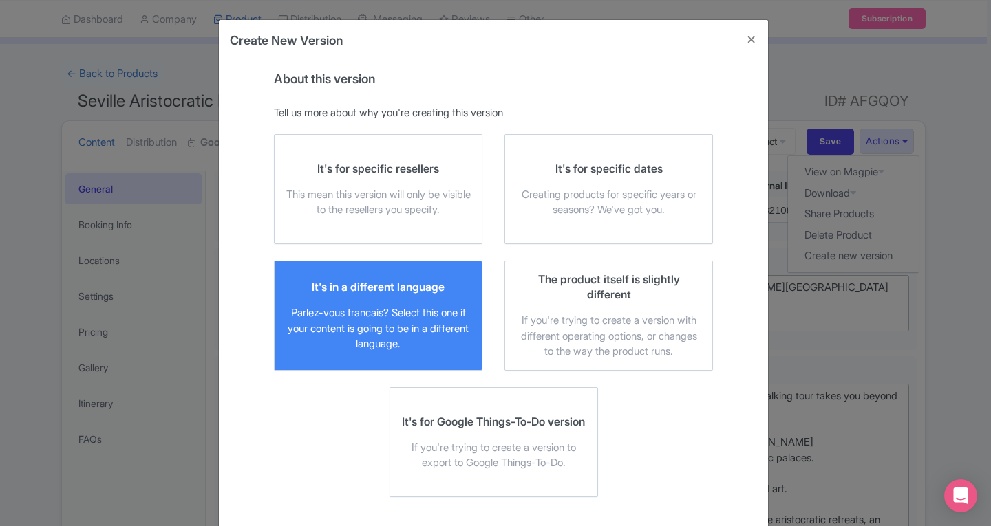
click at [417, 303] on div "It's in a different language Parlez-vous francais? Select this one if your cont…" at bounding box center [377, 315] width 185 height 73
click at [0, 0] on input "It's in a different language Parlez-vous francais? Select this one if your cont…" at bounding box center [0, 0] width 0 height 0
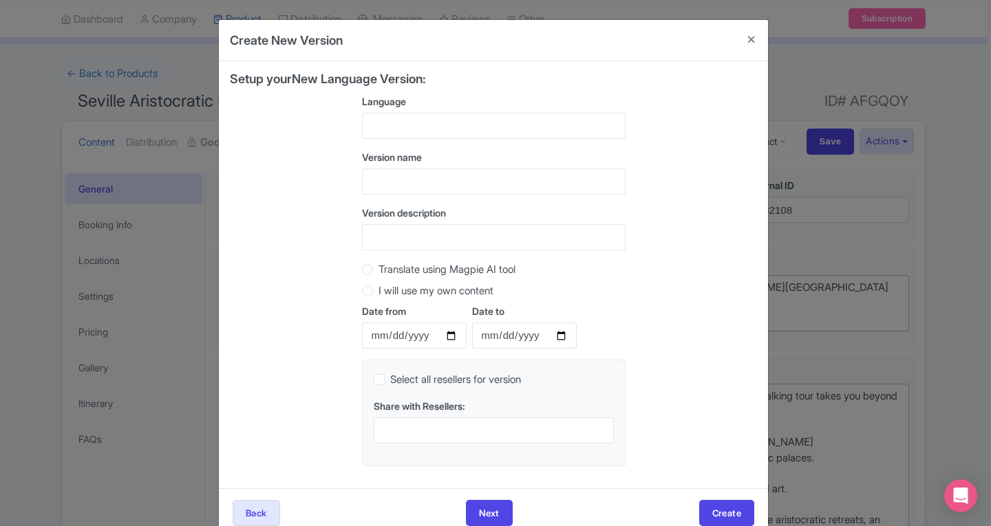
click at [387, 126] on div at bounding box center [493, 126] width 263 height 26
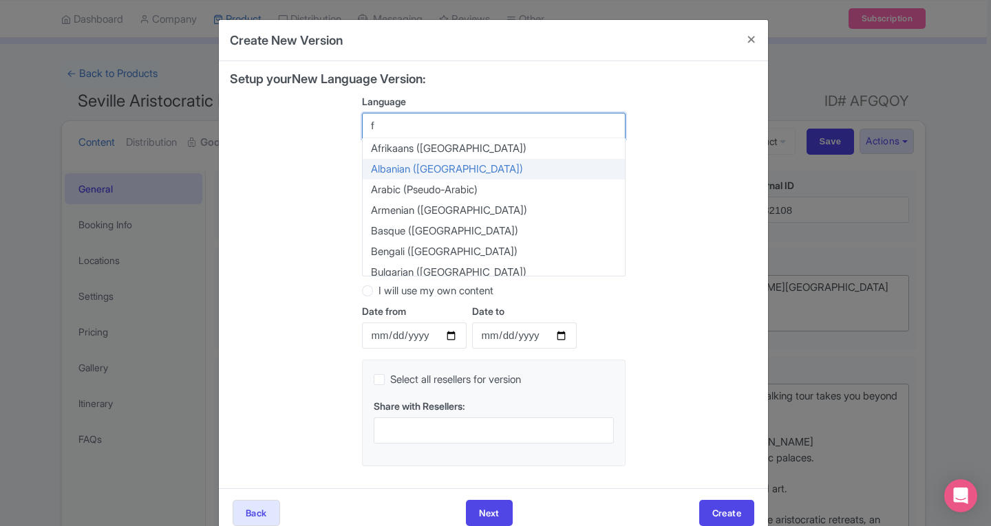
type input "fr"
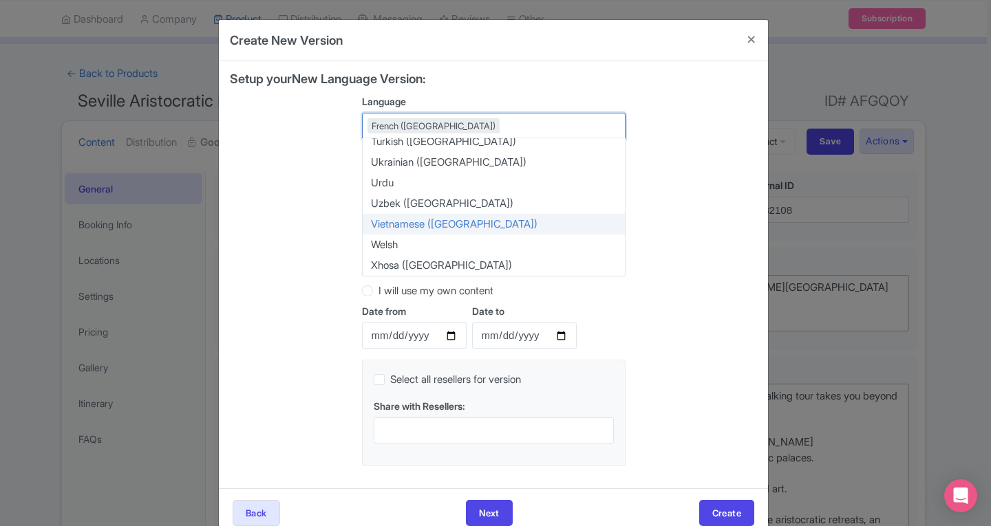
click at [304, 229] on div "Setup your New Language Version: Language French (France) French (France) Afrik…" at bounding box center [493, 274] width 527 height 405
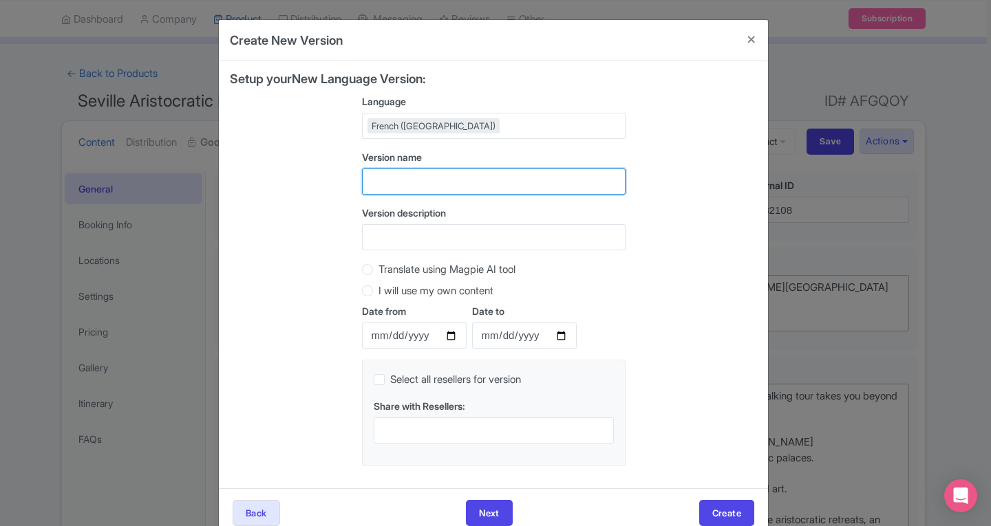
click at [380, 180] on input "text" at bounding box center [493, 182] width 263 height 26
type input "FR"
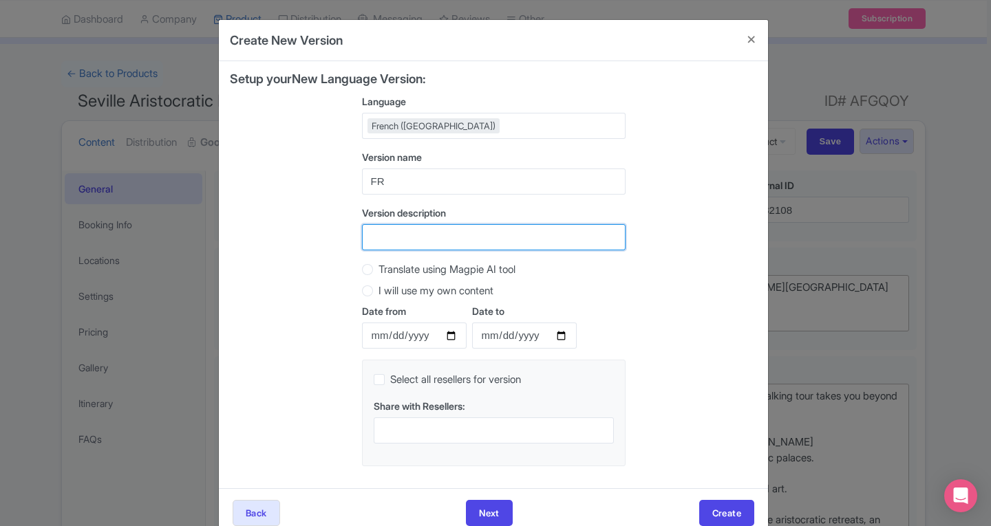
click at [392, 233] on input "Version description" at bounding box center [493, 237] width 263 height 26
type input "FR"
click at [378, 271] on label "Translate using Magpie AI tool" at bounding box center [446, 270] width 137 height 16
click at [378, 271] on input "Translate using Magpie AI tool" at bounding box center [385, 268] width 14 height 14
radio input "true"
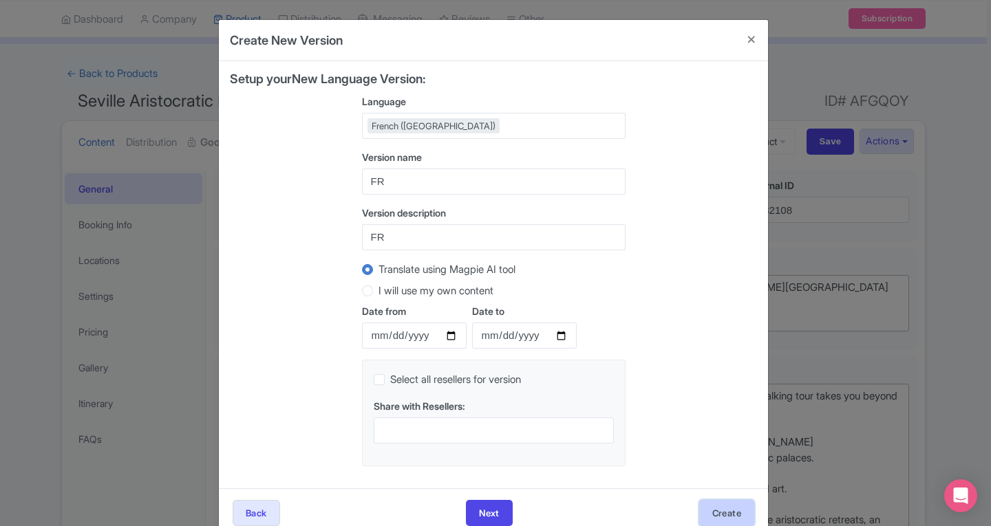
click at [721, 506] on button "Create" at bounding box center [726, 513] width 55 height 26
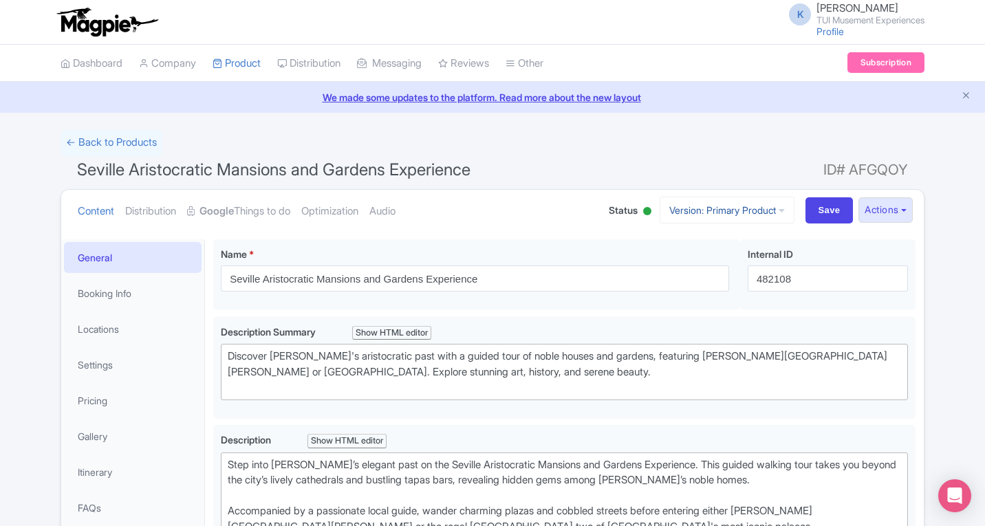
click at [779, 211] on icon at bounding box center [782, 211] width 6 height 10
click at [710, 283] on link "French" at bounding box center [739, 284] width 131 height 21
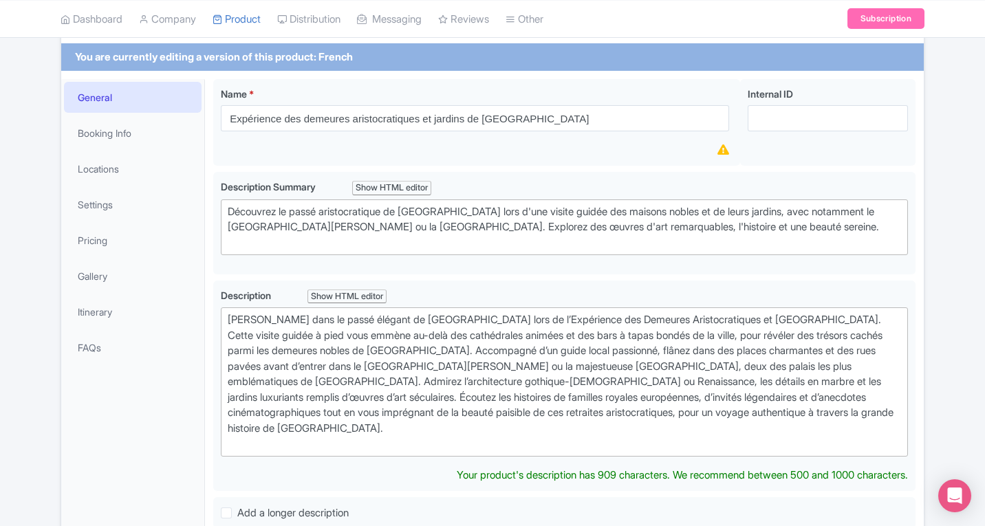
scroll to position [206, 0]
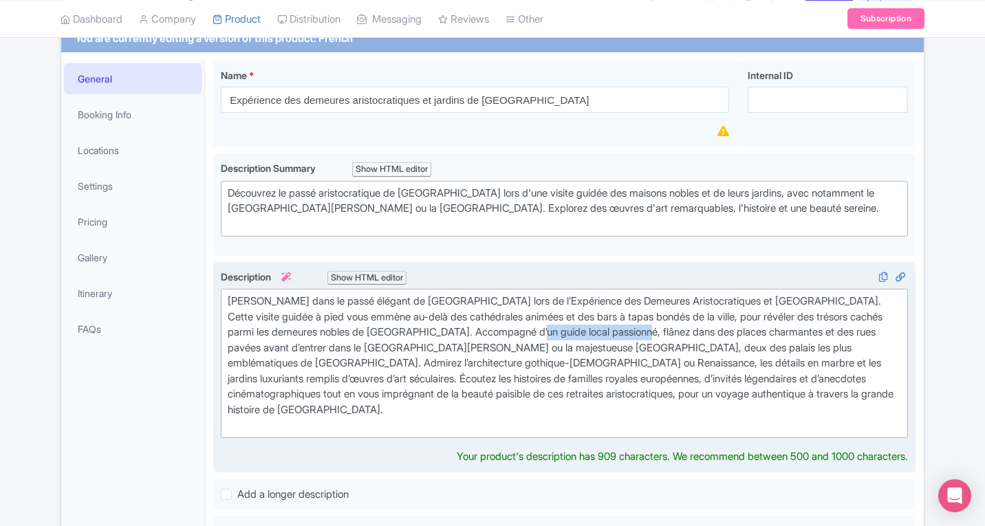
type trix-editor "<div>[PERSON_NAME] dans le passé élégant de [GEOGRAPHIC_DATA] lors de l’Expérie…"
drag, startPoint x: 568, startPoint y: 330, endPoint x: 680, endPoint y: 330, distance: 112.1
click at [680, 330] on div "[PERSON_NAME] dans le passé élégant de [GEOGRAPHIC_DATA] lors de l’Expérience d…" at bounding box center [564, 364] width 673 height 140
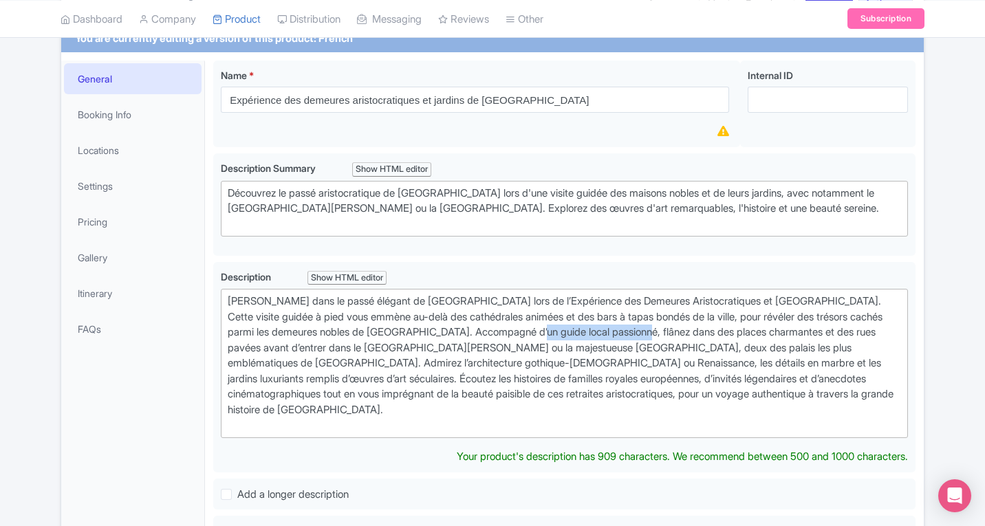
copy div "flânez dans des places"
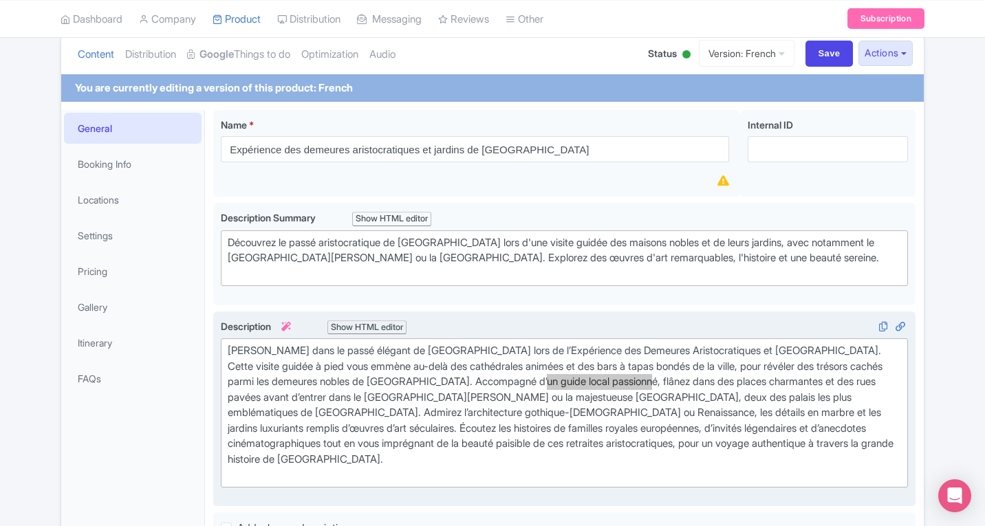
scroll to position [182, 0]
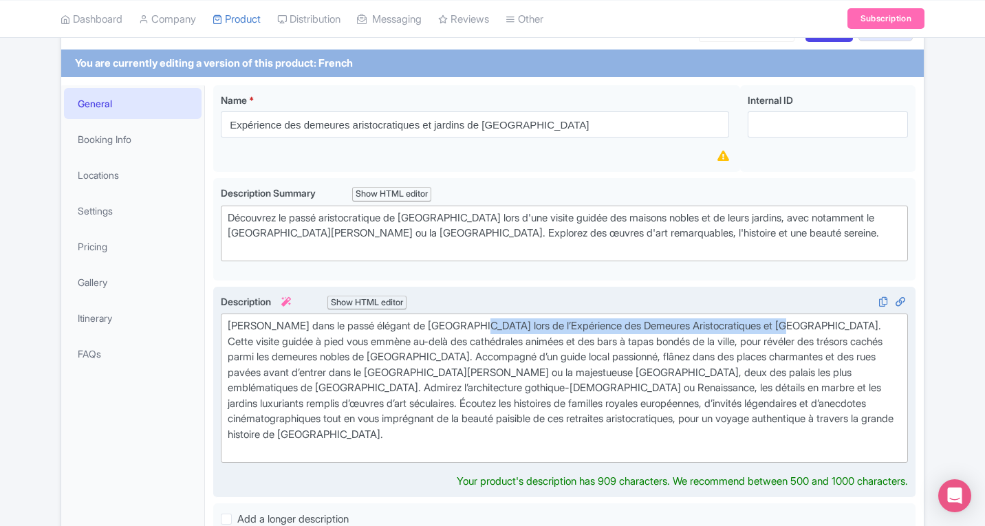
drag, startPoint x: 466, startPoint y: 322, endPoint x: 771, endPoint y: 316, distance: 305.5
click at [771, 316] on trix-editor "[PERSON_NAME] dans le passé élégant de [GEOGRAPHIC_DATA] lors de l’Expérience d…" at bounding box center [564, 388] width 687 height 149
copy div "l’Expérience des Demeures Aristocratiques et [GEOGRAPHIC_DATA]"
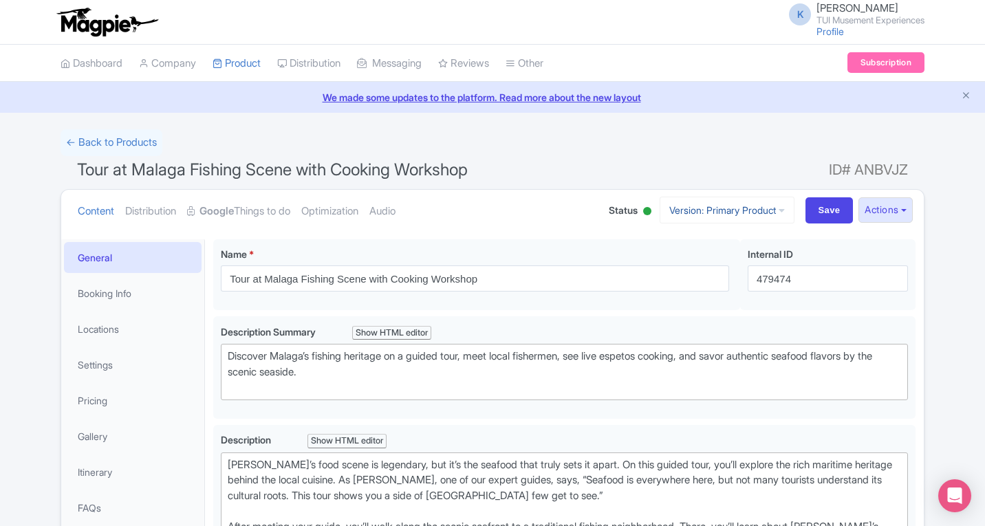
click at [772, 211] on link "Version: Primary Product" at bounding box center [727, 210] width 135 height 27
click at [890, 208] on button "Actions" at bounding box center [886, 209] width 54 height 25
click at [806, 324] on link "Create new version" at bounding box center [852, 324] width 131 height 21
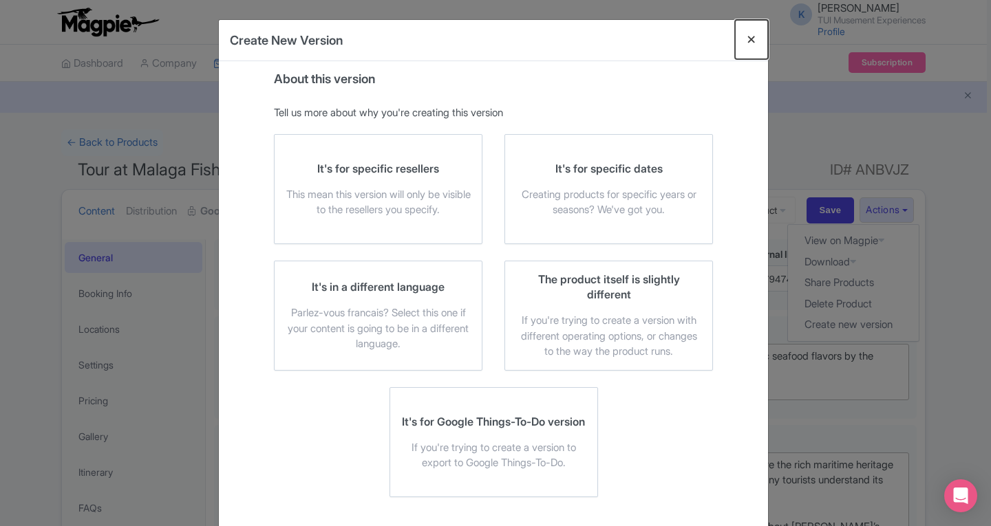
click at [748, 36] on button "Close" at bounding box center [751, 39] width 33 height 39
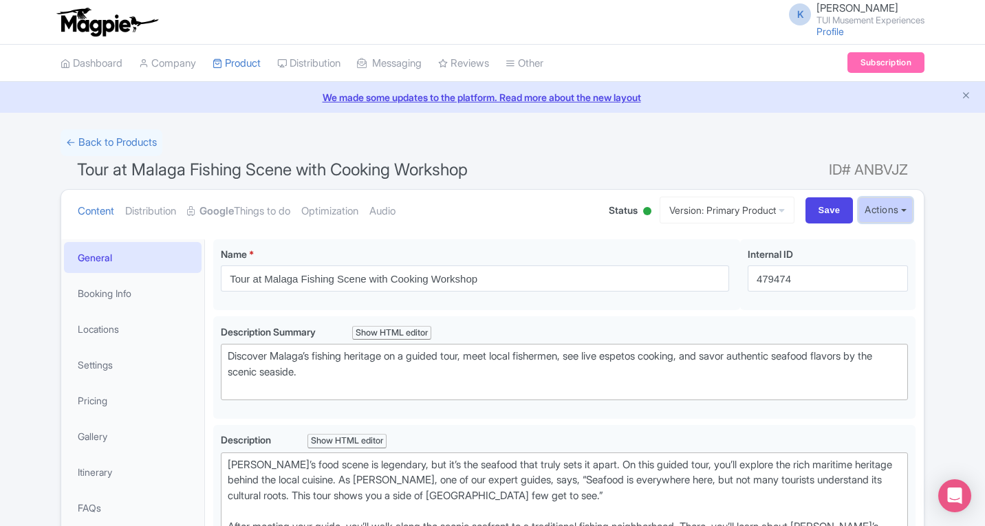
click at [888, 212] on button "Actions" at bounding box center [886, 209] width 54 height 25
click at [828, 323] on link "Create new version" at bounding box center [852, 324] width 131 height 21
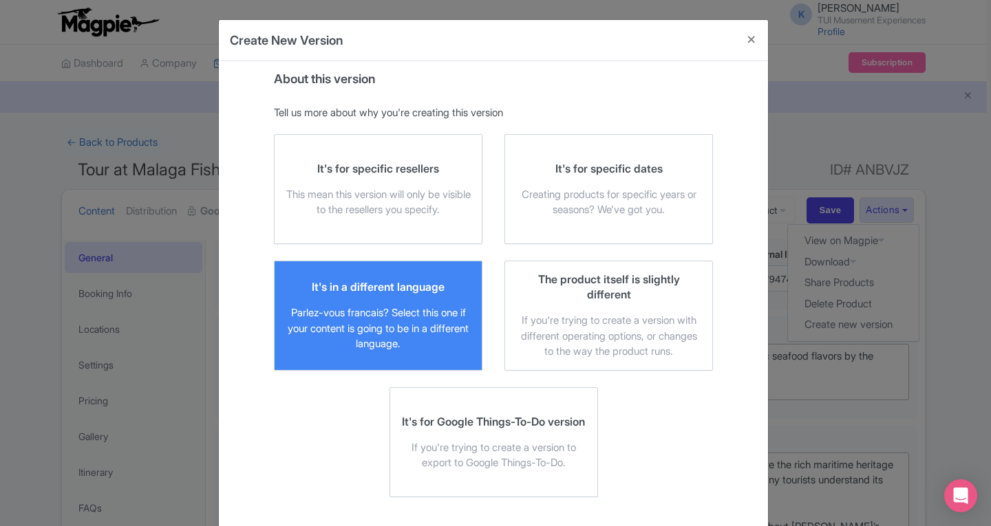
click at [412, 332] on div "Parlez-vous francais? Select this one if your content is going to be in a diffe…" at bounding box center [377, 328] width 185 height 47
click at [0, 0] on input "It's in a different language Parlez-vous francais? Select this one if your cont…" at bounding box center [0, 0] width 0 height 0
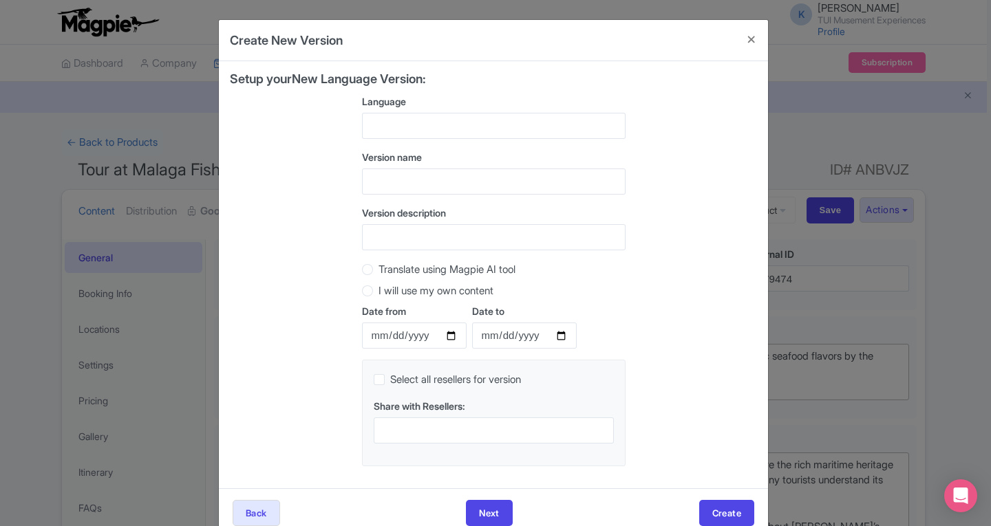
click at [389, 130] on div at bounding box center [493, 126] width 263 height 26
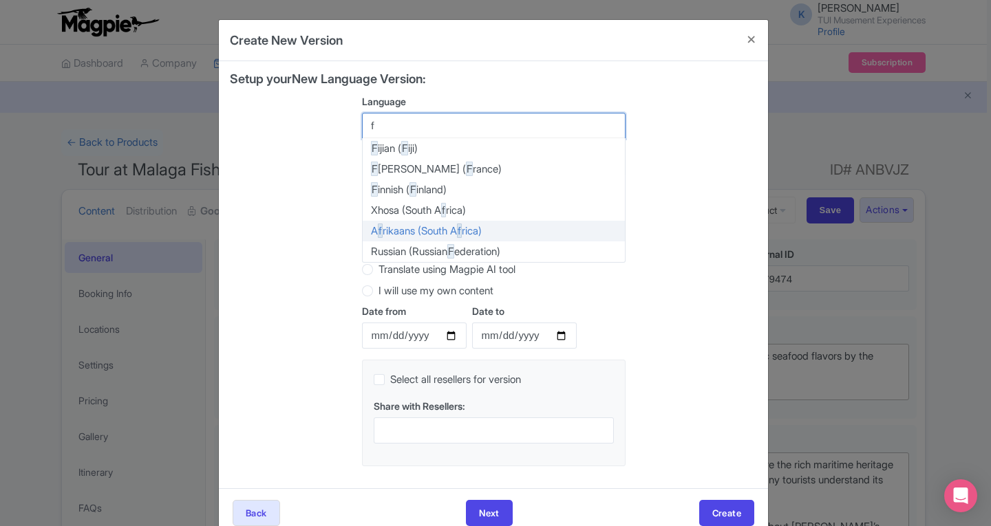
type input "fr"
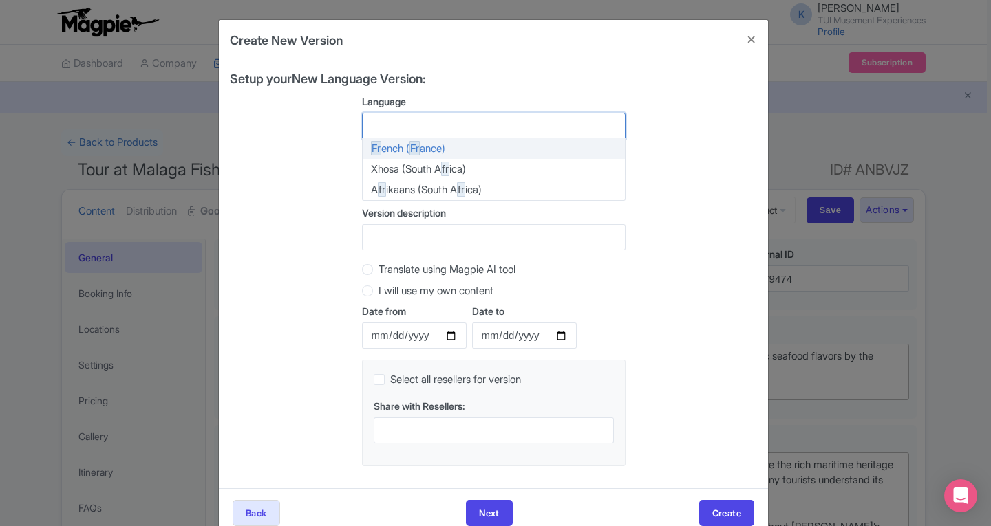
scroll to position [1328, 0]
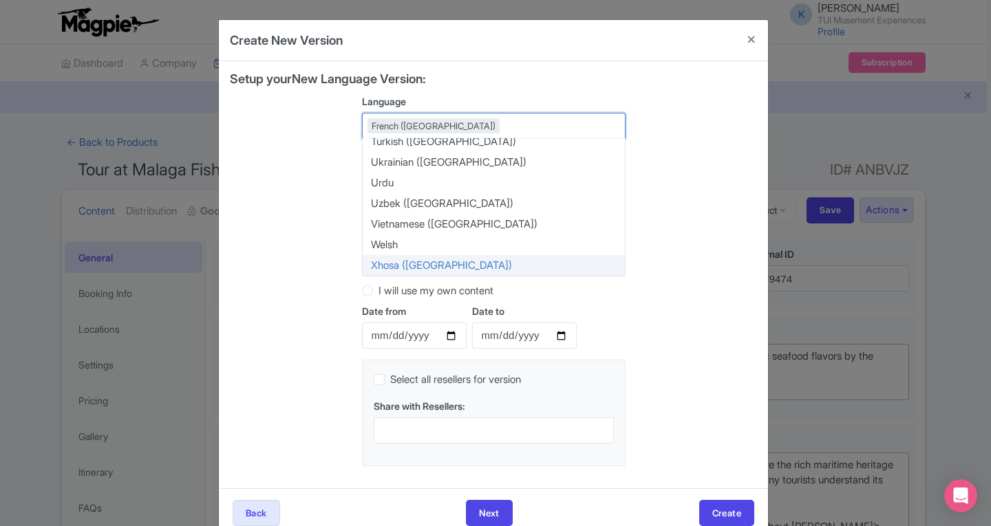
click at [299, 213] on div "Setup your New Language Version: Language French (France) French (France) Afrik…" at bounding box center [493, 274] width 527 height 405
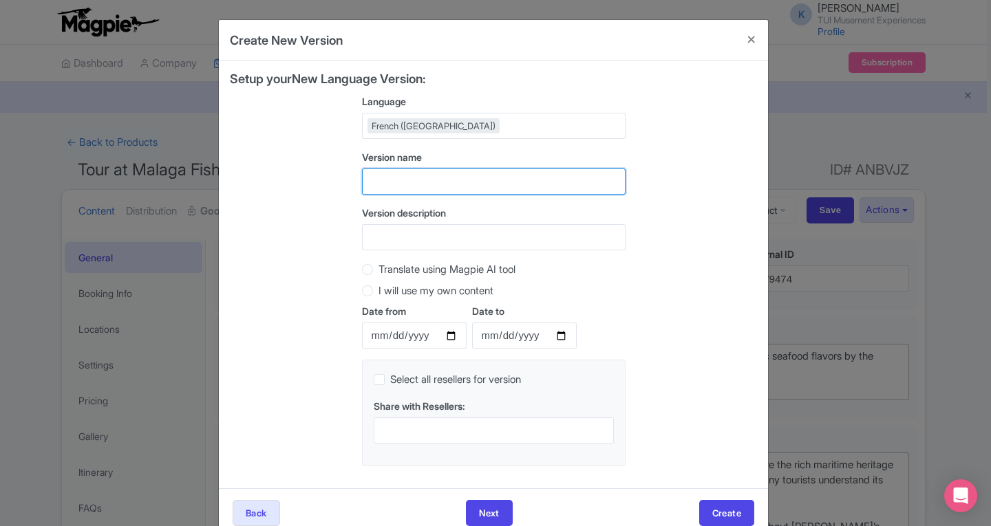
click at [405, 188] on input "text" at bounding box center [493, 182] width 263 height 26
type input "FR"
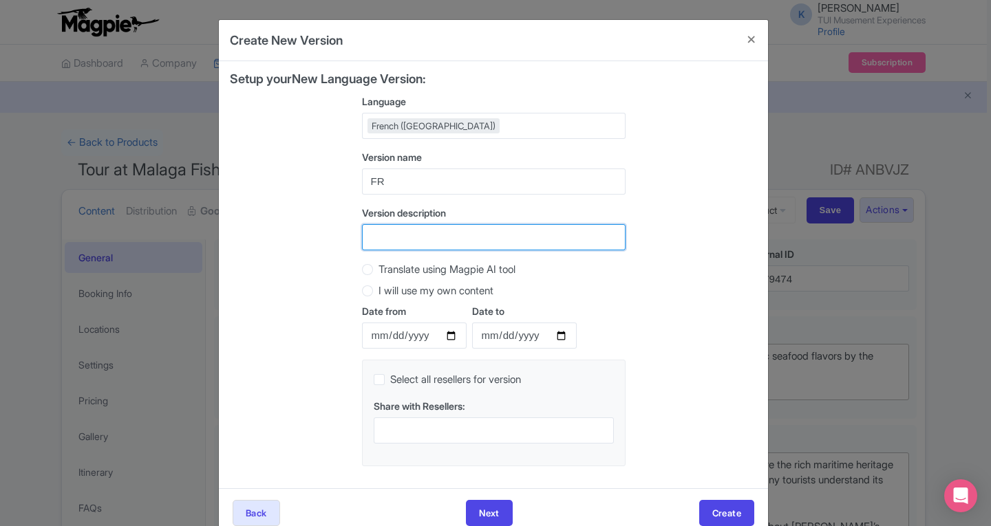
click at [382, 241] on input "Version description" at bounding box center [493, 237] width 263 height 26
type input "FR"
click at [318, 321] on div "Setup your New Language Version: Language French (France) French (France) Afrik…" at bounding box center [493, 274] width 527 height 405
click at [378, 270] on label "Translate using Magpie AI tool" at bounding box center [446, 270] width 137 height 16
click at [378, 270] on input "Translate using Magpie AI tool" at bounding box center [385, 268] width 14 height 14
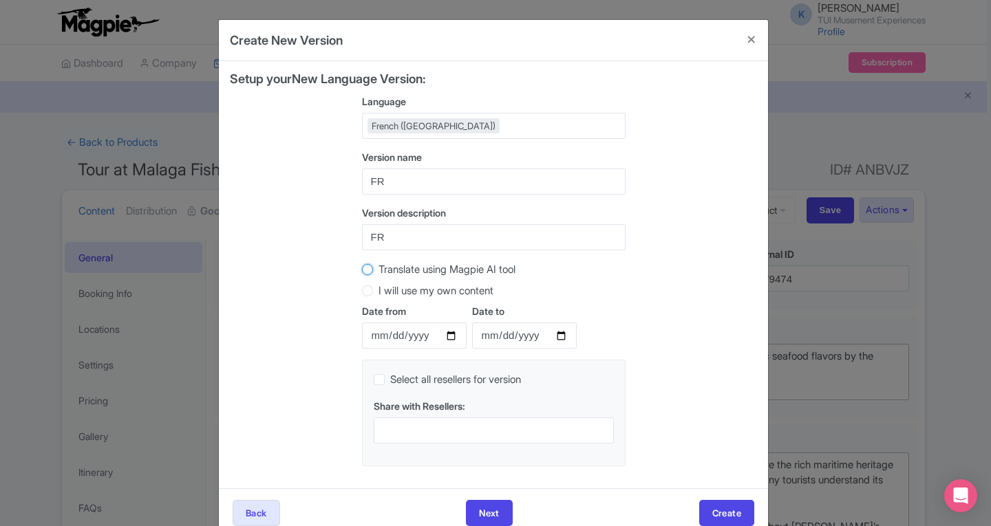
radio input "true"
click at [715, 506] on button "Create" at bounding box center [726, 513] width 55 height 26
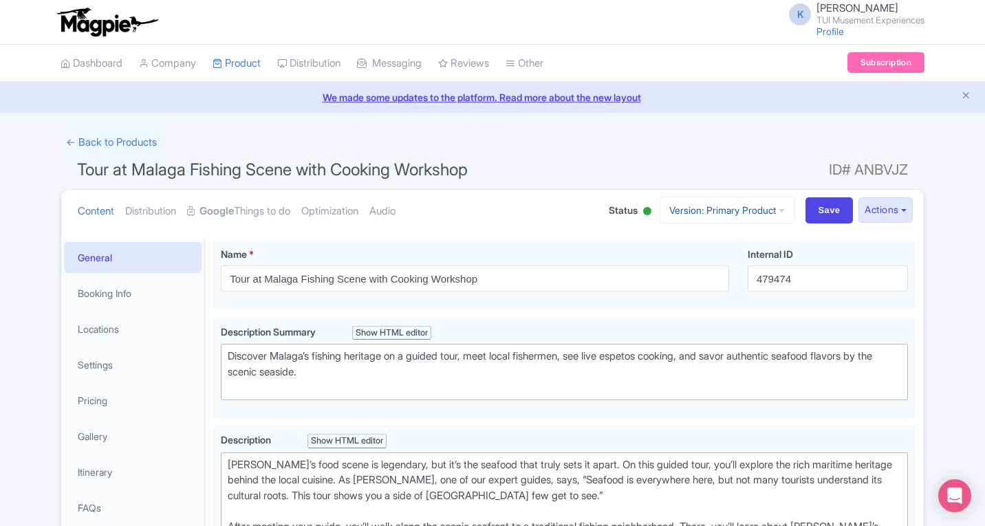
click at [779, 207] on icon at bounding box center [782, 211] width 6 height 10
click at [885, 209] on button "Actions" at bounding box center [886, 209] width 54 height 25
click at [766, 212] on link "Version: Primary Product" at bounding box center [727, 210] width 135 height 27
click at [674, 305] on link "French" at bounding box center [739, 305] width 131 height 21
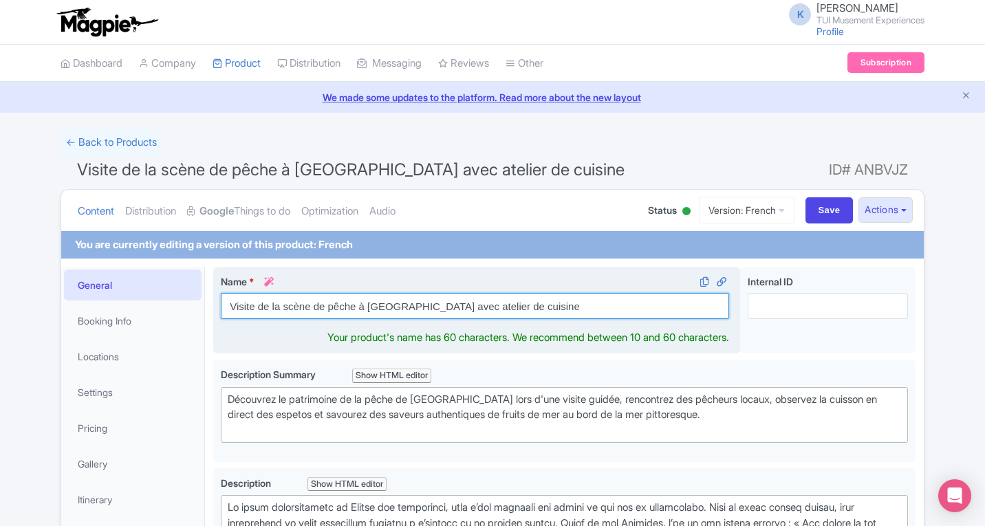
drag, startPoint x: 230, startPoint y: 310, endPoint x: 360, endPoint y: 303, distance: 130.9
click at [360, 303] on input "Visite de la scène de pêche à [GEOGRAPHIC_DATA] avec atelier de cuisine" at bounding box center [475, 306] width 508 height 26
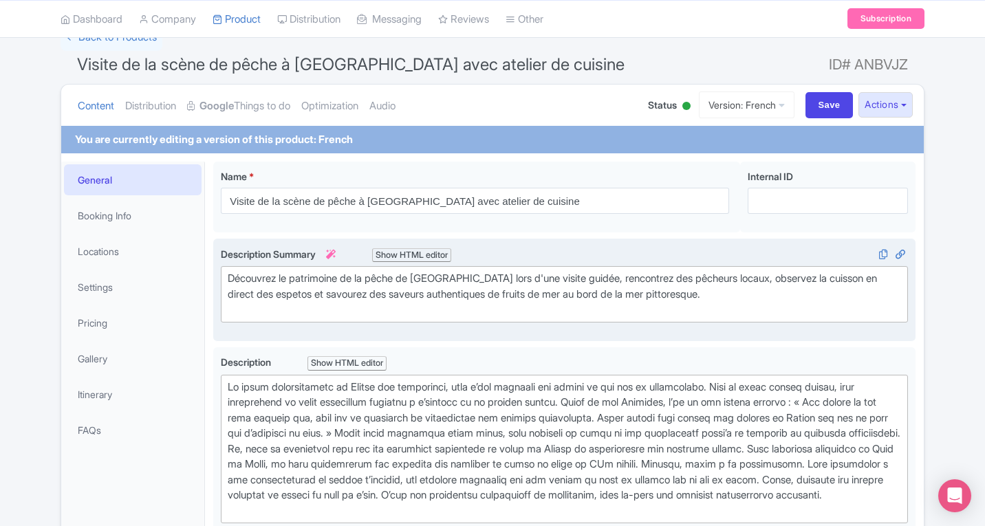
scroll to position [138, 0]
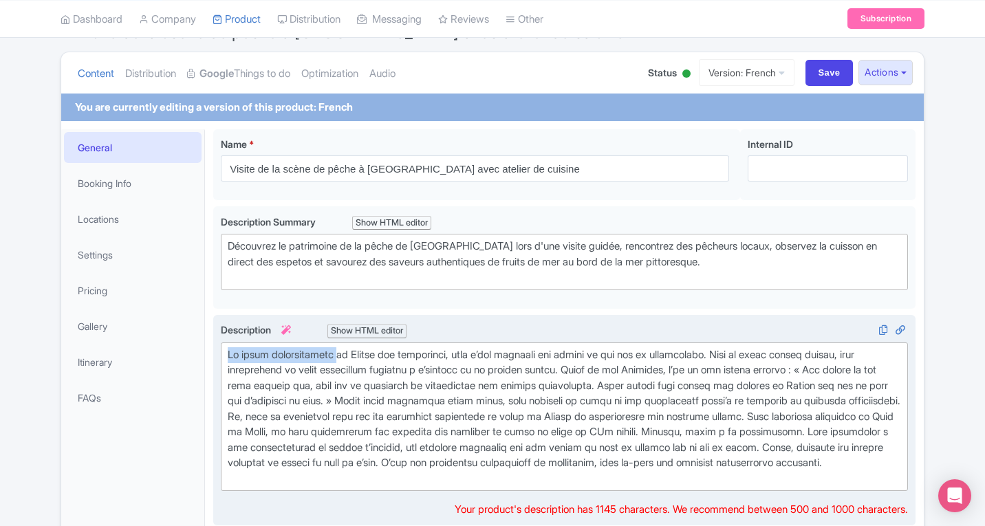
drag, startPoint x: 224, startPoint y: 356, endPoint x: 352, endPoint y: 358, distance: 128.0
click at [352, 358] on div "Description i Show HTML editor Bold Italic Strikethrough Link Heading Quote Cod…" at bounding box center [564, 407] width 687 height 169
copy div "La scène gastronomique"
click at [603, 486] on div at bounding box center [564, 417] width 673 height 140
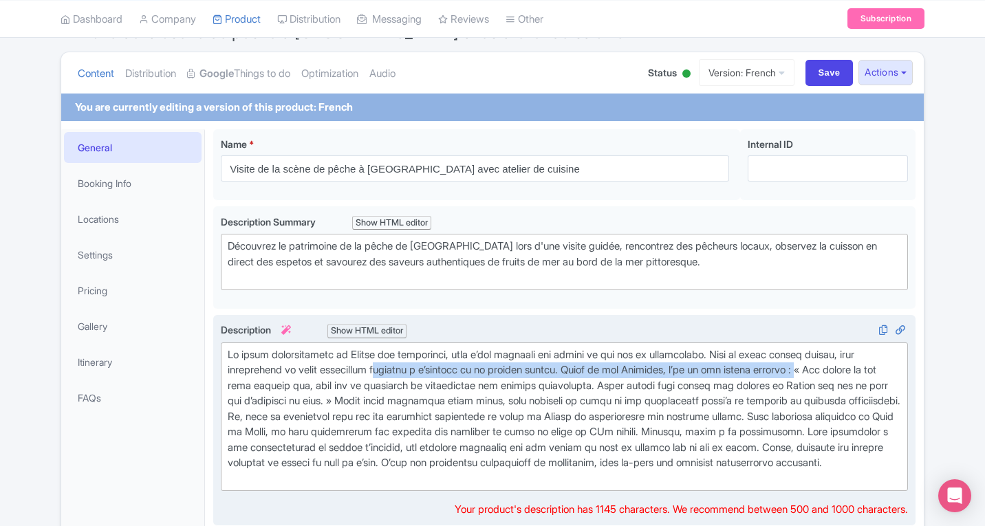
drag, startPoint x: 855, startPoint y: 371, endPoint x: 416, endPoint y: 373, distance: 439.6
click at [416, 373] on div at bounding box center [564, 417] width 673 height 140
click at [851, 369] on div at bounding box center [564, 417] width 673 height 140
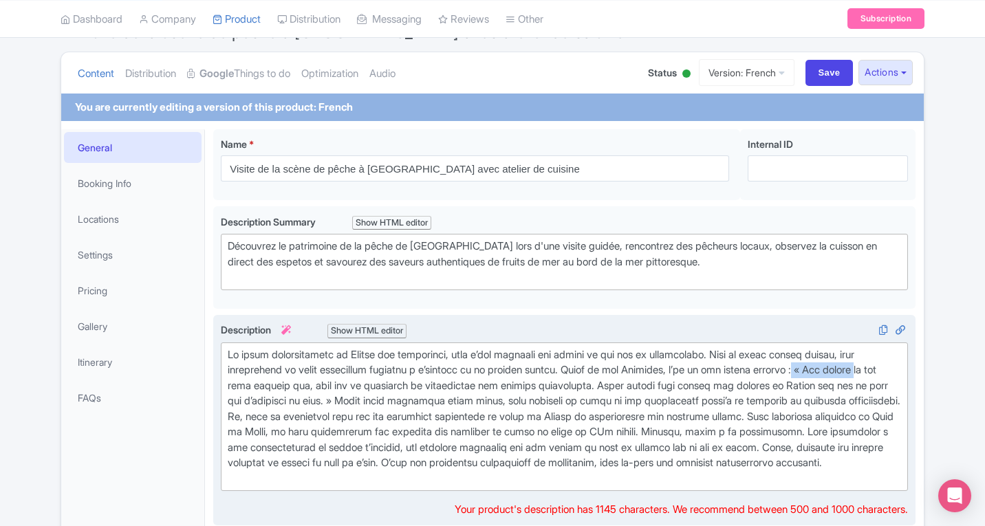
drag, startPoint x: 851, startPoint y: 369, endPoint x: 253, endPoint y: 383, distance: 598.0
click at [253, 383] on div at bounding box center [564, 417] width 673 height 140
copy div "« Les fruits"
drag, startPoint x: 419, startPoint y: 399, endPoint x: 427, endPoint y: 399, distance: 8.3
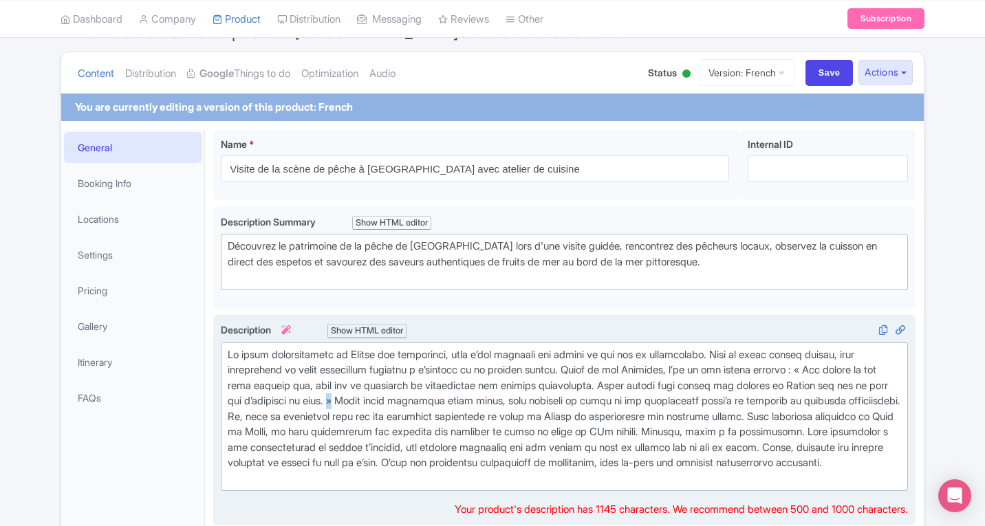
click at [427, 399] on div at bounding box center [564, 417] width 673 height 140
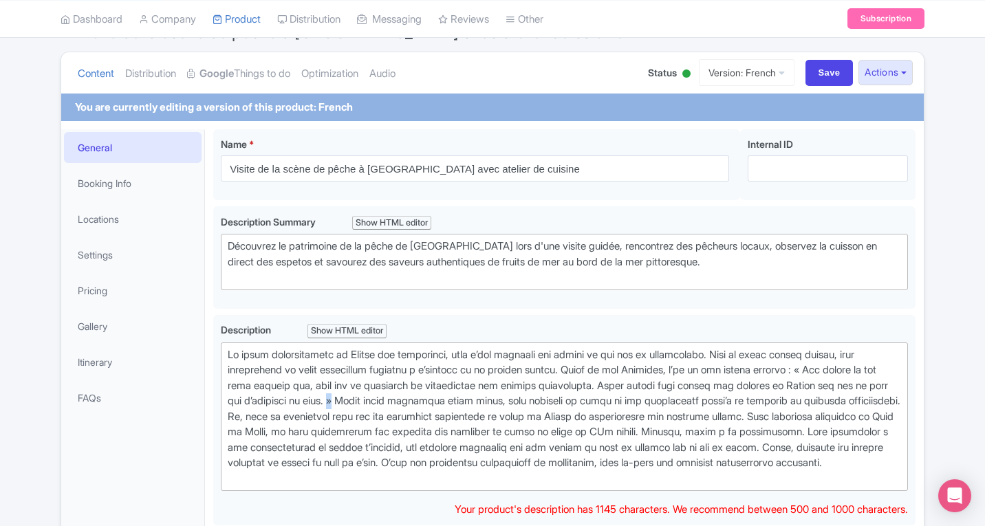
copy div "»"
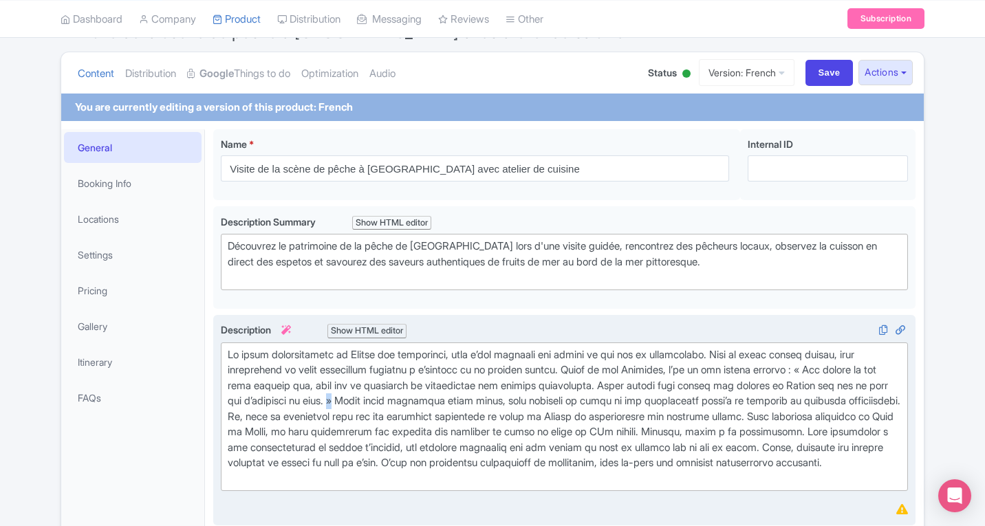
click at [568, 486] on div at bounding box center [564, 417] width 673 height 140
drag, startPoint x: 766, startPoint y: 432, endPoint x: 863, endPoint y: 433, distance: 97.0
click at [863, 433] on div at bounding box center [564, 417] width 673 height 140
copy div "début du XXe siècle"
drag, startPoint x: 607, startPoint y: 448, endPoint x: 656, endPoint y: 451, distance: 49.0
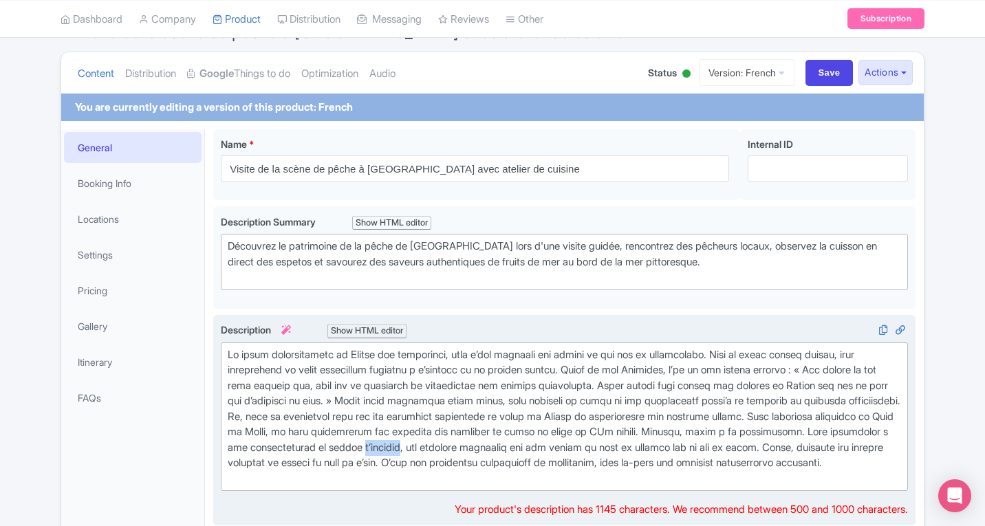
click at [656, 451] on div at bounding box center [564, 417] width 673 height 140
copy div "d’espetos"
drag, startPoint x: 489, startPoint y: 445, endPoint x: 653, endPoint y: 442, distance: 163.8
click at [653, 442] on div at bounding box center [564, 417] width 673 height 140
copy div "démonstration en direct d’espetos"
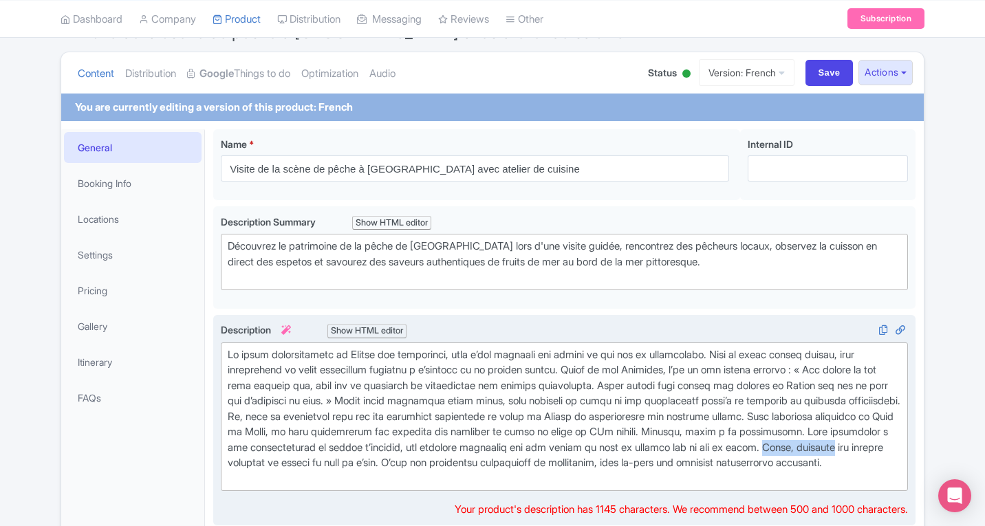
drag, startPoint x: 371, startPoint y: 463, endPoint x: 444, endPoint y: 457, distance: 73.1
click at [444, 457] on div at bounding box center [564, 417] width 673 height 140
copy div "Enfin, savourez"
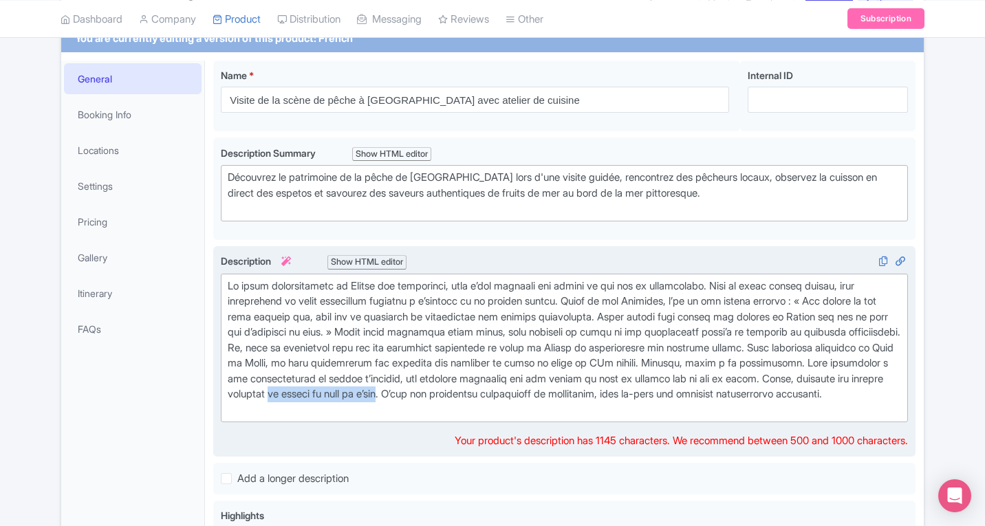
drag, startPoint x: 552, startPoint y: 394, endPoint x: 676, endPoint y: 396, distance: 124.5
click at [676, 396] on div at bounding box center [564, 349] width 673 height 140
copy div "en dînant au bord de l’eau"
drag, startPoint x: 367, startPoint y: 411, endPoint x: 256, endPoint y: 407, distance: 110.9
click at [423, 418] on div at bounding box center [564, 349] width 673 height 140
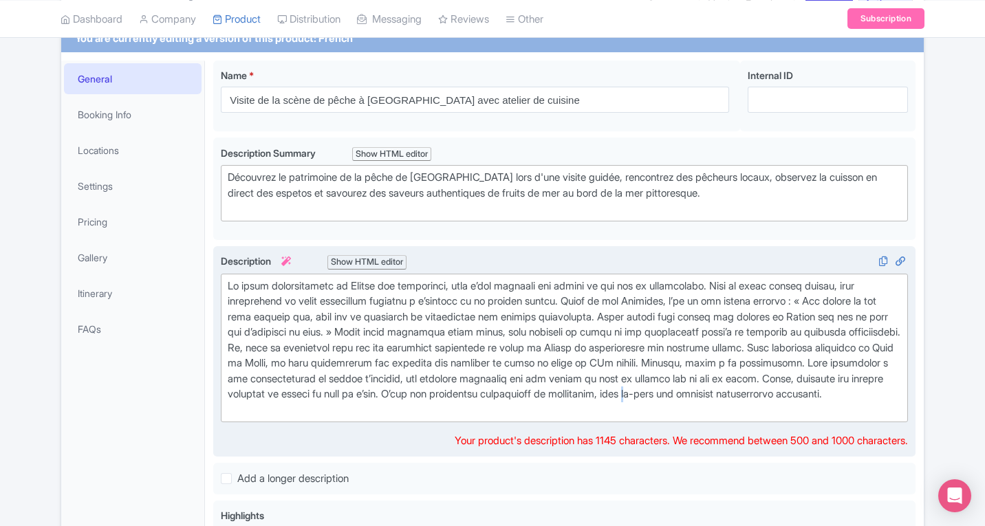
click at [308, 412] on div at bounding box center [564, 349] width 673 height 140
click at [373, 415] on div at bounding box center [564, 349] width 673 height 140
type trix-editor "<div>La scène gastronomique de Malaga est légendaire, mais c’est vraiment les f…"
drag, startPoint x: 308, startPoint y: 411, endPoint x: 522, endPoint y: 418, distance: 214.8
click at [522, 418] on div at bounding box center [564, 349] width 673 height 140
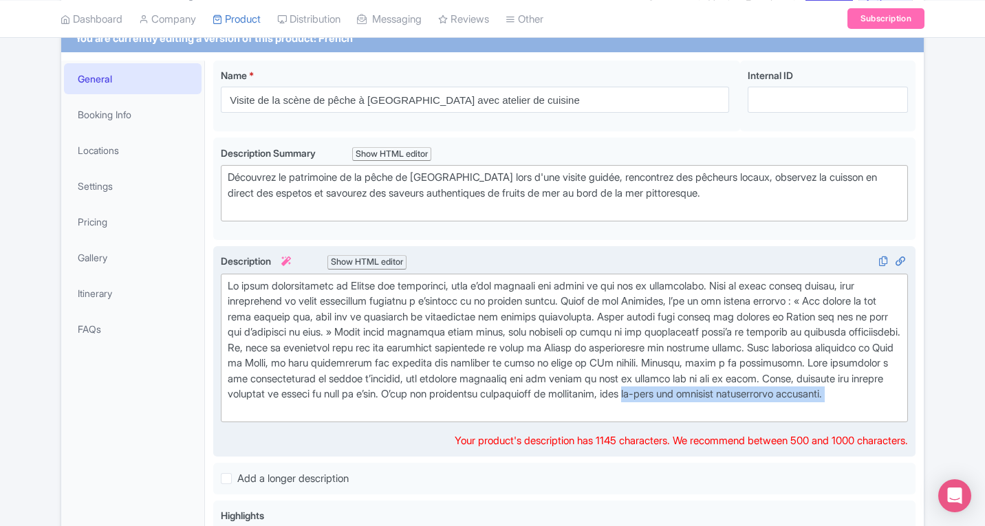
copy div "au-delà des sentiers touristiques habituels."
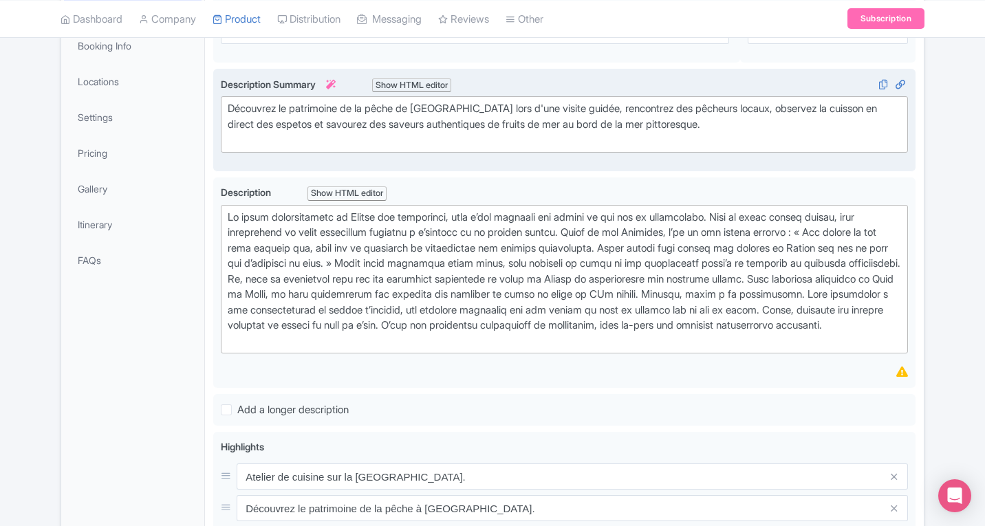
scroll to position [290, 0]
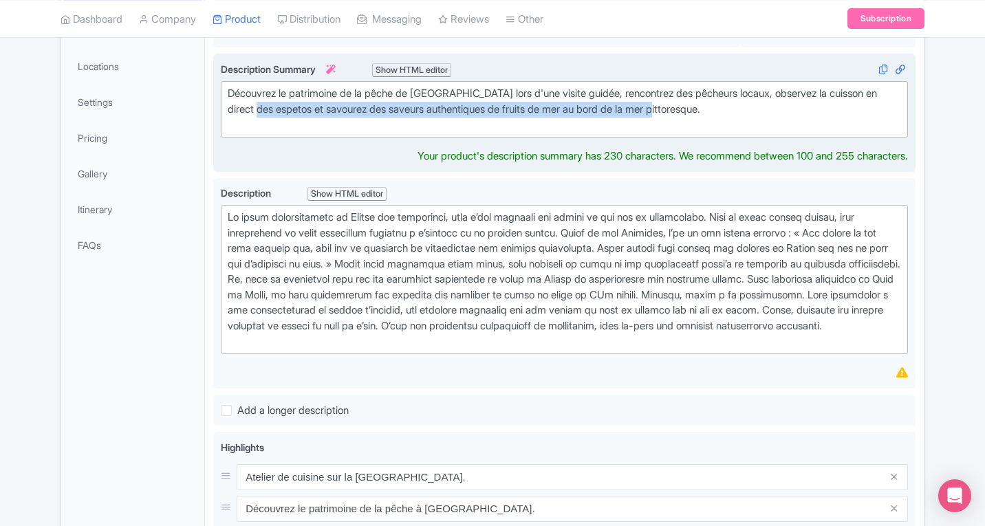
drag, startPoint x: 744, startPoint y: 109, endPoint x: 286, endPoint y: 106, distance: 458.2
click at [286, 106] on div "Découvrez le patrimoine de la pêche de Malaga lors d'une visite guidée, rencont…" at bounding box center [564, 109] width 673 height 47
click at [726, 114] on div "Découvrez le patrimoine de la pêche de Malaga lors d'une visite guidée, rencont…" at bounding box center [564, 109] width 673 height 47
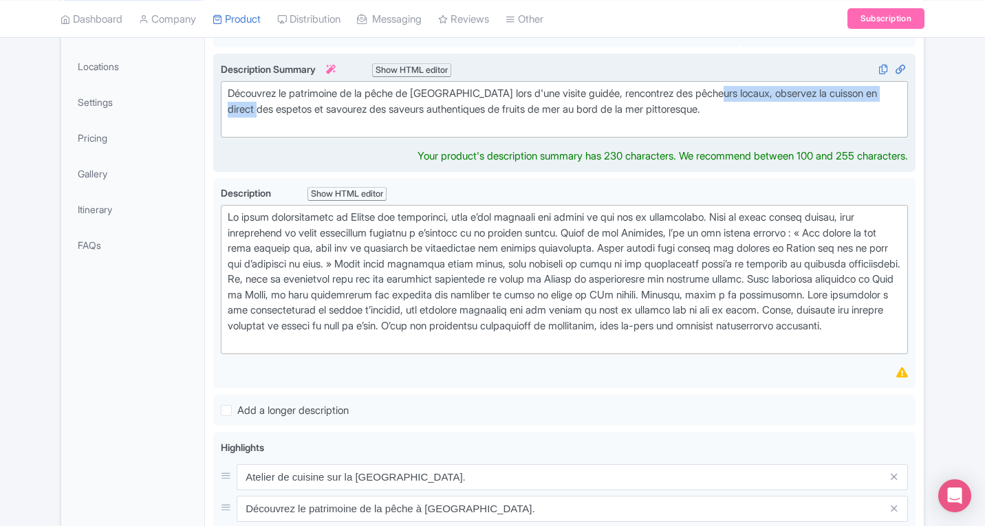
type trix-editor "<div>Découvrez le patrimoine de la pêche de Malaga lors d'une visite guidée, re…"
drag, startPoint x: 739, startPoint y: 96, endPoint x: 288, endPoint y: 107, distance: 450.8
click at [288, 107] on div "Découvrez le patrimoine de la pêche de Malaga lors d'une visite guidée, rencont…" at bounding box center [564, 109] width 673 height 47
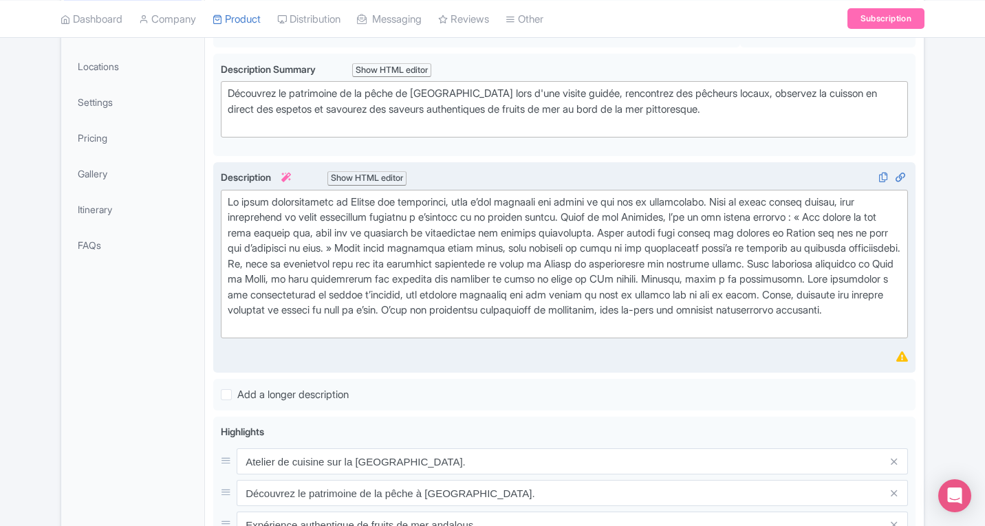
click at [708, 177] on div "Description i Show HTML editor Bold Italic Strikethrough Link Heading Quote Cod…" at bounding box center [564, 267] width 702 height 211
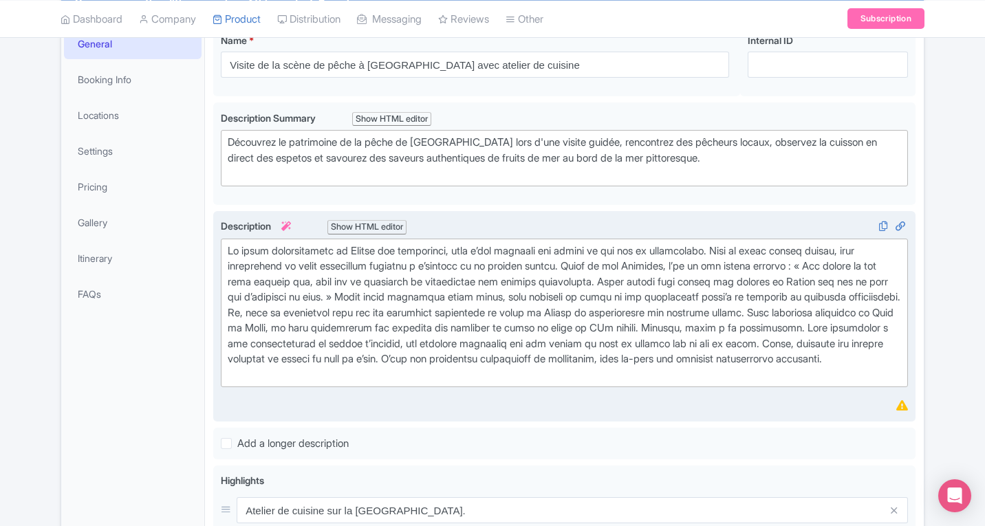
scroll to position [206, 0]
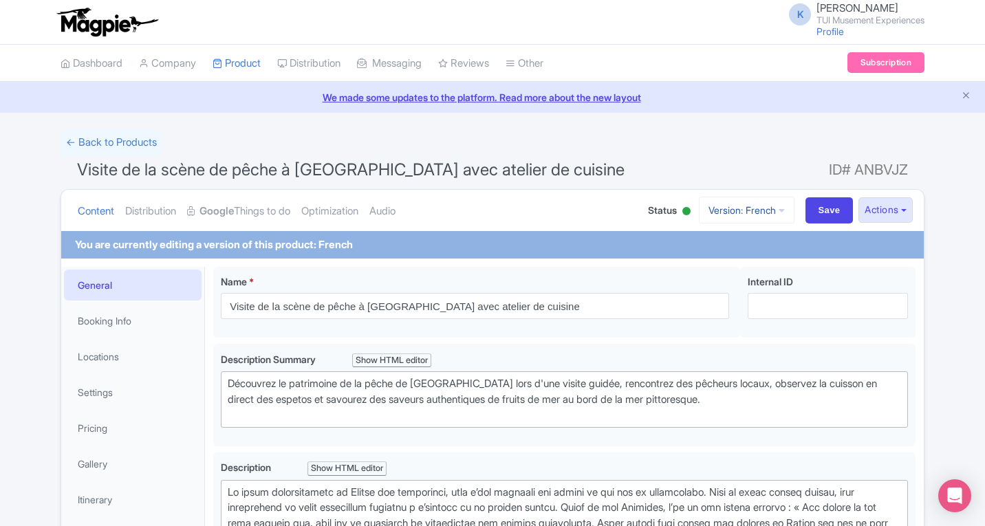
click at [764, 206] on link "Version: French" at bounding box center [747, 210] width 96 height 27
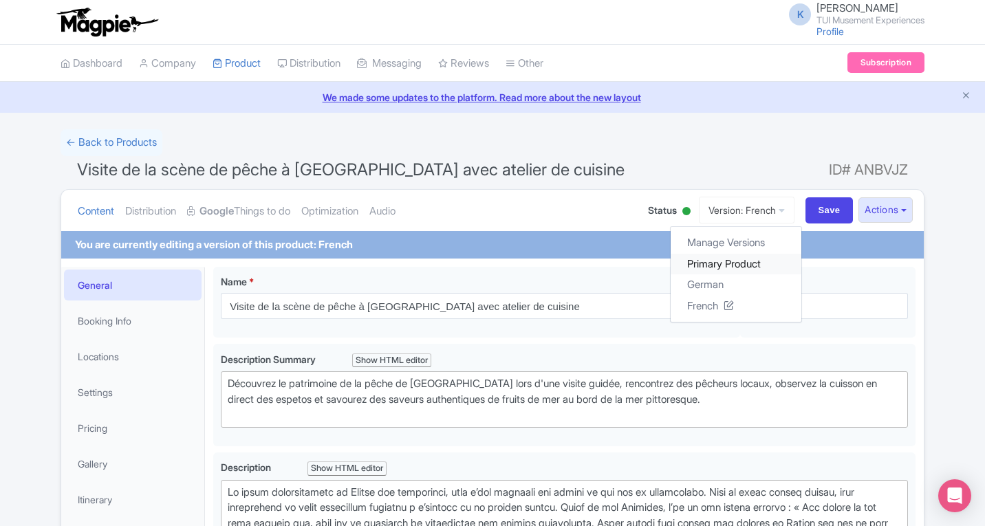
click at [709, 263] on link "Primary Product" at bounding box center [736, 263] width 131 height 21
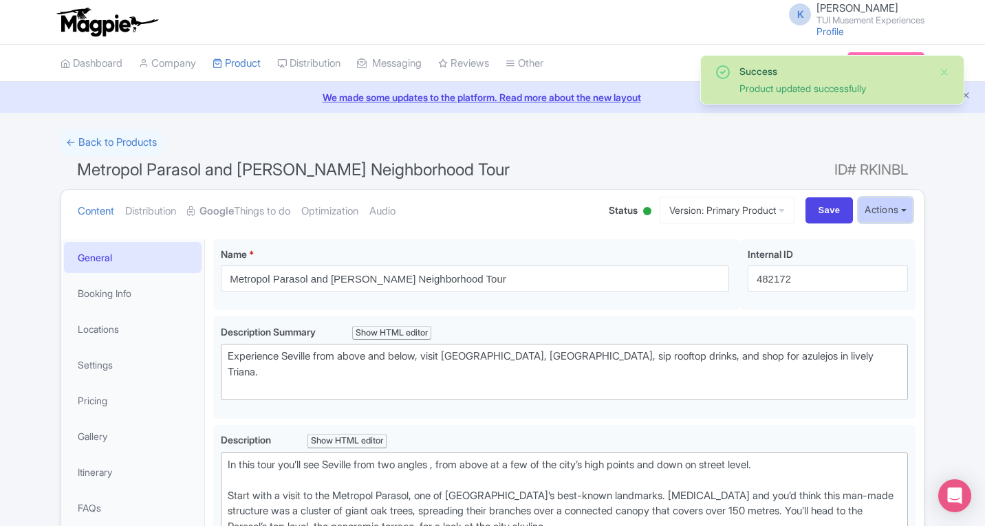
click at [891, 209] on button "Actions" at bounding box center [886, 209] width 54 height 25
click at [832, 321] on link "Create new version" at bounding box center [852, 324] width 131 height 21
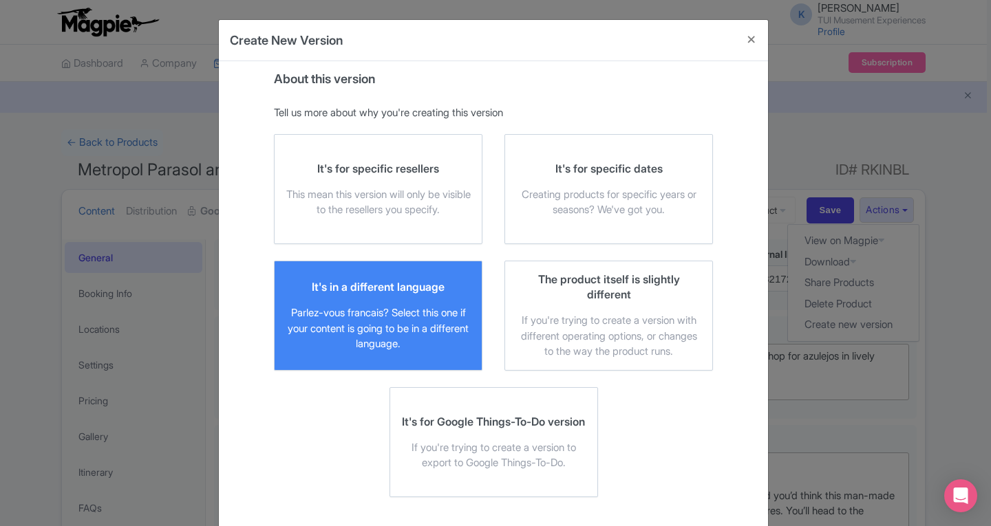
click at [445, 286] on div "It's in a different language Parlez-vous [DEMOGRAPHIC_DATA]? Select this one if…" at bounding box center [377, 315] width 185 height 73
click at [0, 0] on input "It's in a different language Parlez-vous [DEMOGRAPHIC_DATA]? Select this one if…" at bounding box center [0, 0] width 0 height 0
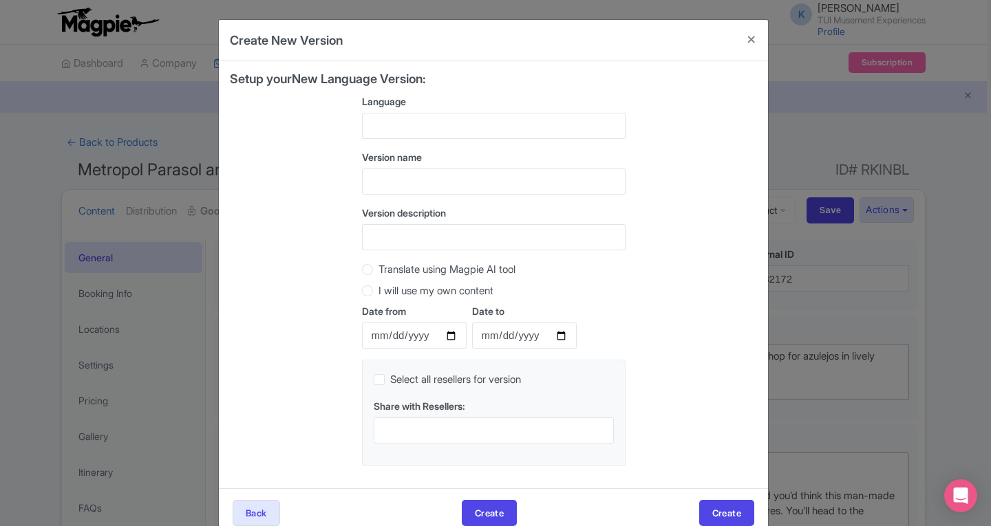
click at [381, 121] on div at bounding box center [493, 126] width 263 height 26
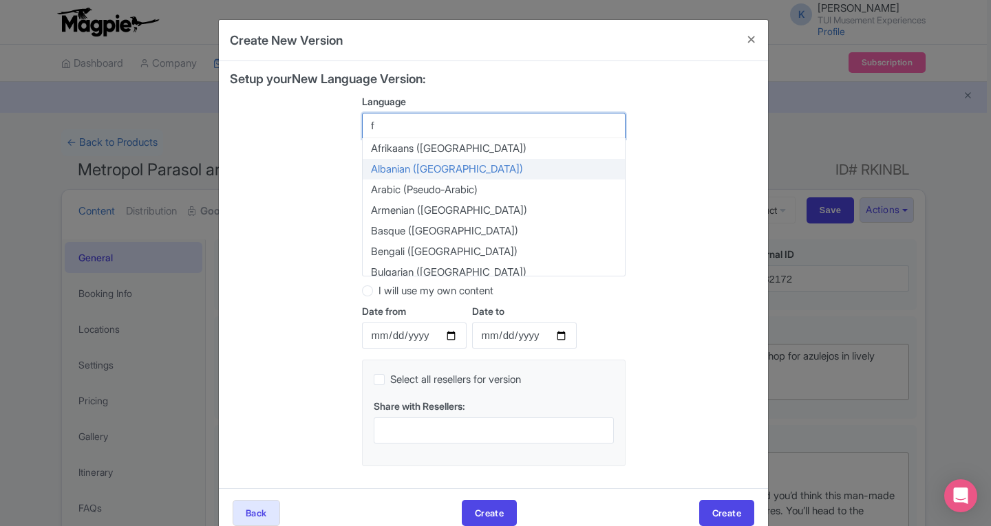
type input "fr"
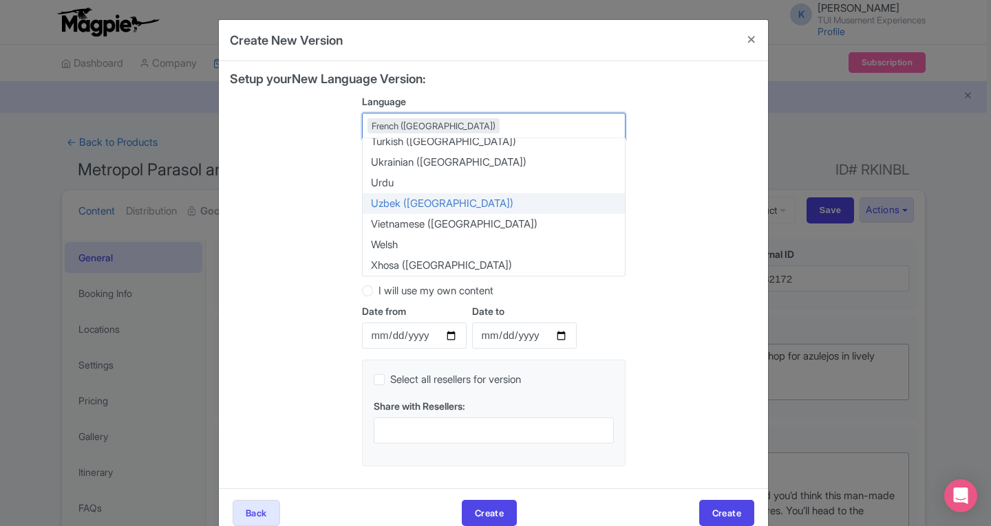
click at [341, 195] on div "Setup your New Language Version: Language French ([GEOGRAPHIC_DATA]) French ([G…" at bounding box center [493, 274] width 527 height 405
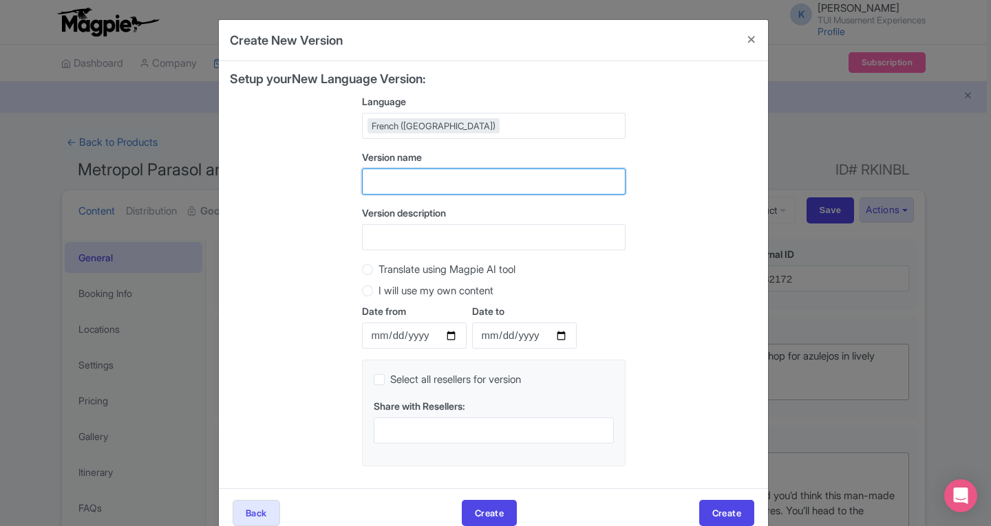
click at [382, 174] on input "text" at bounding box center [493, 182] width 263 height 26
type input "FR"
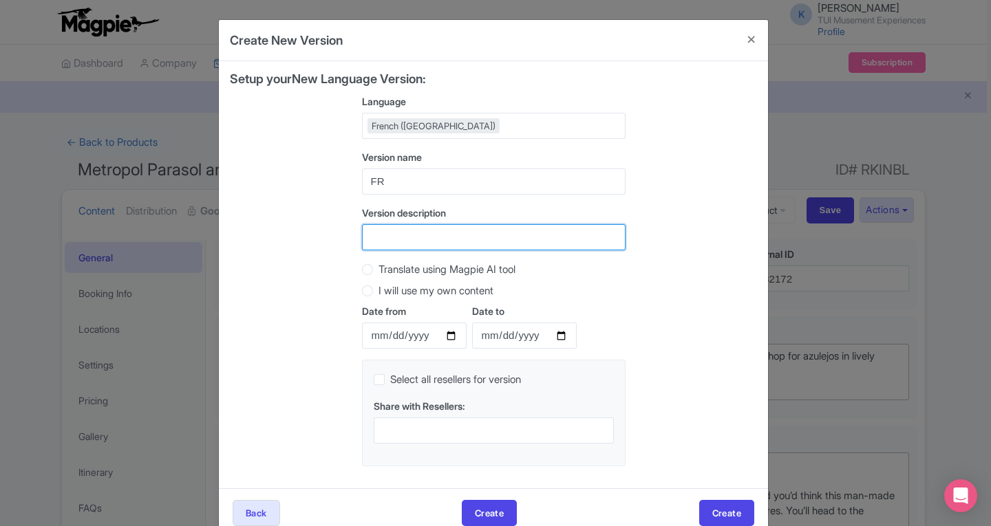
click at [373, 238] on input "Version description" at bounding box center [493, 237] width 263 height 26
type input "FR"
click at [378, 273] on label "Translate using Magpie AI tool" at bounding box center [446, 270] width 137 height 16
click at [378, 273] on input "Translate using Magpie AI tool" at bounding box center [385, 268] width 14 height 14
radio input "true"
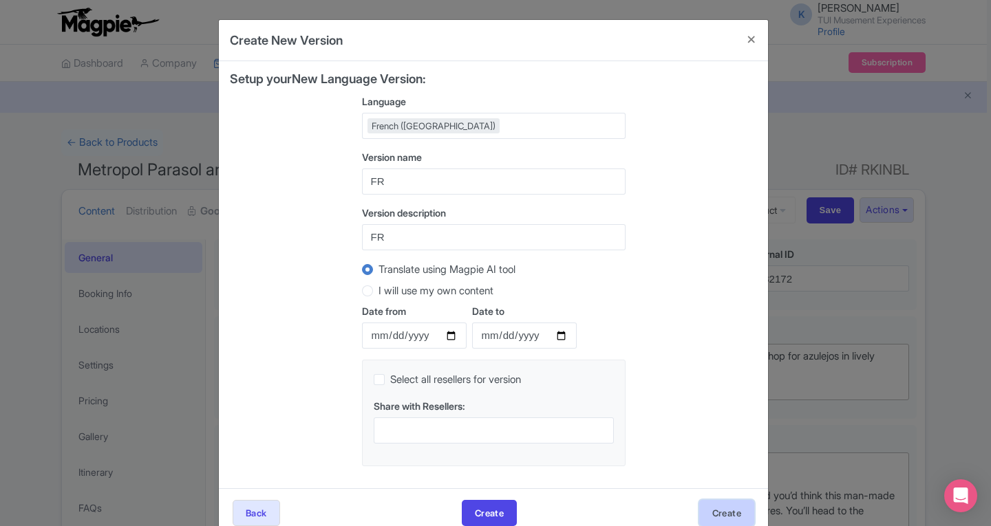
click at [726, 508] on button "Create" at bounding box center [726, 513] width 55 height 26
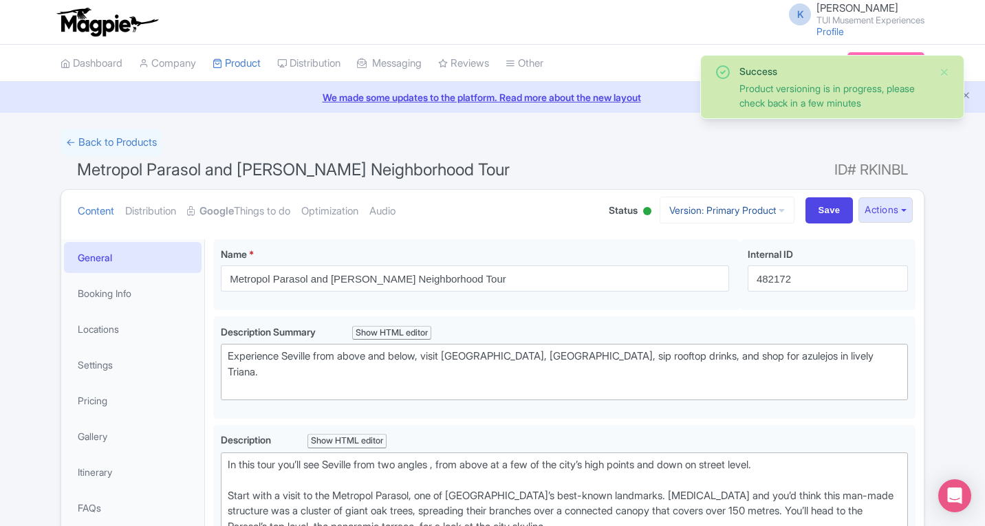
click at [767, 209] on link "Version: Primary Product" at bounding box center [727, 210] width 135 height 27
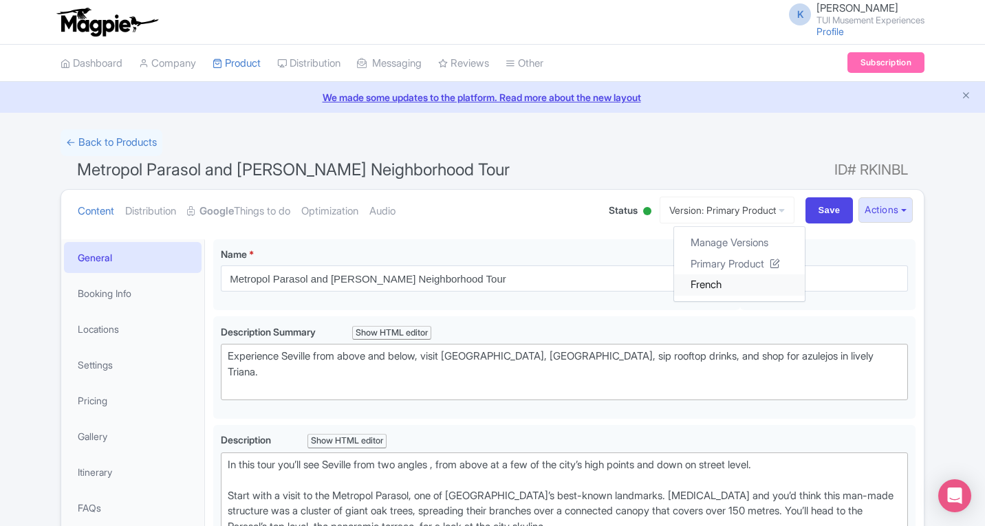
click at [689, 285] on link "French" at bounding box center [739, 284] width 131 height 21
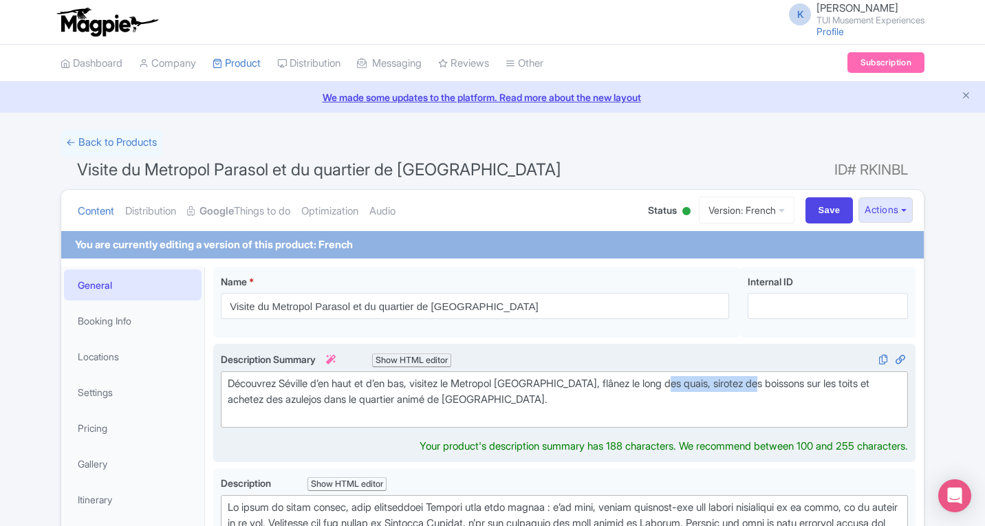
type trix-editor "<div>Découvrez Séville d’en haut et d’en bas, visitez le Metropol Parasol, flân…"
drag, startPoint x: 677, startPoint y: 389, endPoint x: 771, endPoint y: 389, distance: 94.2
click at [775, 389] on div "Découvrez Séville d’en haut et d’en bas, visitez le Metropol [GEOGRAPHIC_DATA],…" at bounding box center [564, 399] width 673 height 47
copy div "sirotez des boissons"
click at [696, 418] on div "Découvrez Séville d’en haut et d’en bas, visitez le Metropol [GEOGRAPHIC_DATA],…" at bounding box center [564, 399] width 673 height 47
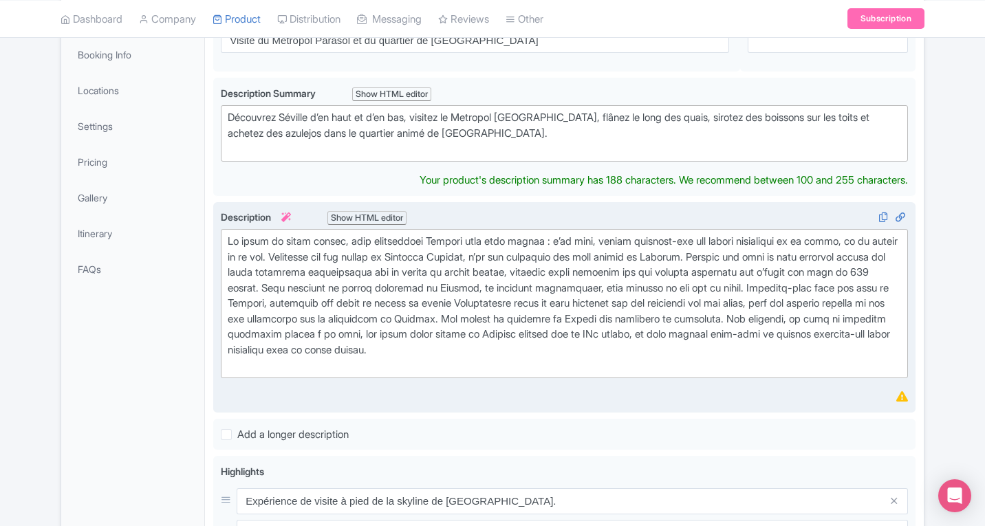
scroll to position [275, 0]
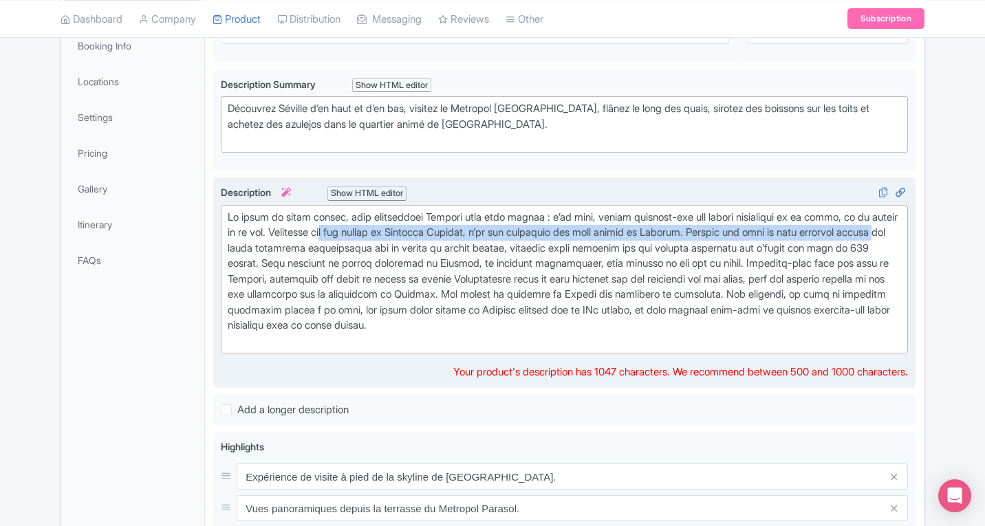
drag, startPoint x: 327, startPoint y: 250, endPoint x: 403, endPoint y: 235, distance: 77.7
click at [403, 235] on div at bounding box center [564, 280] width 673 height 140
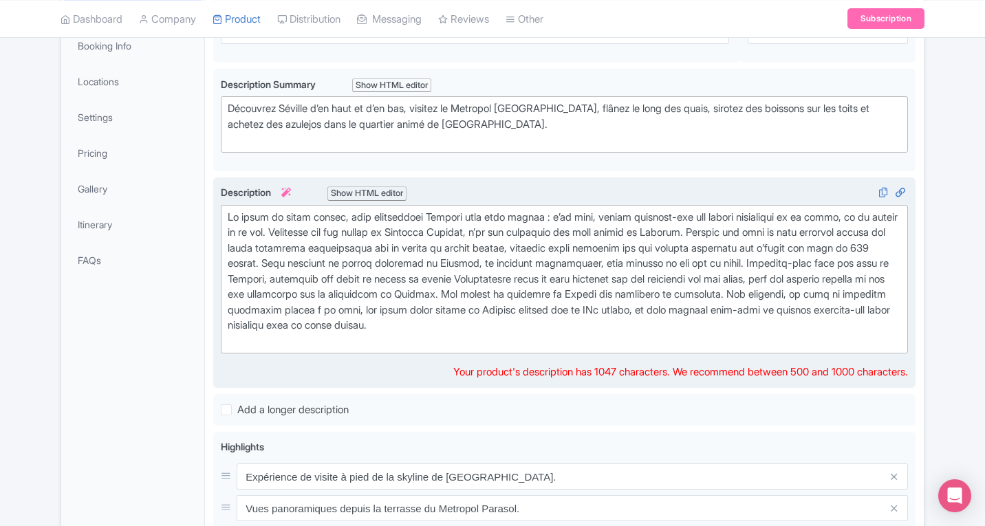
click at [331, 234] on div at bounding box center [564, 280] width 673 height 140
type trix-editor "<div>Au cours de cette visite, vous découvrirez Séville sous deux angles : d’en…"
drag, startPoint x: 324, startPoint y: 232, endPoint x: 434, endPoint y: 230, distance: 110.1
click at [434, 230] on div at bounding box center [564, 280] width 673 height 140
copy div "Commencez par une v"
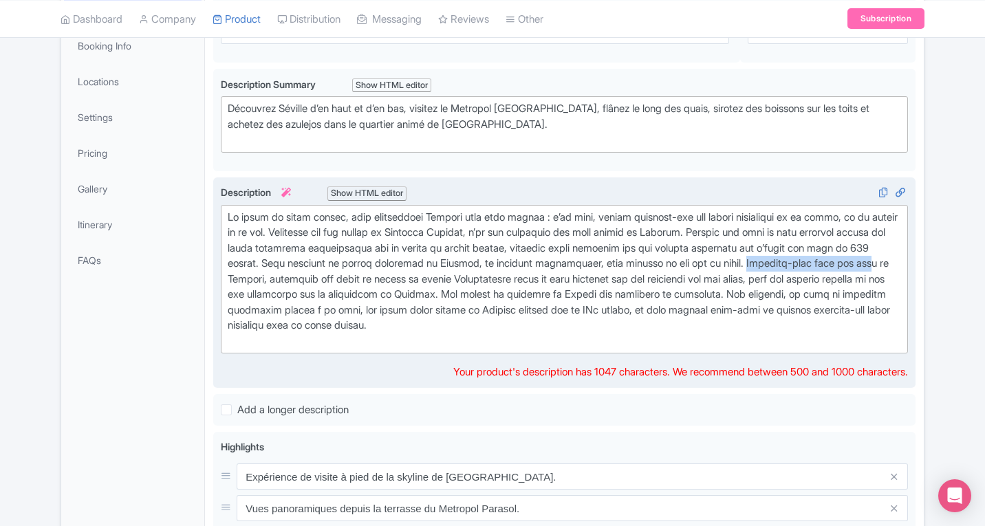
drag, startPoint x: 252, startPoint y: 283, endPoint x: 391, endPoint y: 283, distance: 139.7
click at [391, 283] on div at bounding box center [564, 280] width 673 height 140
copy div "Promenez-vous dans les rue"
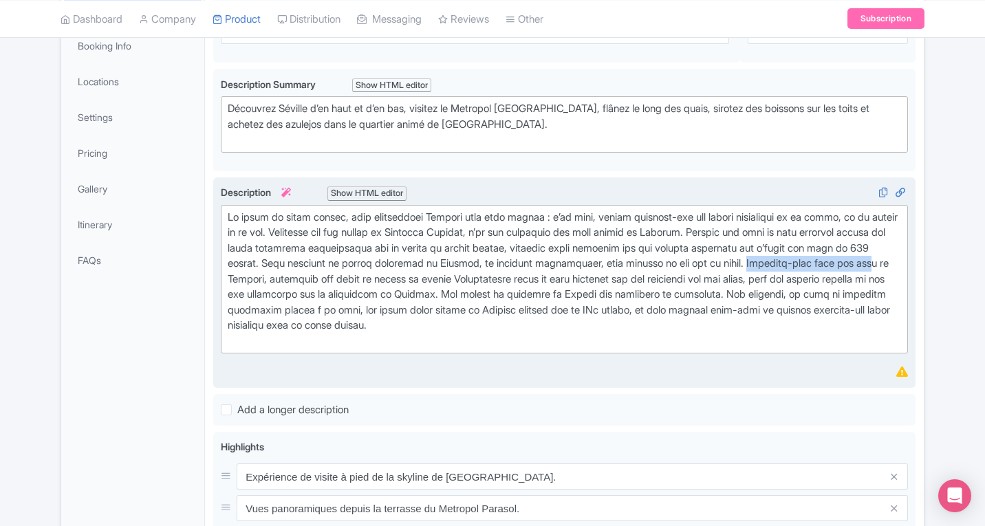
click at [253, 275] on div at bounding box center [564, 280] width 673 height 140
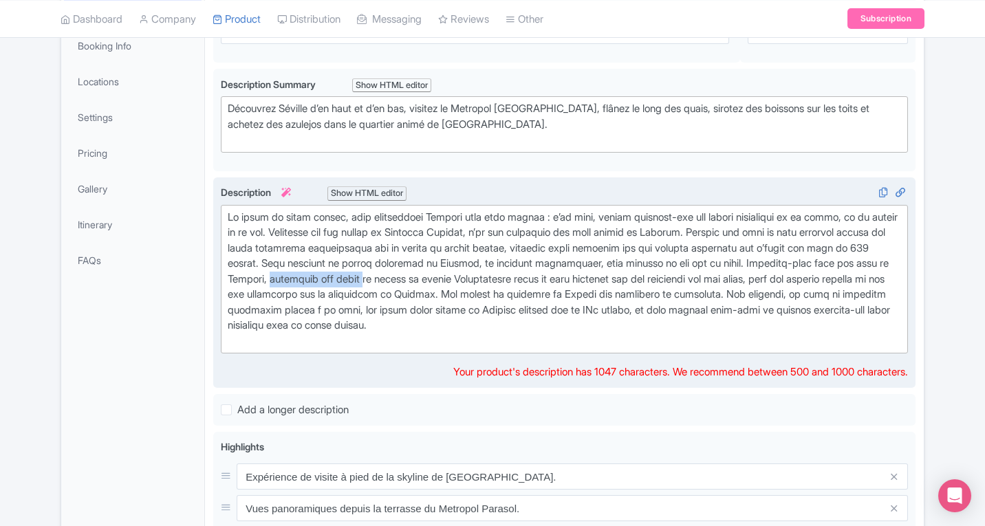
drag, startPoint x: 452, startPoint y: 279, endPoint x: 550, endPoint y: 280, distance: 97.7
click at [550, 280] on div at bounding box center [564, 280] width 673 height 140
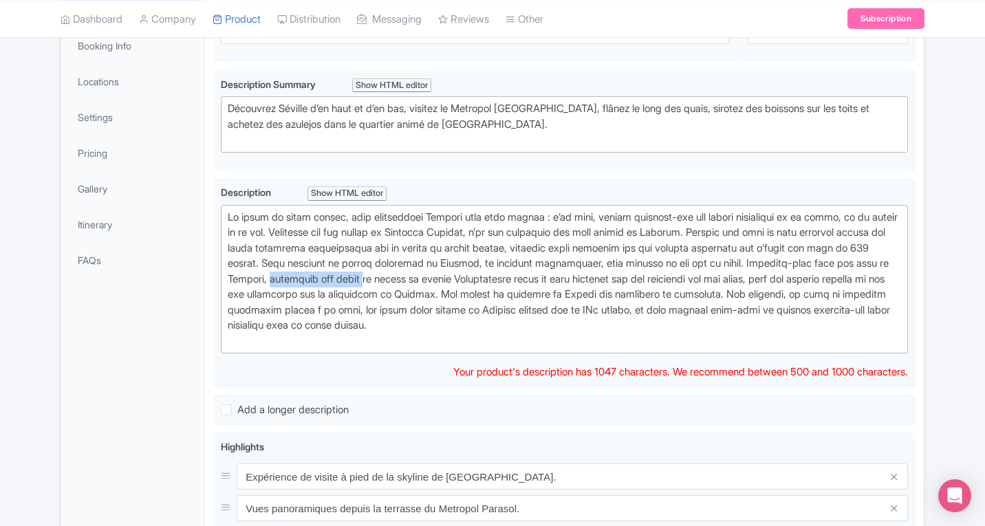
copy div "traversez ses ponts"
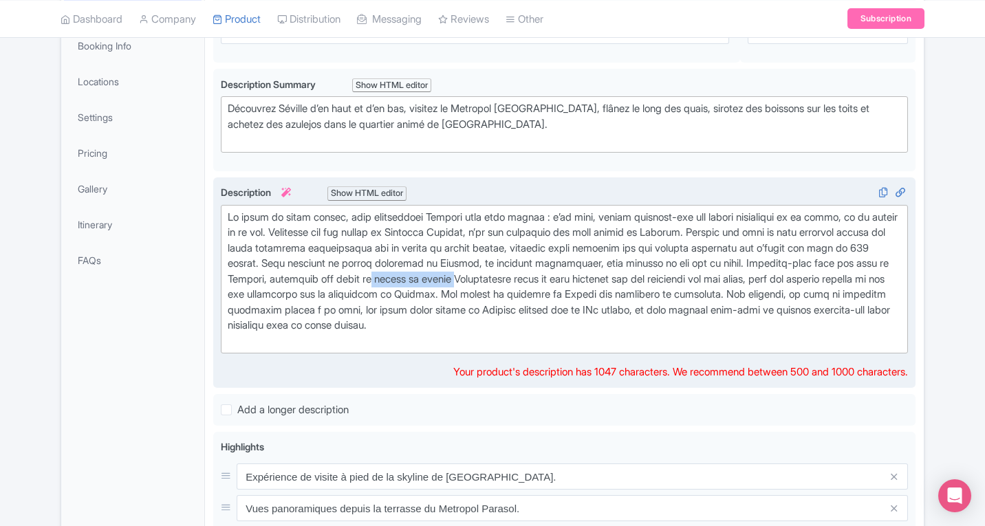
drag, startPoint x: 559, startPoint y: 279, endPoint x: 643, endPoint y: 277, distance: 84.0
click at [643, 277] on div at bounding box center [564, 280] width 673 height 140
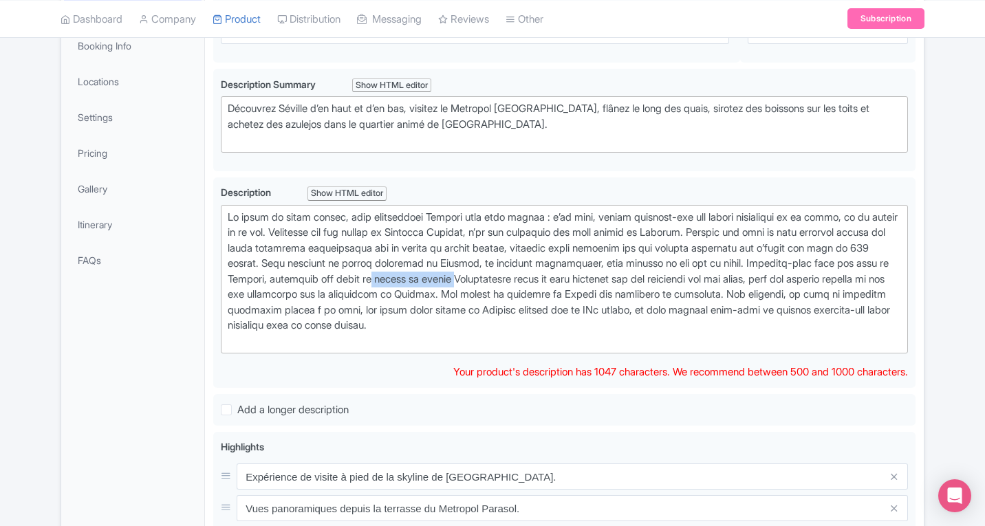
copy div "longez le fleuve"
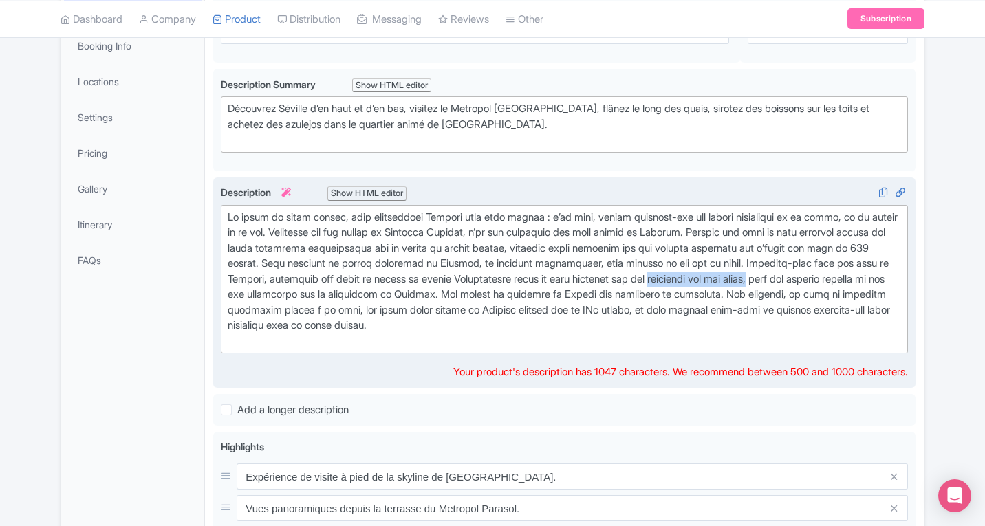
drag, startPoint x: 227, startPoint y: 295, endPoint x: 334, endPoint y: 294, distance: 106.6
click at [334, 294] on trix-editor at bounding box center [564, 279] width 687 height 149
copy div "terrasses sur les toits,"
drag, startPoint x: 856, startPoint y: 310, endPoint x: 279, endPoint y: 332, distance: 577.6
click at [279, 332] on div at bounding box center [564, 280] width 673 height 140
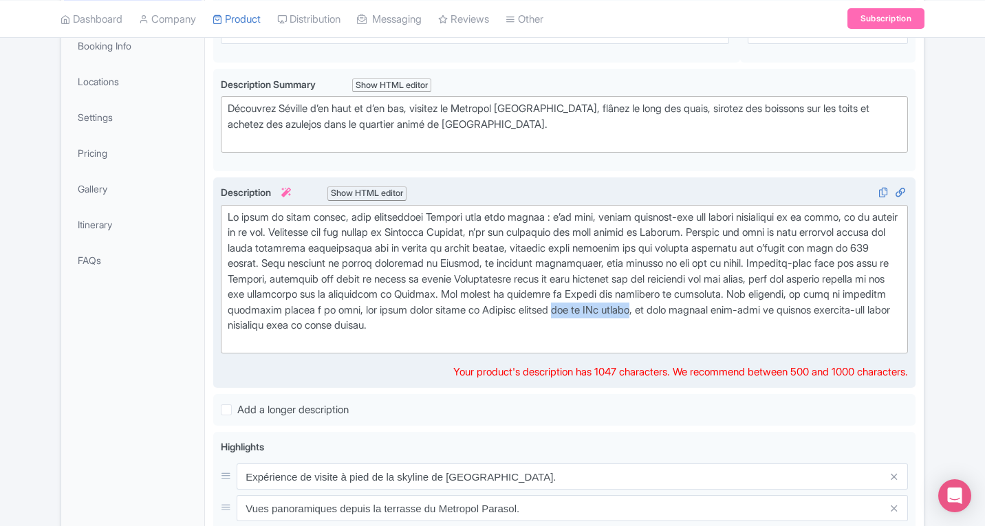
copy div "dès le XVe siècle"
